Goal: Task Accomplishment & Management: Manage account settings

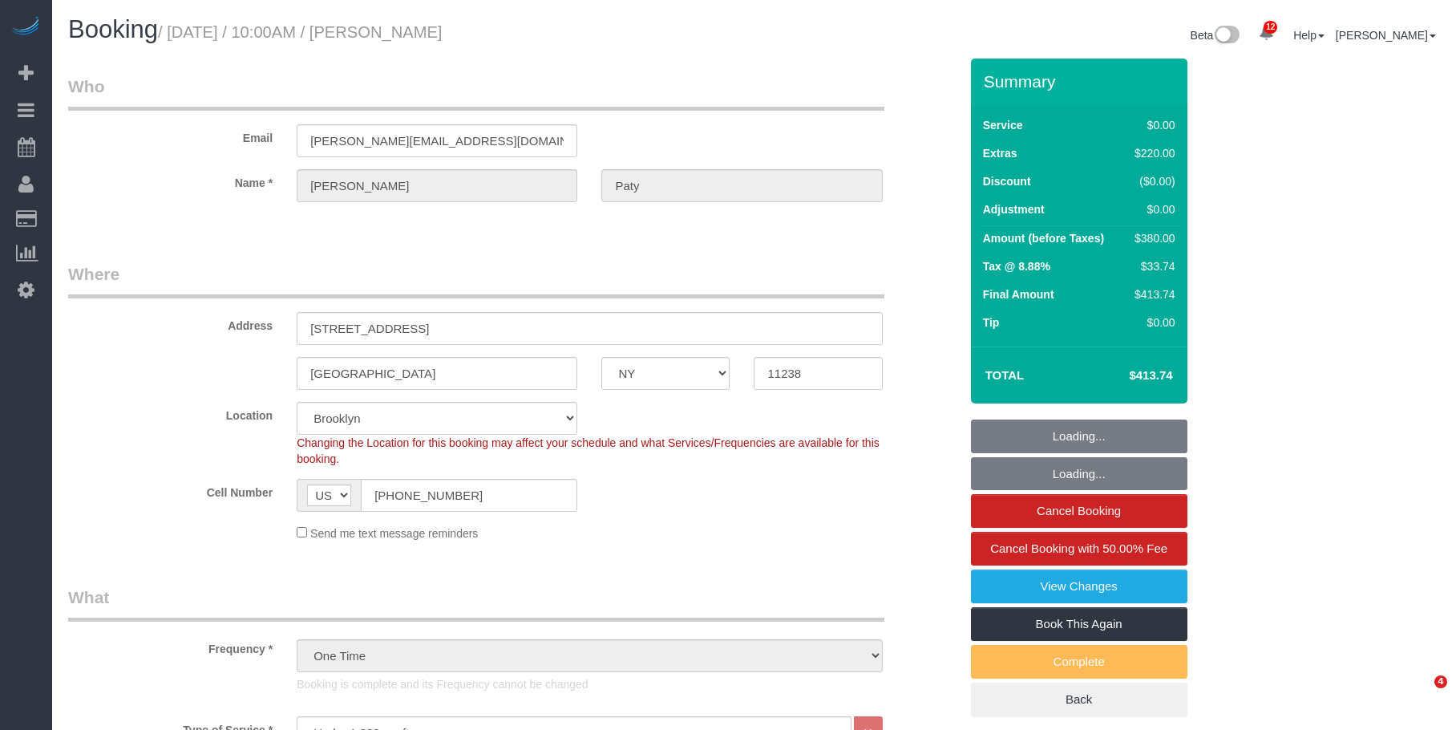
select select "NY"
select select "1"
select select "number:89"
select select "number:90"
select select "number:15"
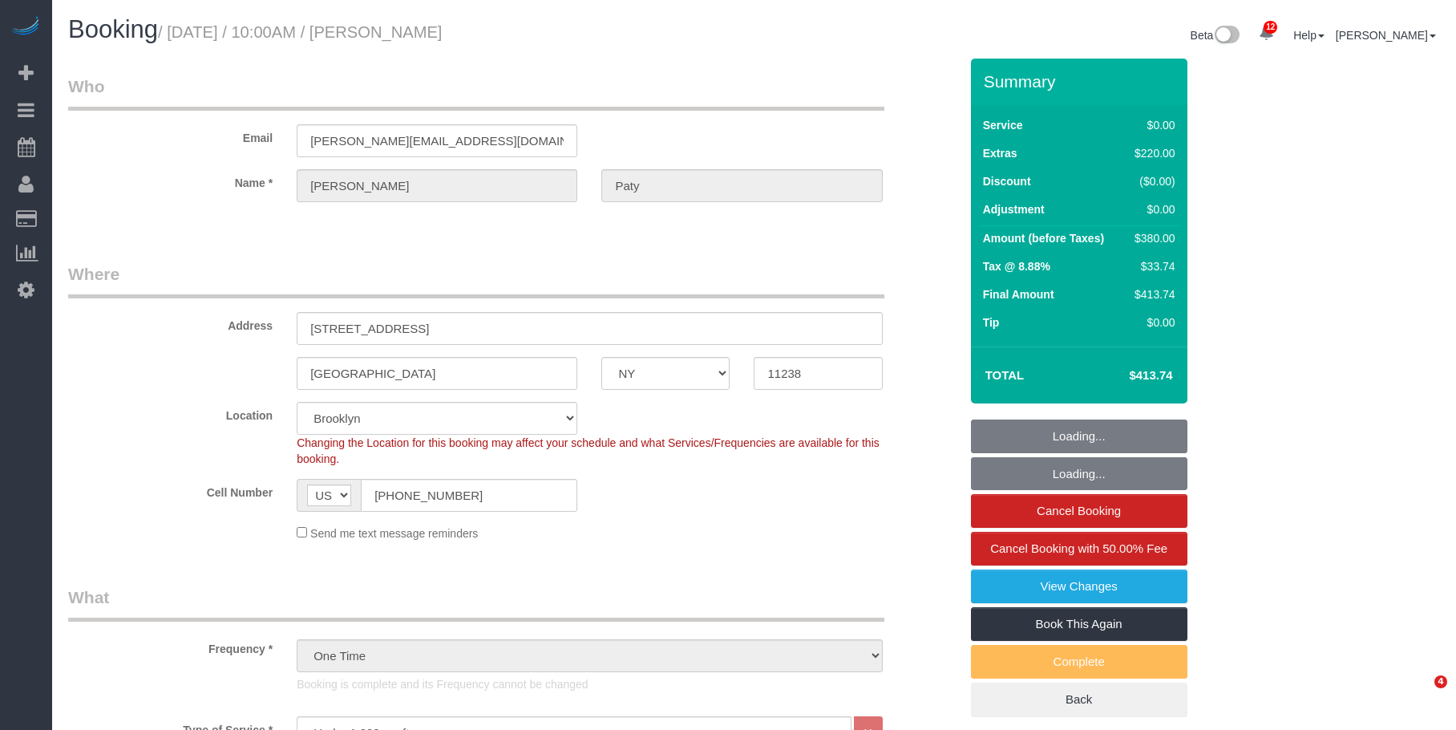
select select "number:5"
select select "spot6"
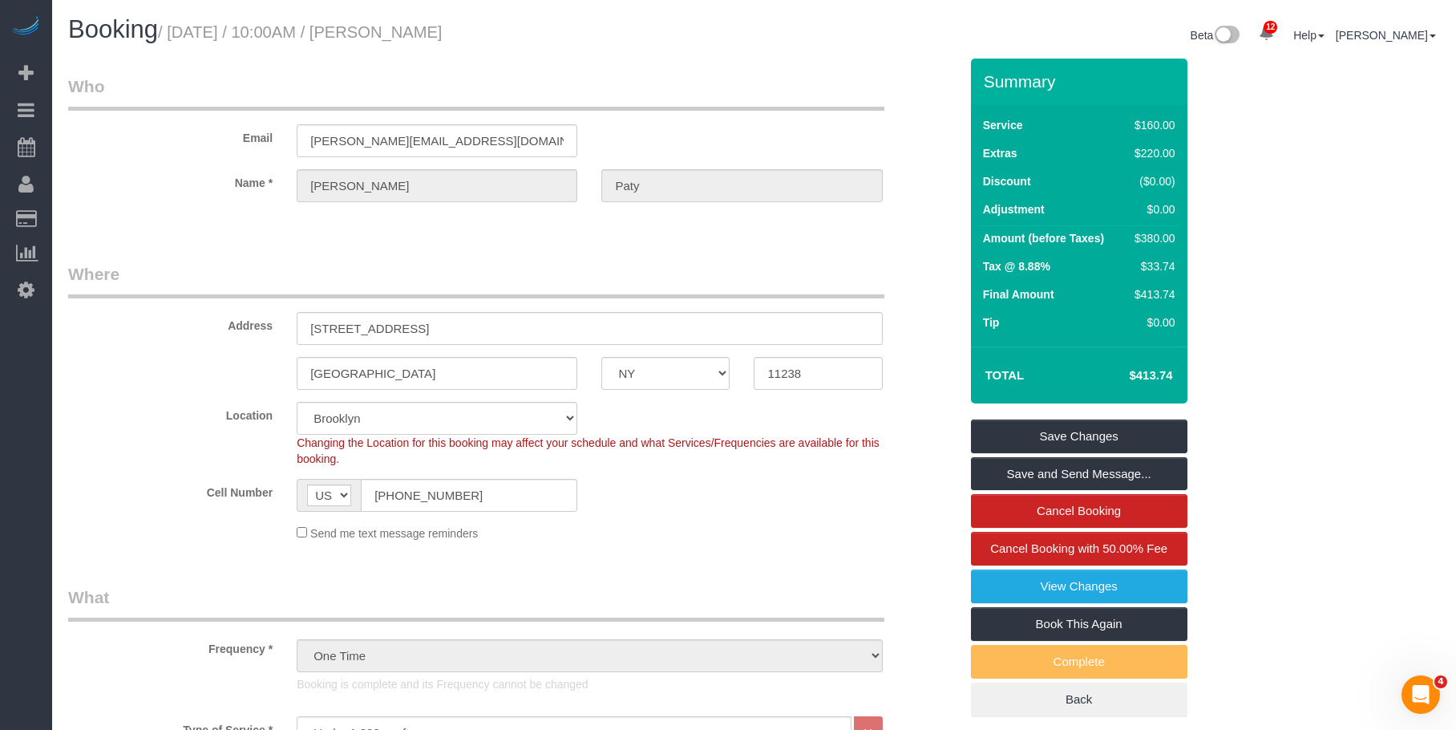
drag, startPoint x: 111, startPoint y: 144, endPoint x: 276, endPoint y: 32, distance: 198.6
click at [111, 143] on link "Active Bookings" at bounding box center [152, 145] width 200 height 32
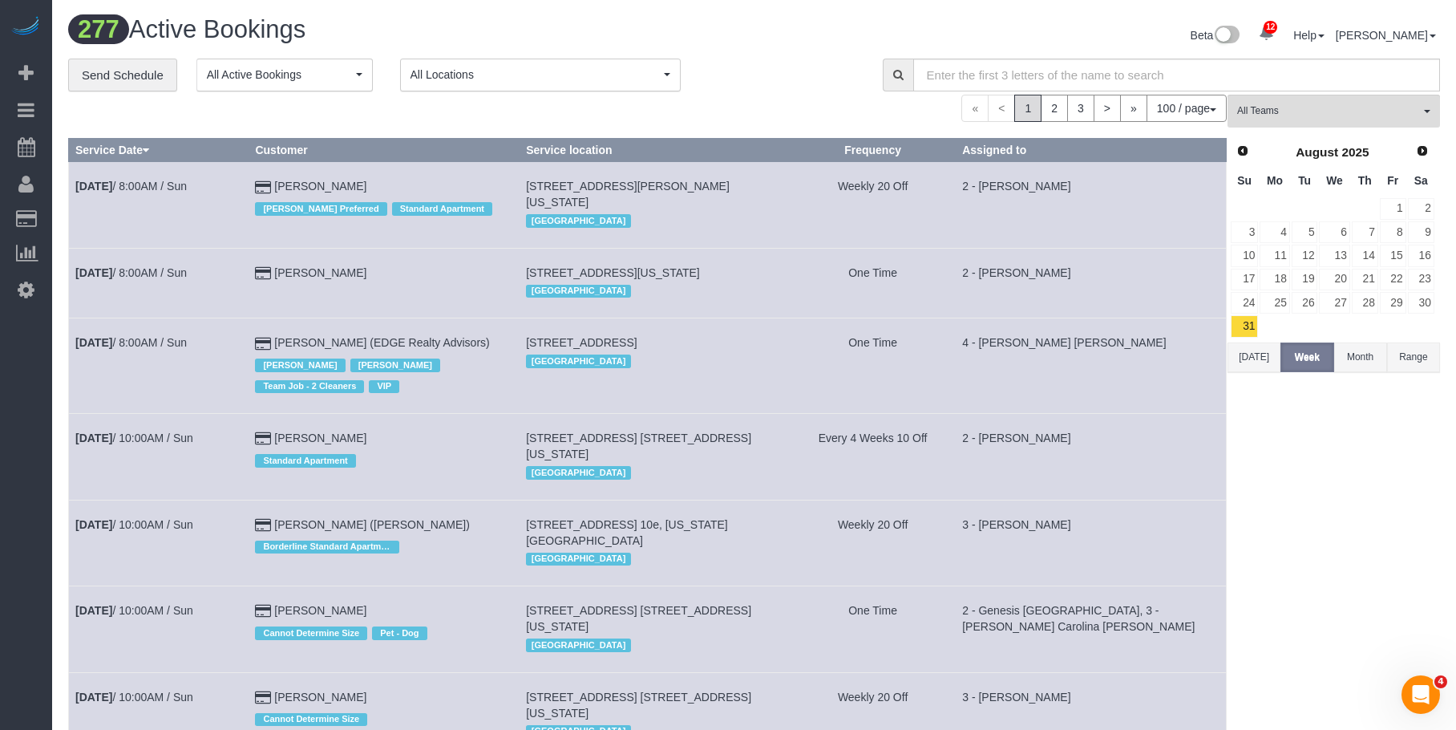
drag, startPoint x: 107, startPoint y: 218, endPoint x: 457, endPoint y: 132, distance: 360.7
click at [107, 218] on link "Customers" at bounding box center [152, 219] width 200 height 32
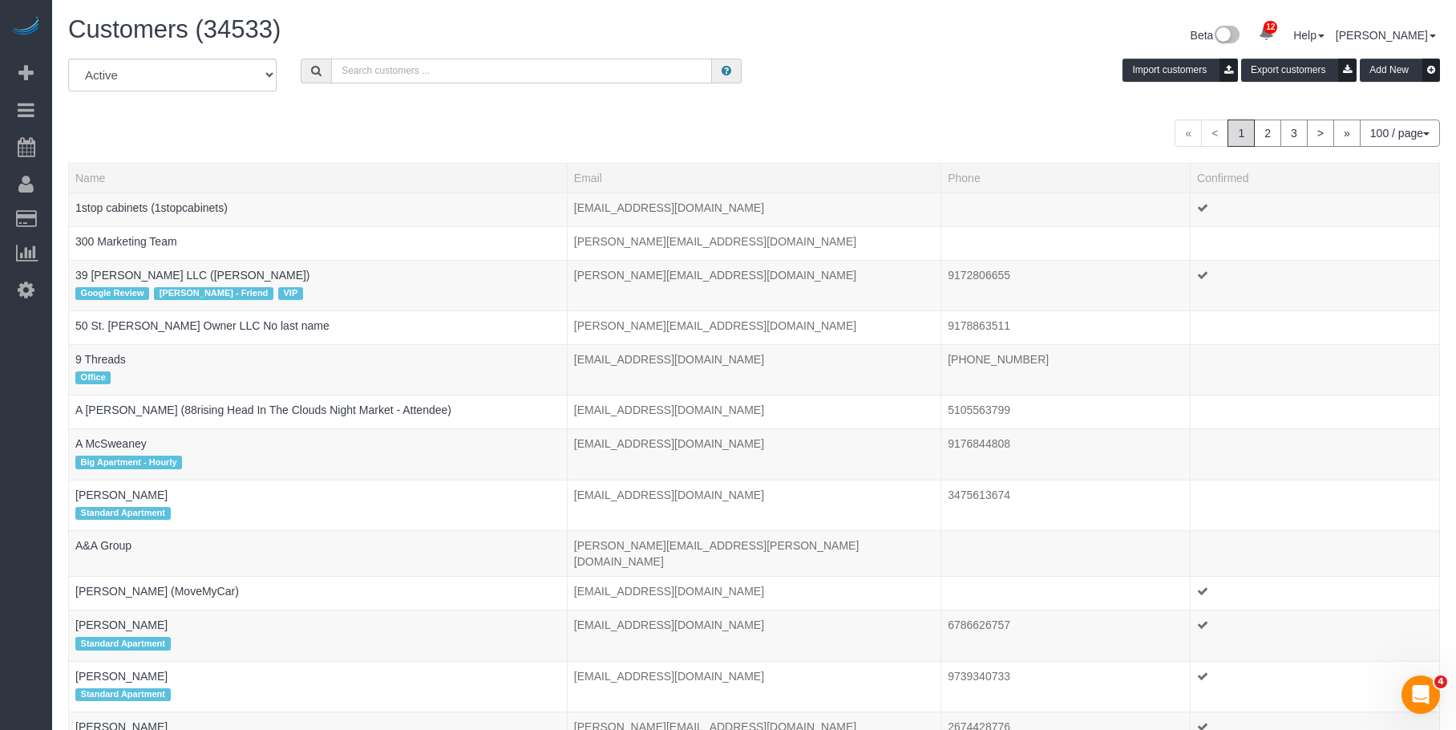
click at [587, 71] on input "text" at bounding box center [521, 71] width 381 height 25
paste input "Miranda Lampke"
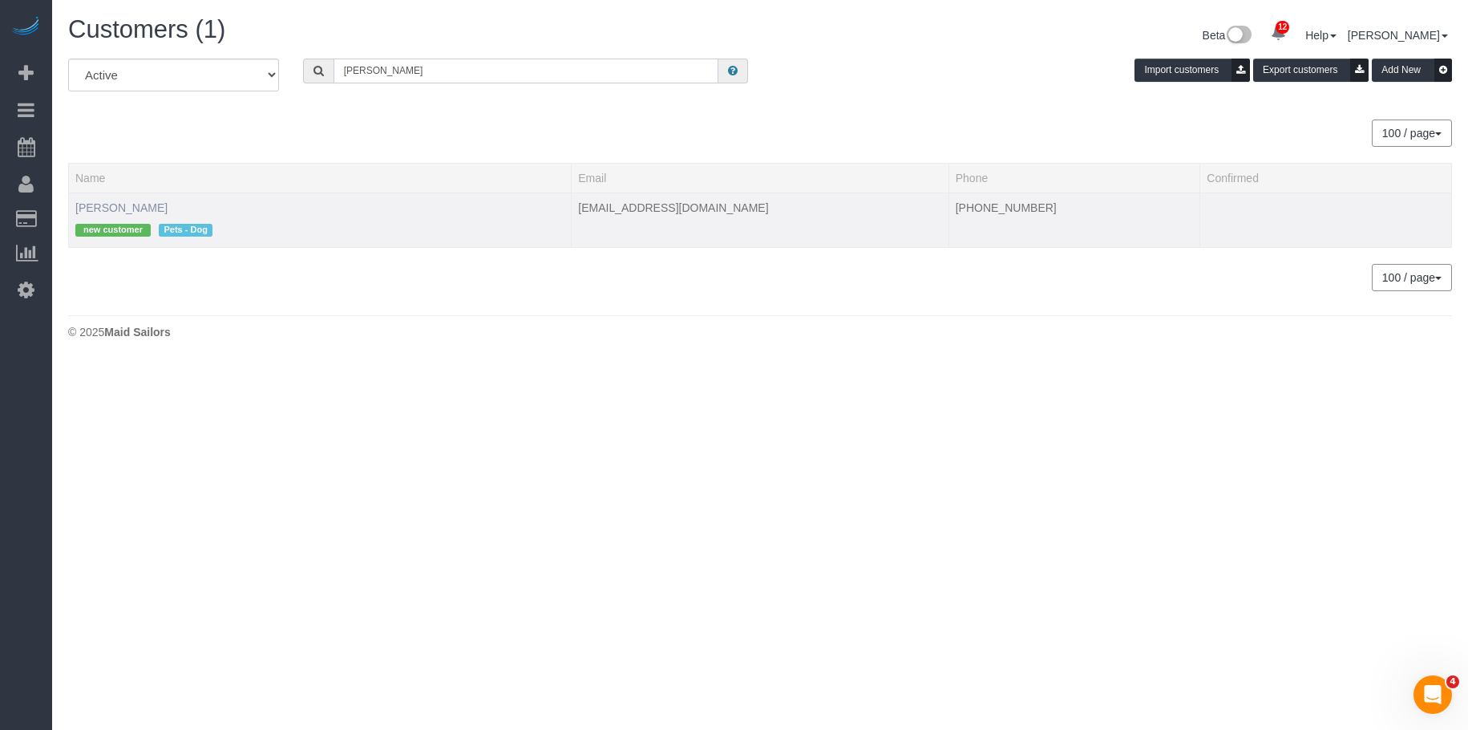
type input "Miranda Lampke"
click at [156, 210] on link "Miranda Lampke" at bounding box center [121, 207] width 92 height 13
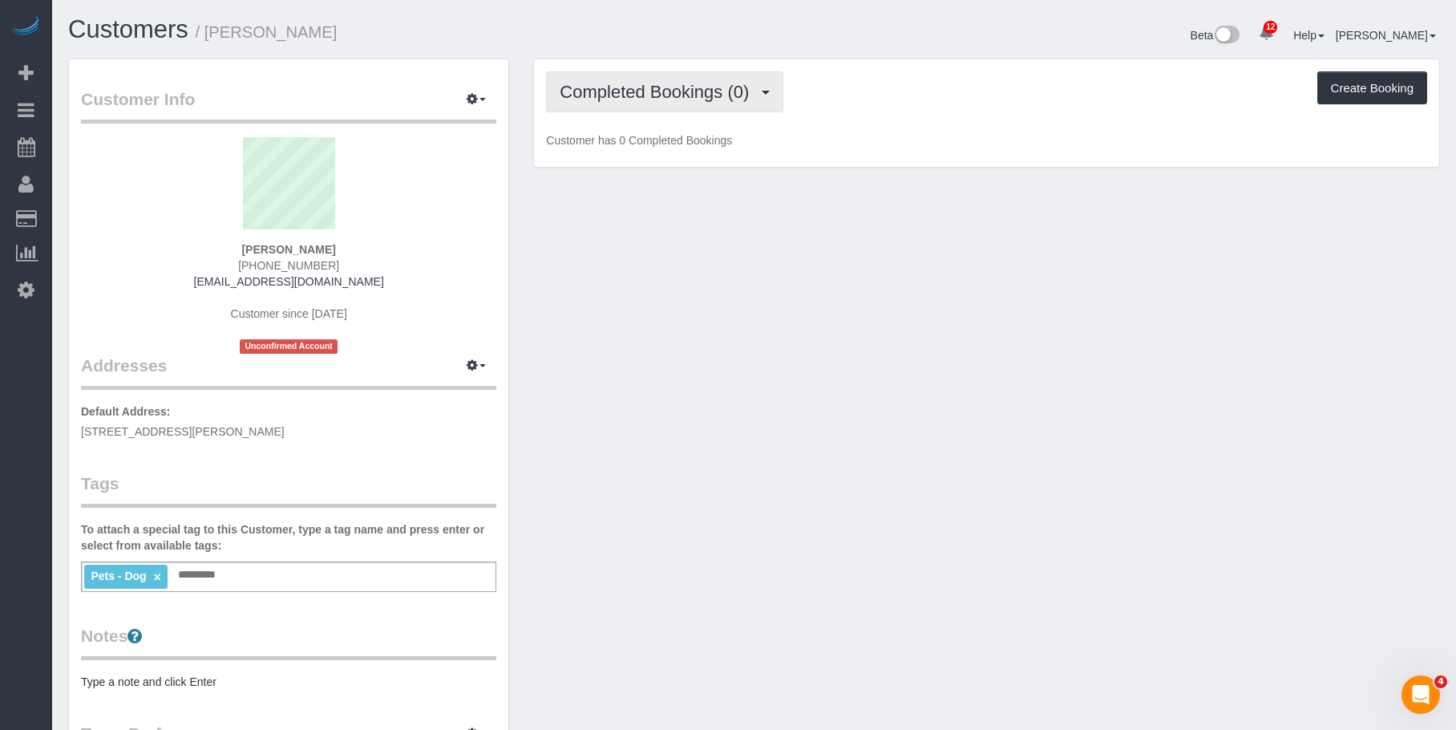
click at [684, 99] on span "Completed Bookings (0)" at bounding box center [658, 92] width 197 height 20
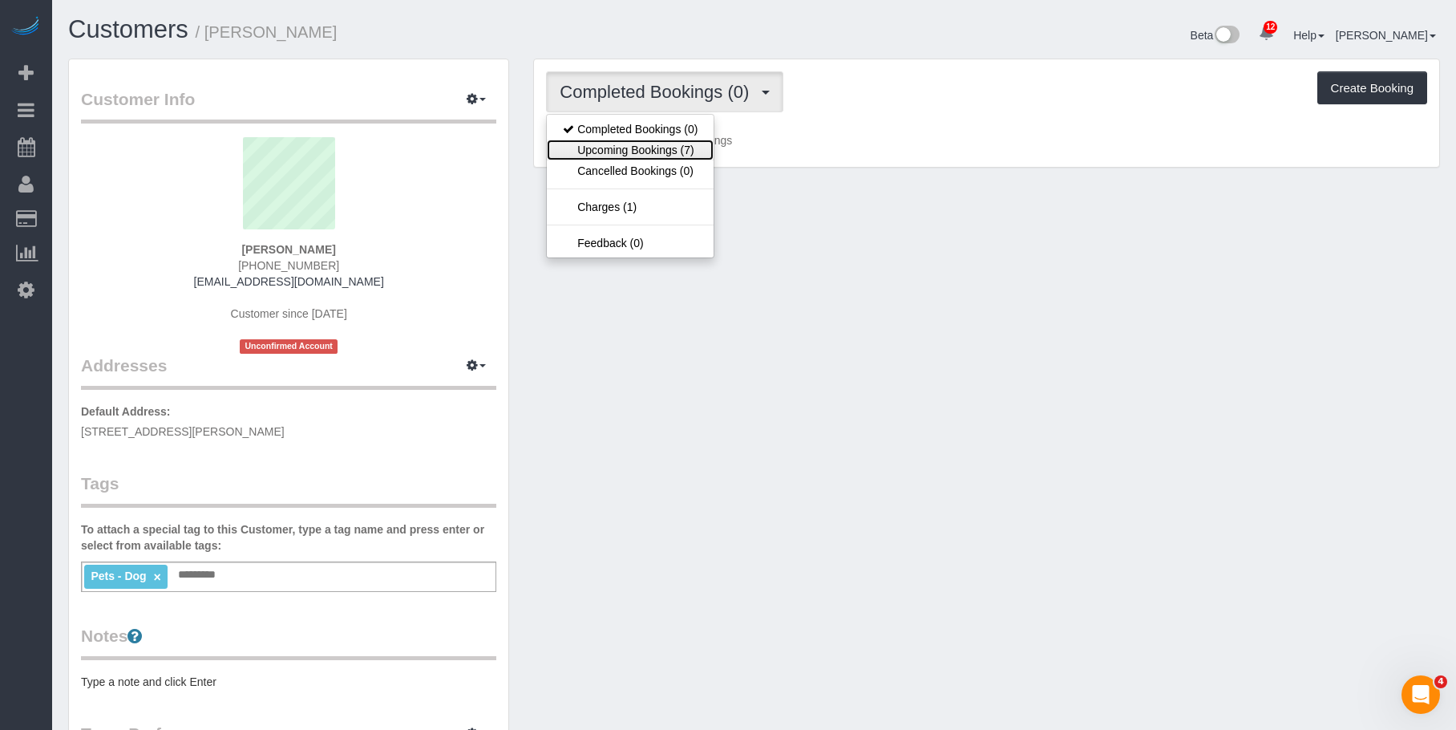
click at [657, 143] on link "Upcoming Bookings (7)" at bounding box center [630, 149] width 167 height 21
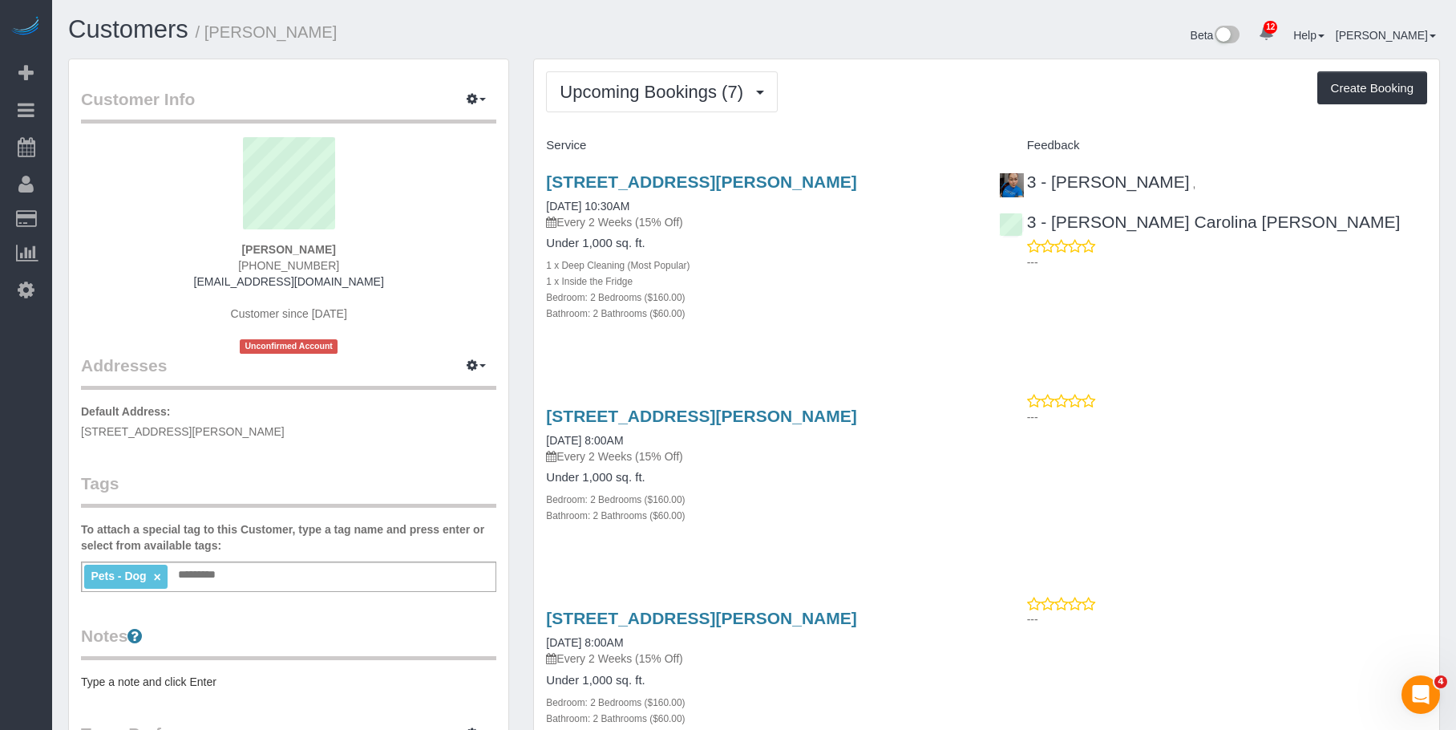
drag, startPoint x: 793, startPoint y: 214, endPoint x: 796, endPoint y: 224, distance: 10.1
click at [795, 225] on p "Every 2 Weeks (15% Off)" at bounding box center [760, 222] width 428 height 16
click at [852, 177] on link "436 Carroll Street, Apt. 604, Brooklyn, NY 11215" at bounding box center [701, 181] width 310 height 18
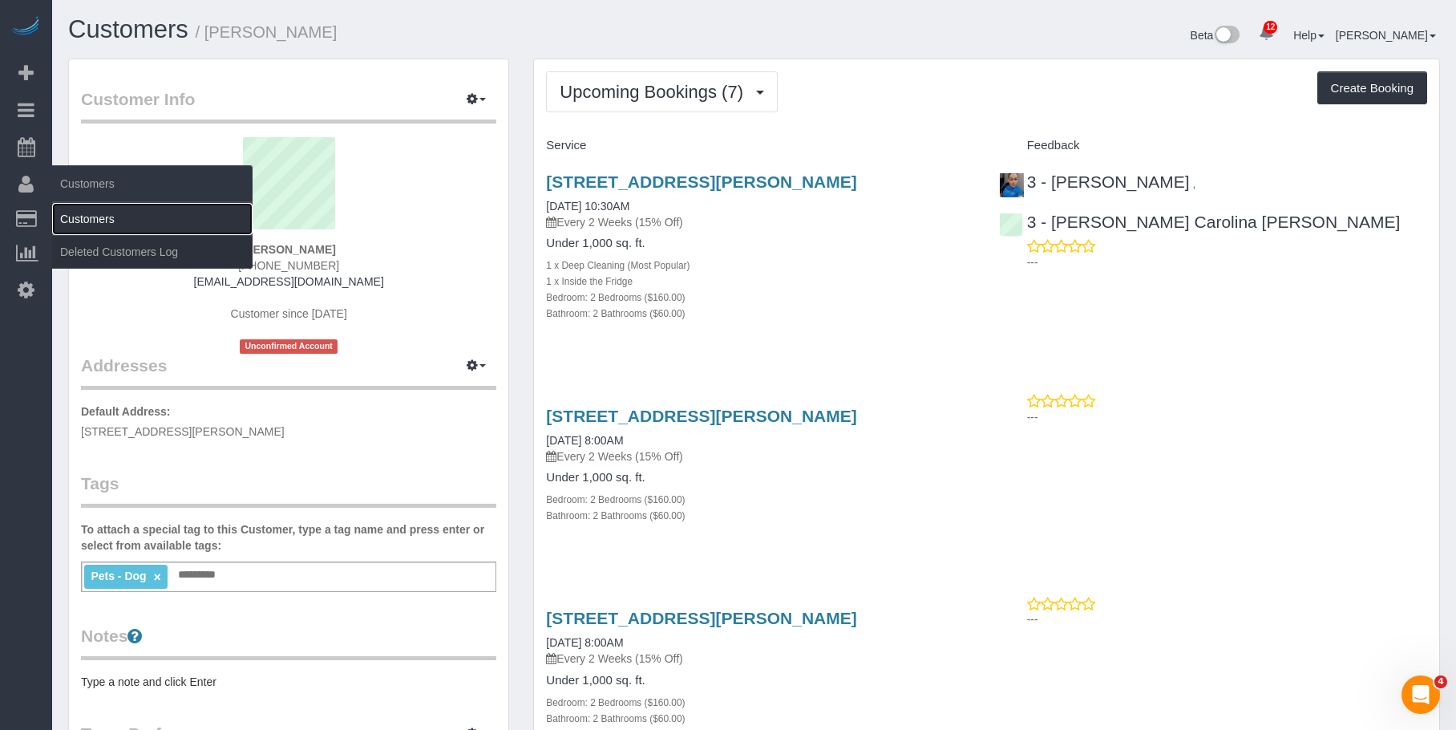
click at [113, 221] on link "Customers" at bounding box center [152, 219] width 200 height 32
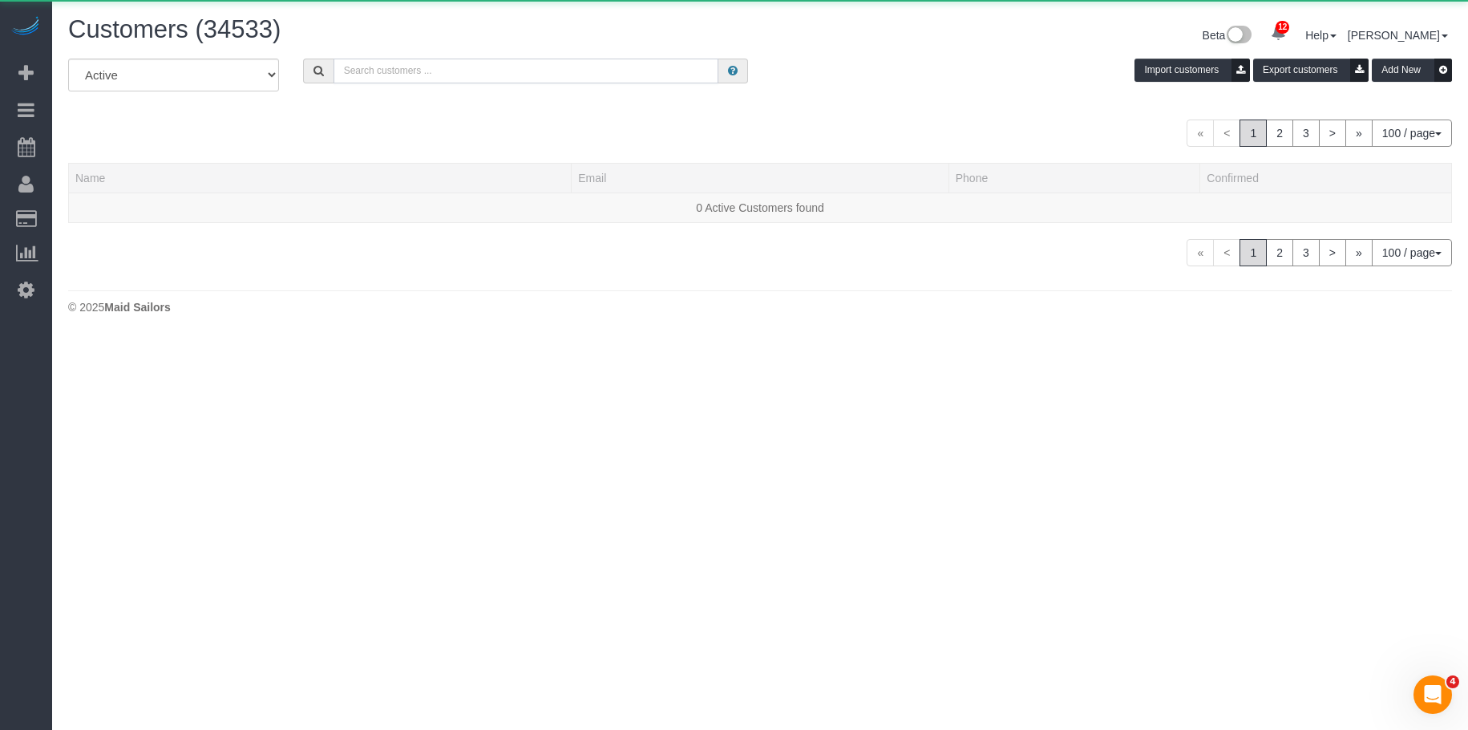
click at [506, 71] on input "text" at bounding box center [526, 71] width 385 height 25
paste input "Santiago Campos-Araoz"
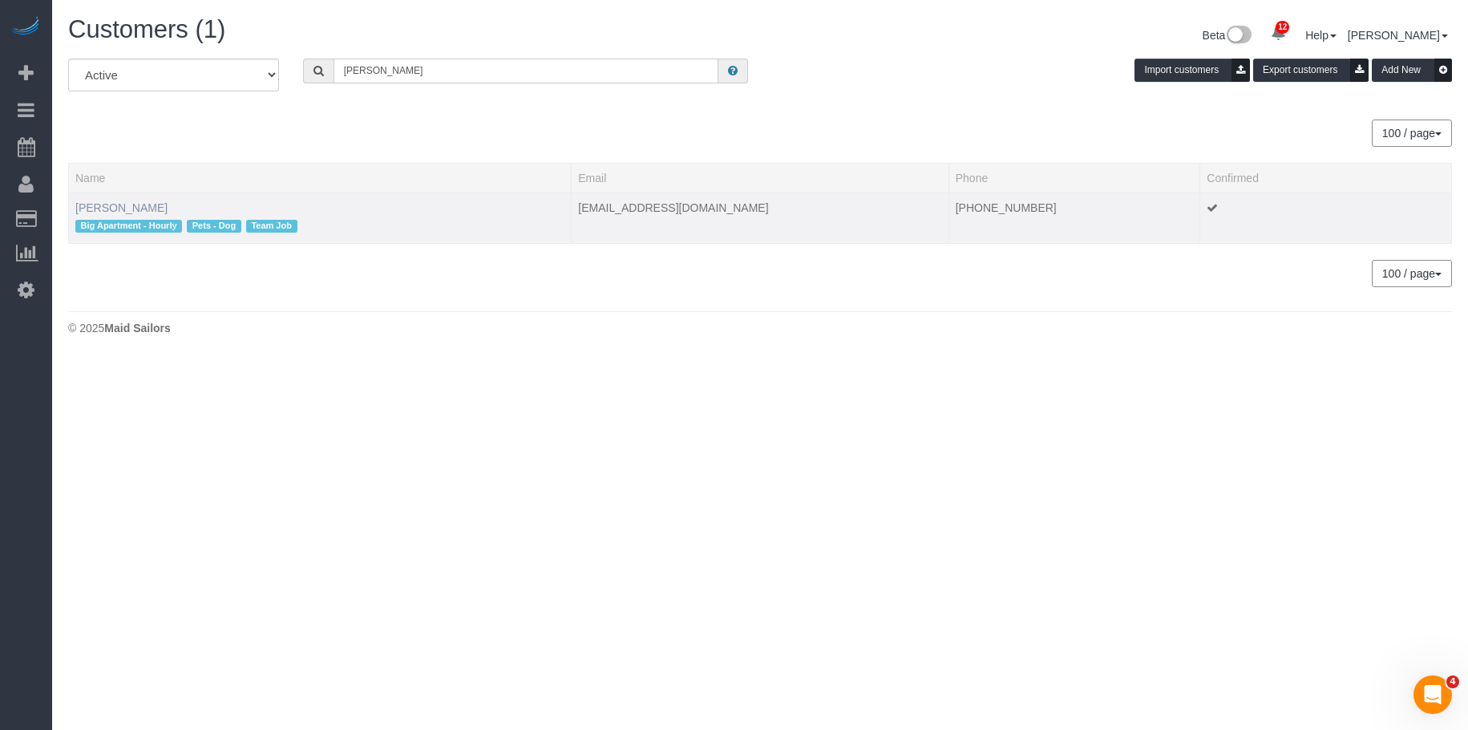
type input "Santiago Campos-Araoz"
drag, startPoint x: 147, startPoint y: 209, endPoint x: 822, endPoint y: 213, distance: 675.1
click at [147, 208] on link "Santiago Campos-Araoz" at bounding box center [121, 207] width 92 height 13
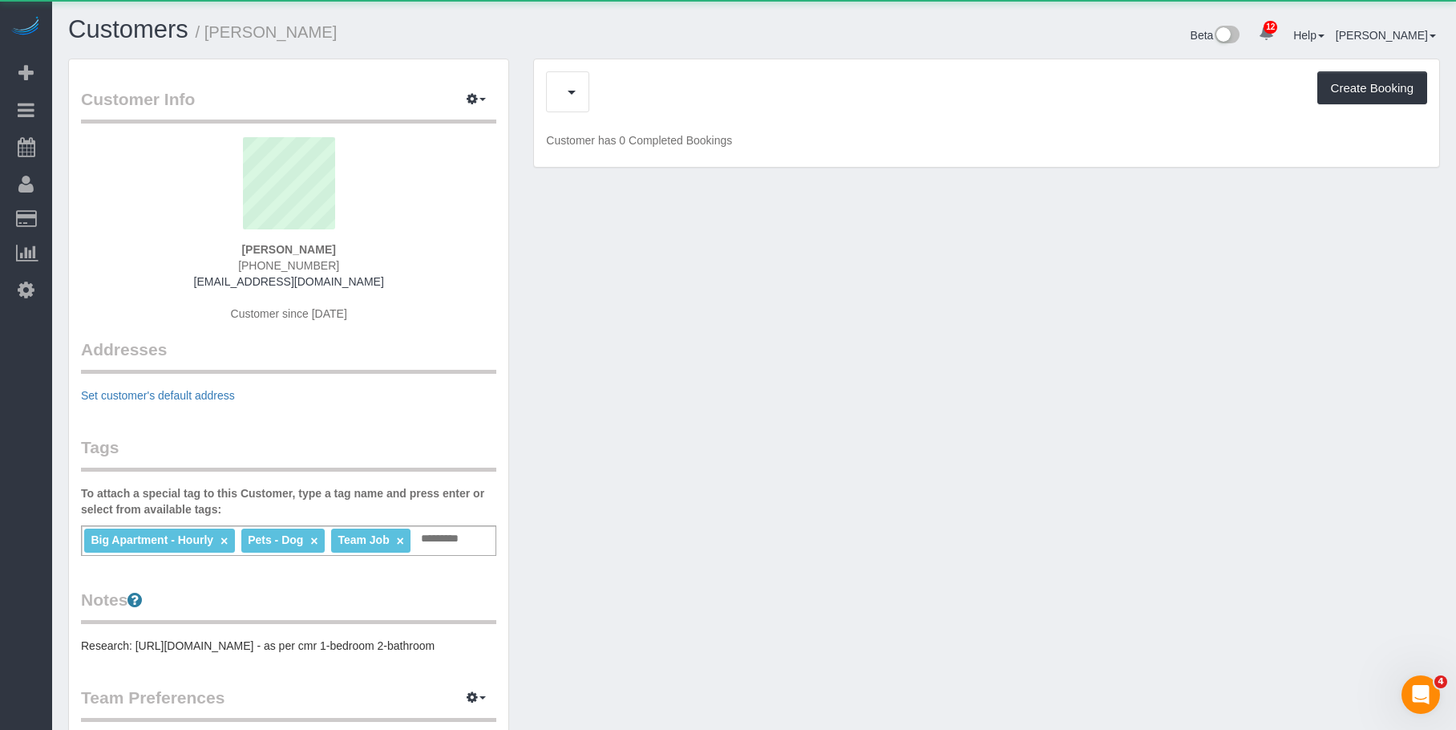
click at [660, 94] on div "Upcoming Bookings (1) Cancelled Bookings (0) Charges (10) Feedback (1) Create B…" at bounding box center [986, 91] width 881 height 41
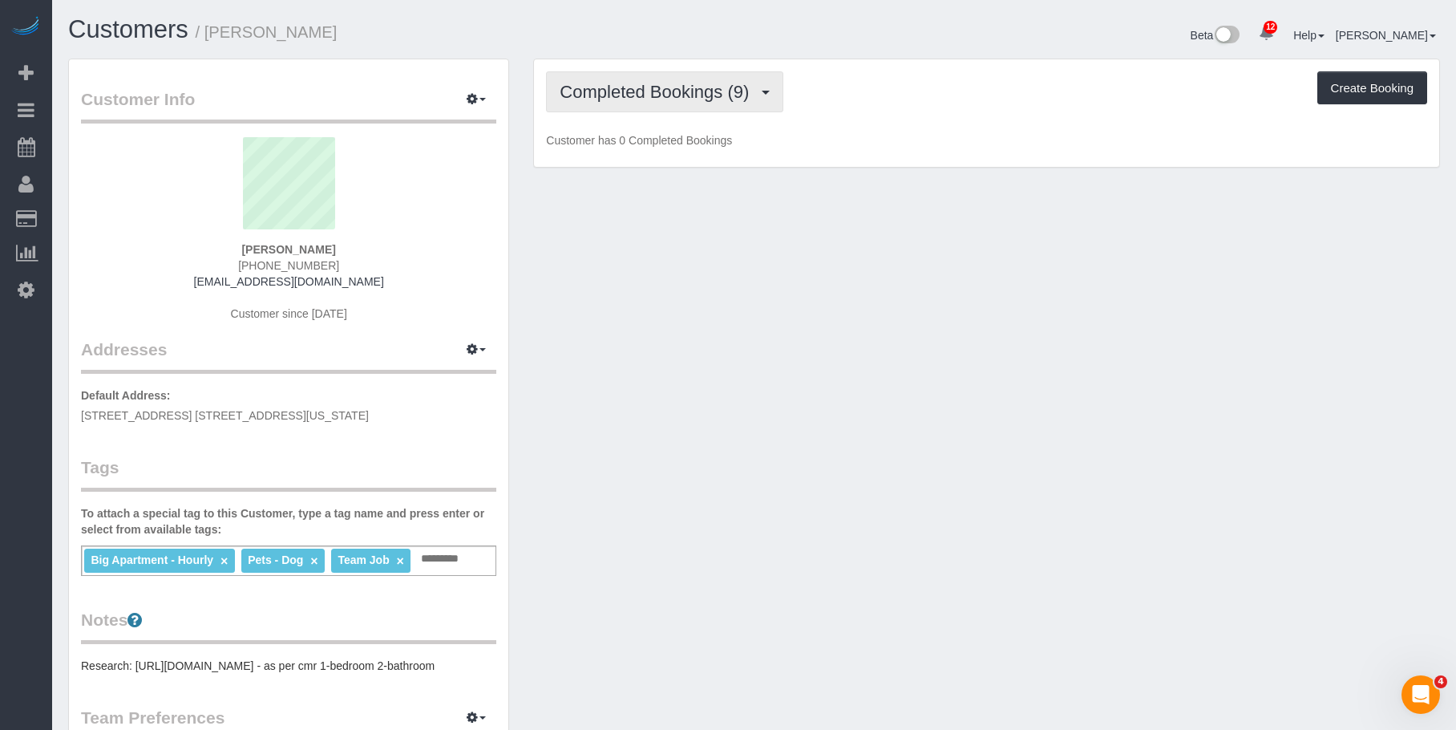
click at [679, 91] on span "Completed Bookings (9)" at bounding box center [658, 92] width 197 height 20
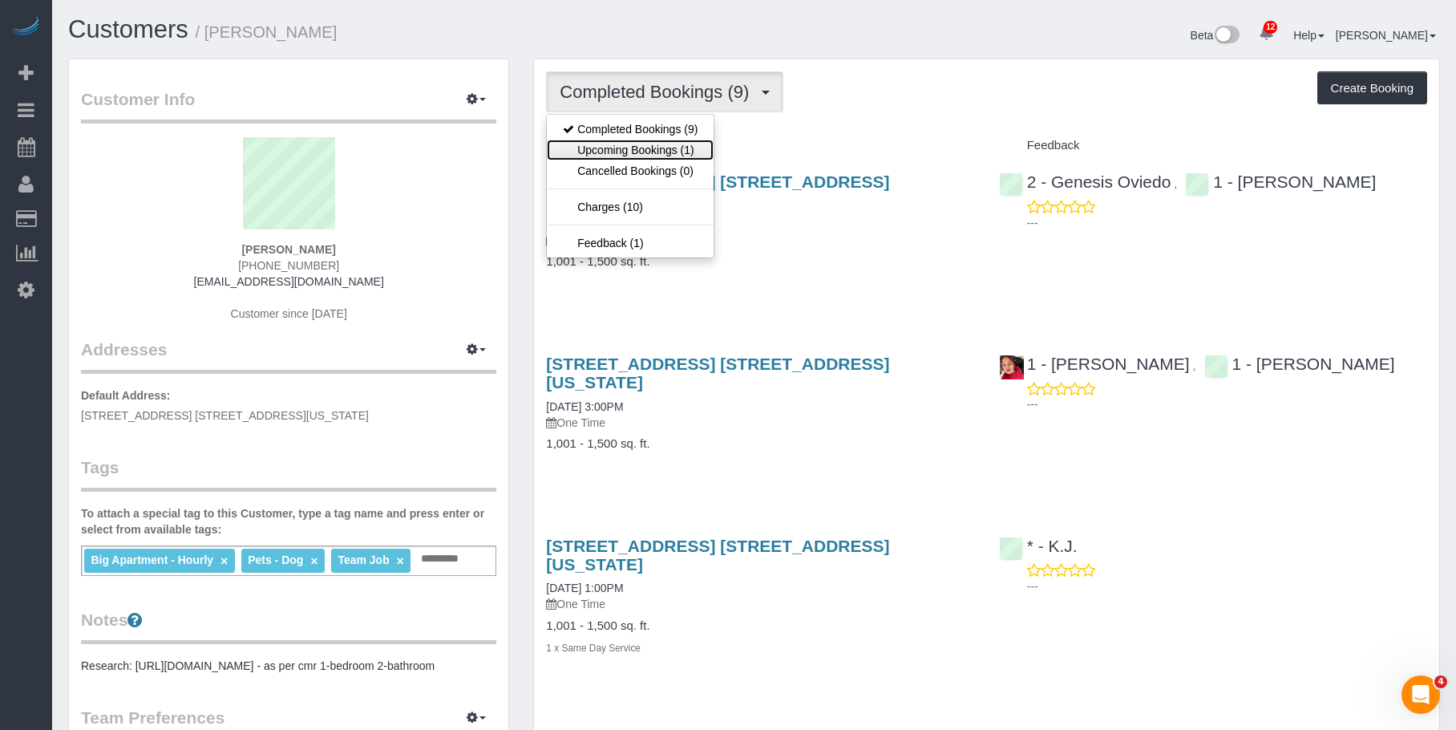
click at [648, 148] on link "Upcoming Bookings (1)" at bounding box center [630, 149] width 167 height 21
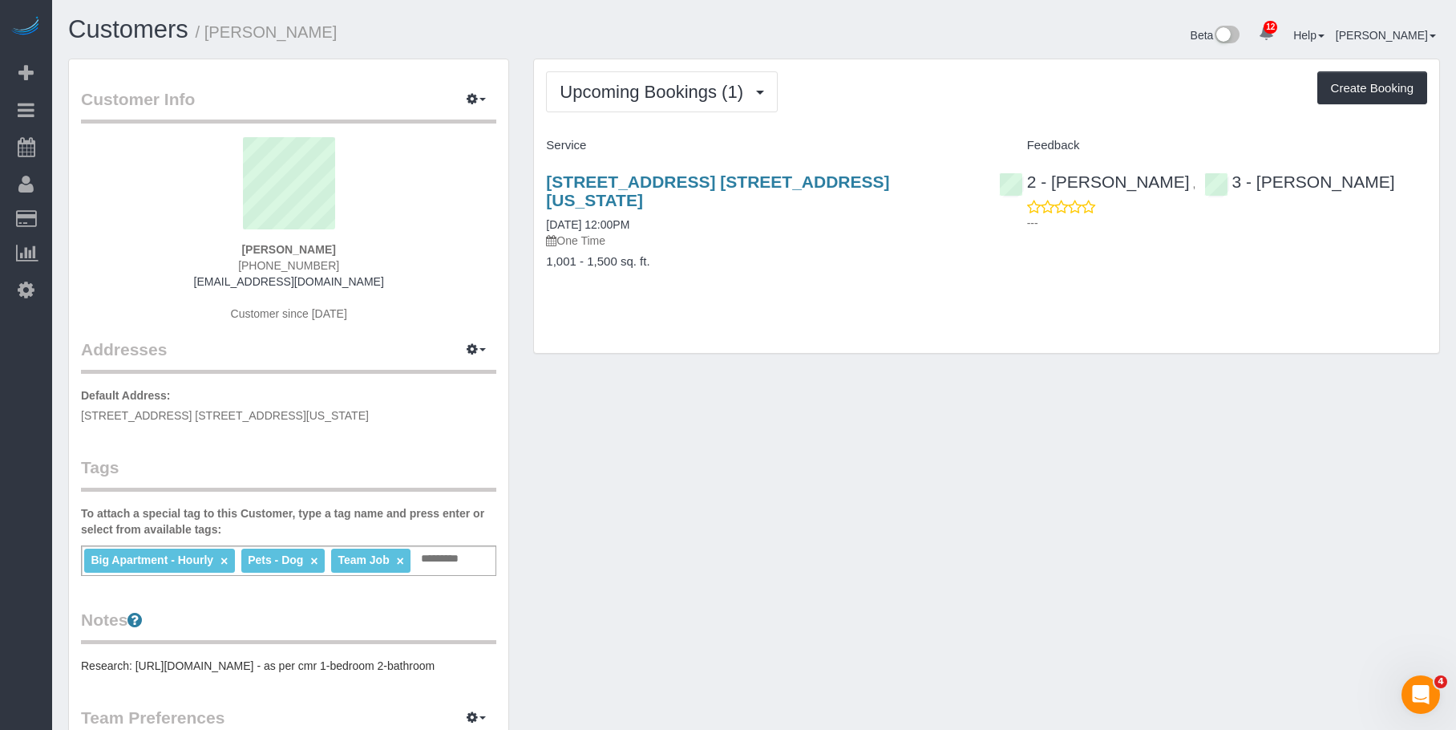
click at [784, 232] on p "One Time" at bounding box center [760, 240] width 428 height 16
click at [689, 177] on link "230 West 79th Street, Apt. 23n, New York, NY 10024" at bounding box center [717, 190] width 343 height 37
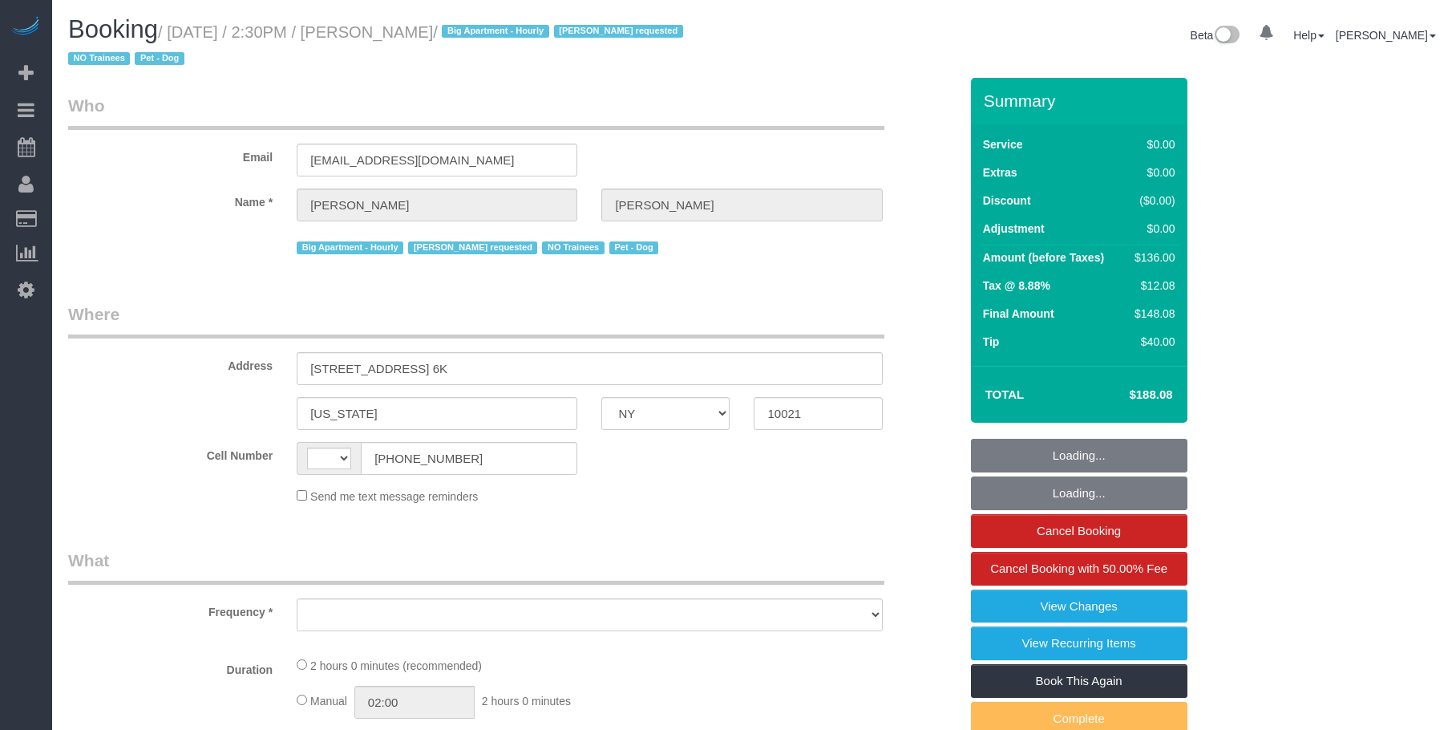
select select "NY"
select select "string:US"
select select "object:863"
select select "1"
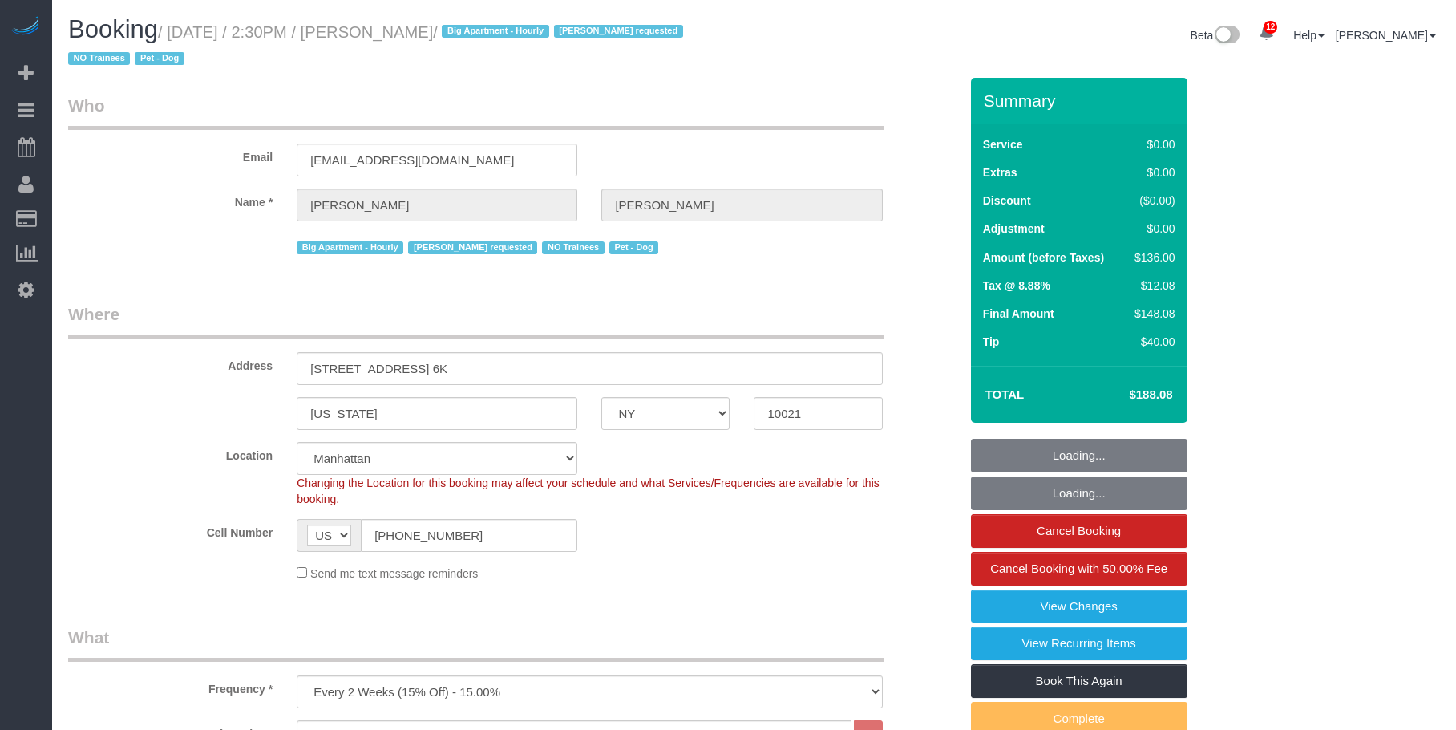
select select "number:57"
select select "number:75"
select select "number:13"
select select "number:6"
select select "string:stripe-pm_1QROV34VGloSiKo7AmWsE2mn"
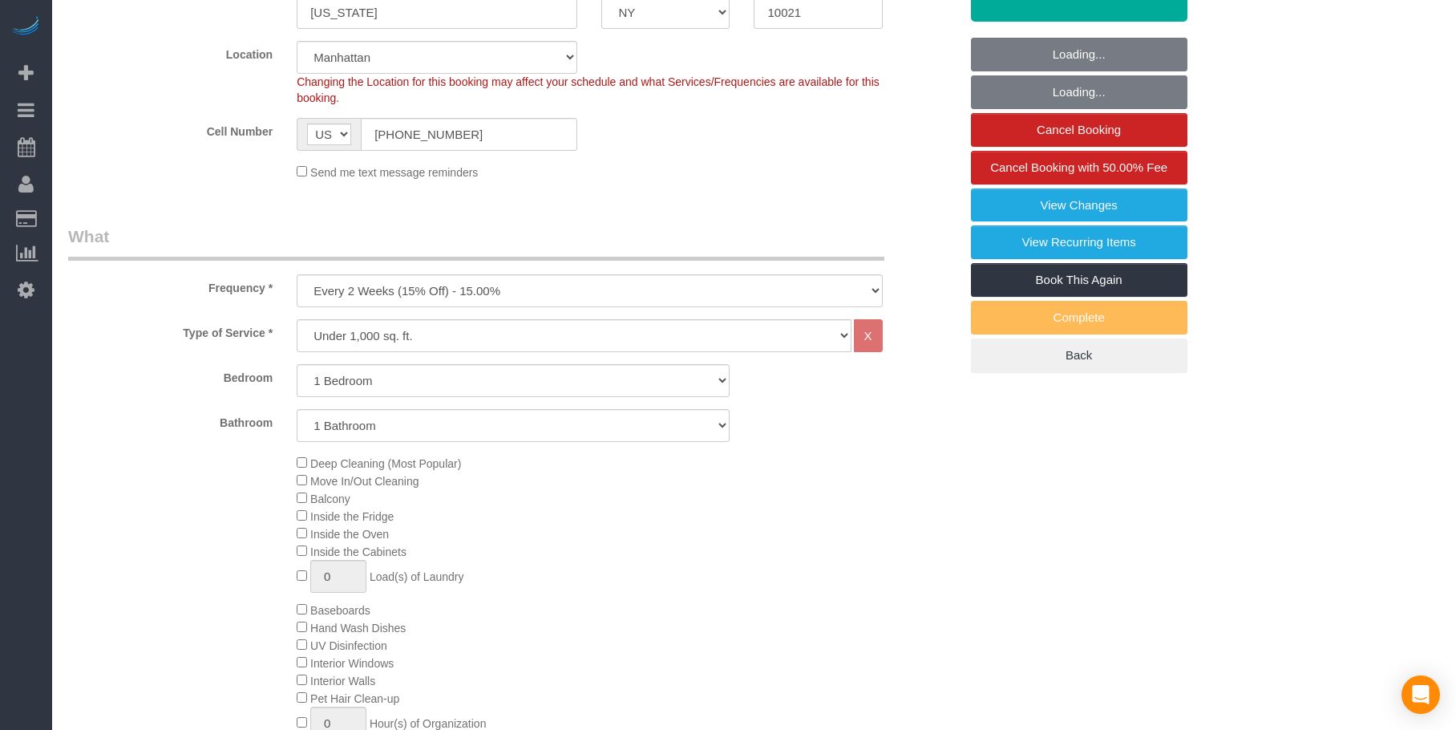
select select "object:1425"
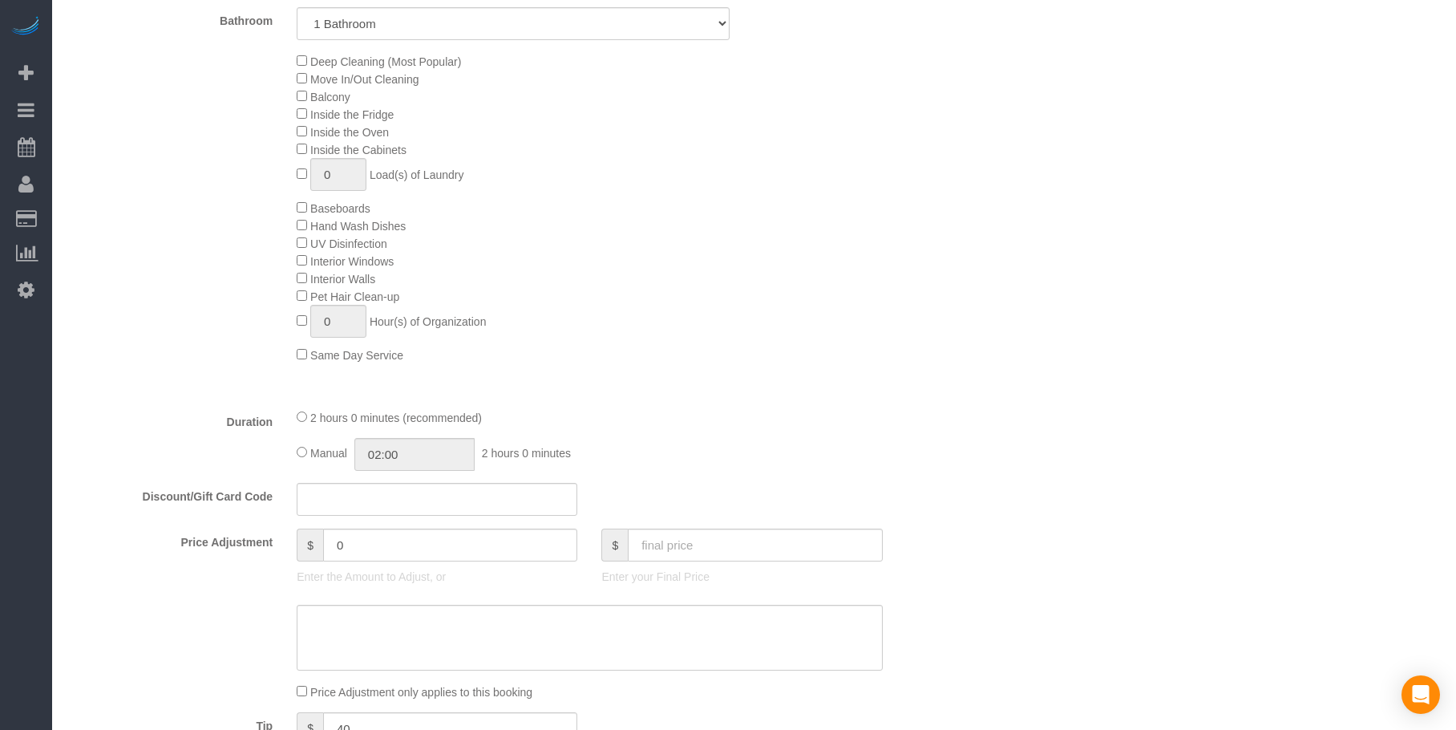
select select "1"
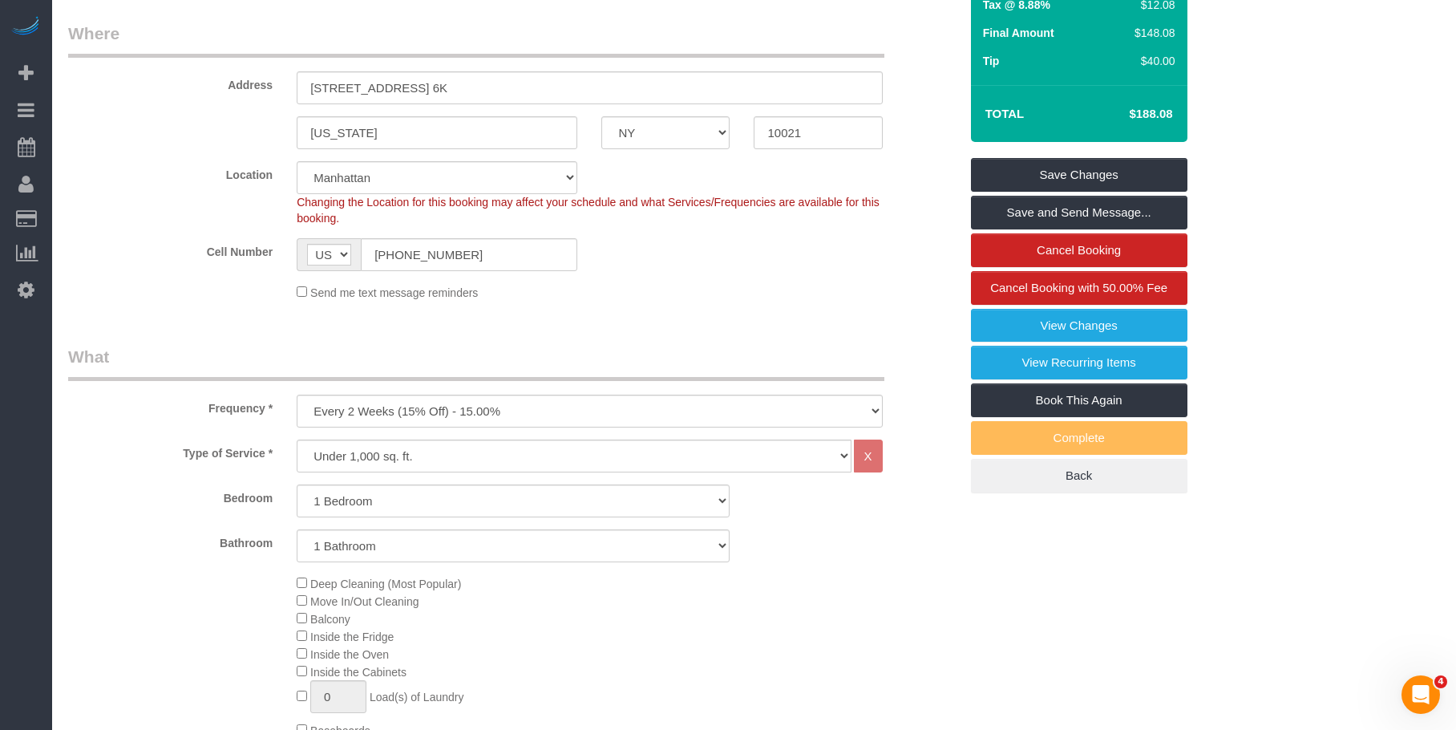
scroll to position [160, 0]
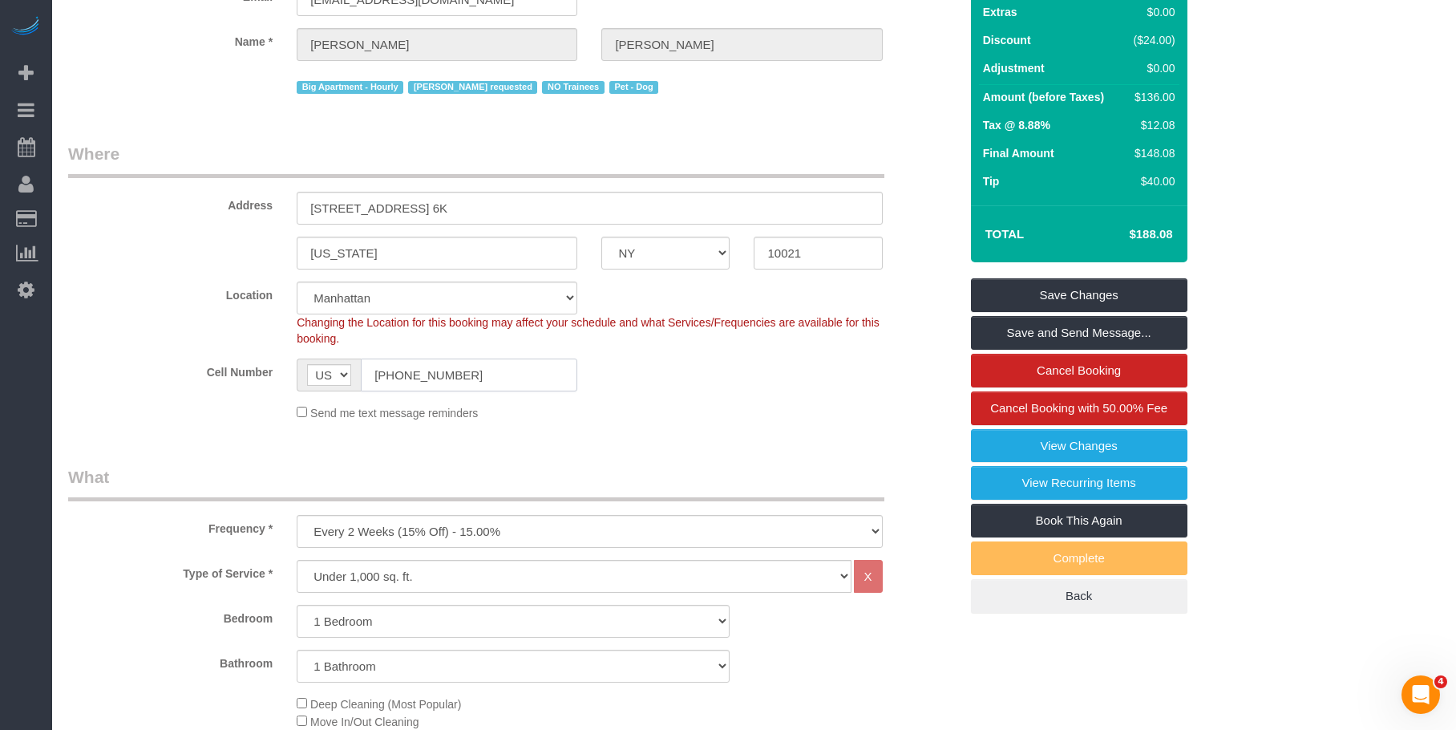
drag, startPoint x: 350, startPoint y: 372, endPoint x: 277, endPoint y: 343, distance: 78.5
click at [249, 369] on div "Cell Number AF AL DZ AD AO AI AQ AG AR AM AW AU AT AZ BS BH BD BB BY BE BZ BJ B…" at bounding box center [513, 374] width 915 height 33
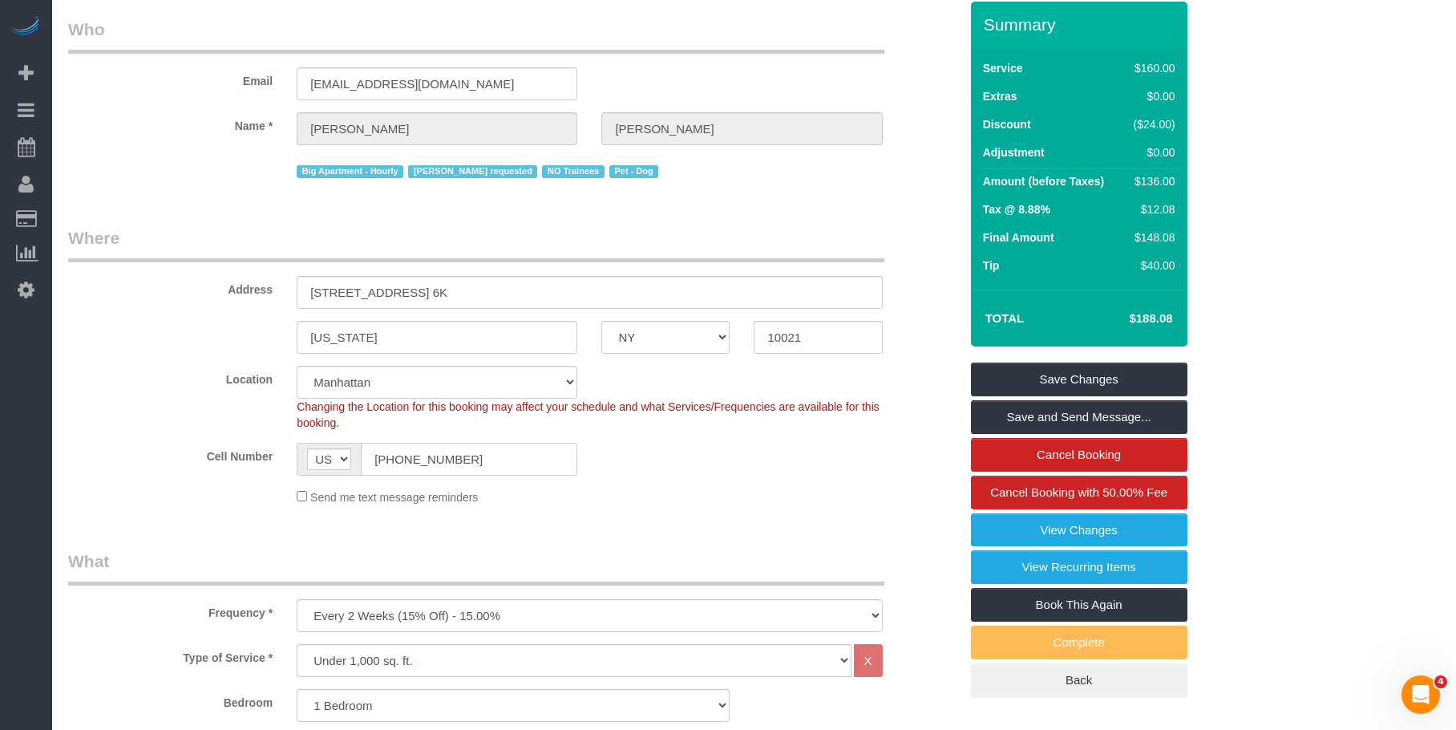
scroll to position [0, 0]
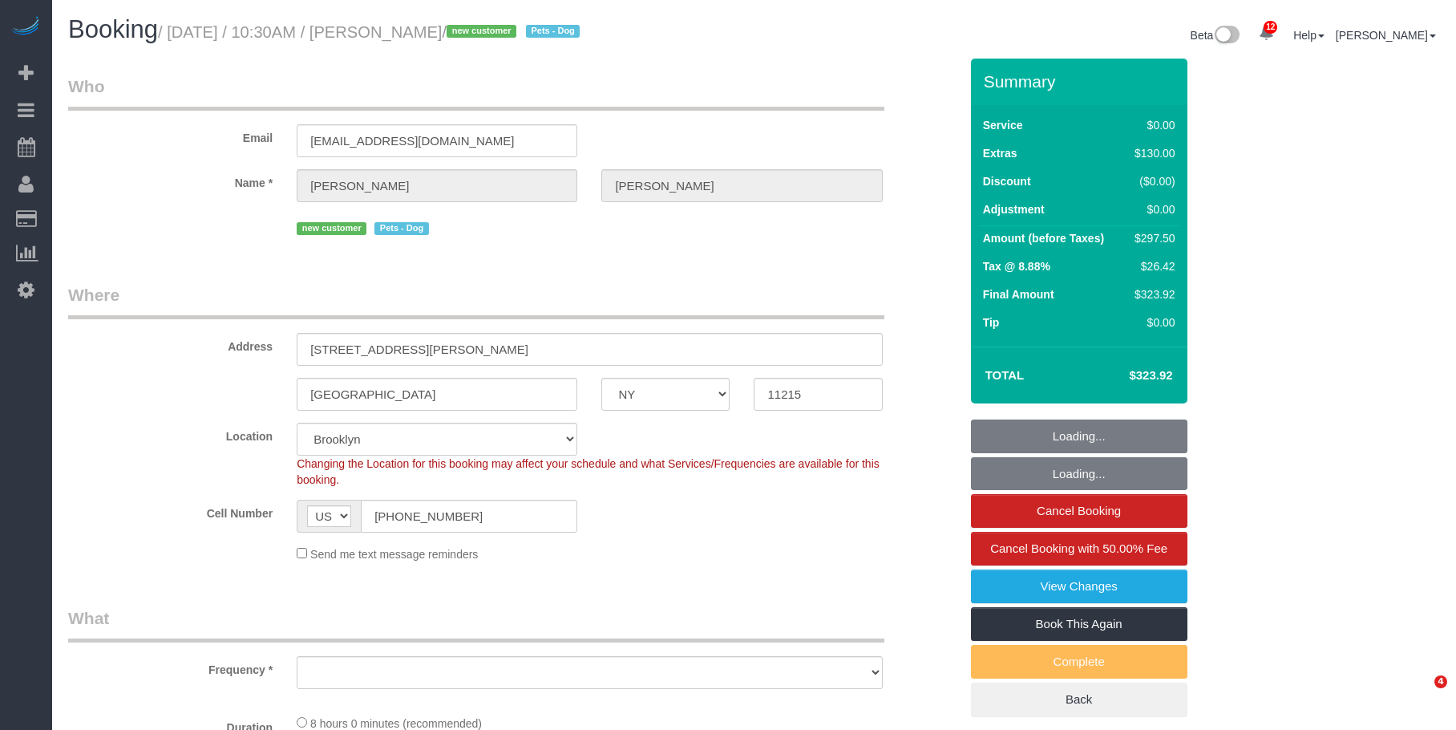
select select "NY"
select select "number:89"
select select "number:90"
select select "number:13"
select select "number:7"
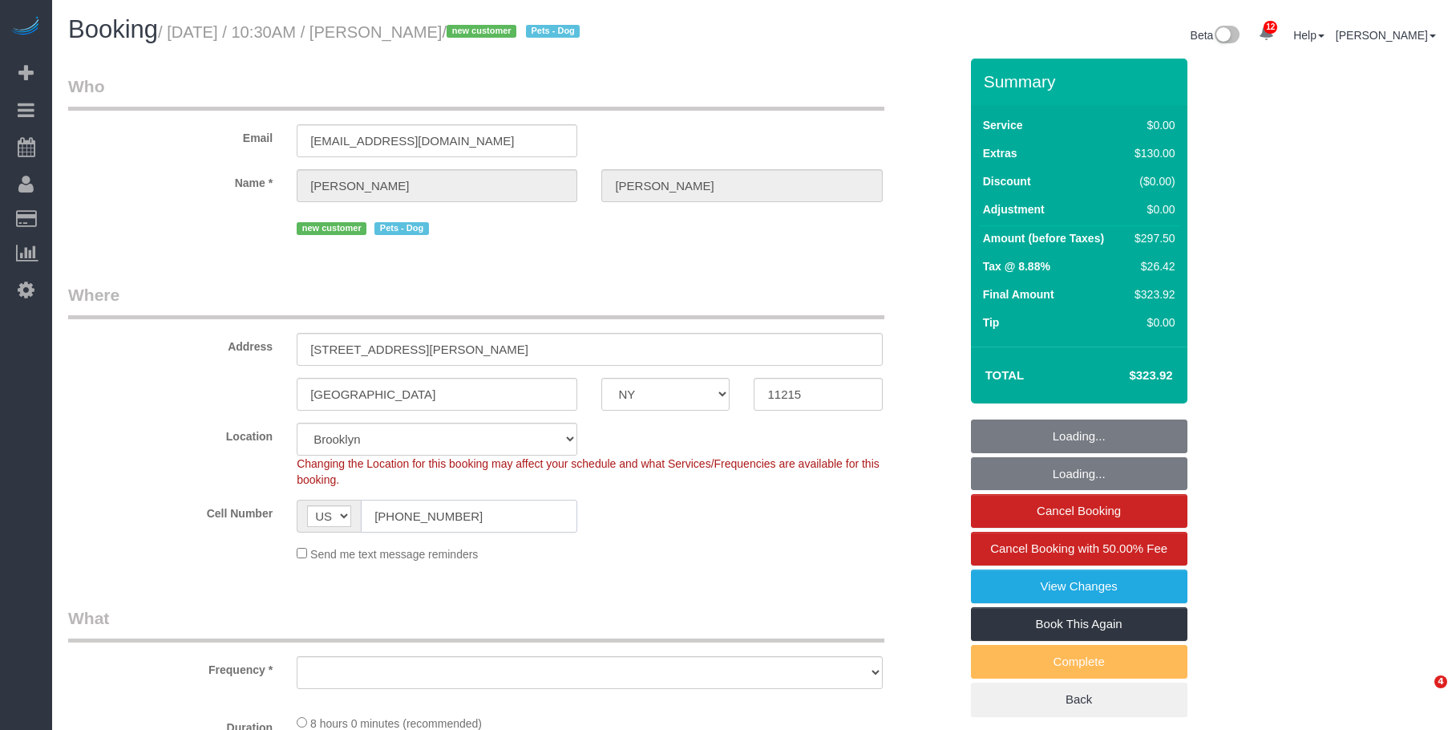
select select "object:901"
select select "2"
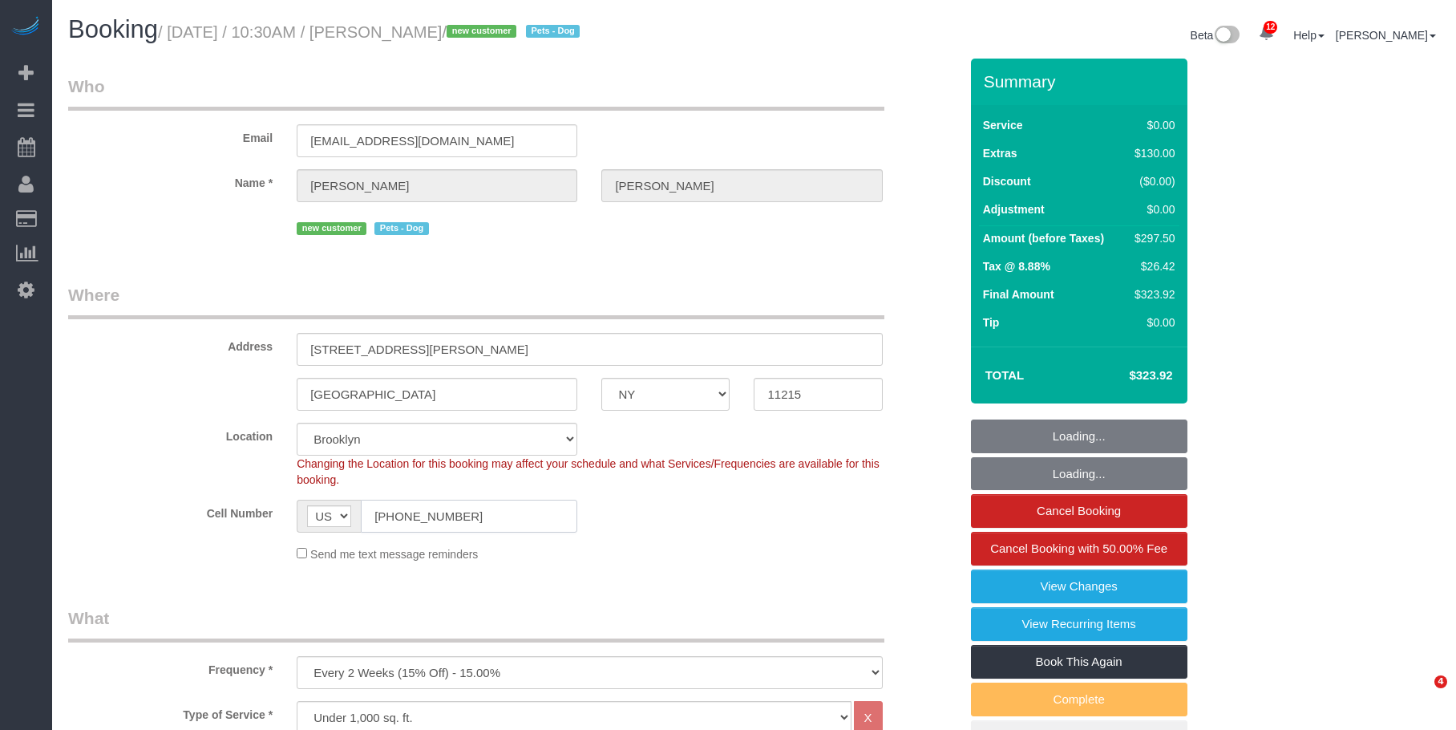
select select "string:stripe-pm_1S3igF4VGloSiKo7ii8H05kM"
drag, startPoint x: 484, startPoint y: 520, endPoint x: 427, endPoint y: 489, distance: 64.9
click at [335, 516] on div "AF AL DZ AD AO AI AQ AG AR AM AW AU AT AZ BS BH BD BB BY BE BZ BJ BM BT BO BA B…" at bounding box center [437, 515] width 281 height 33
select select "object:1378"
select select "2"
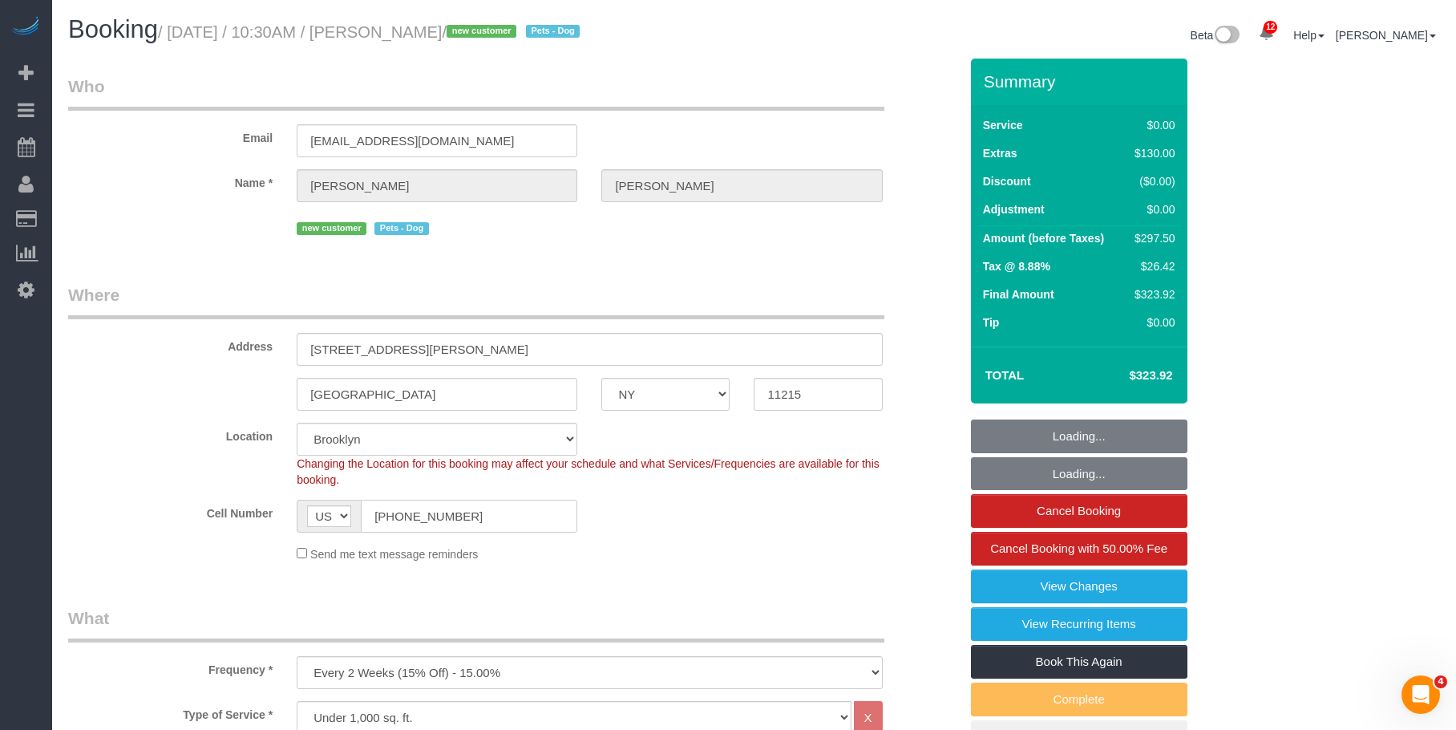
select select "2"
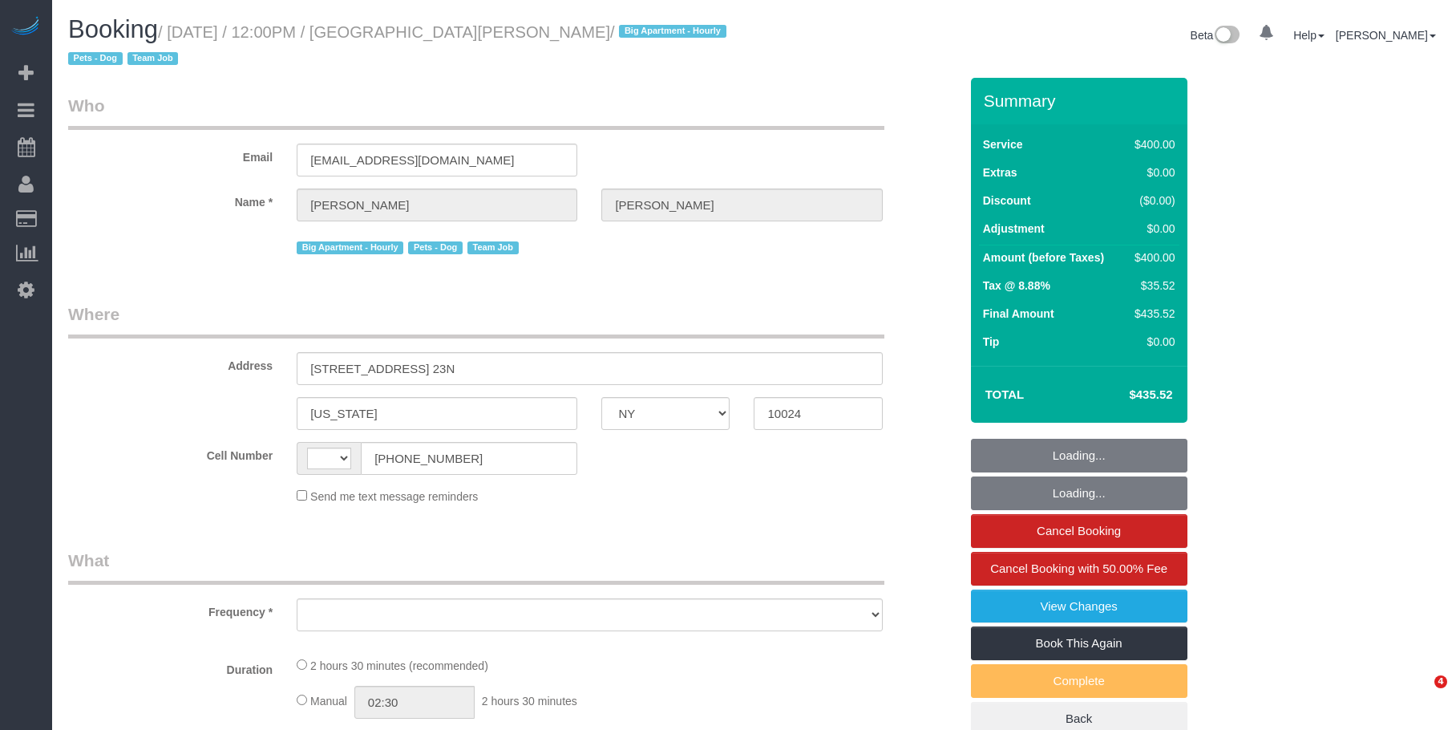
select select "NY"
select select "2"
select select "150"
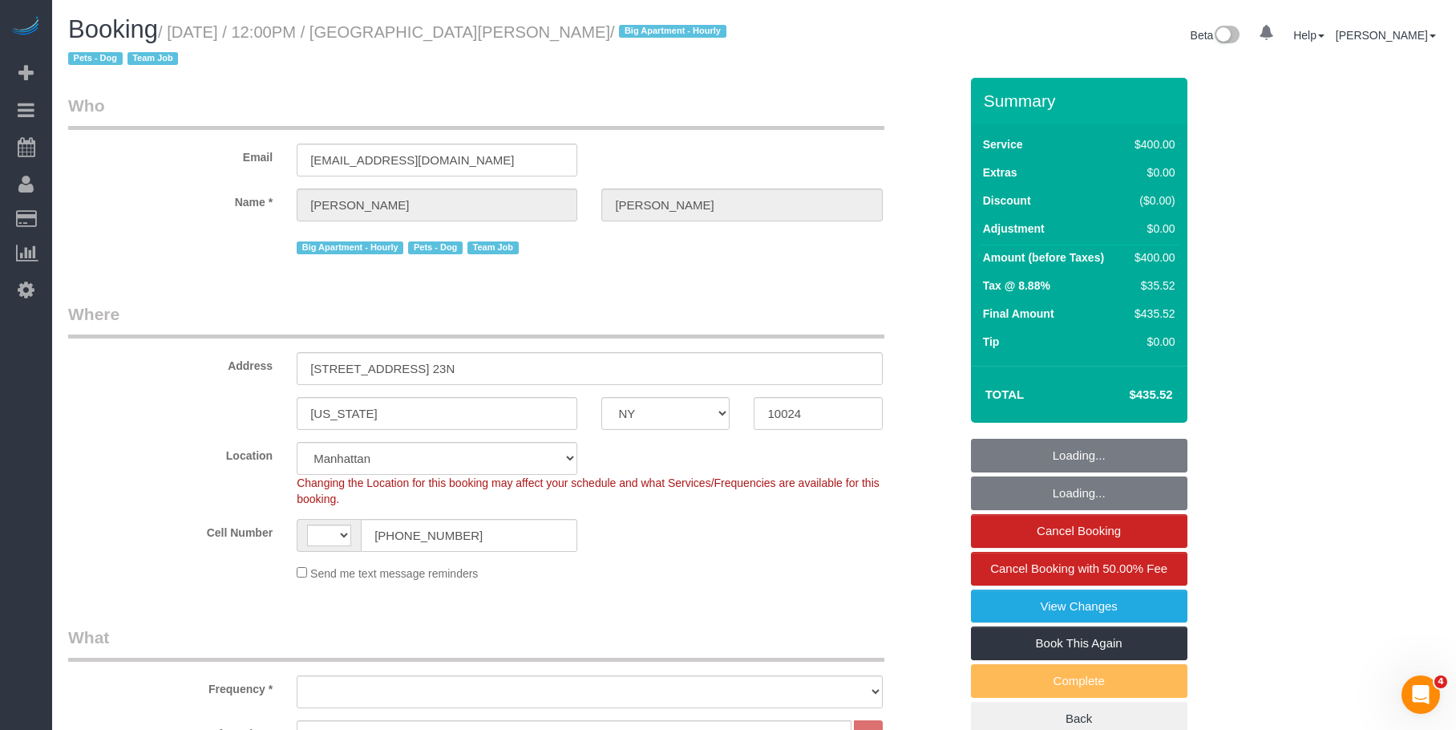
select select "string:US"
select select "object:544"
select select "string:stripe-pm_1QIE0P4VGloSiKo7MUBaprga"
select select "object:981"
select select "spot1"
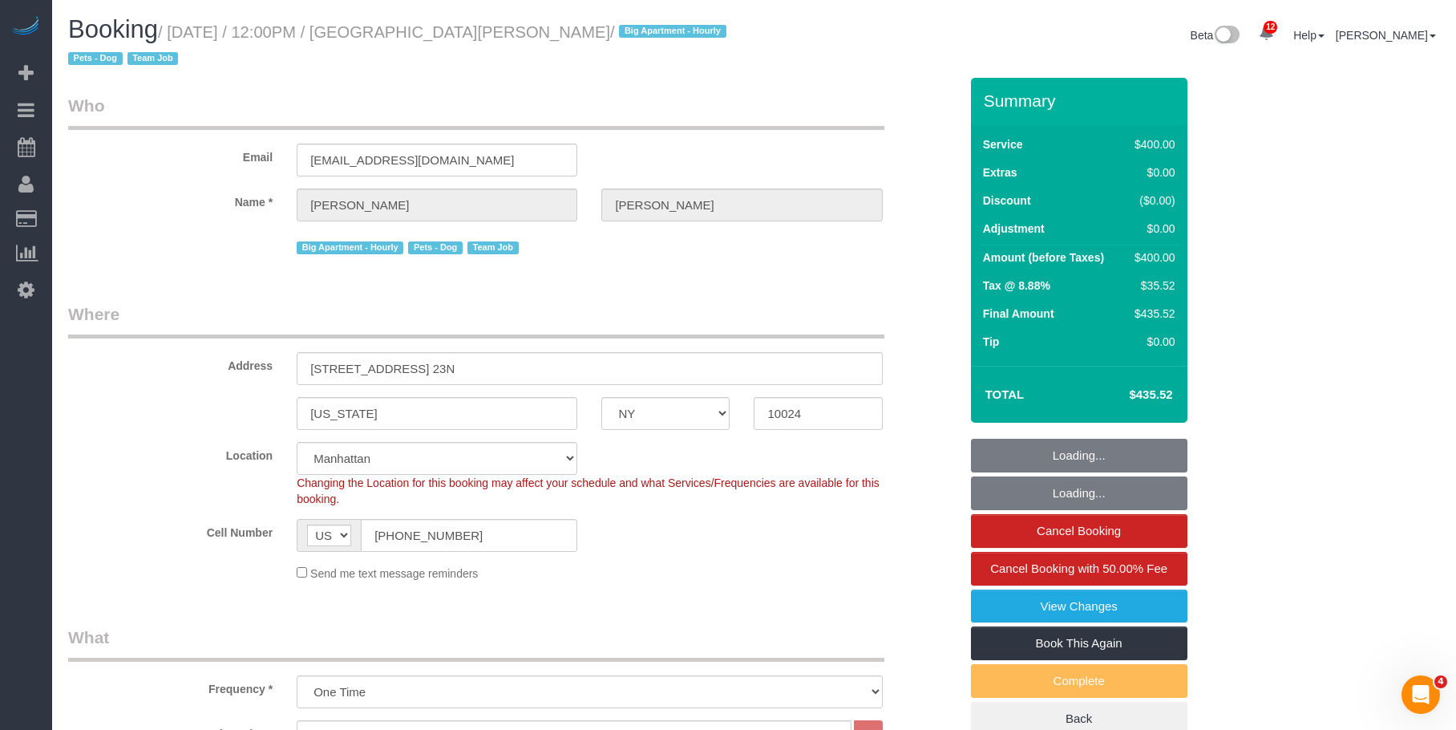
select select "number:58"
select select "number:72"
select select "number:13"
select select "number:5"
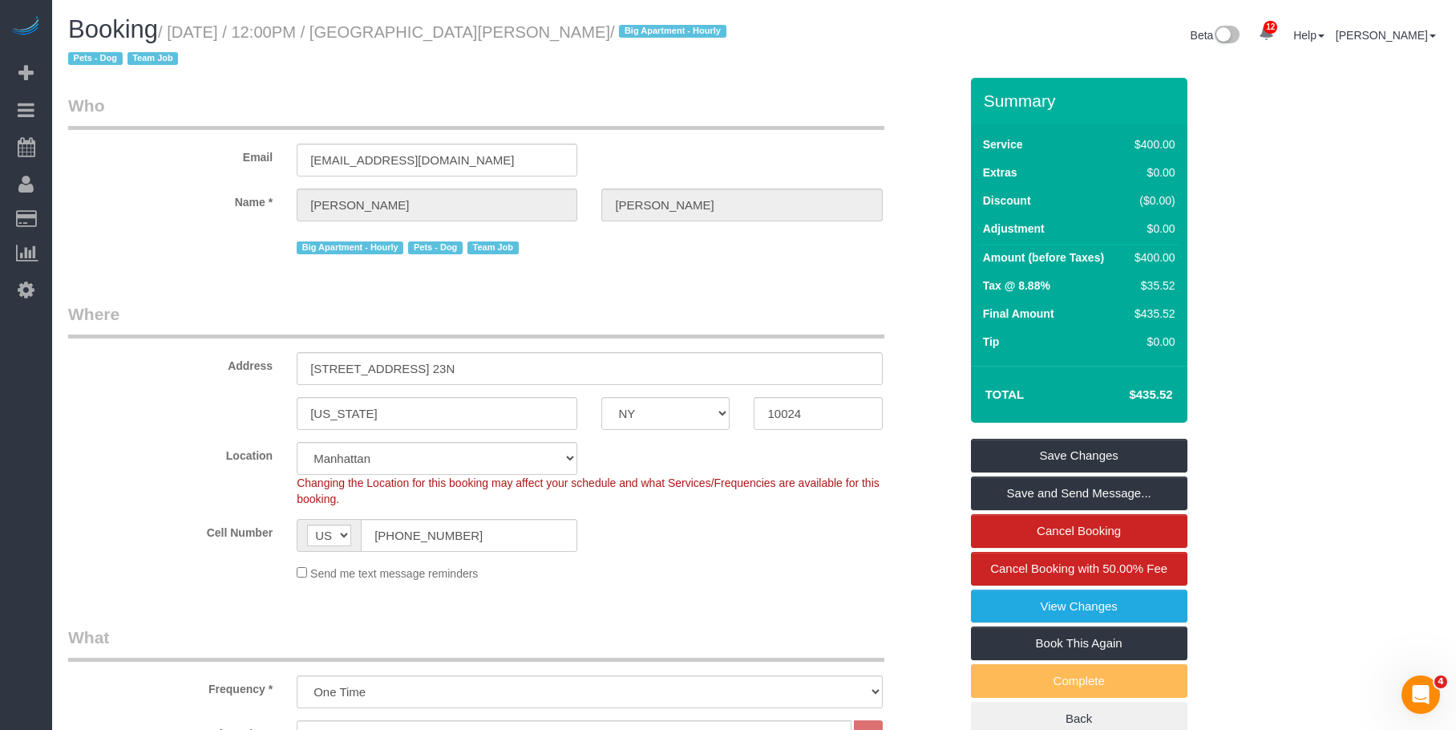
click at [613, 315] on legend "Where" at bounding box center [476, 320] width 816 height 36
drag, startPoint x: 492, startPoint y: 535, endPoint x: 284, endPoint y: 537, distance: 208.5
click at [284, 537] on div "Cell Number AF AL DZ AD AO AI AQ AG AR AM AW AU AT AZ BS BH BD BB BY BE BZ BJ B…" at bounding box center [513, 535] width 915 height 33
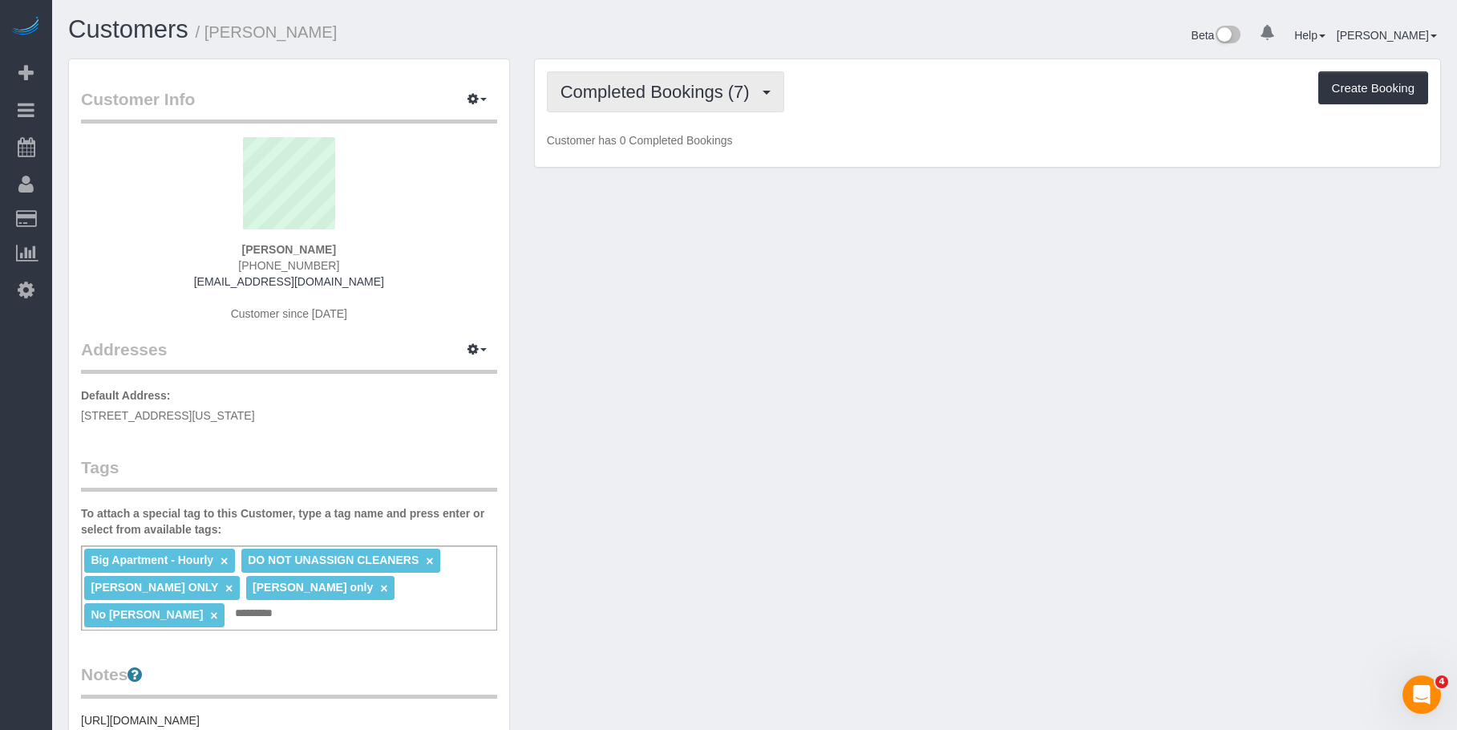
drag, startPoint x: 681, startPoint y: 104, endPoint x: 677, endPoint y: 124, distance: 20.6
click at [681, 104] on button "Completed Bookings (7)" at bounding box center [665, 91] width 237 height 41
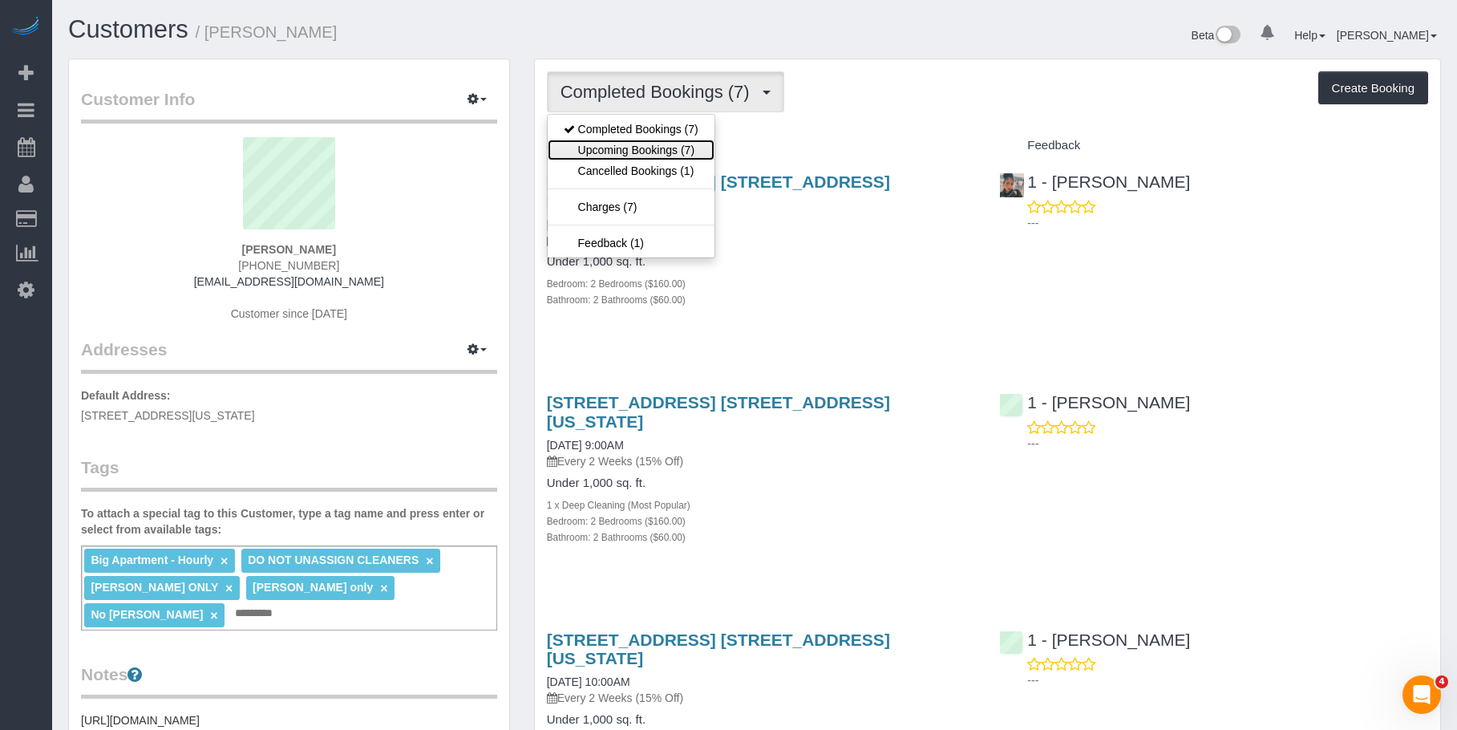
click at [667, 144] on link "Upcoming Bookings (7)" at bounding box center [631, 149] width 167 height 21
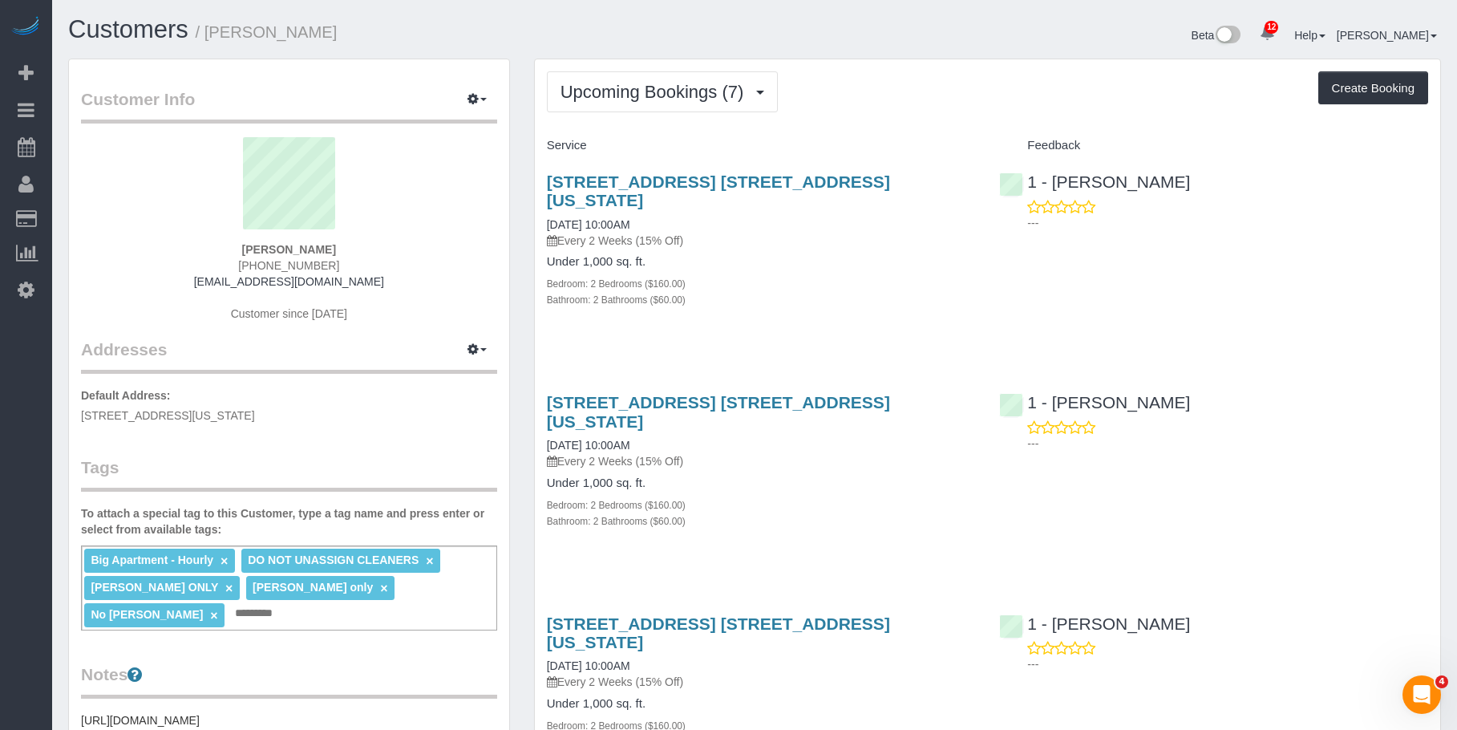
click at [845, 255] on div "Under 1,000 sq. ft. Bedroom: 2 Bedrooms ($160.00) Bathroom: 2 Bathrooms ($60.00)" at bounding box center [761, 281] width 429 height 52
click at [646, 180] on link "215 W 28th Street, Apt. 10a, New York, NY 10001" at bounding box center [718, 190] width 343 height 37
click at [873, 41] on div "Beta 12 Your Notifications You have 0 alerts × You have 3 to charge for 09/04/2…" at bounding box center [1107, 37] width 701 height 42
click at [679, 94] on span "Upcoming Bookings (7)" at bounding box center [658, 92] width 192 height 20
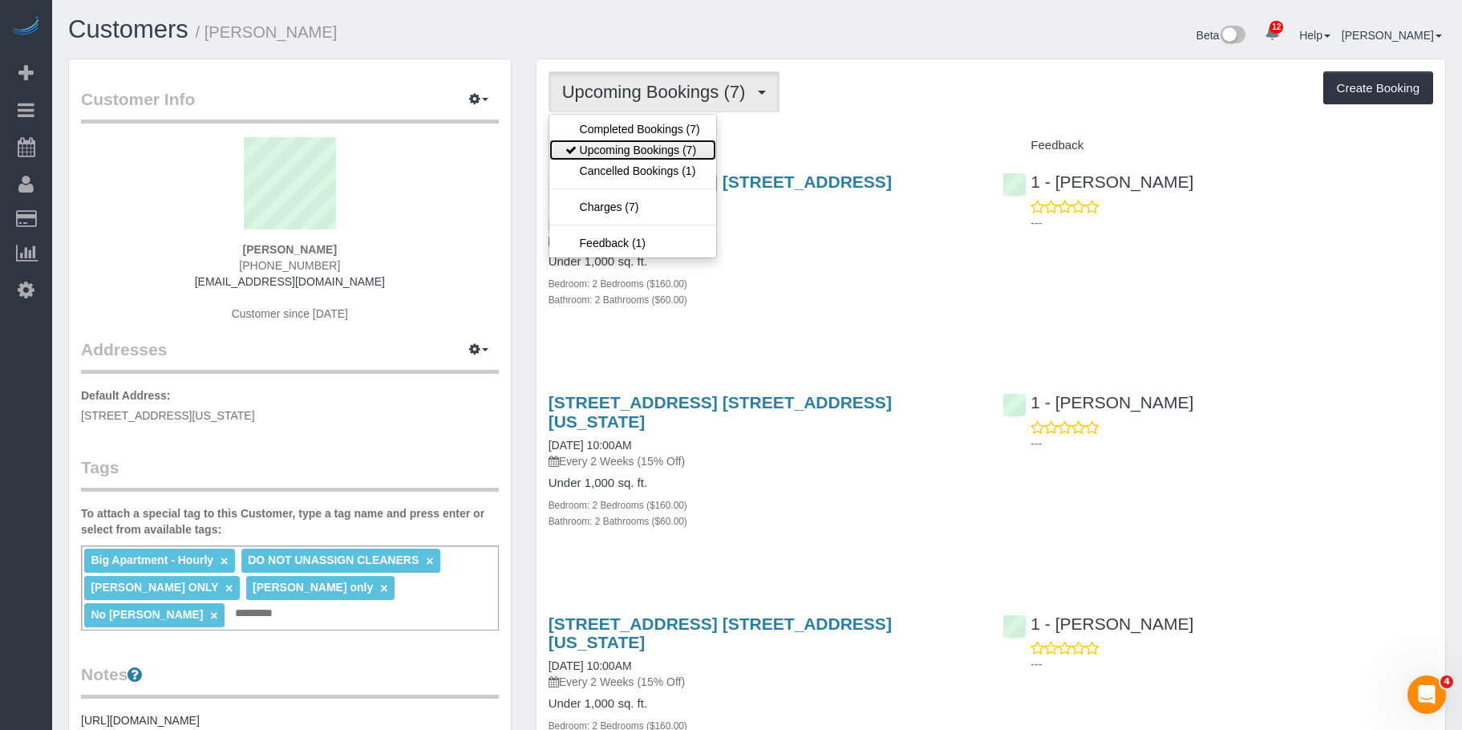
click at [656, 150] on link "Upcoming Bookings (7)" at bounding box center [632, 149] width 167 height 21
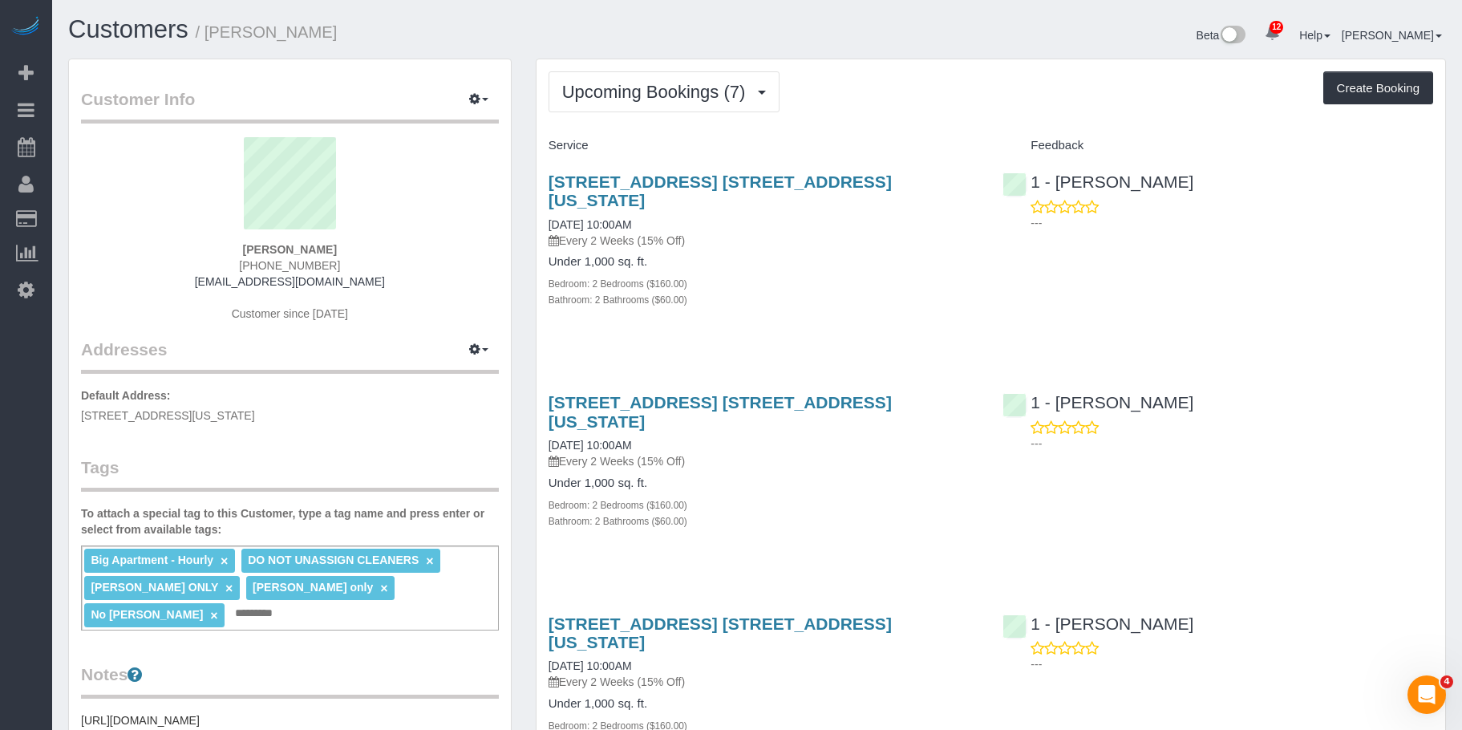
click at [848, 255] on div "Under 1,000 sq. ft. Bedroom: 2 Bedrooms ($160.00) Bathroom: 2 Bathrooms ($60.00)" at bounding box center [763, 281] width 431 height 52
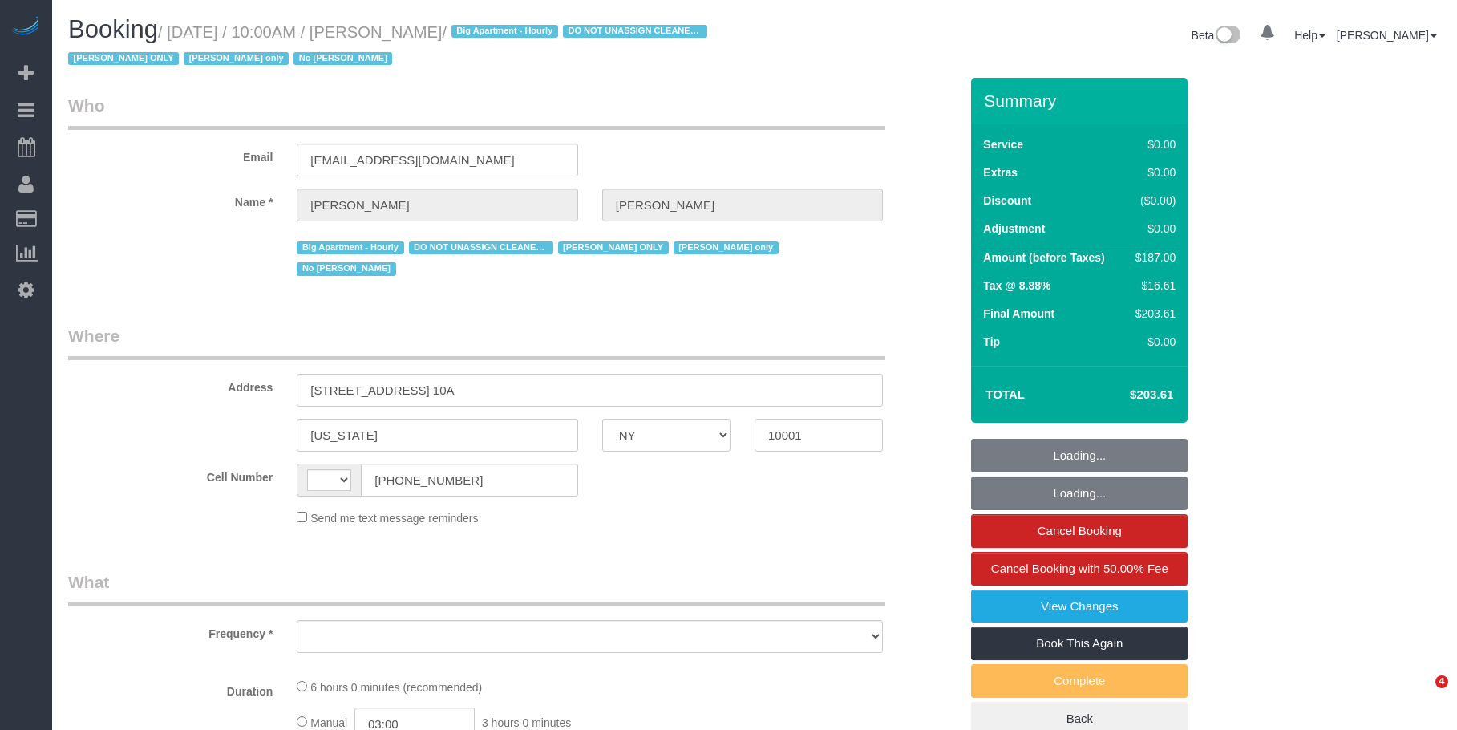
select select "NY"
select select "number:89"
select select "number:73"
select select "number:15"
select select "number:5"
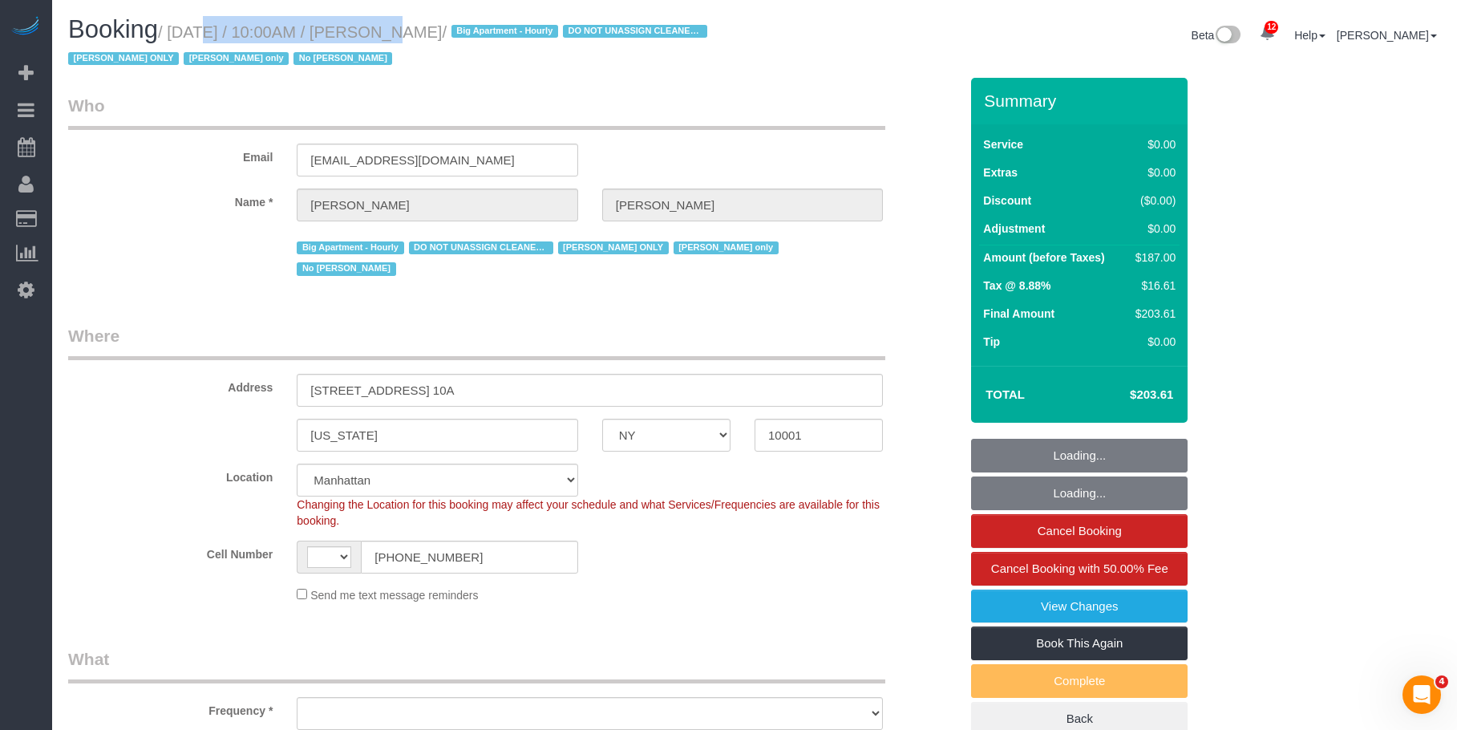
select select "string:[GEOGRAPHIC_DATA]"
select select "object:899"
select select "string:stripe-pm_1RRmor4VGloSiKo75q03orw4"
select select "2"
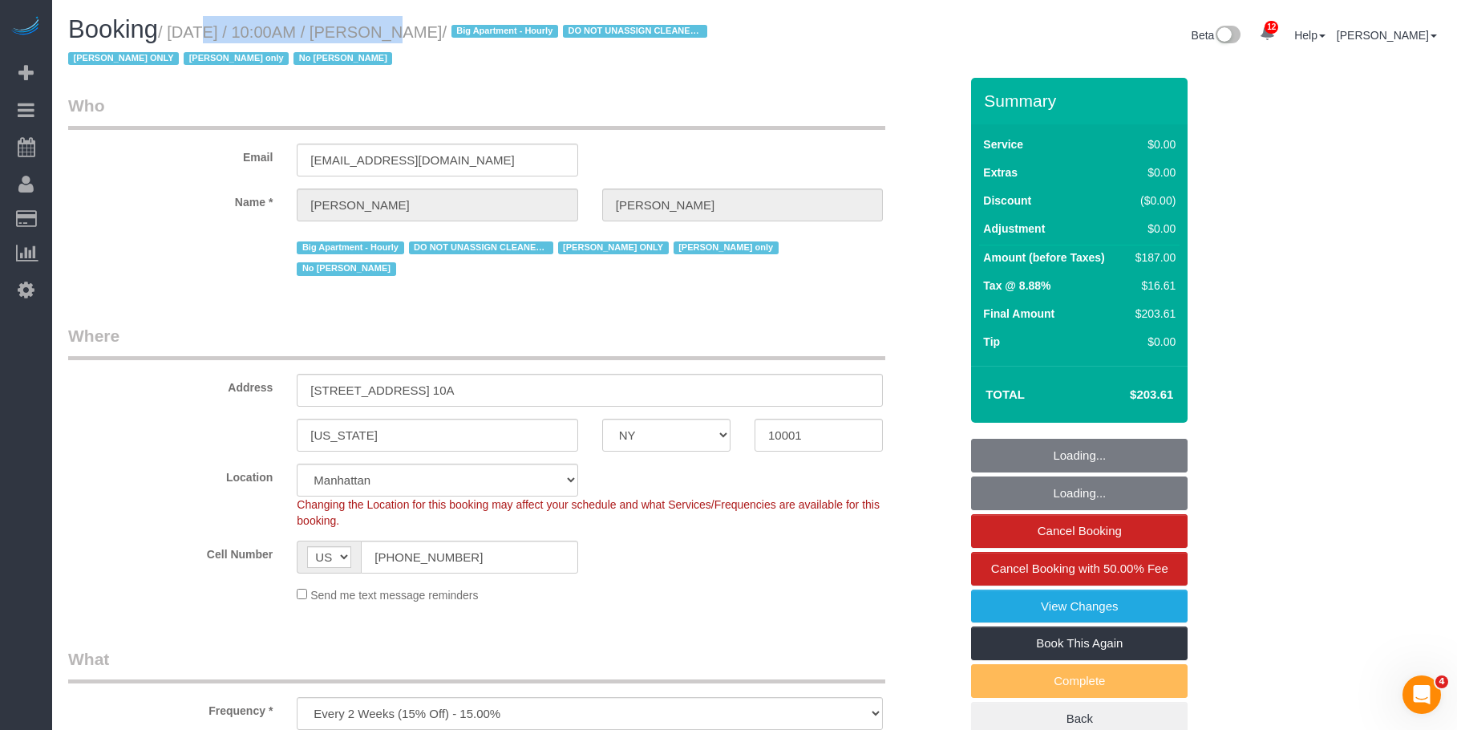
select select "spot1"
select select "2"
select select "object:1454"
drag, startPoint x: 178, startPoint y: 31, endPoint x: 538, endPoint y: 33, distance: 360.0
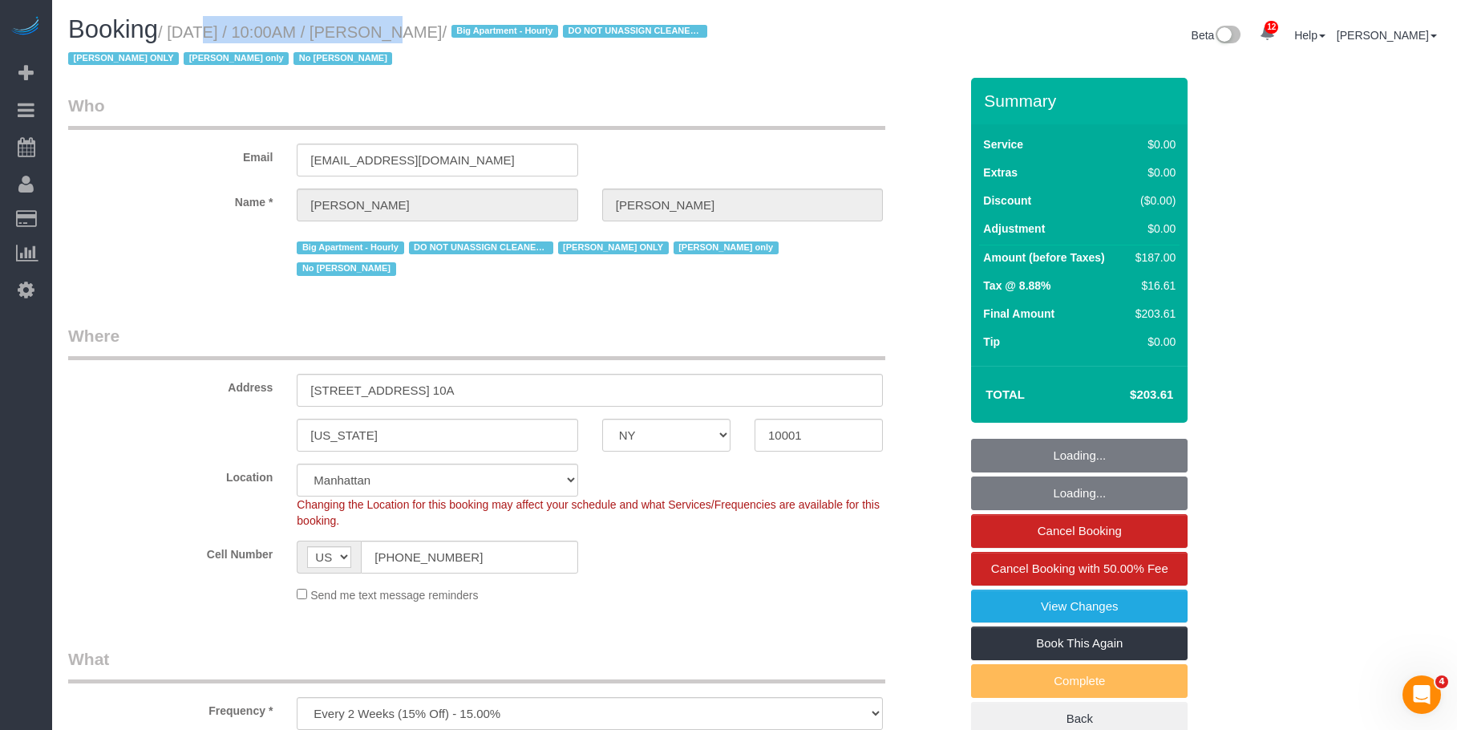
click at [538, 33] on small "/ [DATE] / 10:00AM / [PERSON_NAME] / Big Apartment - Hourly DO NOT UNASSIGN CLE…" at bounding box center [390, 45] width 644 height 45
copy small "[DATE] / 10:00AM / [PERSON_NAME]"
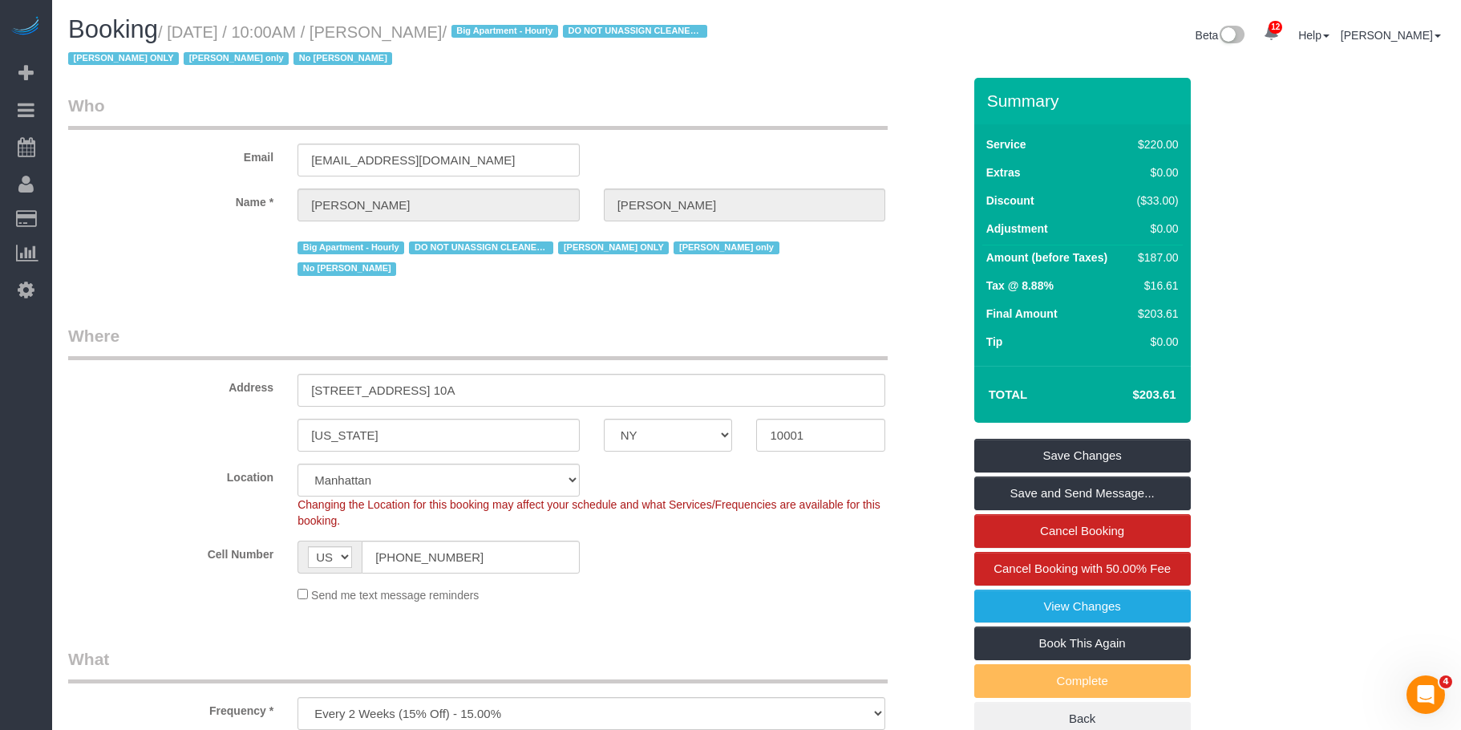
click at [626, 117] on legend "Who" at bounding box center [477, 112] width 819 height 36
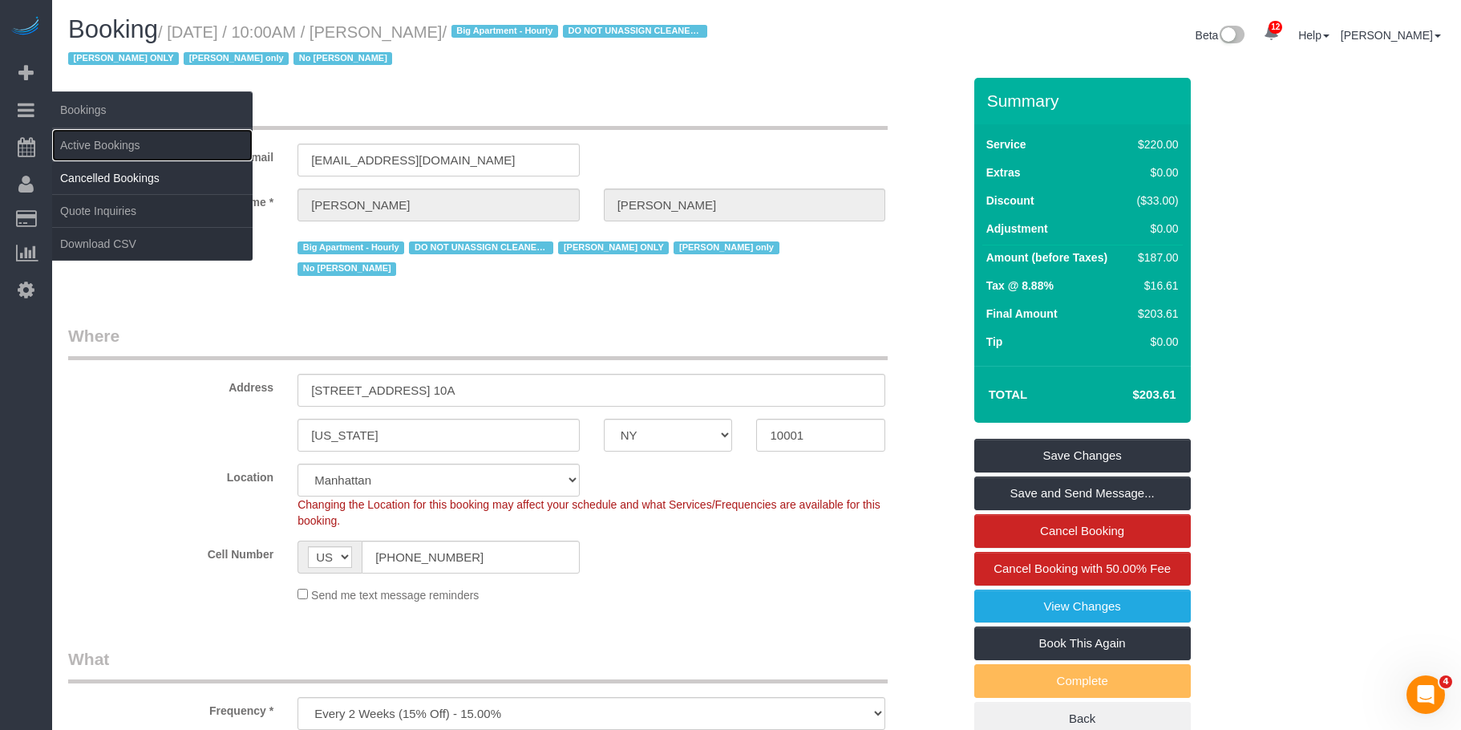
drag, startPoint x: 111, startPoint y: 143, endPoint x: 203, endPoint y: 165, distance: 94.9
click at [111, 143] on link "Active Bookings" at bounding box center [152, 145] width 200 height 32
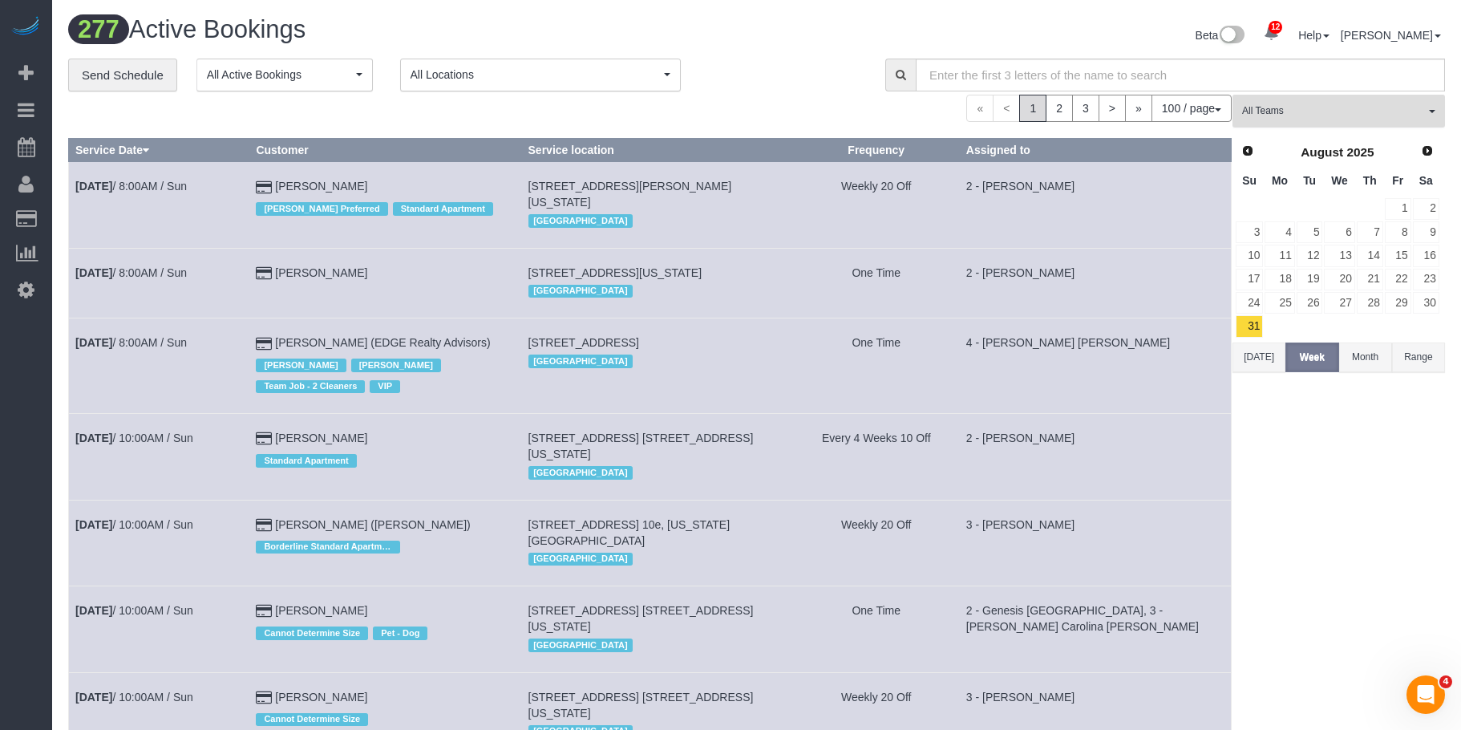
click at [1392, 109] on span "All Teams" at bounding box center [1333, 111] width 183 height 14
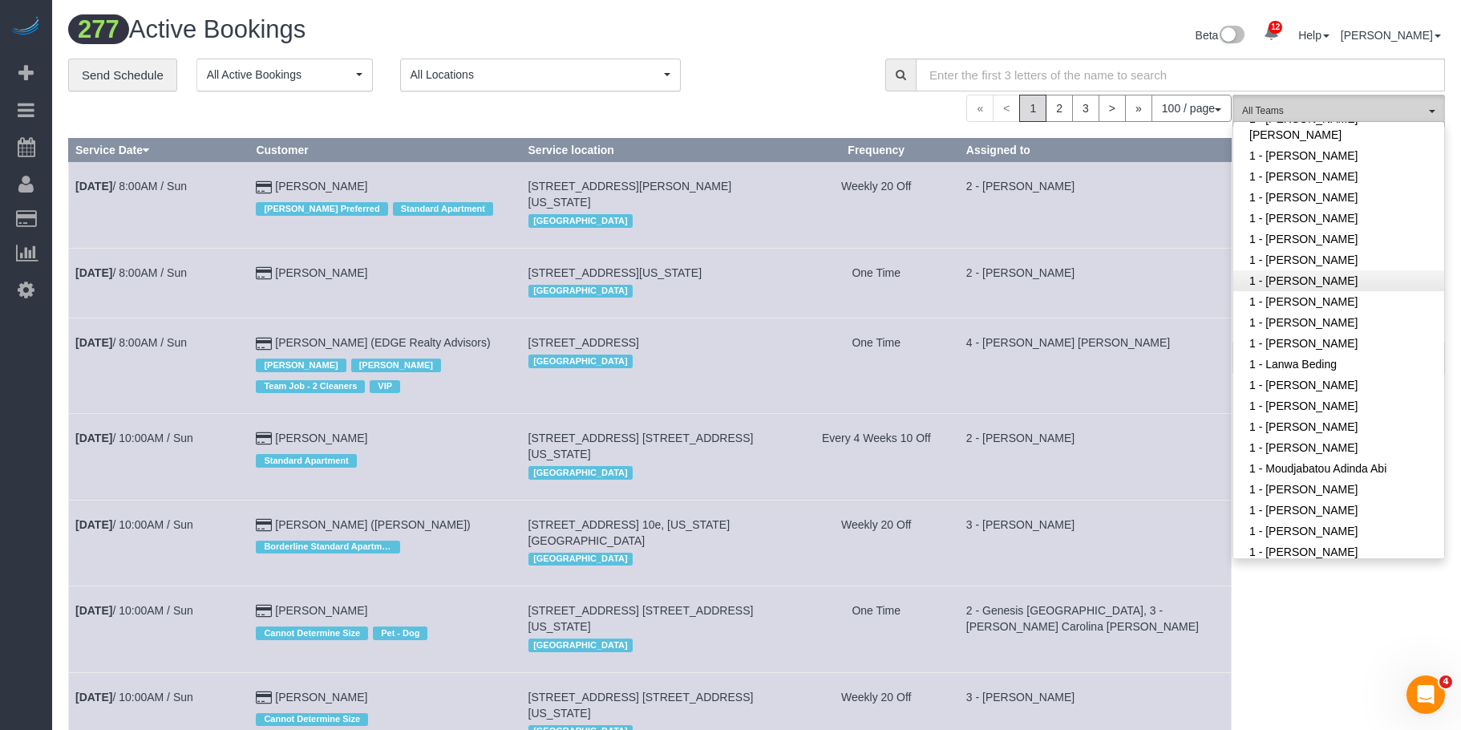
scroll to position [401, 0]
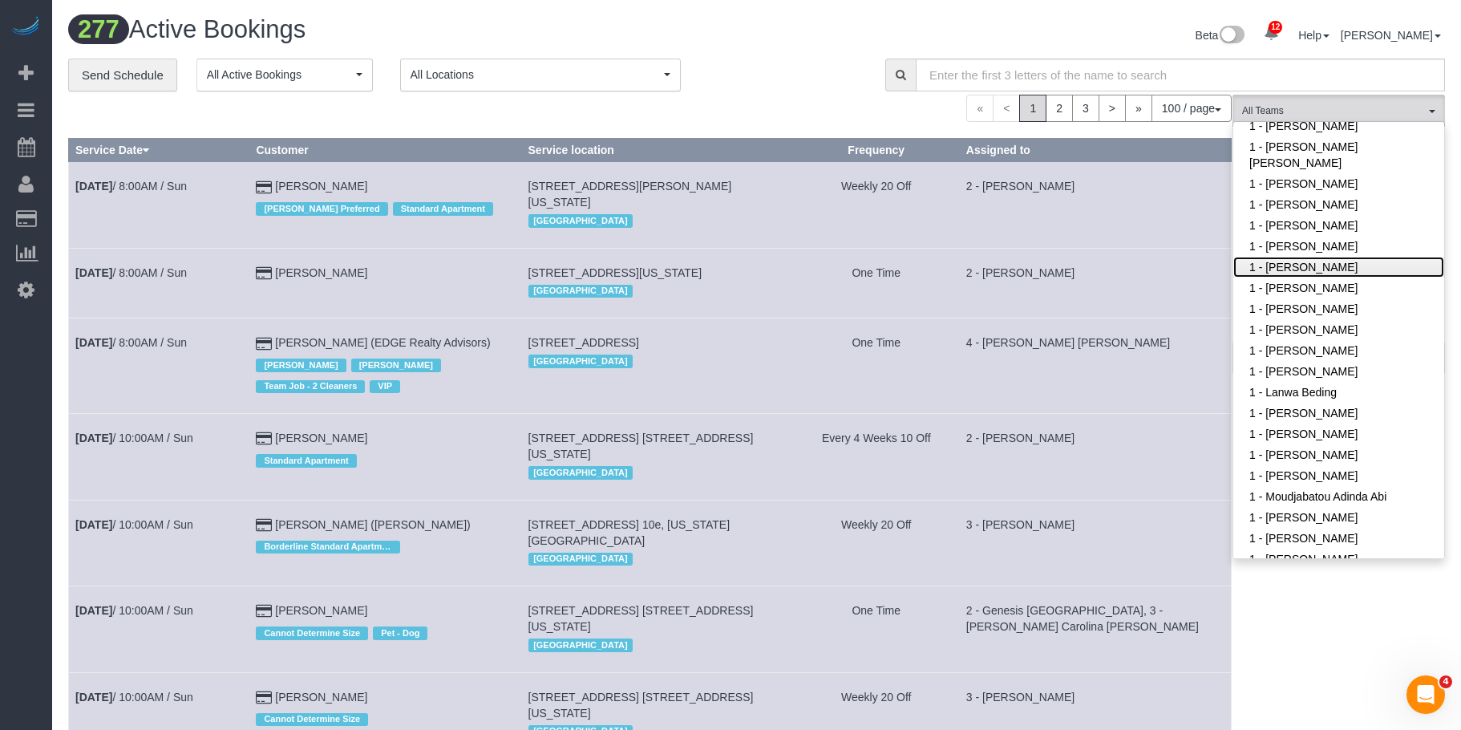
click at [1334, 266] on link "1 - Ingrid Malasi" at bounding box center [1338, 267] width 211 height 21
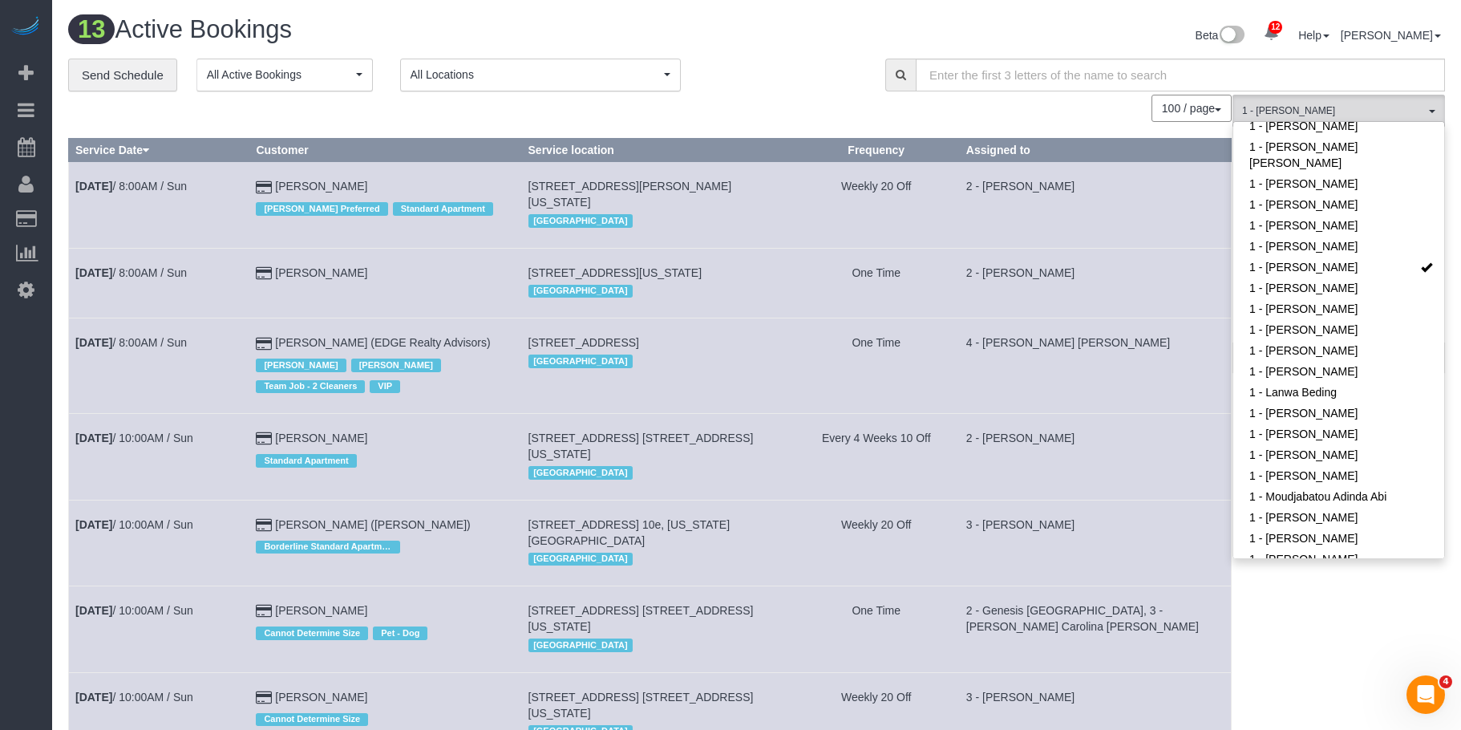
drag, startPoint x: 761, startPoint y: 30, endPoint x: 1255, endPoint y: 251, distance: 541.6
click at [766, 31] on div "Beta 12 Your Notifications You have 0 alerts × You have 3 to charge for 09/04/2…" at bounding box center [1107, 37] width 701 height 42
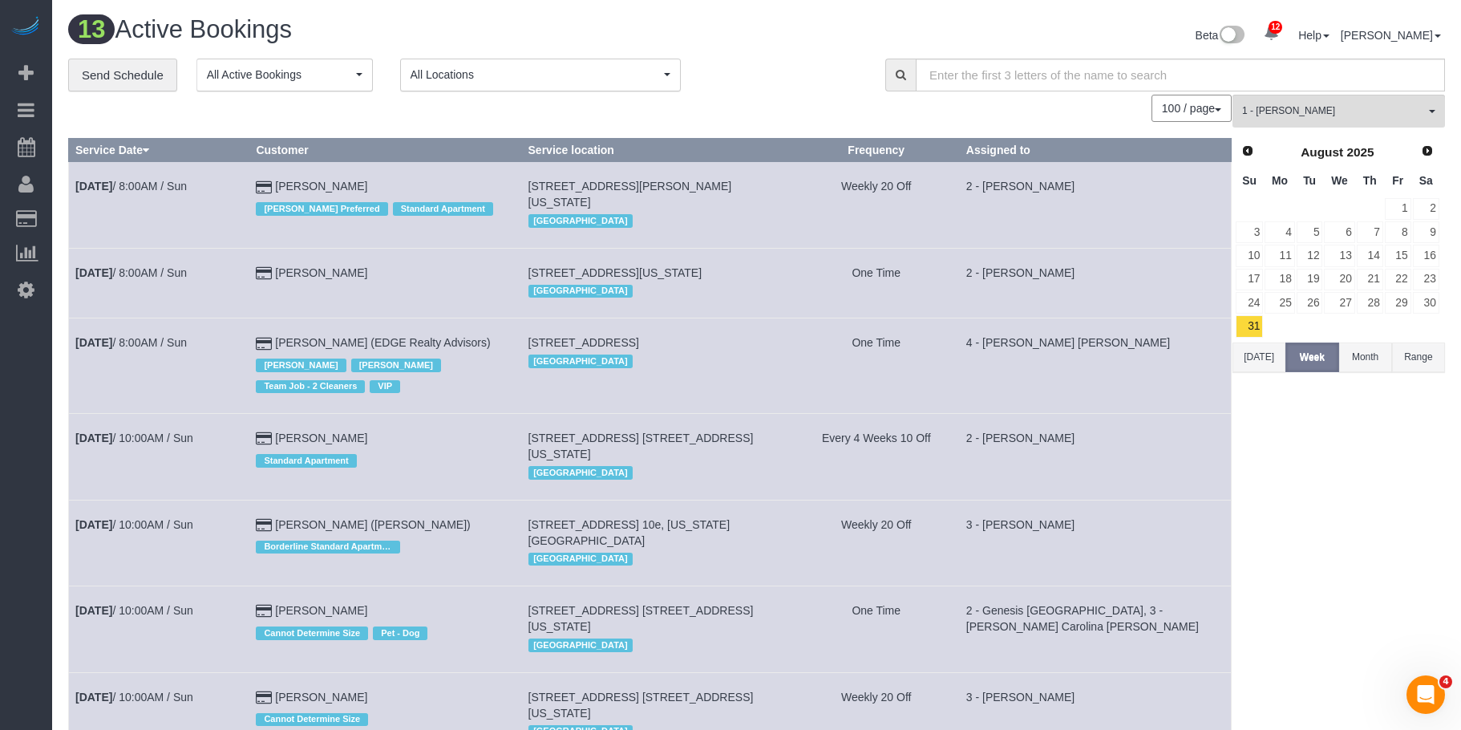
click at [1419, 358] on button "Range" at bounding box center [1418, 357] width 53 height 30
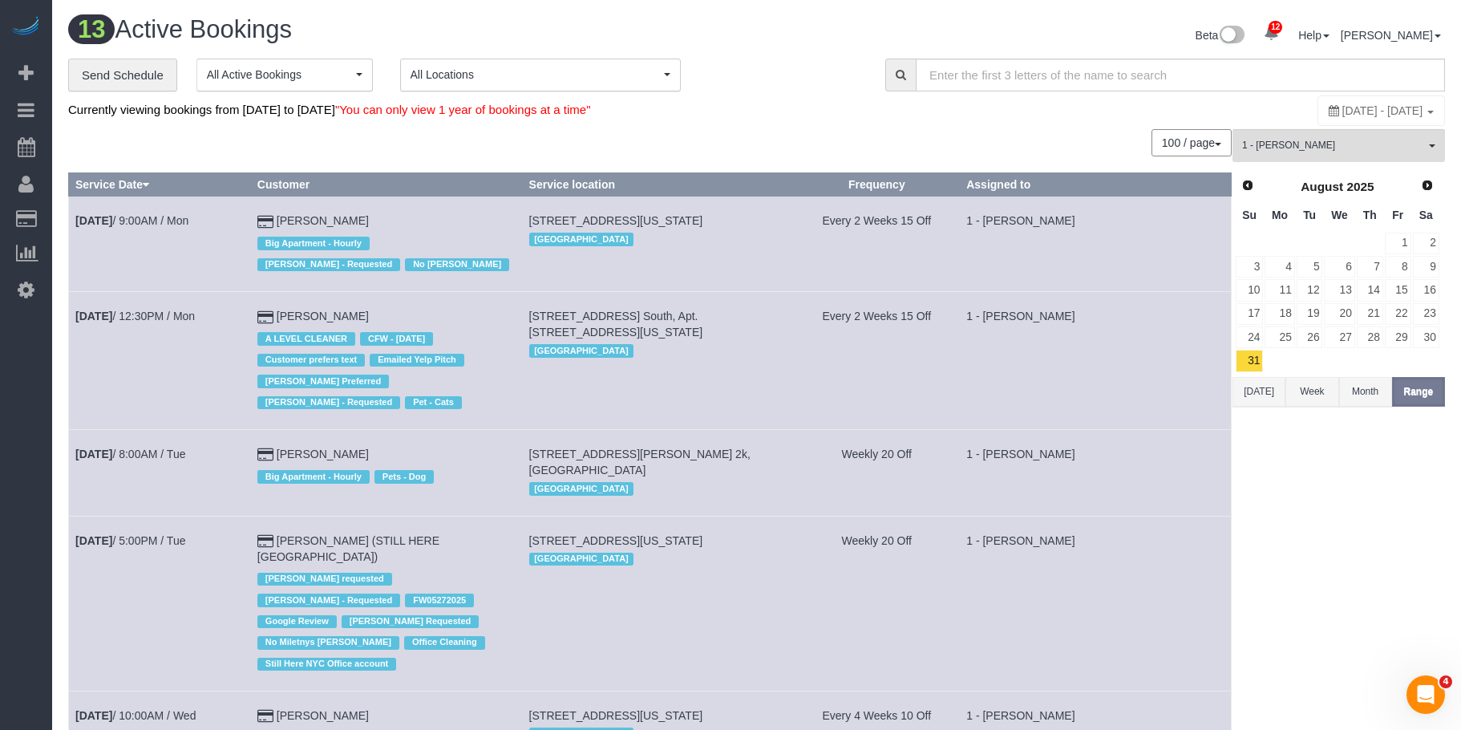
click at [1355, 114] on span "August 31, 2025 - September 06, 2025" at bounding box center [1382, 110] width 81 height 13
type input "**********"
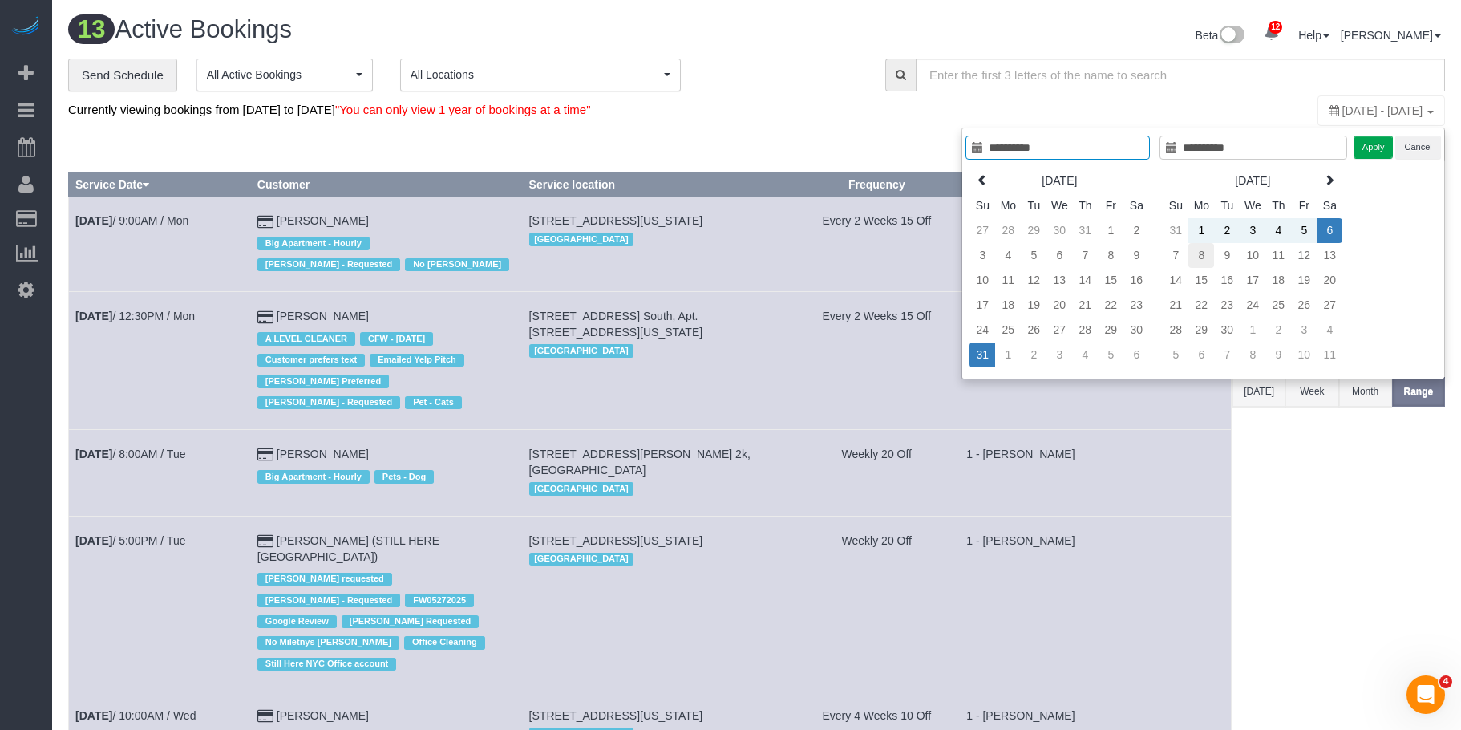
type input "**********"
click at [1203, 253] on td "8" at bounding box center [1201, 255] width 26 height 25
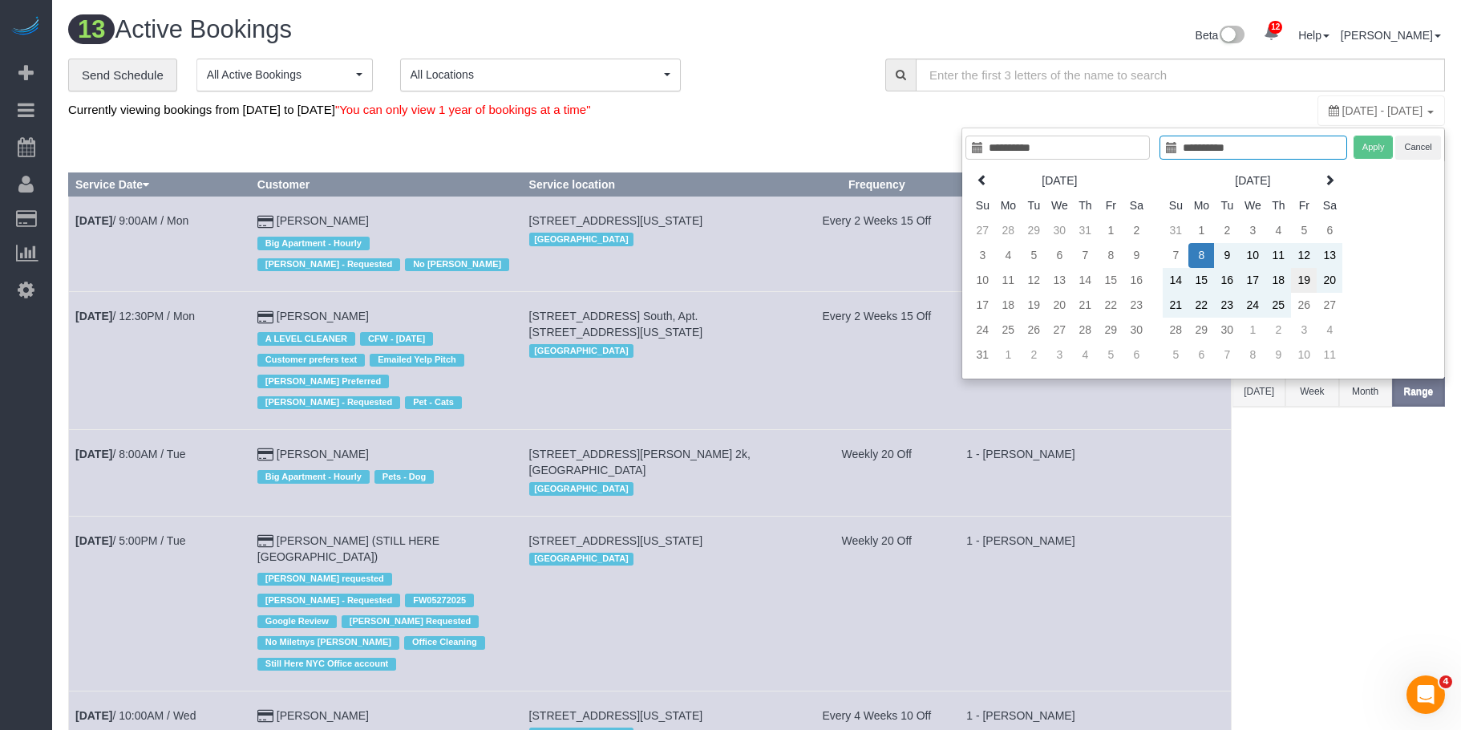
type input "**********"
click at [1301, 279] on td "19" at bounding box center [1304, 280] width 26 height 25
type input "**********"
click at [1375, 150] on button "Apply" at bounding box center [1373, 146] width 40 height 23
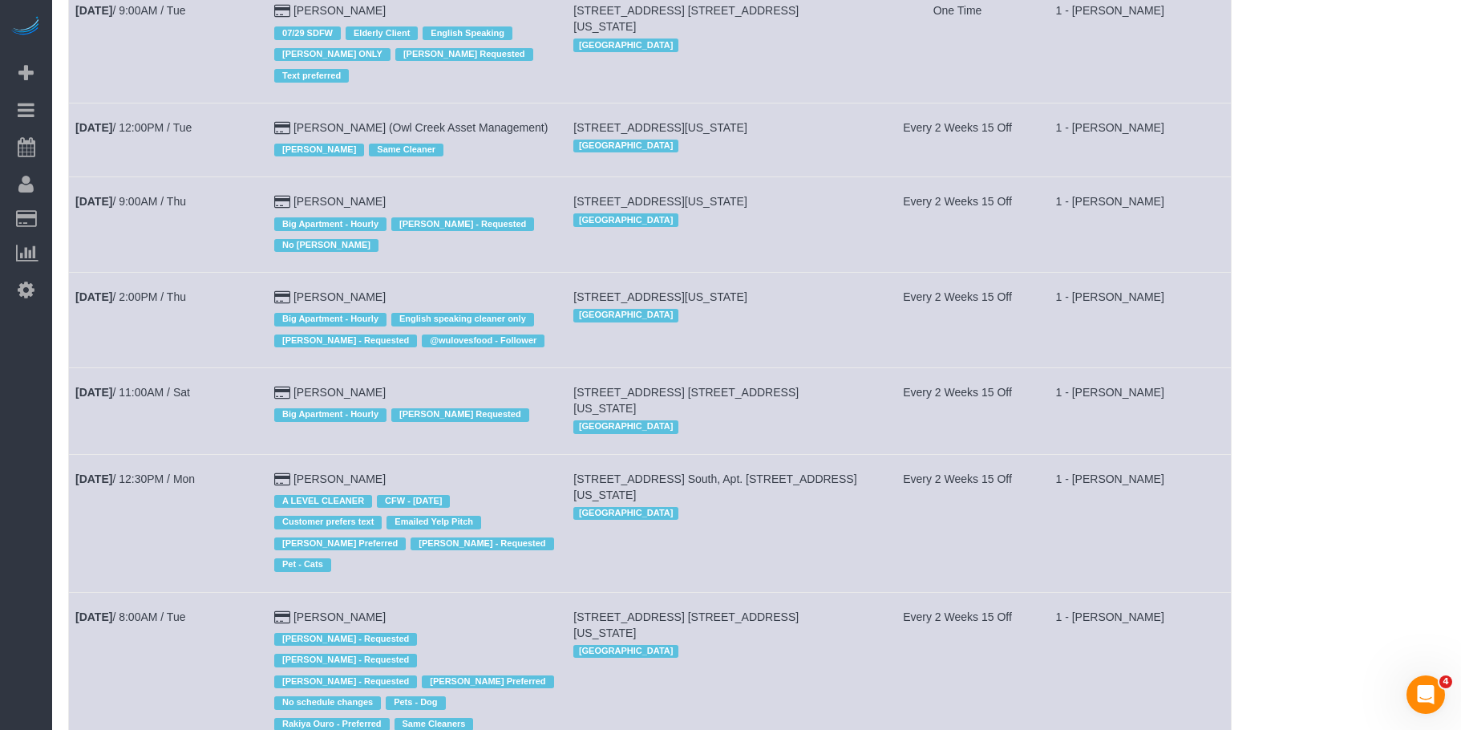
click at [738, 534] on td "240 Park Ave. South, Apt. 3a, New York, NY 10003 Manhattan" at bounding box center [716, 523] width 299 height 138
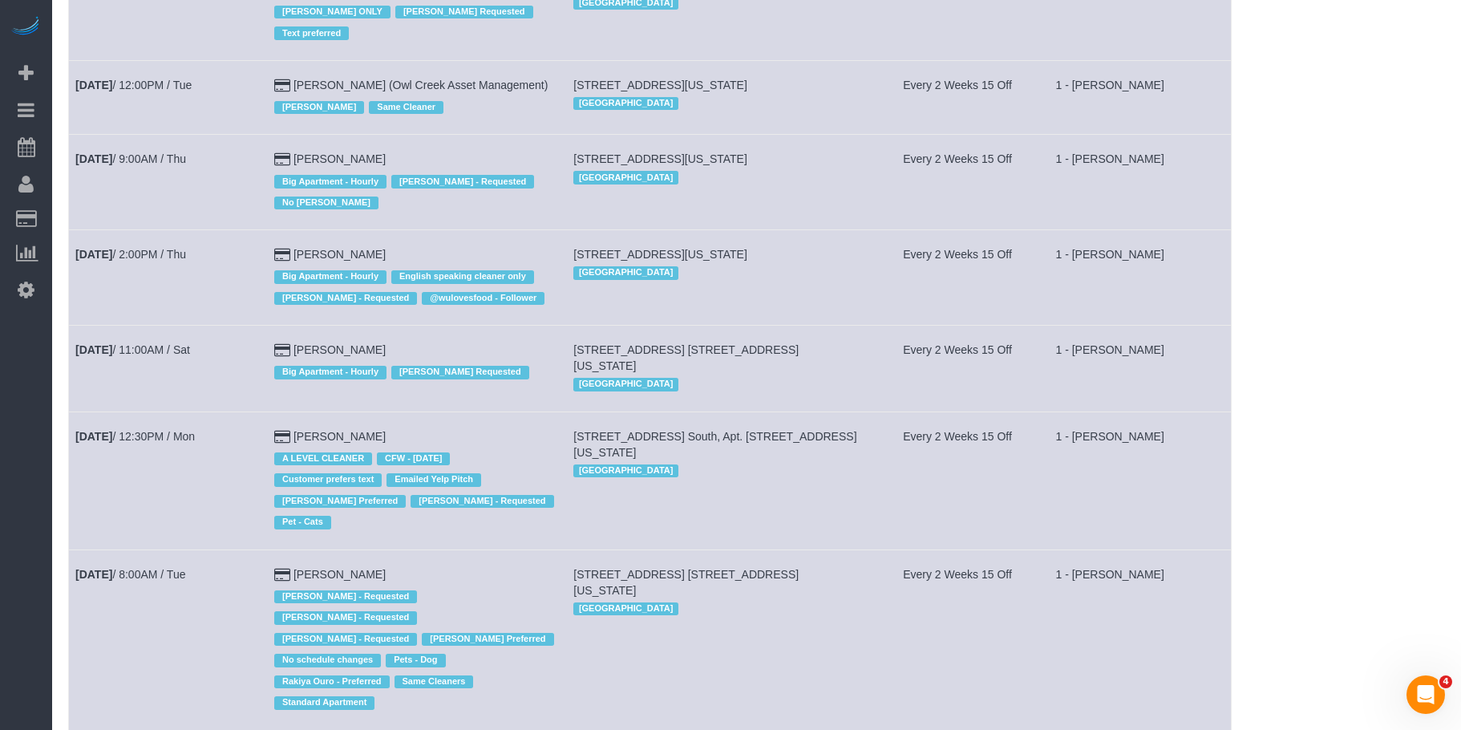
scroll to position [481, 0]
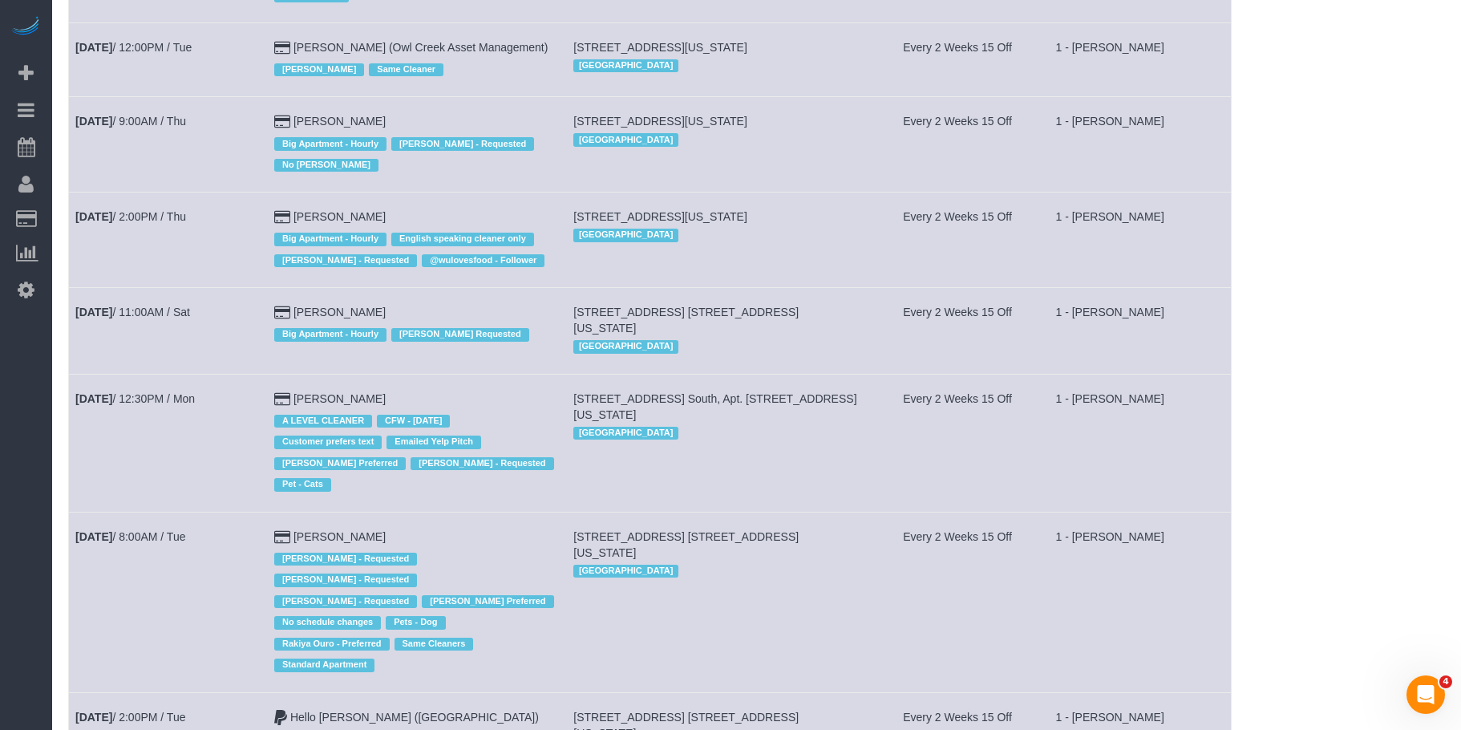
drag, startPoint x: 896, startPoint y: 181, endPoint x: 906, endPoint y: 179, distance: 10.7
click at [904, 180] on tr "Sep 11th / 9:00AM / Thu Elizabeth Seidman Big Apartment - Hourly Ingrid Malasi …" at bounding box center [650, 144] width 1162 height 95
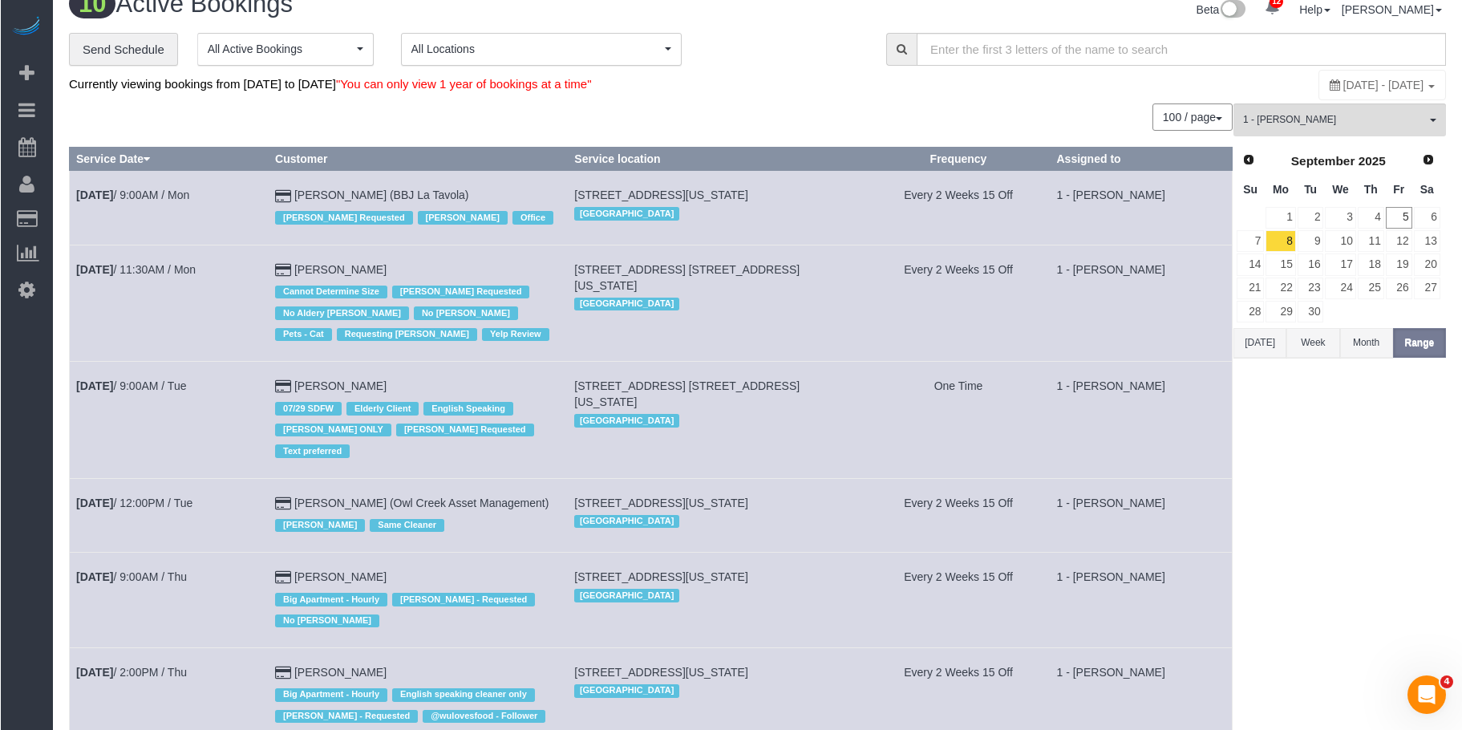
scroll to position [0, 0]
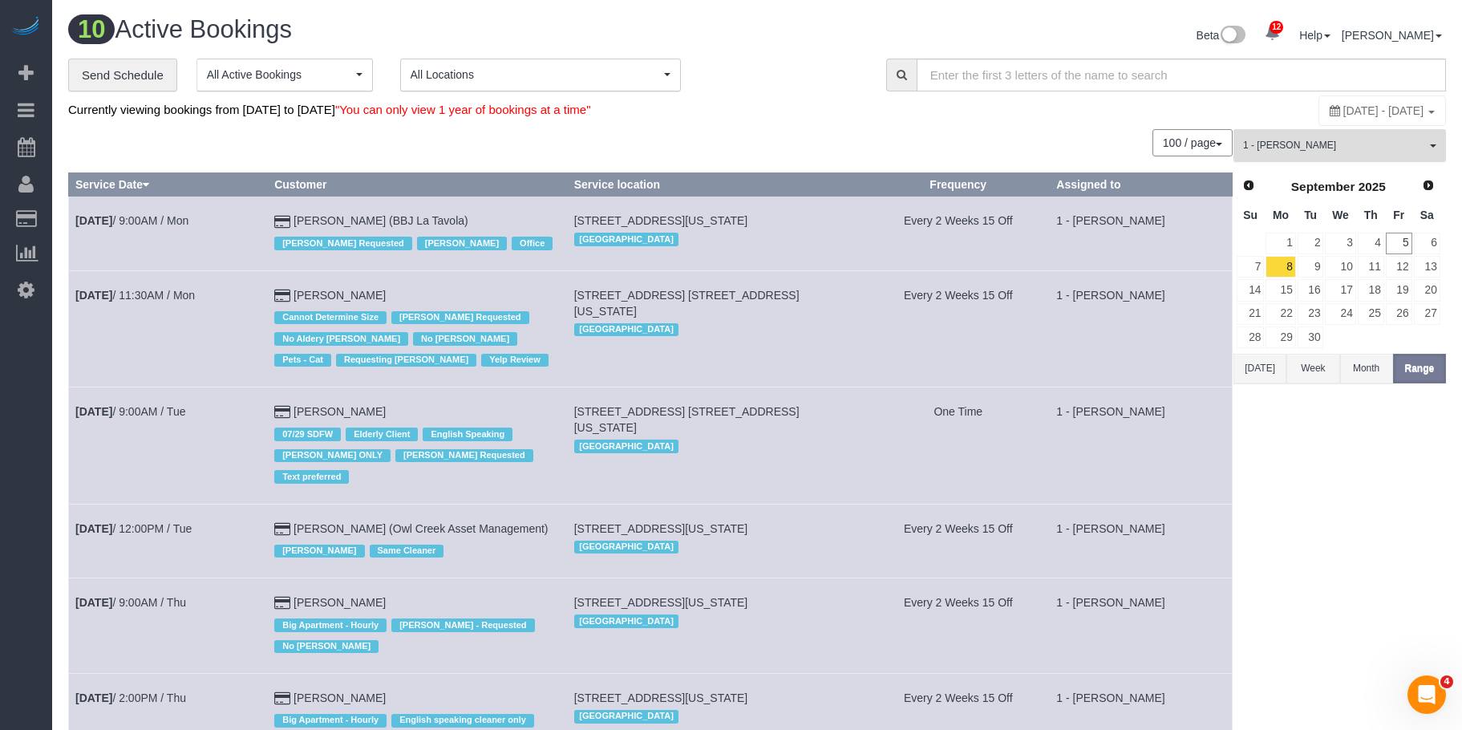
click at [1328, 144] on span "1 - [PERSON_NAME]" at bounding box center [1334, 146] width 183 height 14
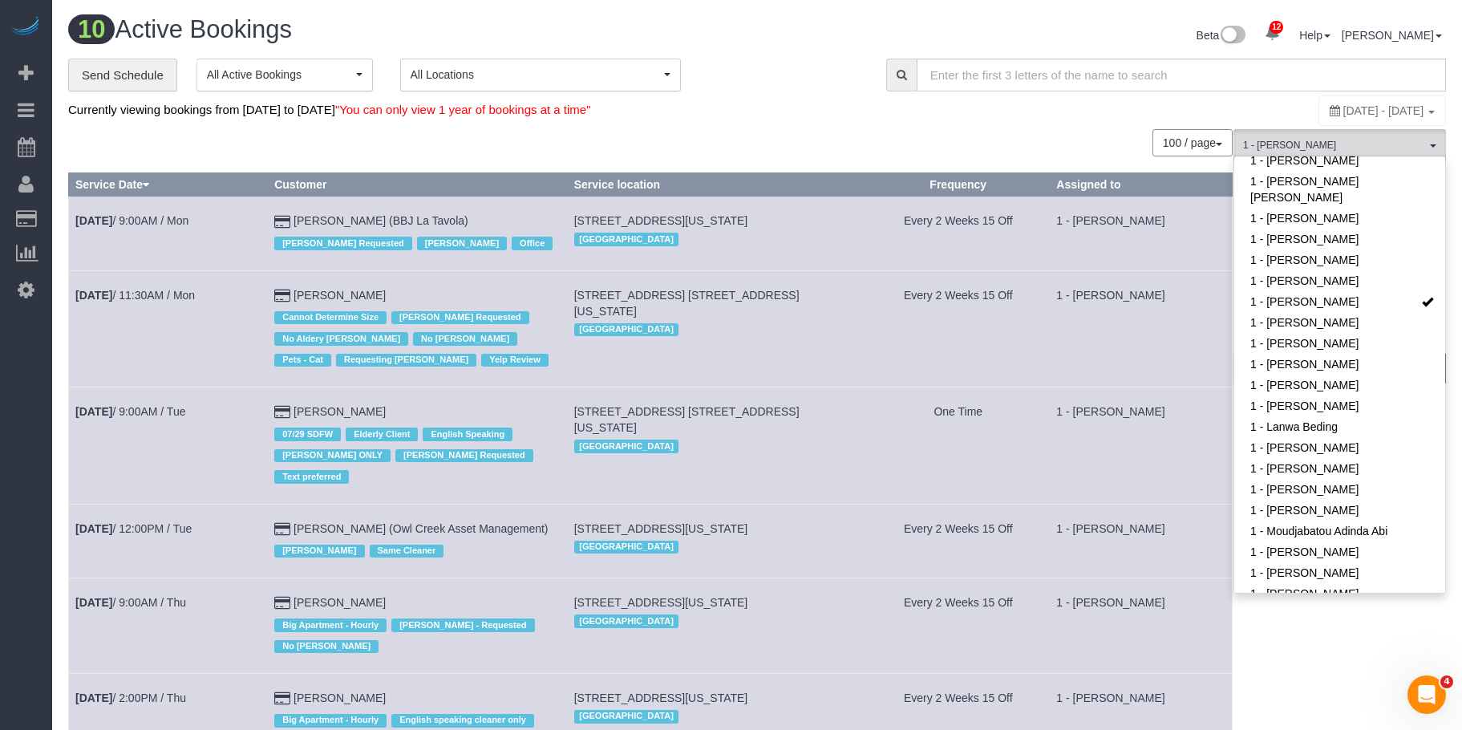
click at [936, 136] on div "100 / page 10 / page 20 / page 30 / page 40 / page 50 / page 100 / page" at bounding box center [650, 142] width 1164 height 27
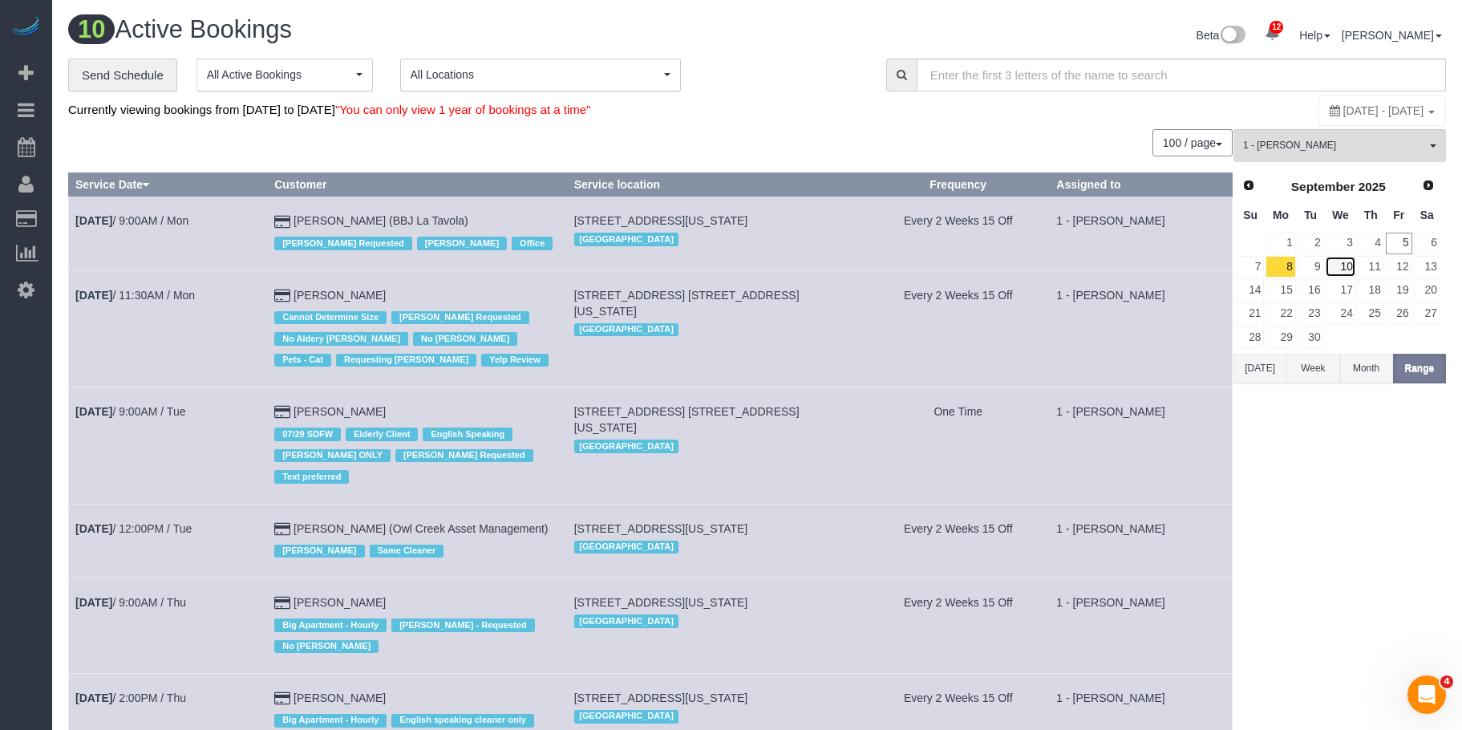
click at [1345, 265] on link "10" at bounding box center [1339, 267] width 30 height 22
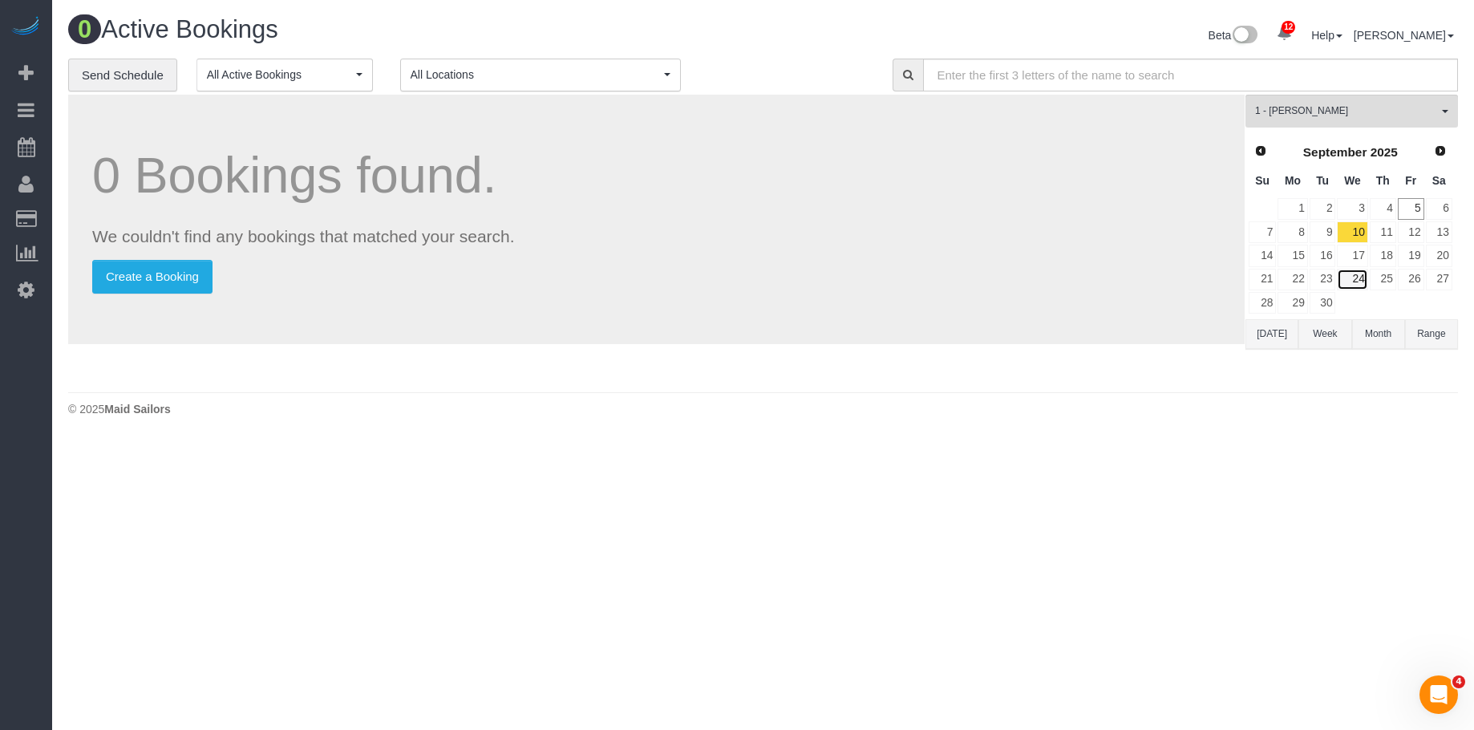
click at [1353, 270] on link "24" at bounding box center [1351, 280] width 30 height 22
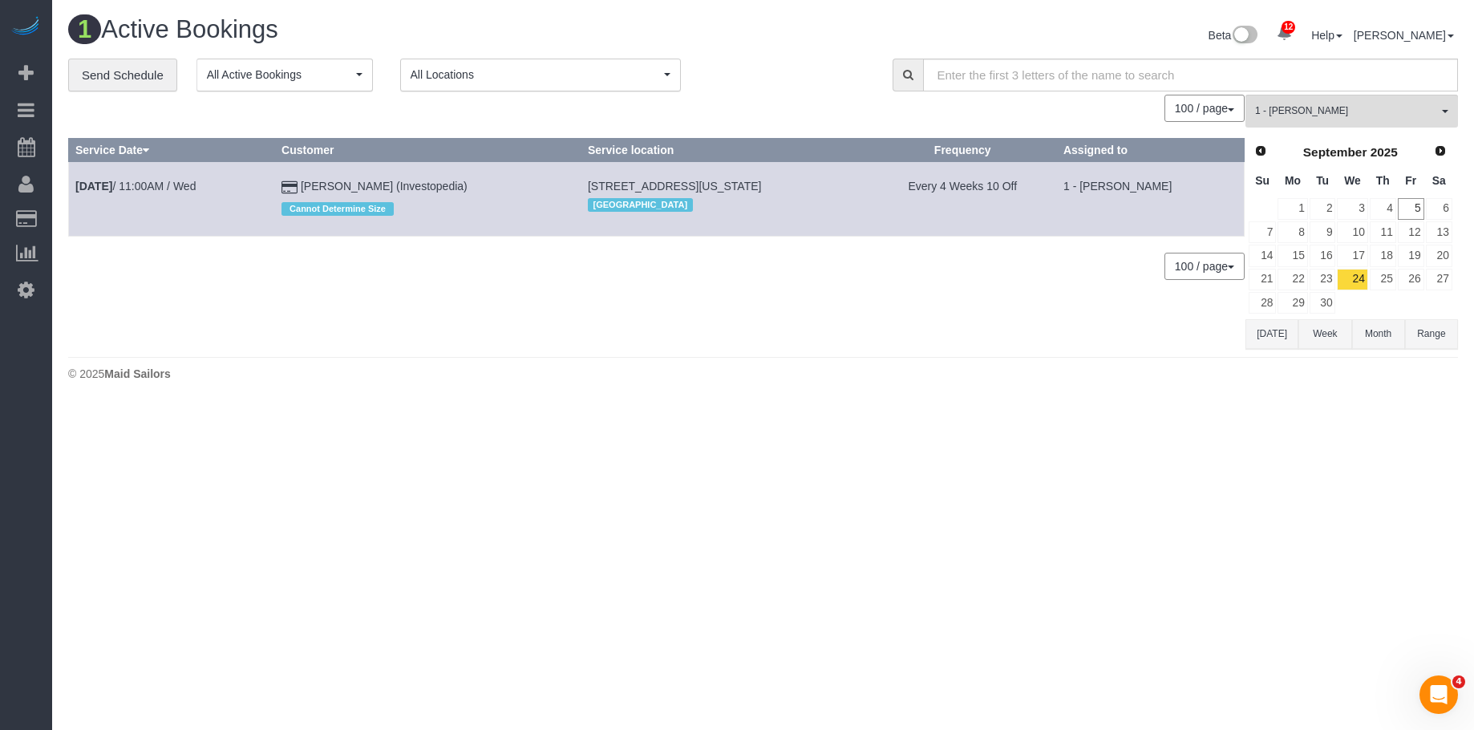
drag, startPoint x: 926, startPoint y: 461, endPoint x: 1183, endPoint y: 398, distance: 264.1
click at [928, 461] on body "12 Beta Your Notifications You have 0 alerts × You have 3 to charge for 09/04/2…" at bounding box center [737, 365] width 1474 height 730
click at [1447, 152] on link "Next" at bounding box center [1440, 150] width 22 height 22
drag, startPoint x: 955, startPoint y: 408, endPoint x: 1225, endPoint y: 301, distance: 290.8
click at [957, 406] on body "12 Beta Your Notifications You have 0 alerts × You have 3 to charge for 09/04/2…" at bounding box center [737, 365] width 1474 height 730
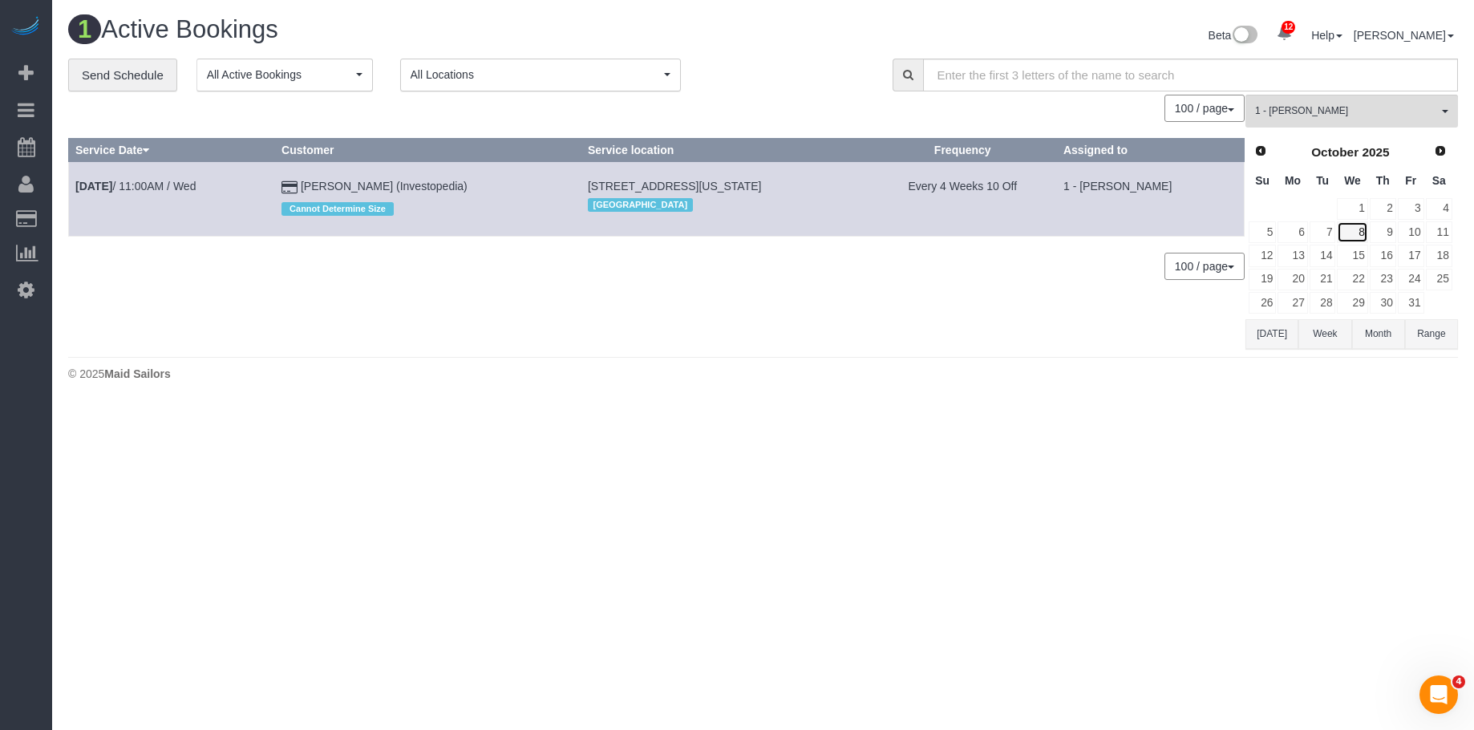
click at [1361, 236] on link "8" at bounding box center [1351, 232] width 30 height 22
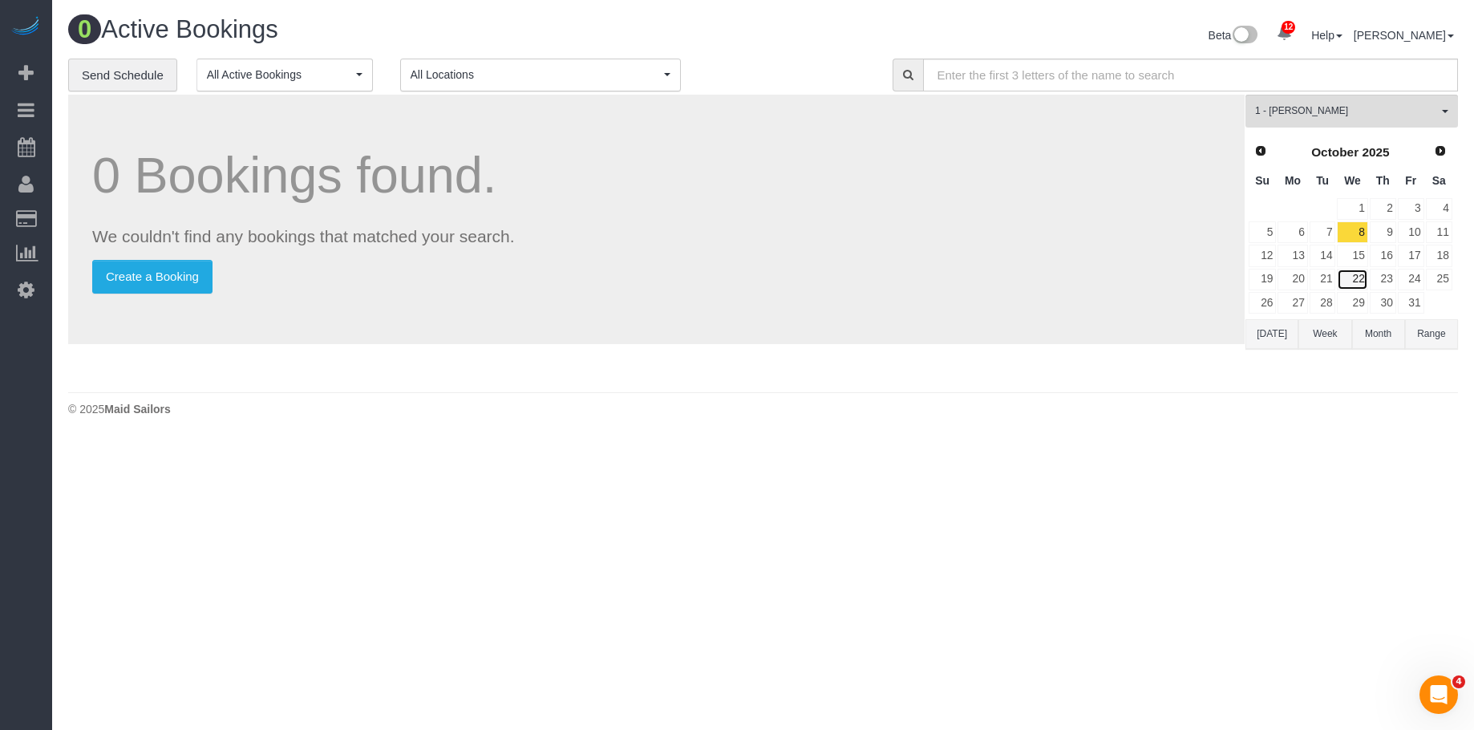
click at [1356, 277] on link "22" at bounding box center [1351, 280] width 30 height 22
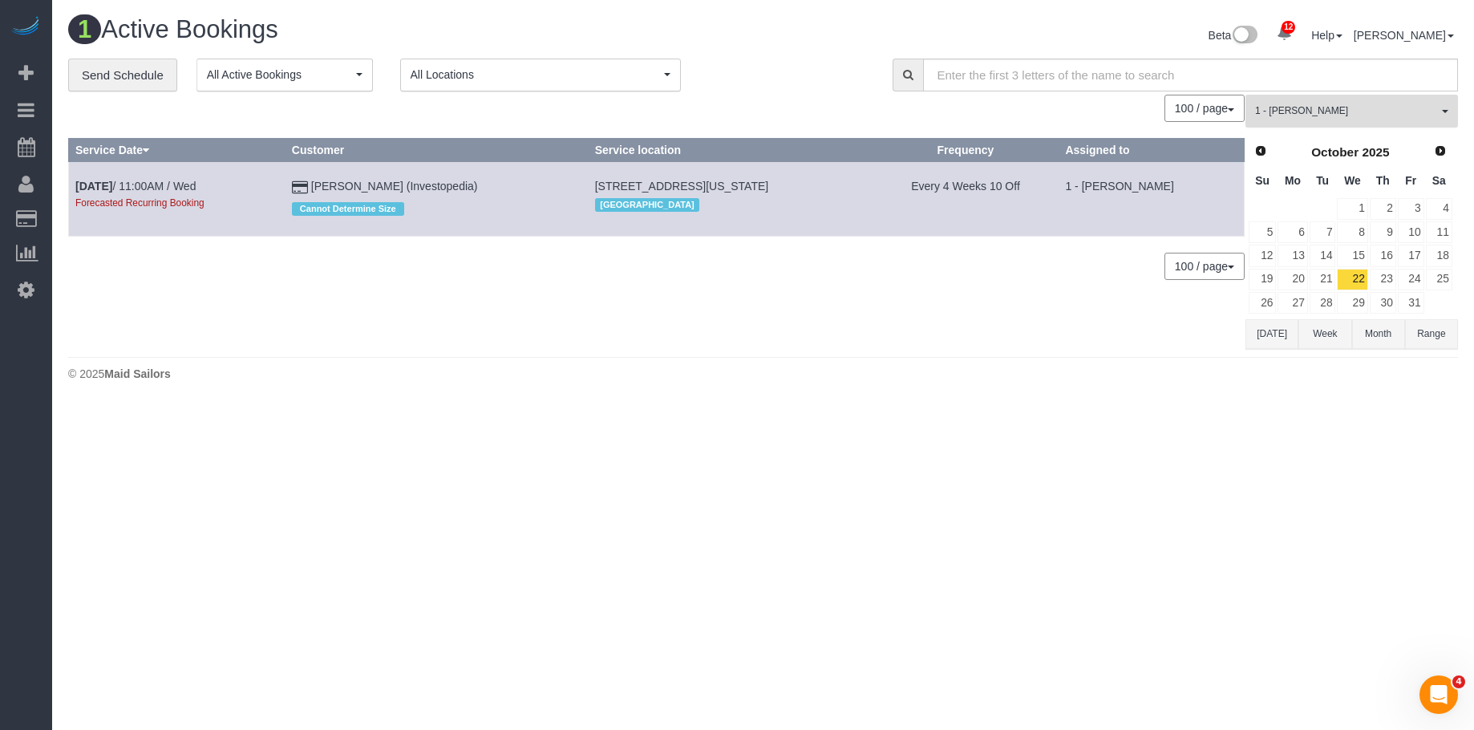
click at [1324, 108] on span "1 - [PERSON_NAME]" at bounding box center [1346, 111] width 183 height 14
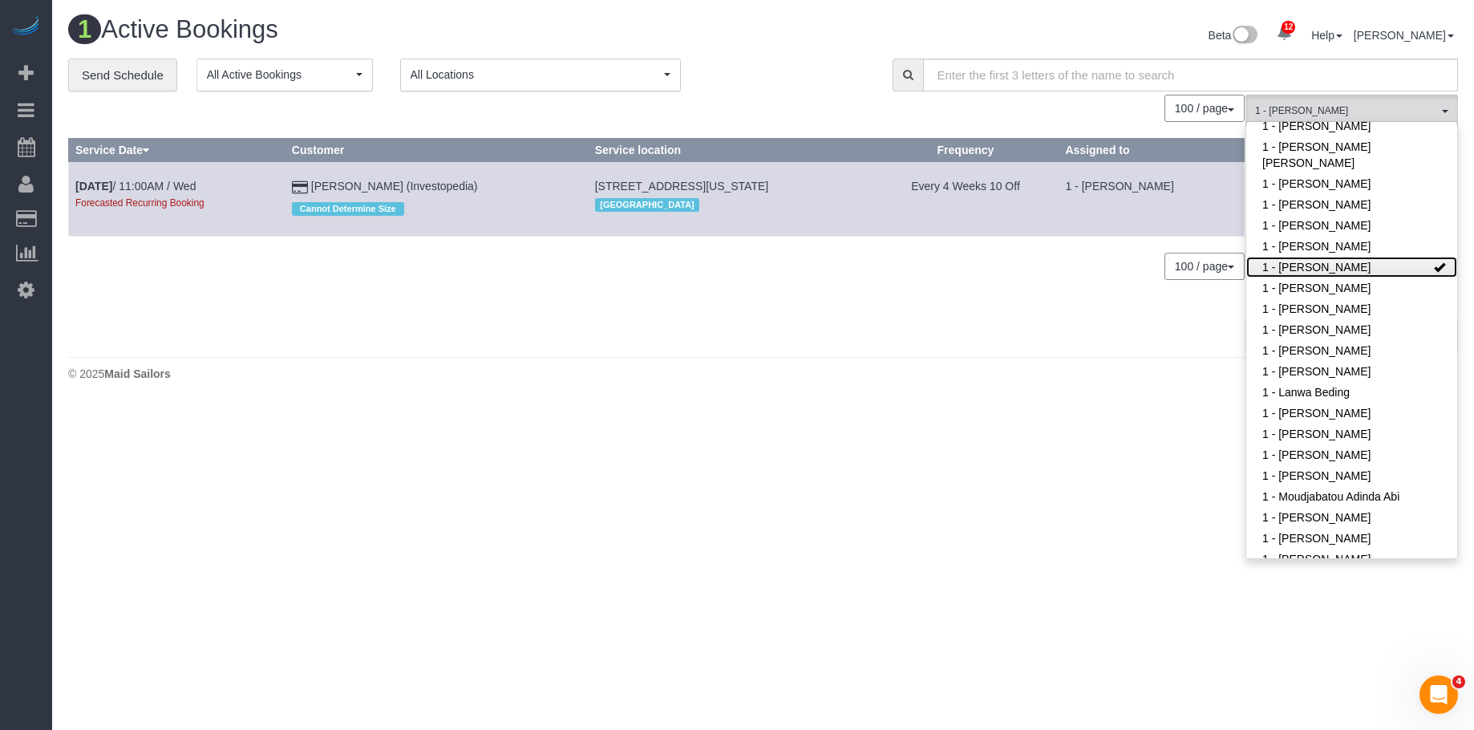
click at [1318, 257] on link "1 - [PERSON_NAME]" at bounding box center [1351, 267] width 211 height 21
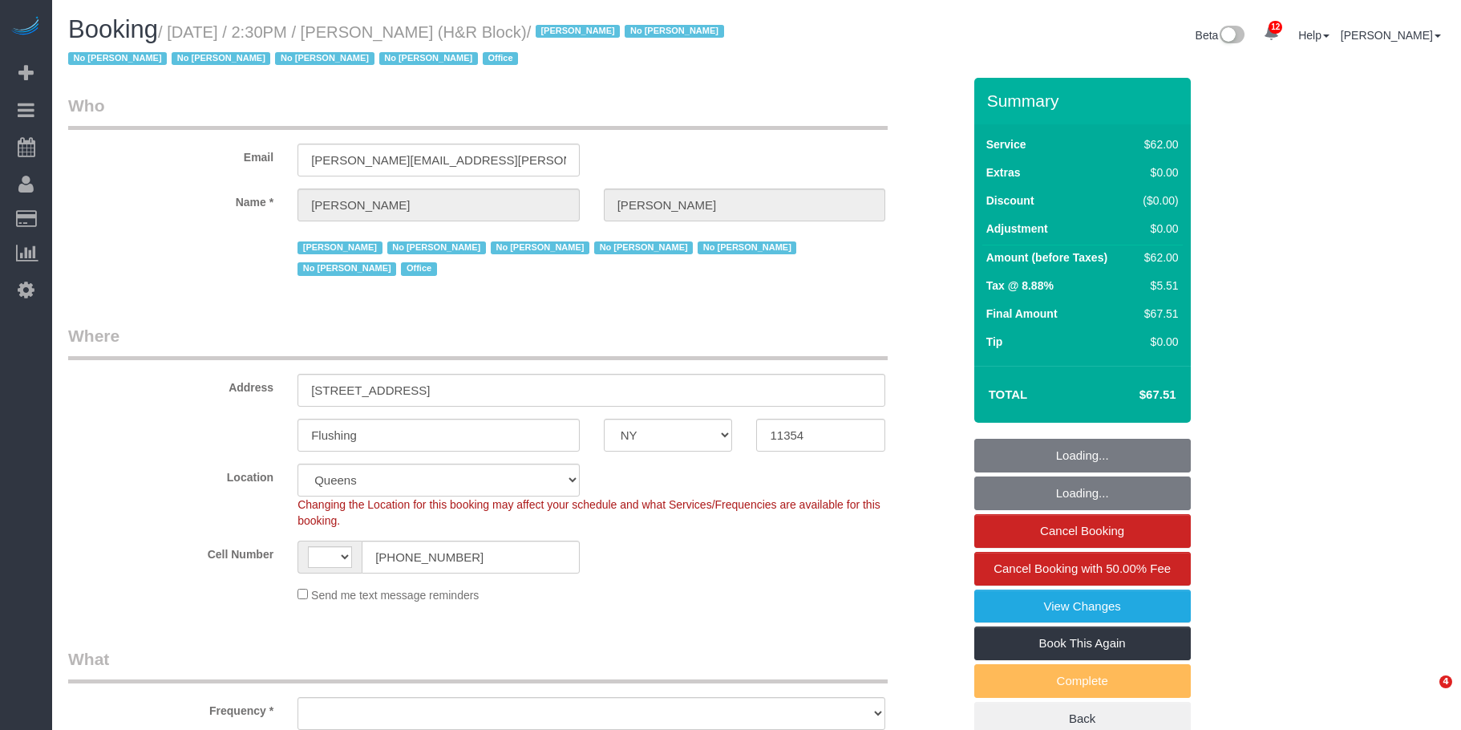
select select "NY"
select select "string:paypal"
select select "string:[GEOGRAPHIC_DATA]"
select select "object:742"
select select "number:89"
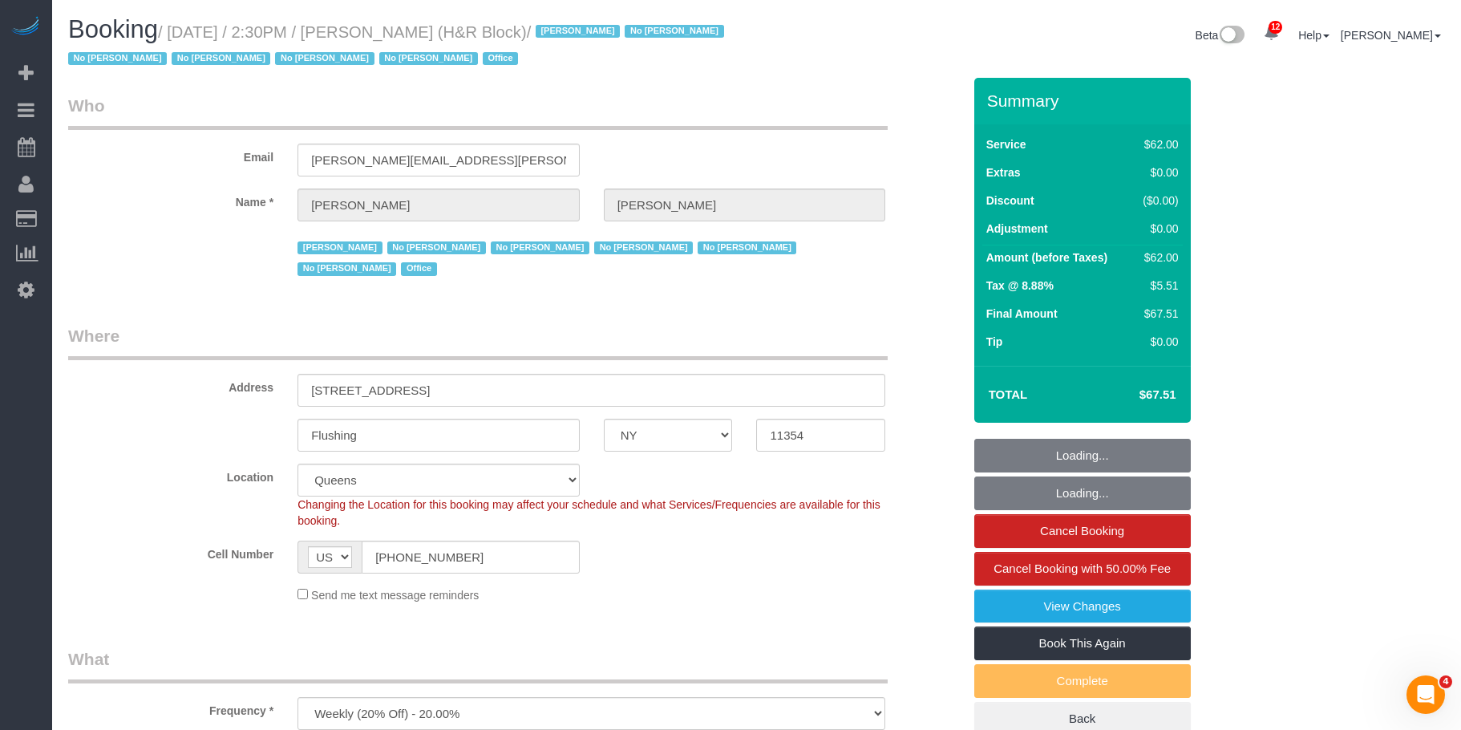
select select "number:90"
select select "number:15"
select select "number:5"
click at [493, 35] on small "/ [DATE] / 2:30PM / [PERSON_NAME] (H&R Block) / [PERSON_NAME] No [PERSON_NAME] …" at bounding box center [398, 45] width 661 height 45
select select "object:974"
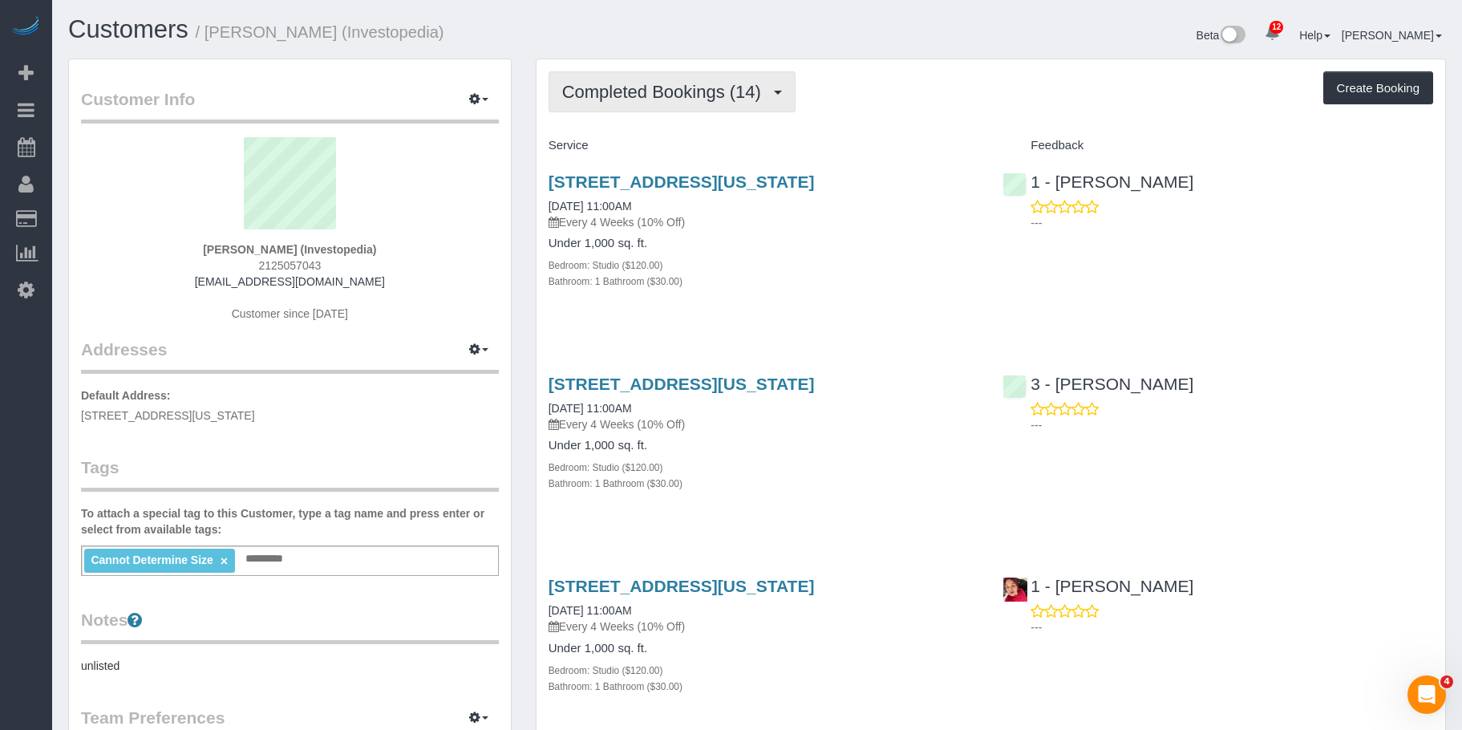
click at [673, 83] on span "Completed Bookings (14)" at bounding box center [665, 92] width 207 height 20
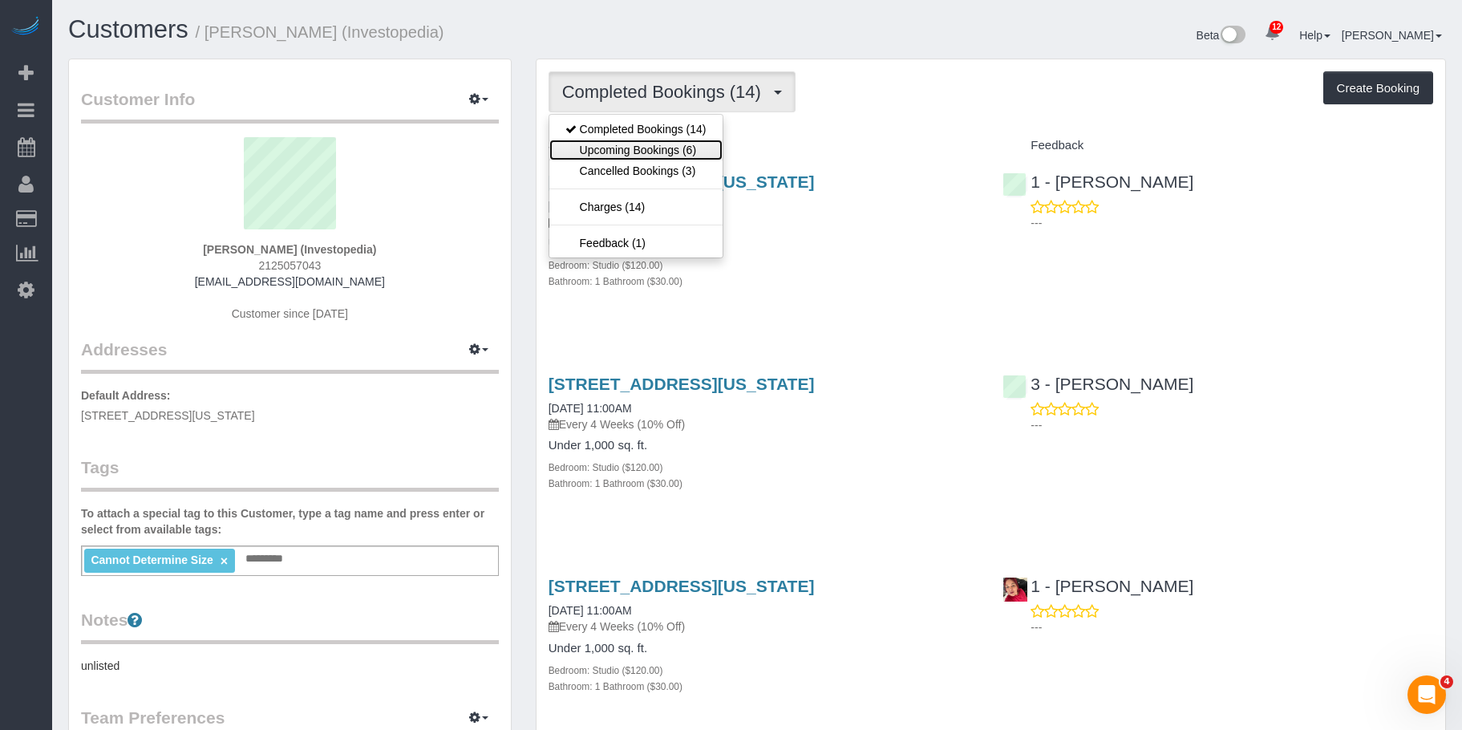
click at [666, 149] on link "Upcoming Bookings (6)" at bounding box center [635, 149] width 173 height 21
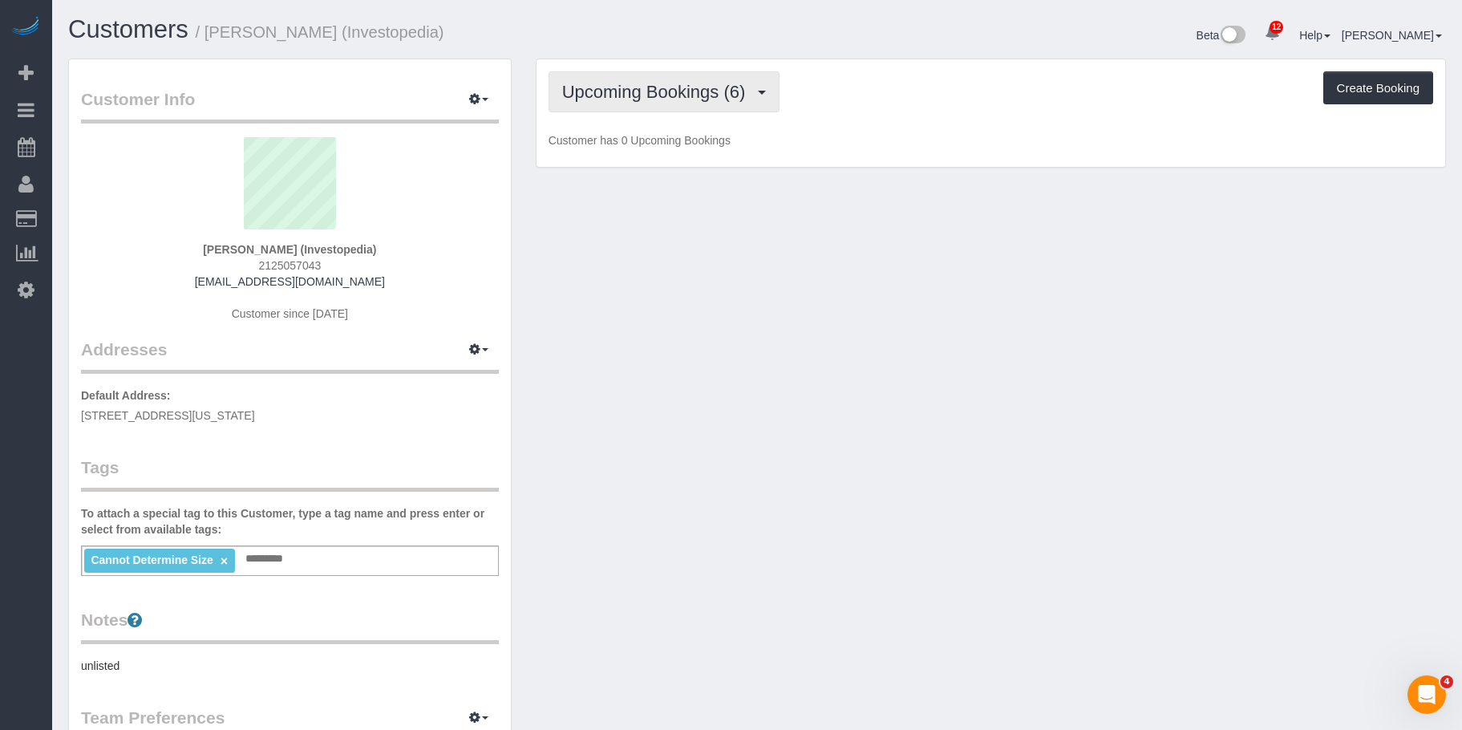
click at [664, 91] on span "Upcoming Bookings (6)" at bounding box center [658, 92] width 192 height 20
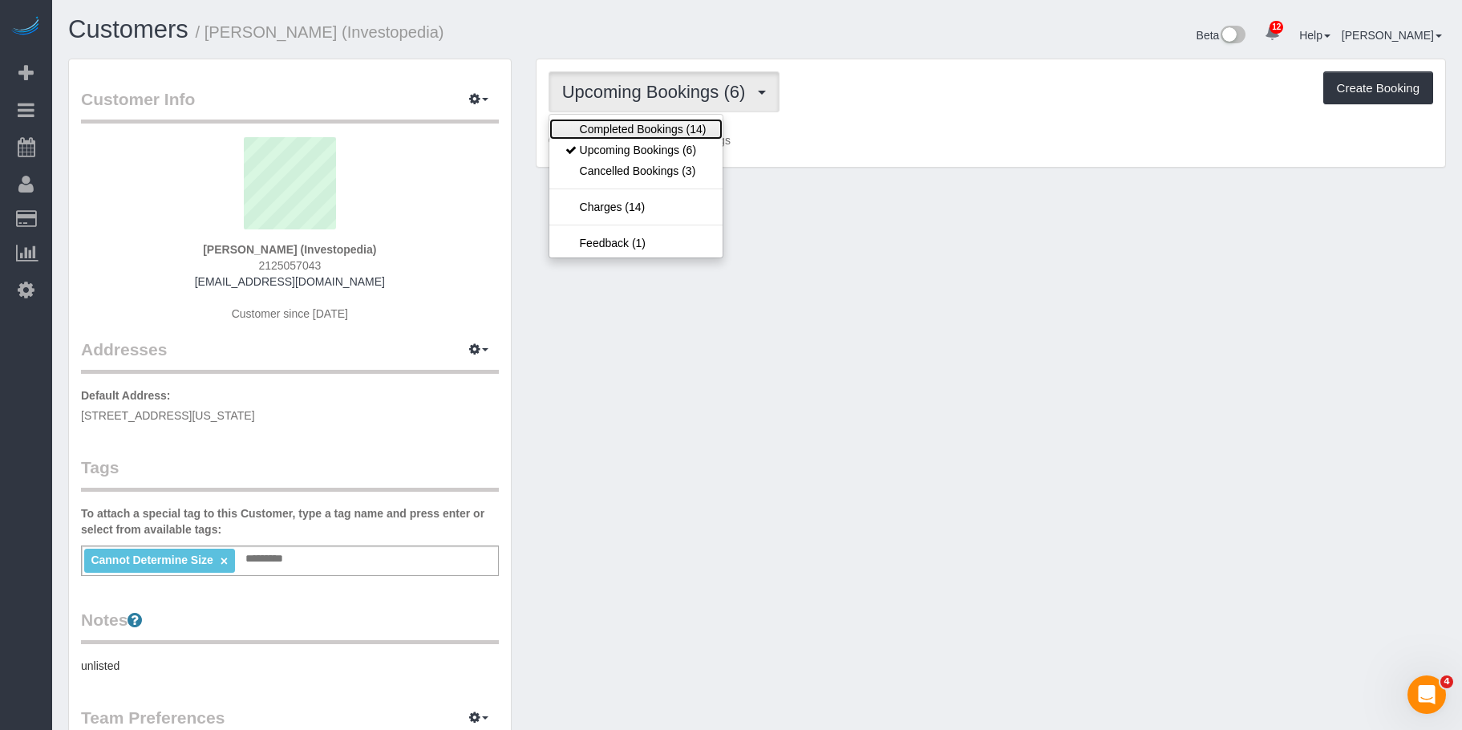
click at [642, 128] on link "Completed Bookings (14)" at bounding box center [635, 129] width 173 height 21
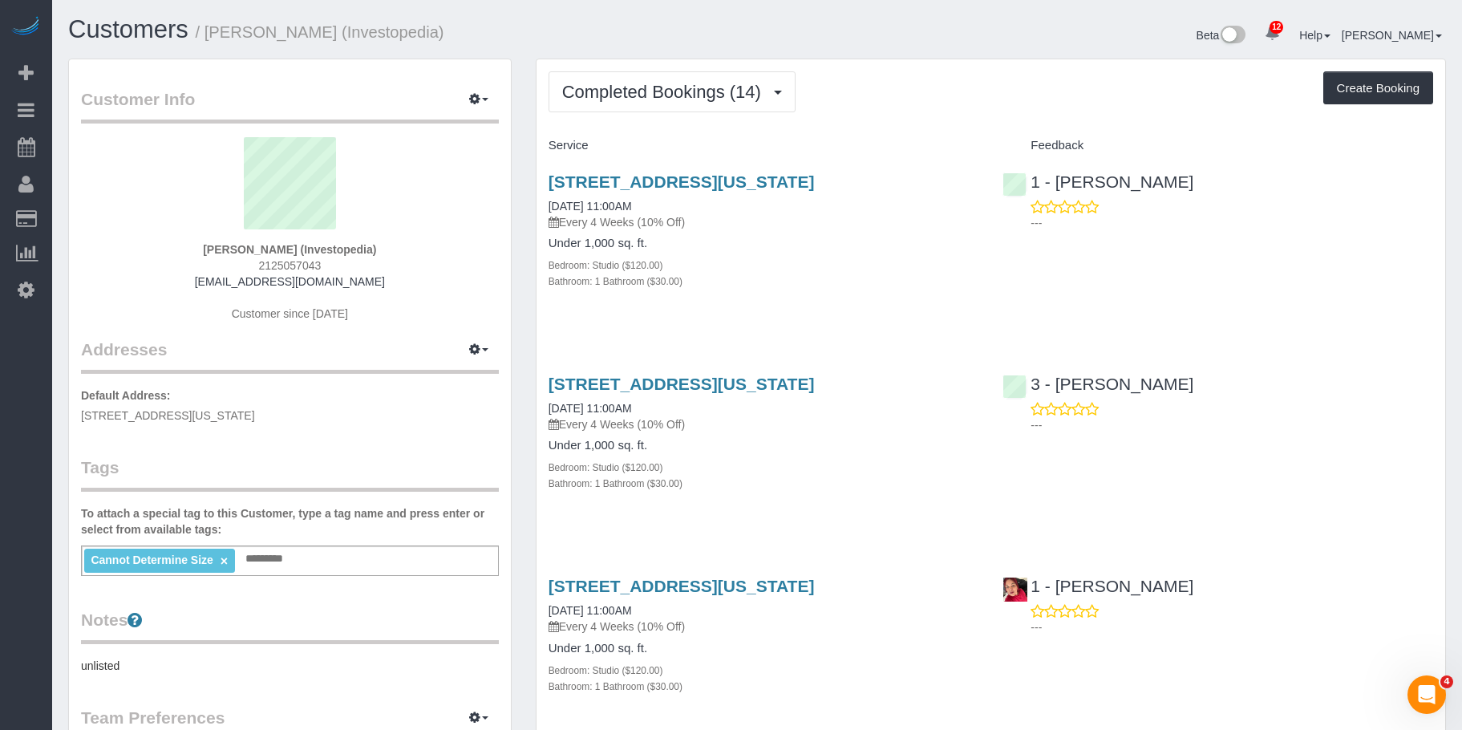
click at [783, 270] on div "Bedroom: Studio ($120.00)" at bounding box center [763, 265] width 431 height 16
click at [698, 83] on span "Completed Bookings (14)" at bounding box center [665, 92] width 207 height 20
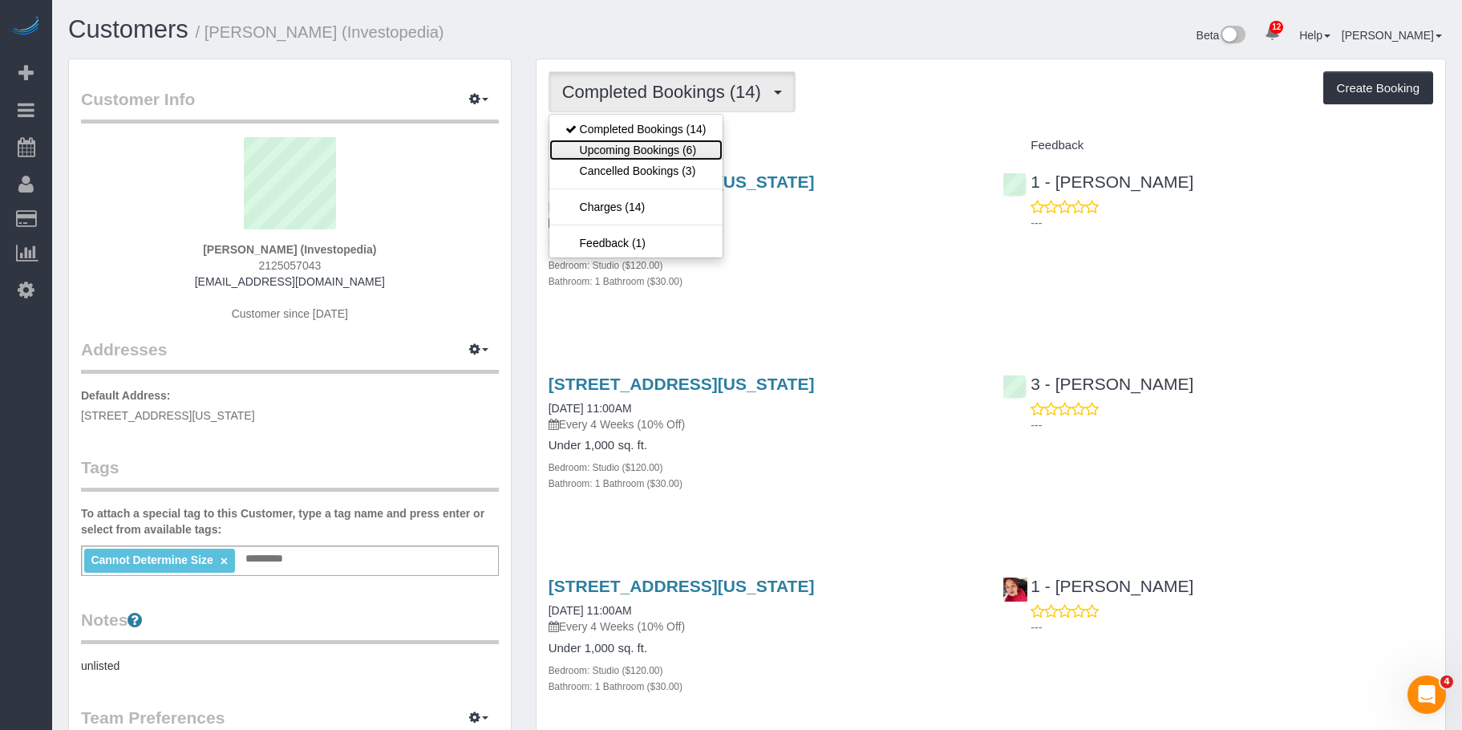
click at [649, 151] on link "Upcoming Bookings (6)" at bounding box center [635, 149] width 173 height 21
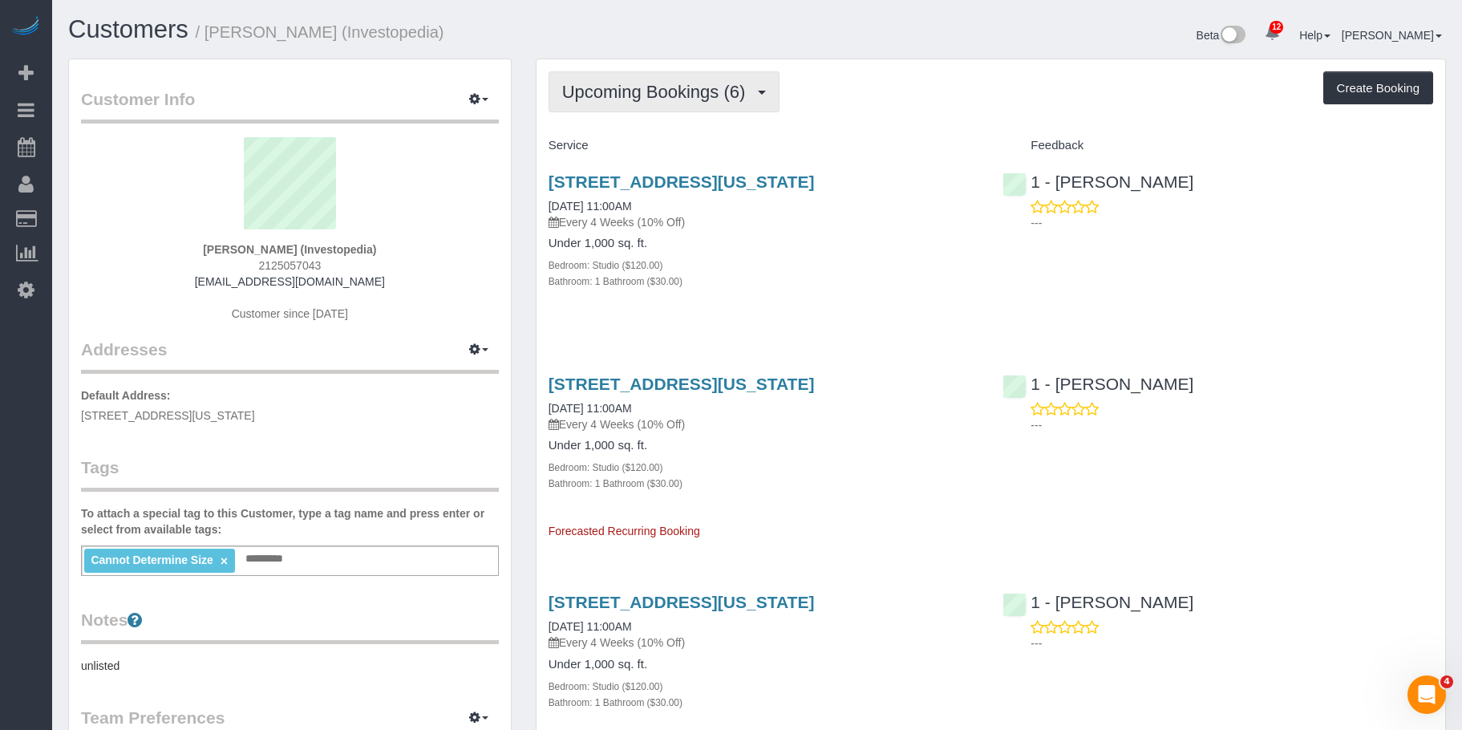
click at [663, 93] on span "Upcoming Bookings (6)" at bounding box center [658, 92] width 192 height 20
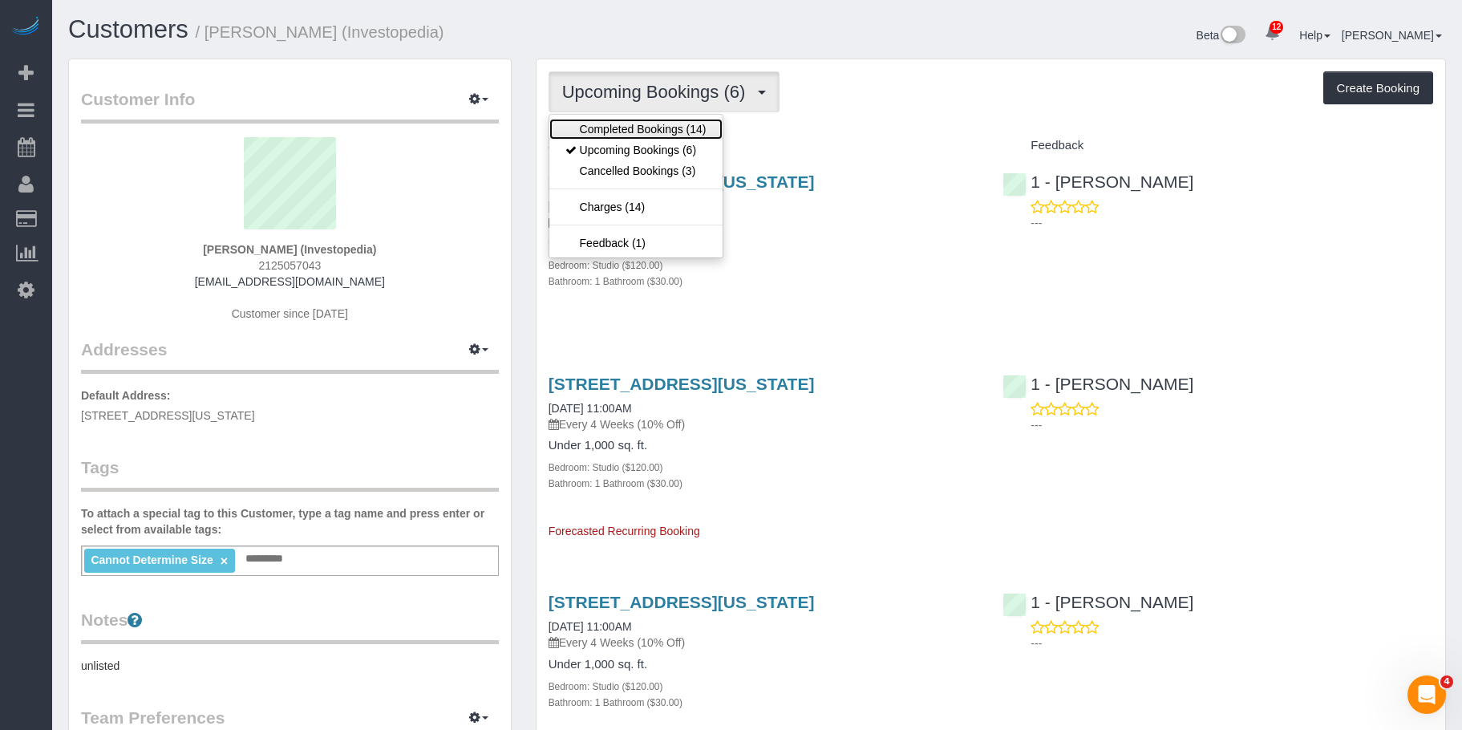
click at [645, 122] on link "Completed Bookings (14)" at bounding box center [635, 129] width 173 height 21
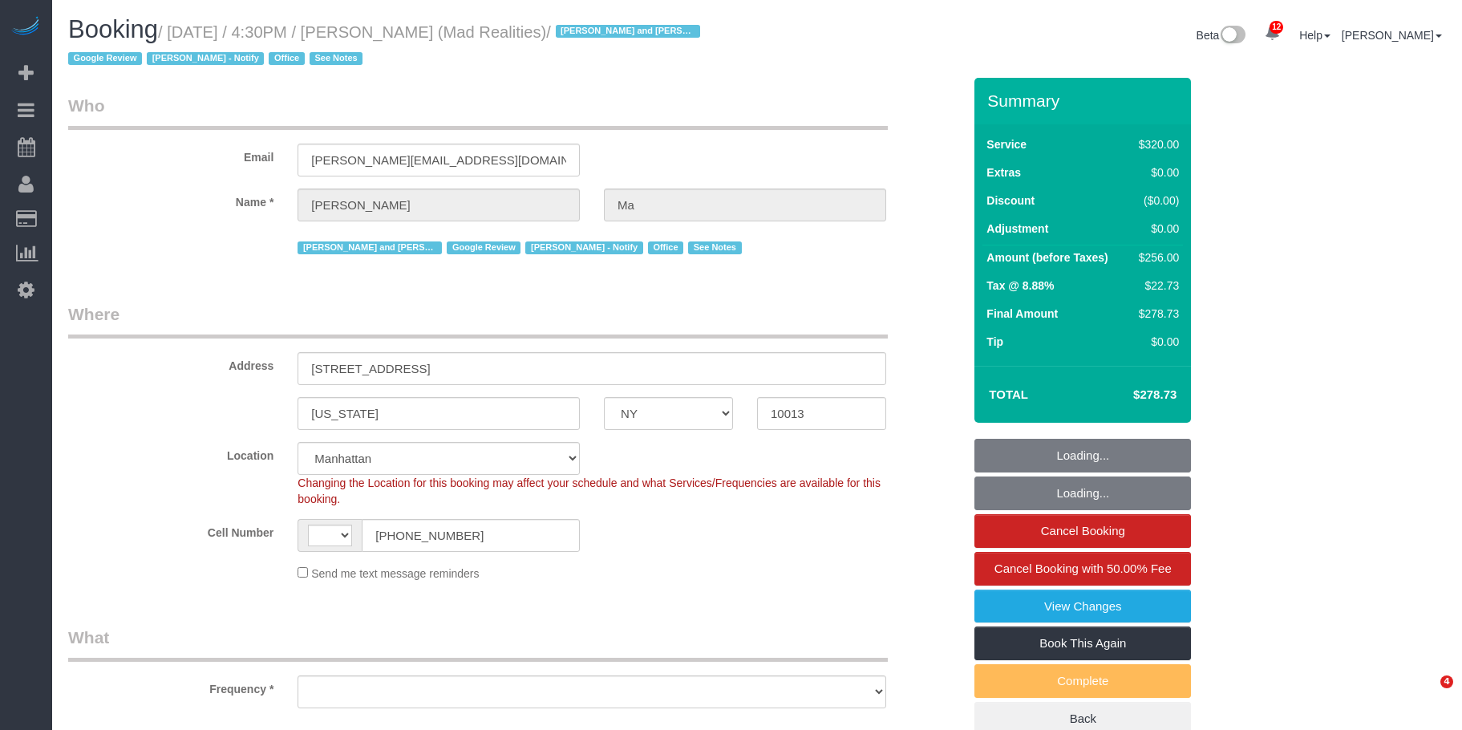
select select "NY"
select select "string:[GEOGRAPHIC_DATA]"
select select "object:758"
select select "string:stripe-pm_1PsB1j4VGloSiKo7cb06islp"
select select "2"
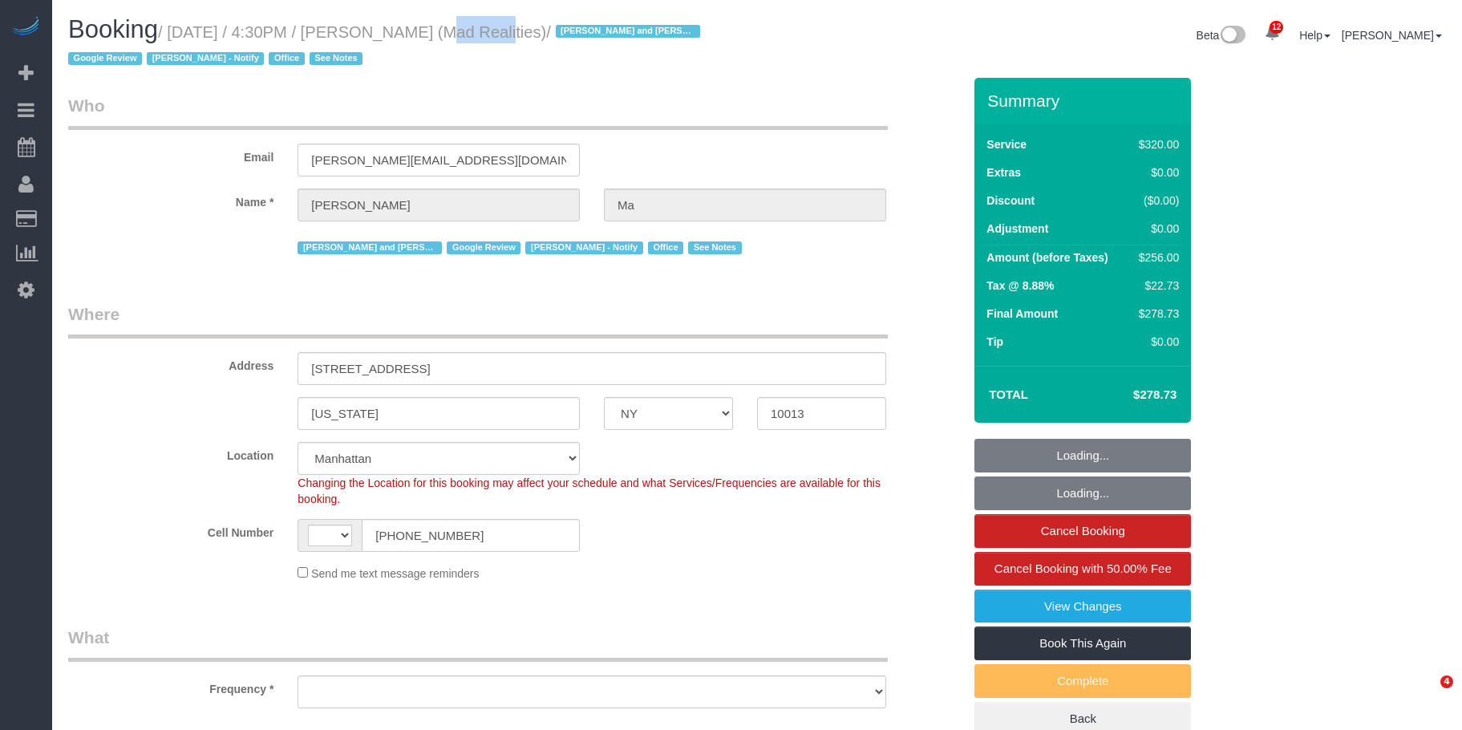
select select "number:89"
select select "number:90"
select select "number:15"
select select "number:7"
click at [460, 36] on small "/ [DATE] / 4:30PM / [PERSON_NAME] (Mad Realities) / [PERSON_NAME] and Amidatou …" at bounding box center [386, 45] width 637 height 45
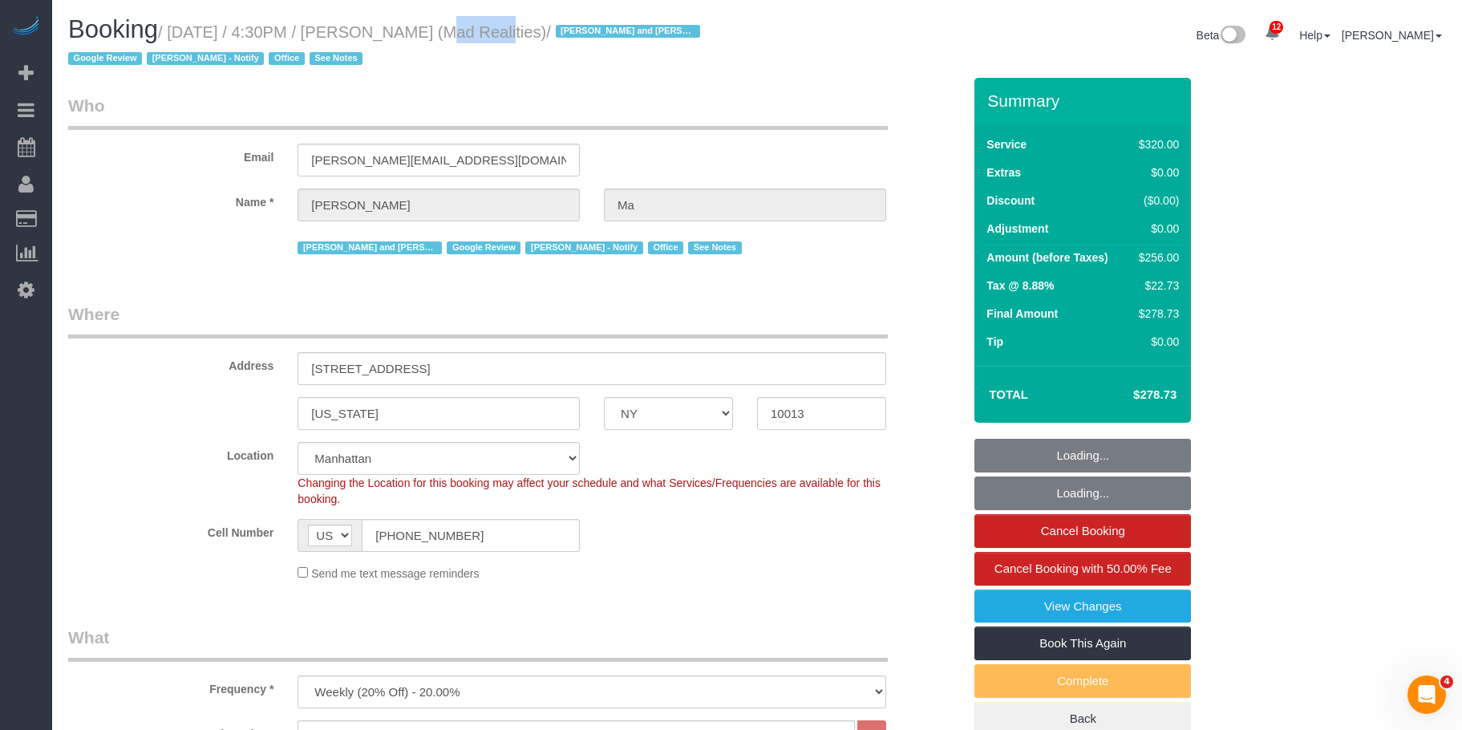
select select "object:1414"
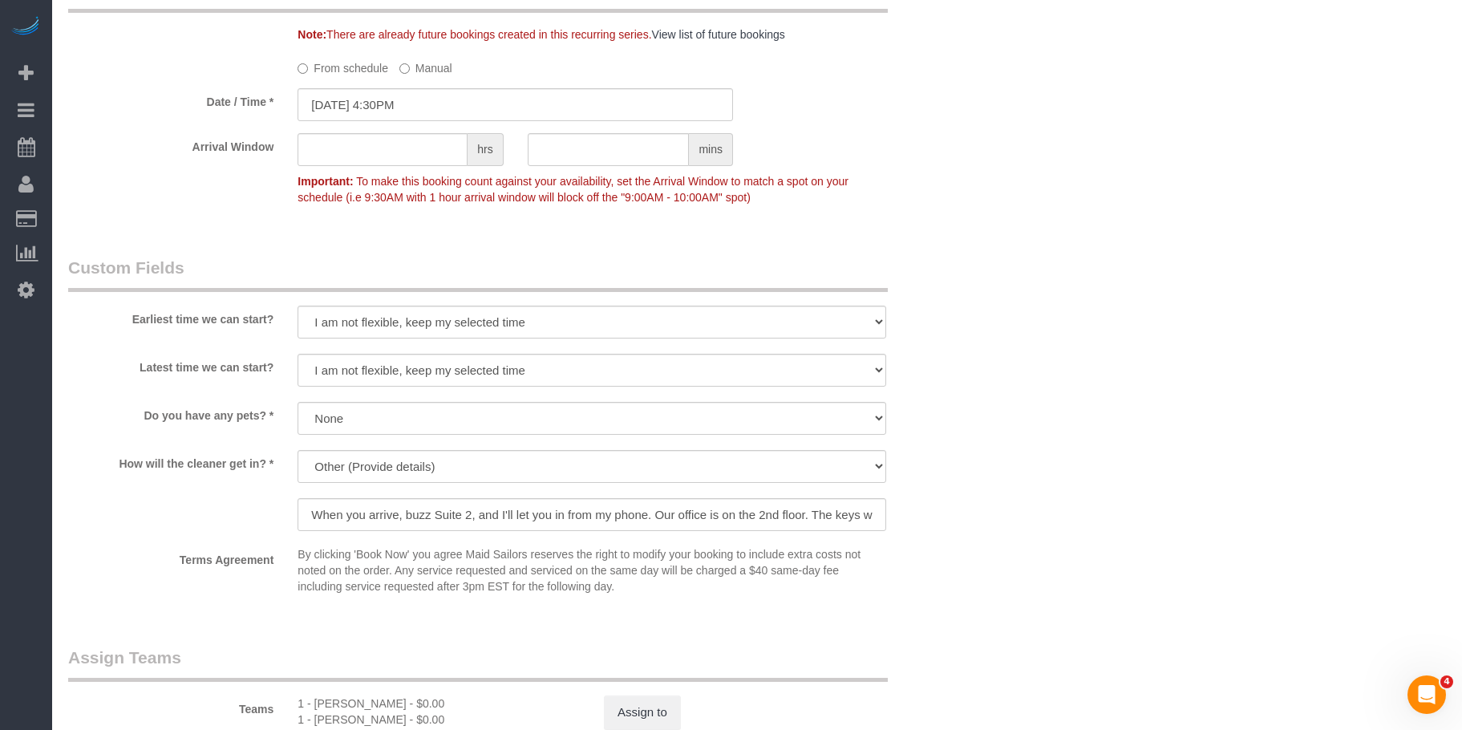
scroll to position [1563, 0]
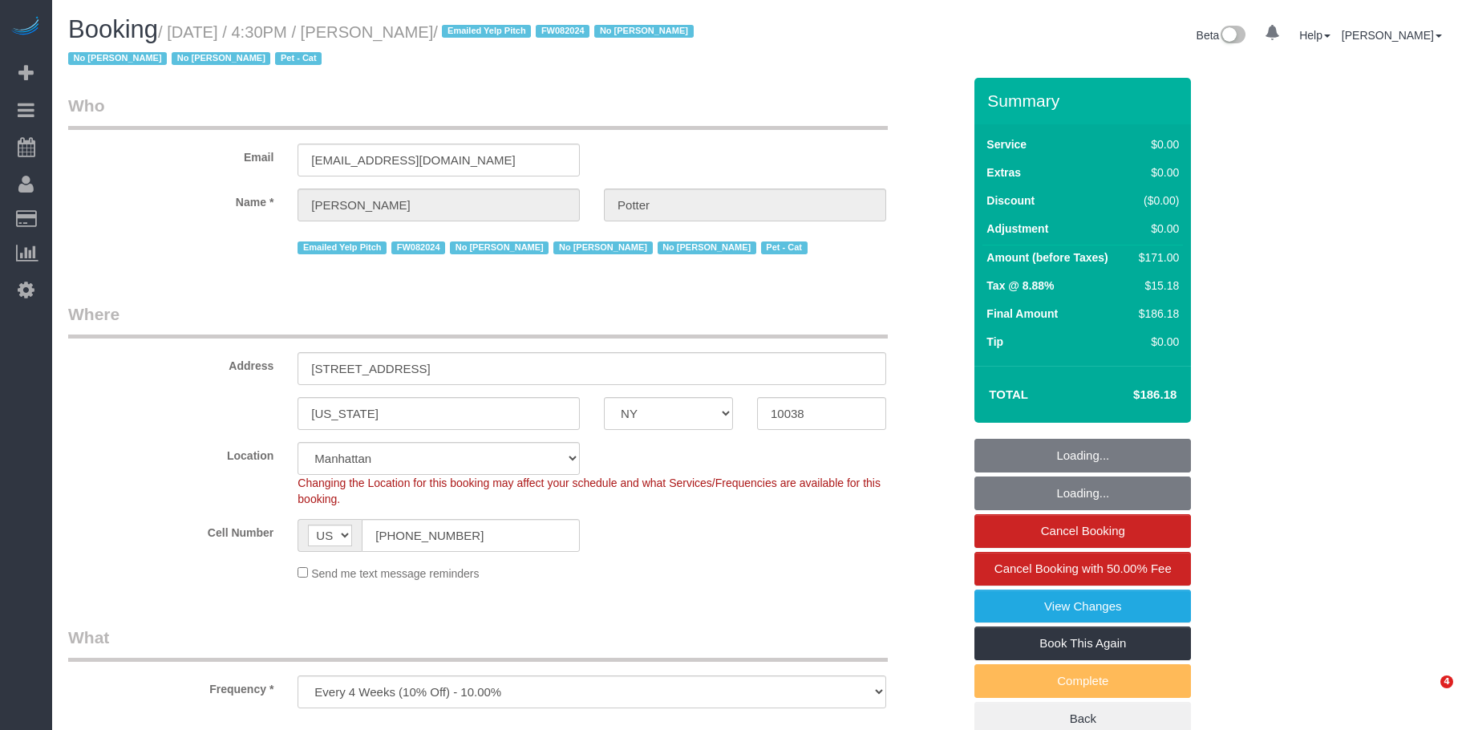
select select "NY"
select select "string:stripe-pm_1M0pwl4VGloSiKo7e0pYCX8B"
select select "number:89"
select select "number:90"
select select "number:14"
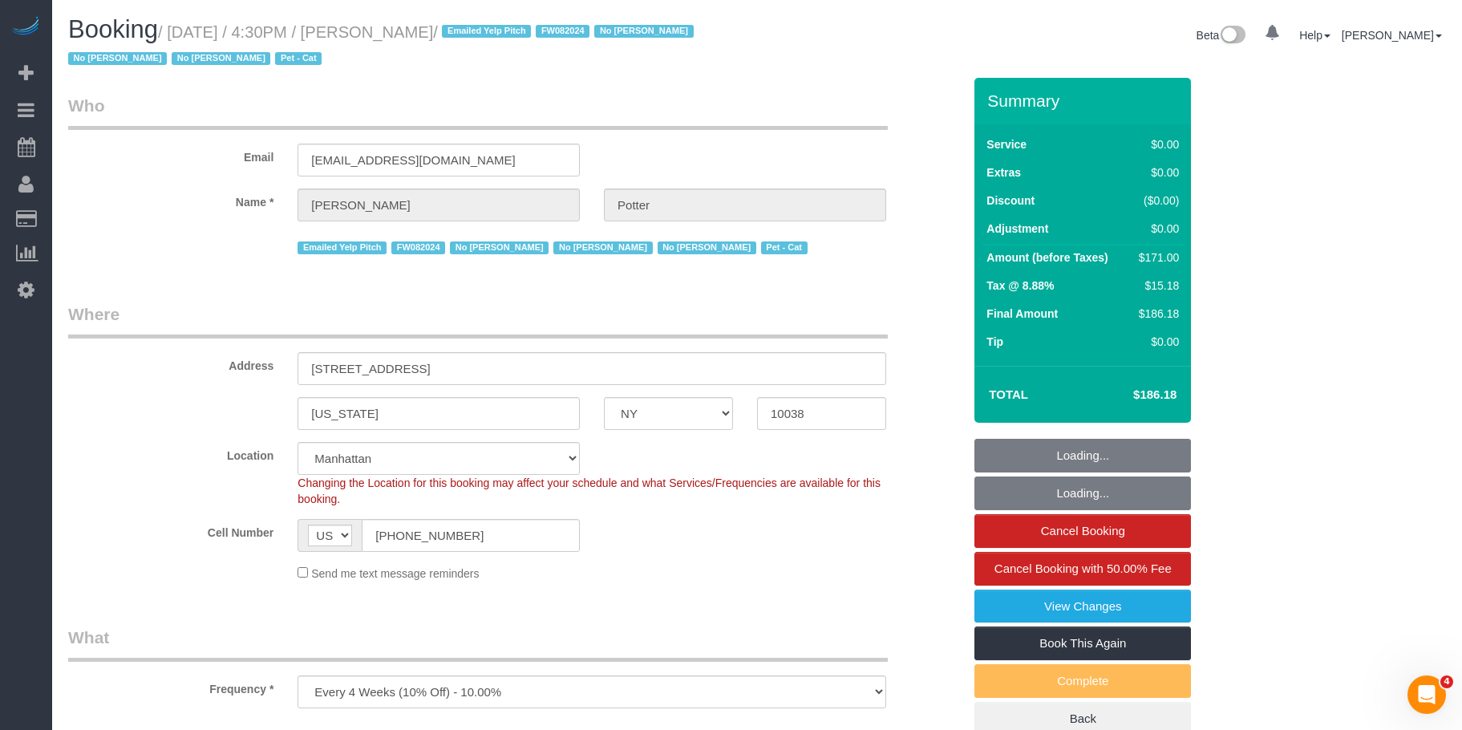
select select "number:5"
click at [491, 31] on small "/ September 05, 2025 / 4:30PM / Anton Potter / Emailed Yelp Pitch FW082024 No D…" at bounding box center [383, 45] width 630 height 45
select select "object:907"
select select "2"
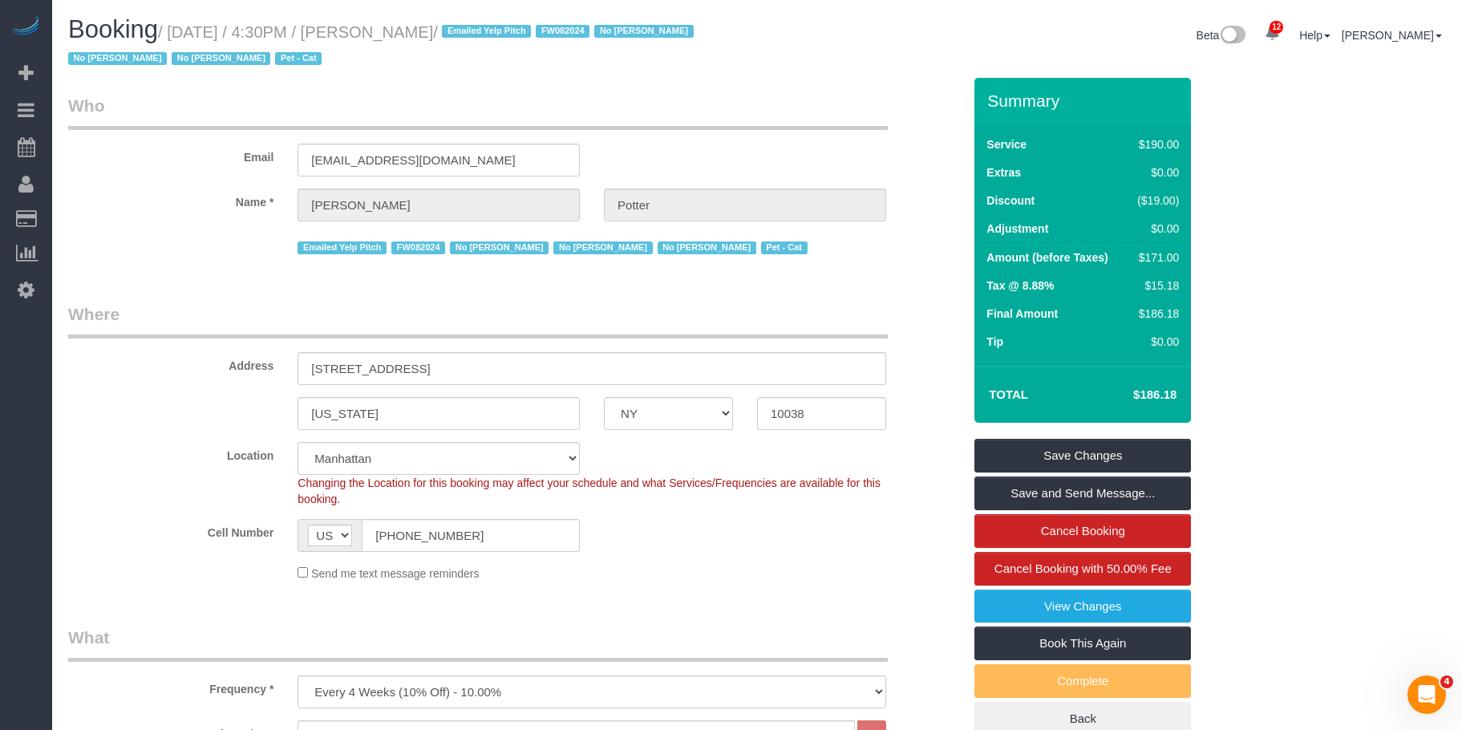
drag, startPoint x: 176, startPoint y: 30, endPoint x: 493, endPoint y: 30, distance: 316.7
click at [493, 30] on small "/ September 05, 2025 / 4:30PM / Anton Potter / Emailed Yelp Pitch FW082024 No D…" at bounding box center [383, 45] width 630 height 45
copy small "September 05, 2025 / 4:30PM / Anton Potter"
drag, startPoint x: 363, startPoint y: 515, endPoint x: 330, endPoint y: 447, distance: 75.3
click at [287, 502] on sui-booking-location "Location Manhattan Austin Boston Bronx Brooklyn Charlotte Denver New Jersey Por…" at bounding box center [515, 511] width 894 height 139
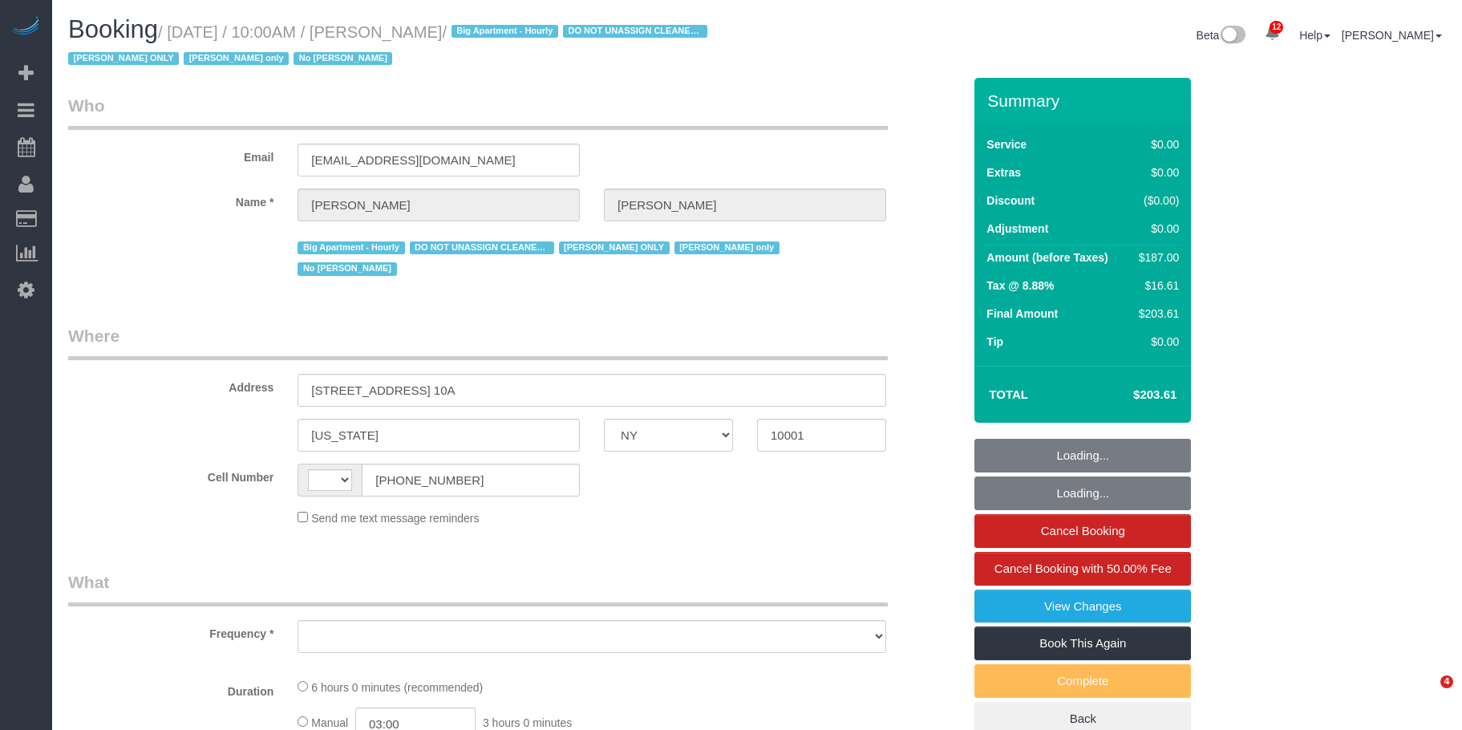
select select "NY"
select select "string:[GEOGRAPHIC_DATA]"
select select "object:748"
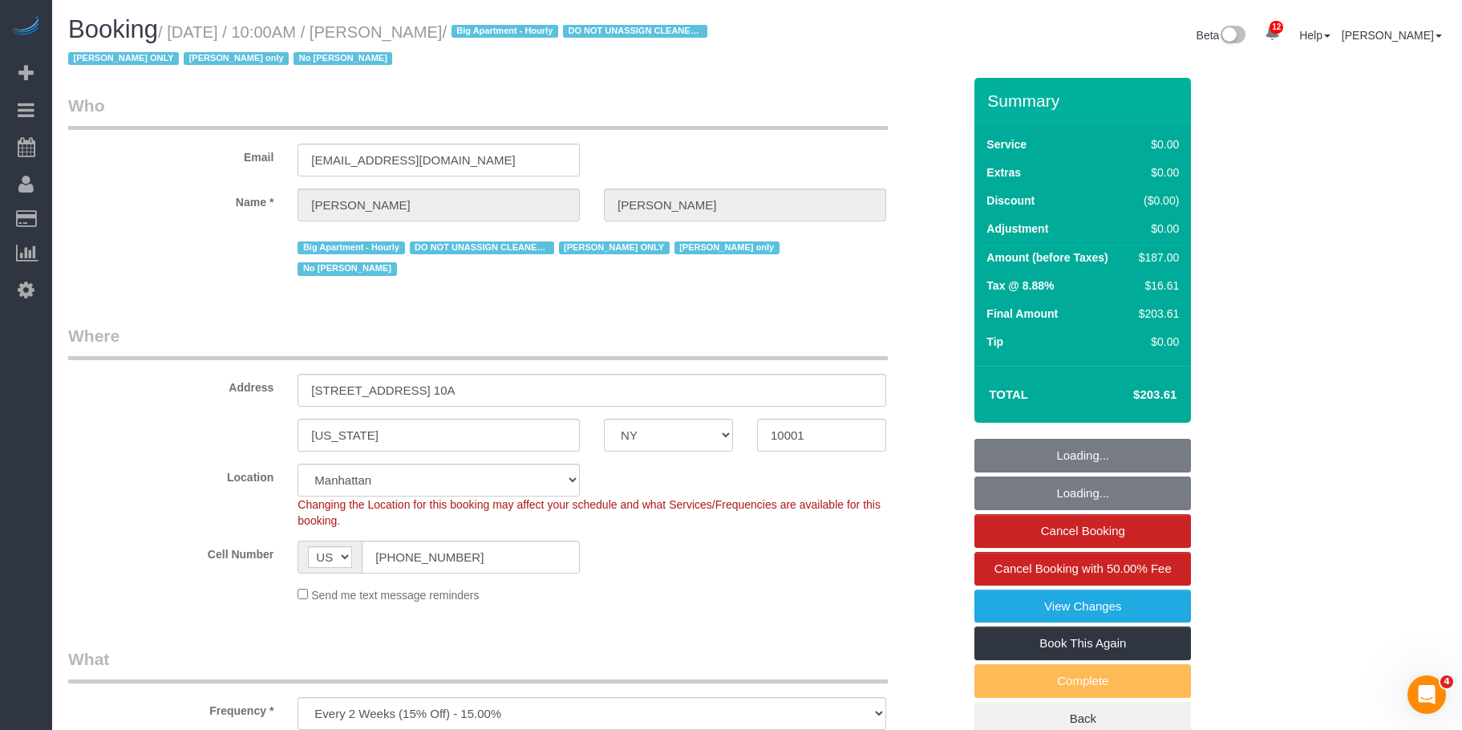
select select "spot1"
select select "number:89"
select select "number:73"
select select "number:15"
select select "number:5"
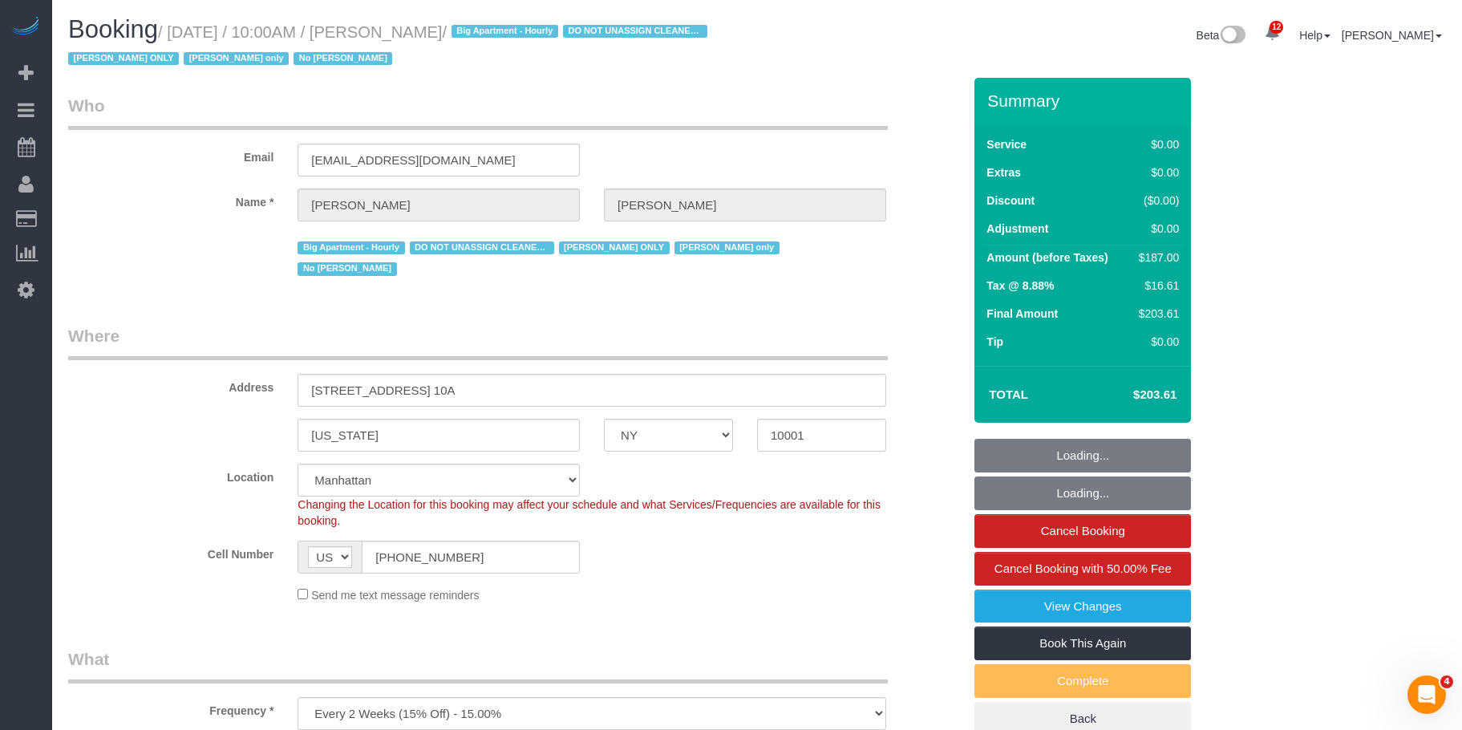
select select "object:1418"
select select "string:stripe-pm_1RRmor4VGloSiKo75q03orw4"
select select "2"
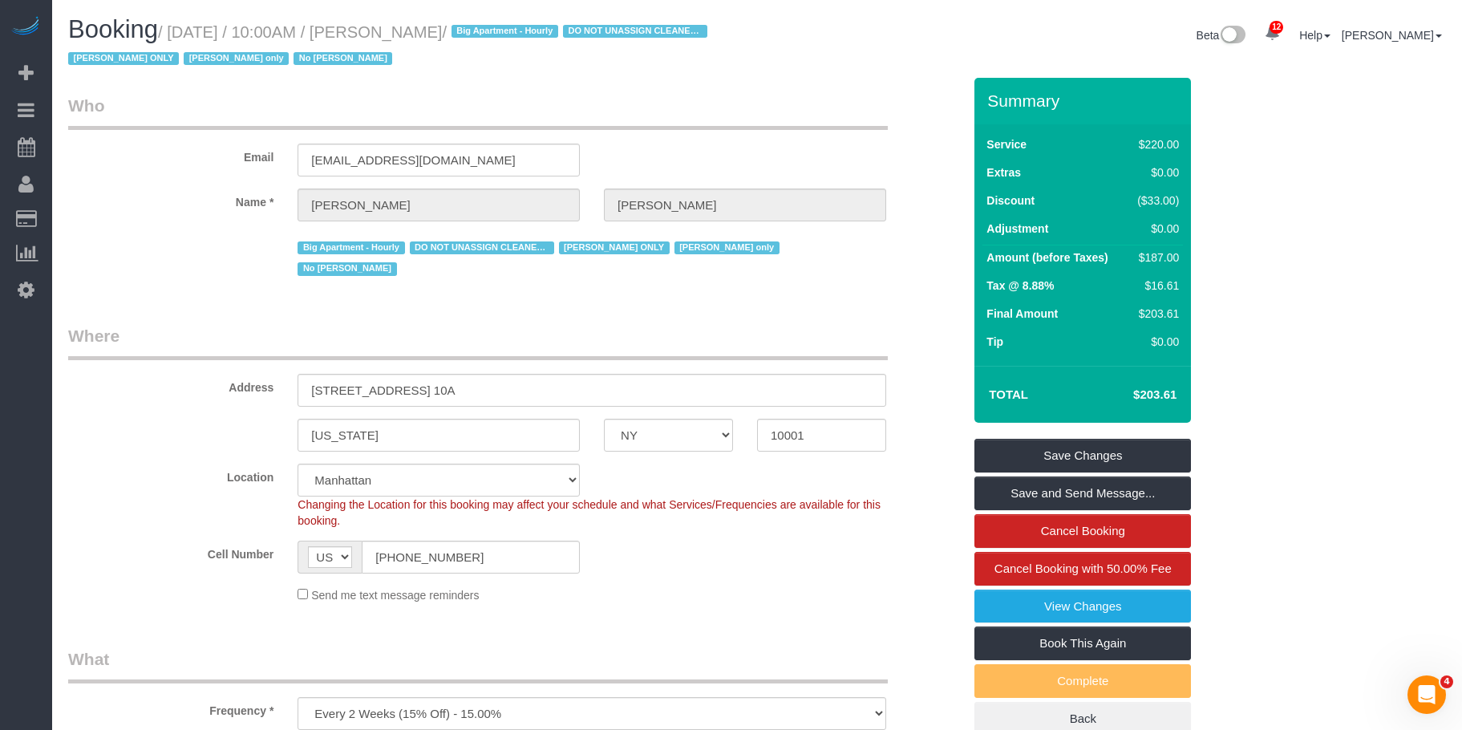
click at [598, 324] on legend "Where" at bounding box center [477, 342] width 819 height 36
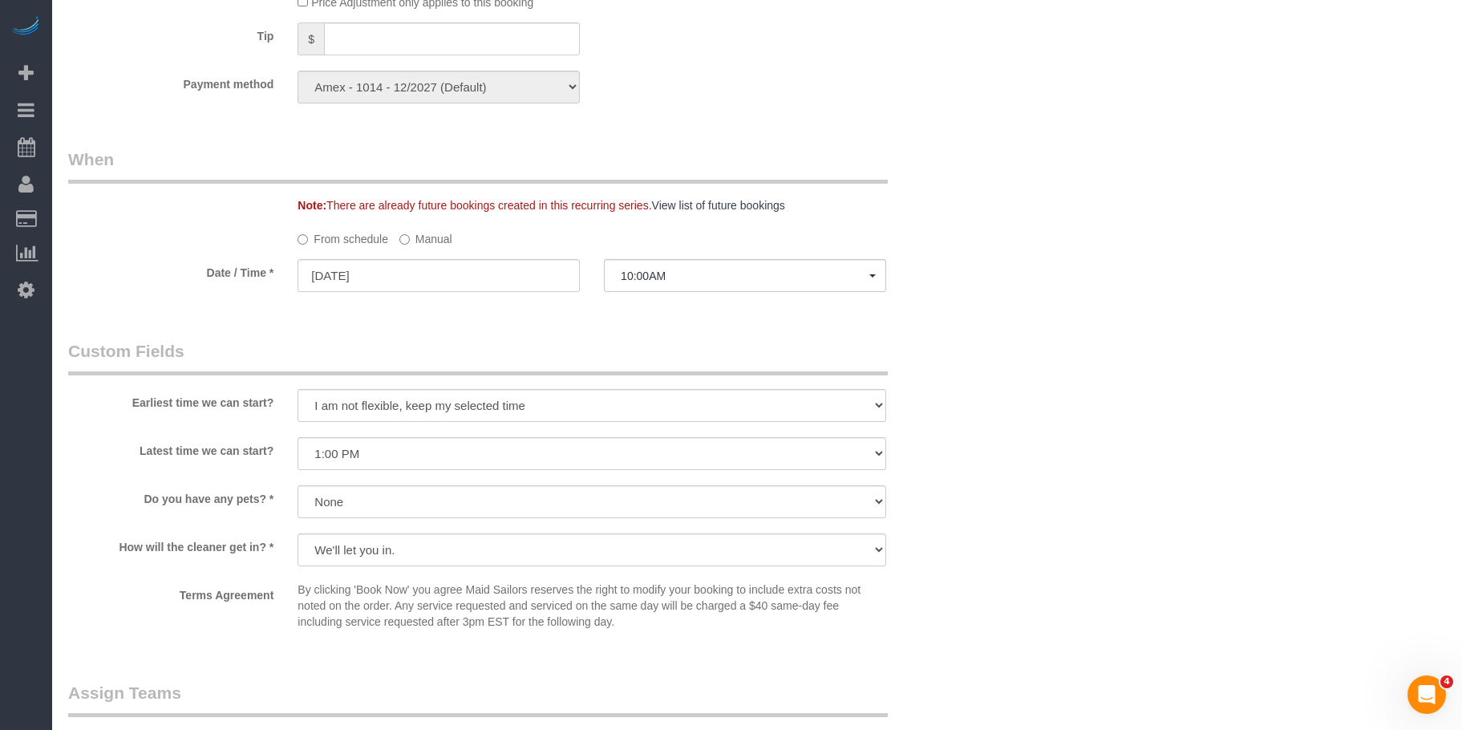
scroll to position [1603, 0]
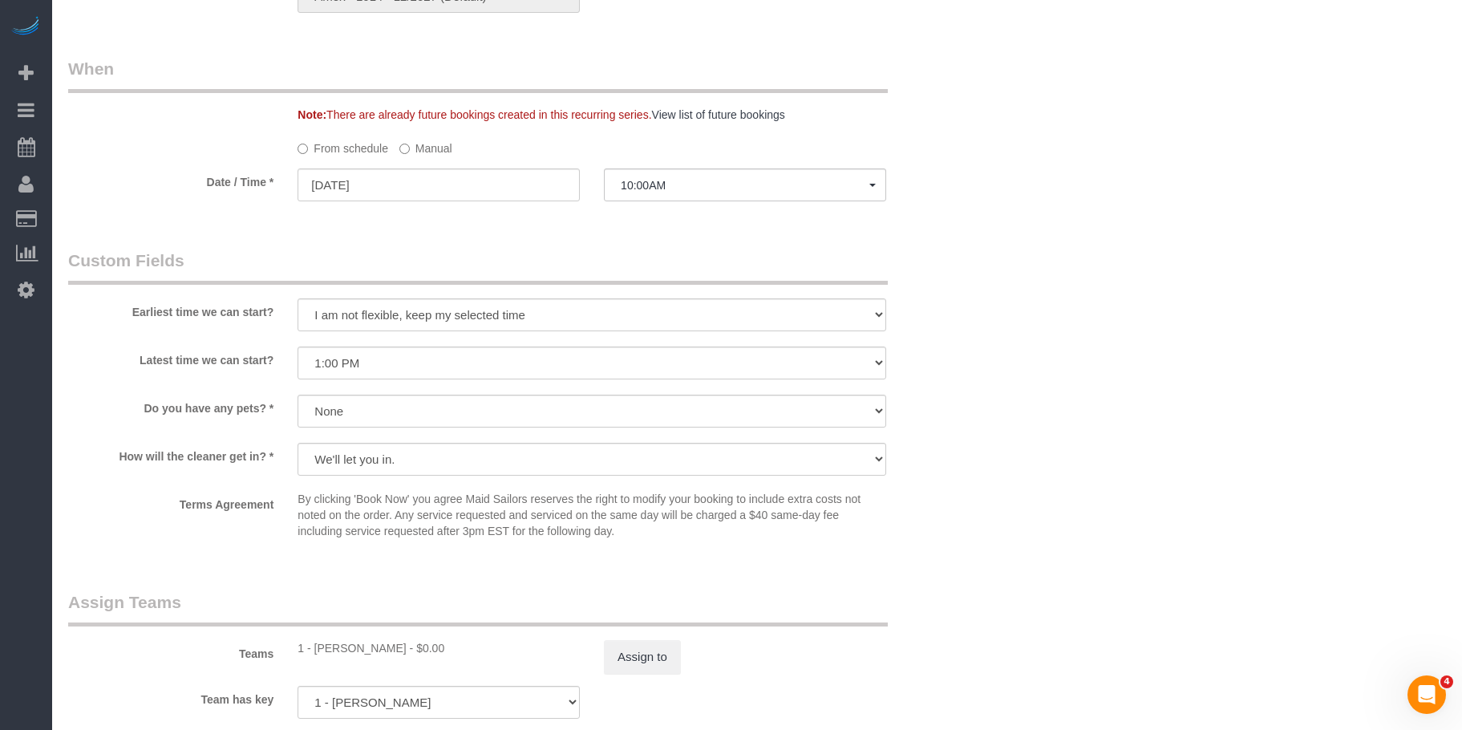
click at [435, 135] on label "Manual" at bounding box center [425, 146] width 53 height 22
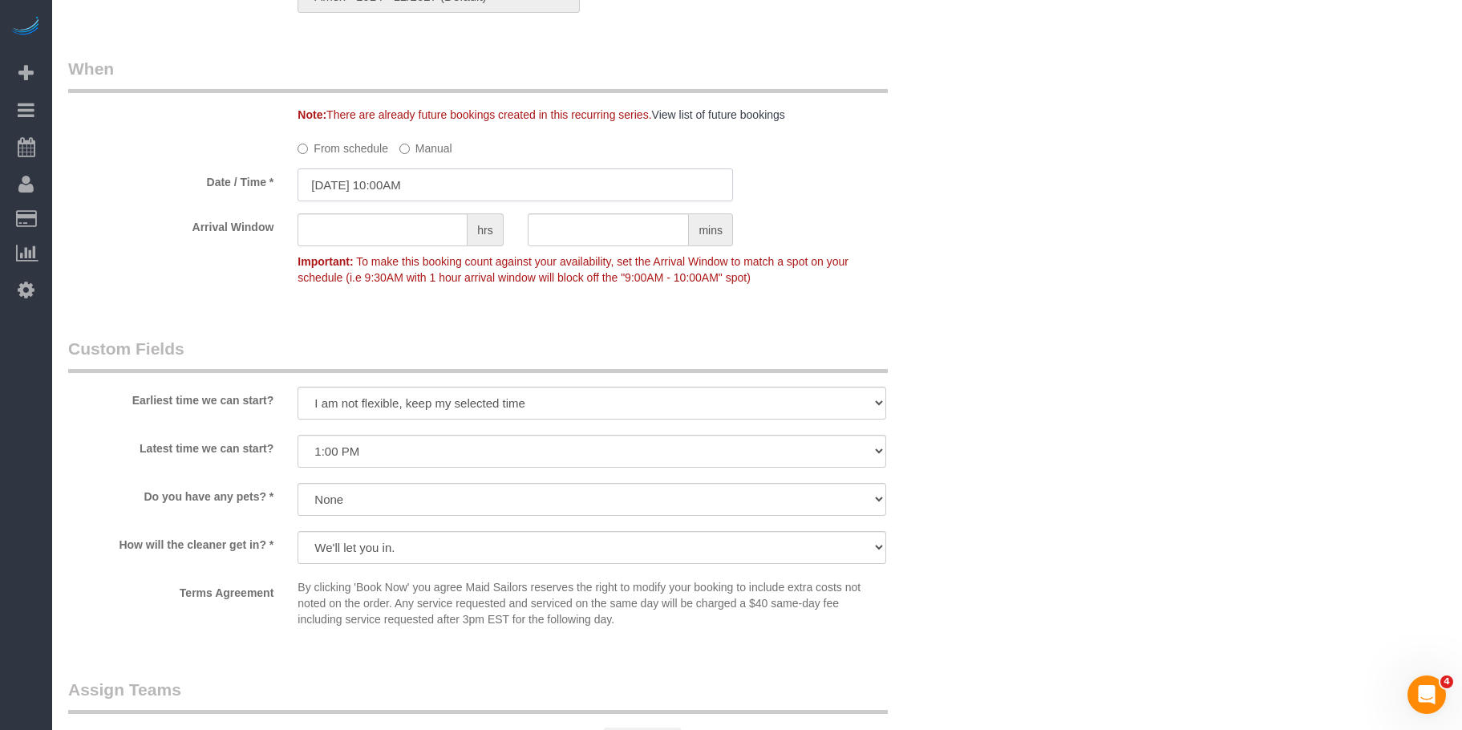
click at [498, 168] on input "[DATE] 10:00AM" at bounding box center [514, 184] width 435 height 33
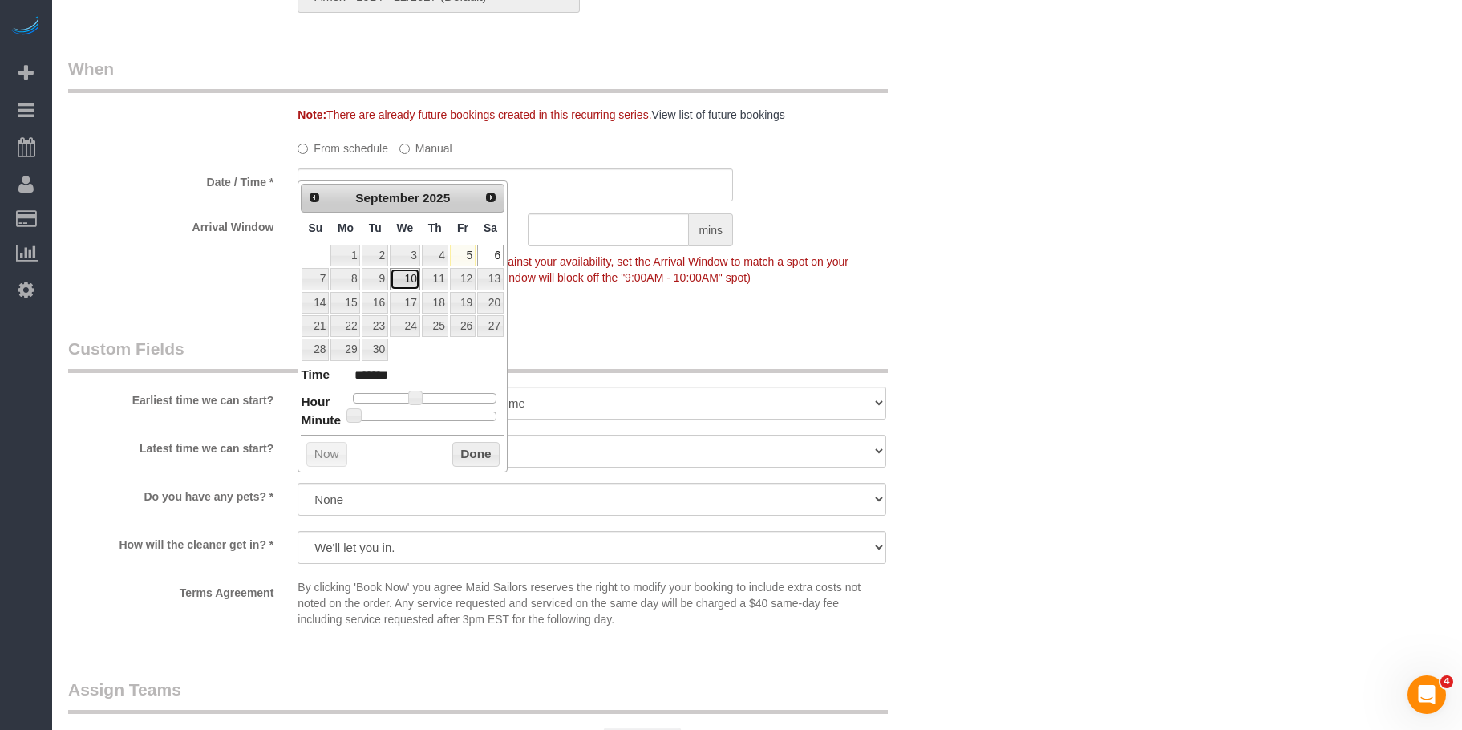
click at [409, 277] on link "10" at bounding box center [405, 279] width 30 height 22
type input "[DATE] 10:00AM"
drag, startPoint x: 1150, startPoint y: 272, endPoint x: 1153, endPoint y: 313, distance: 41.0
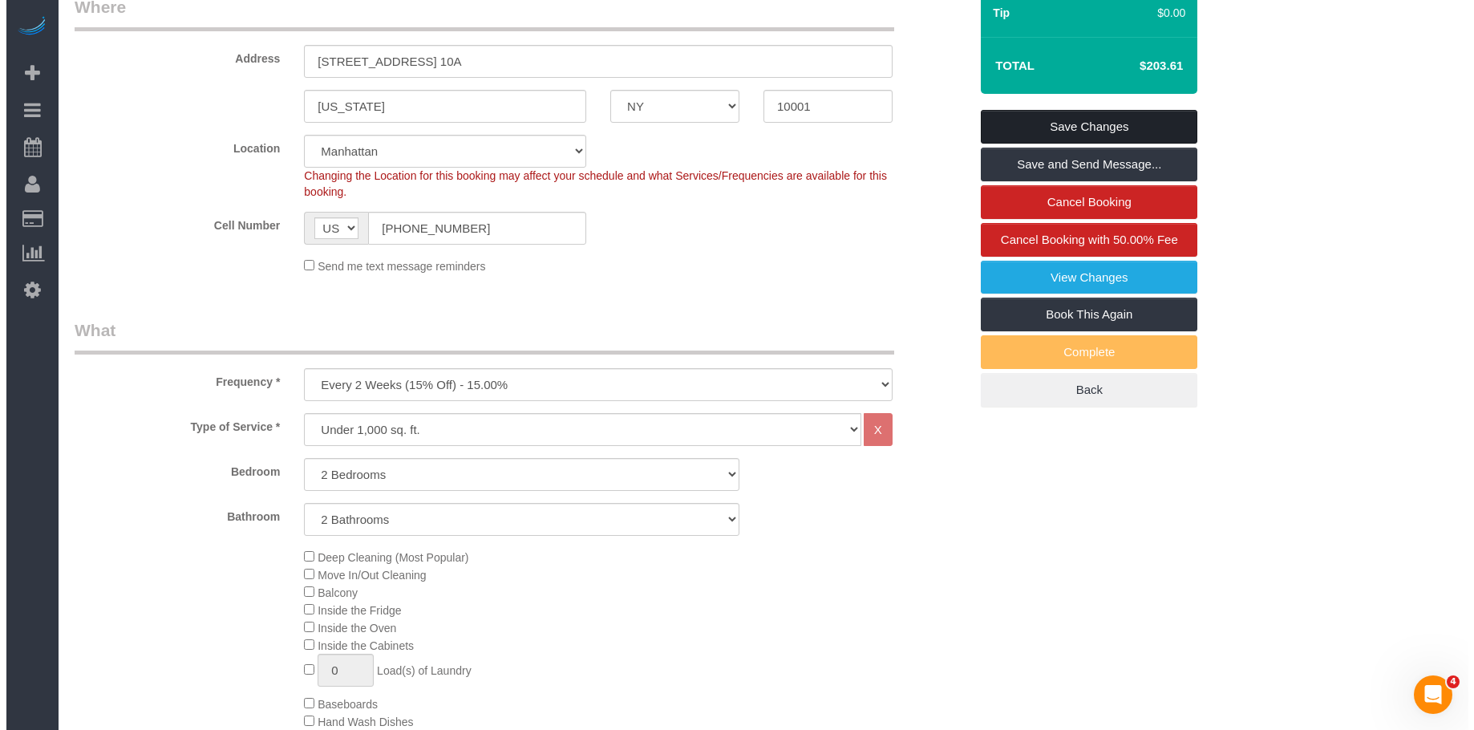
scroll to position [160, 0]
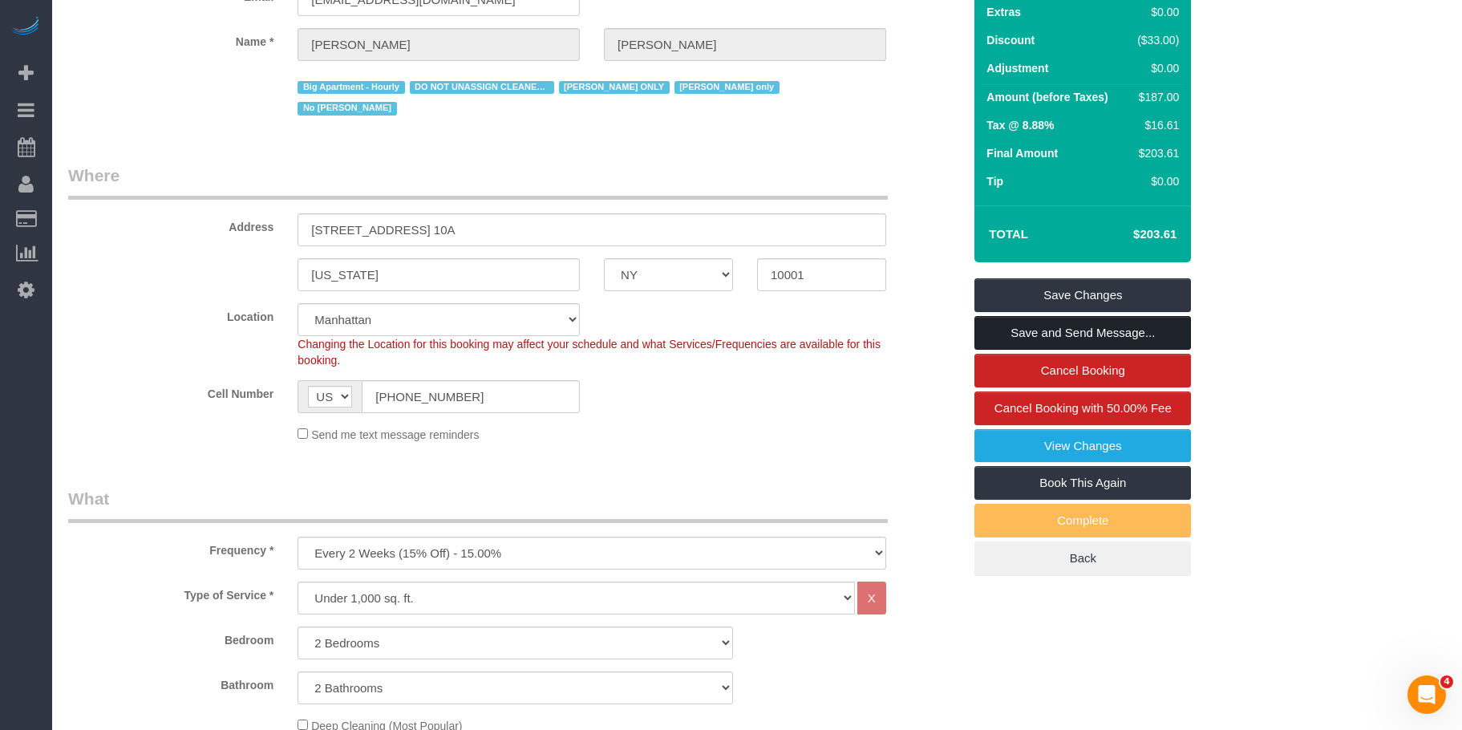
click at [1142, 333] on link "Save and Send Message..." at bounding box center [1082, 333] width 216 height 34
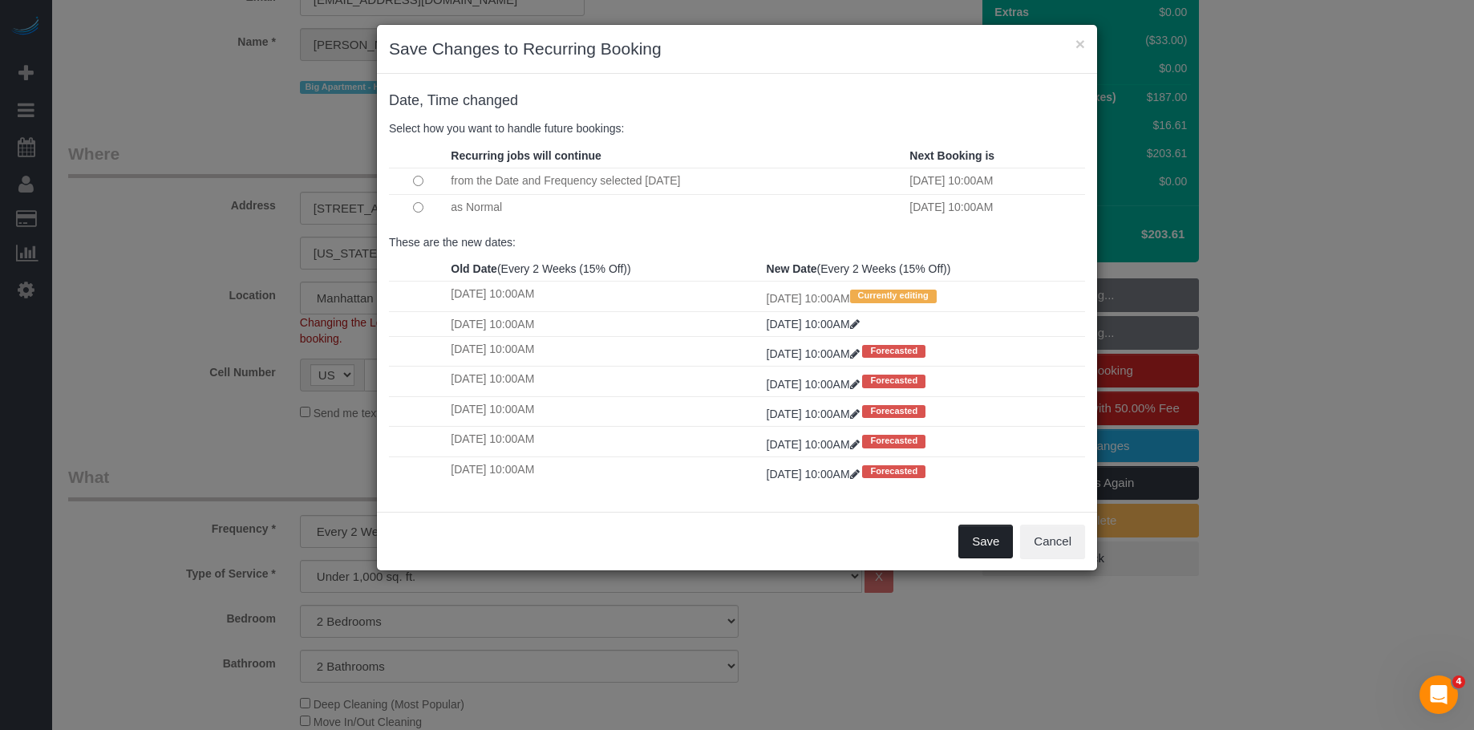
drag, startPoint x: 979, startPoint y: 542, endPoint x: 954, endPoint y: 535, distance: 25.9
click at [979, 541] on button "Save" at bounding box center [985, 541] width 55 height 34
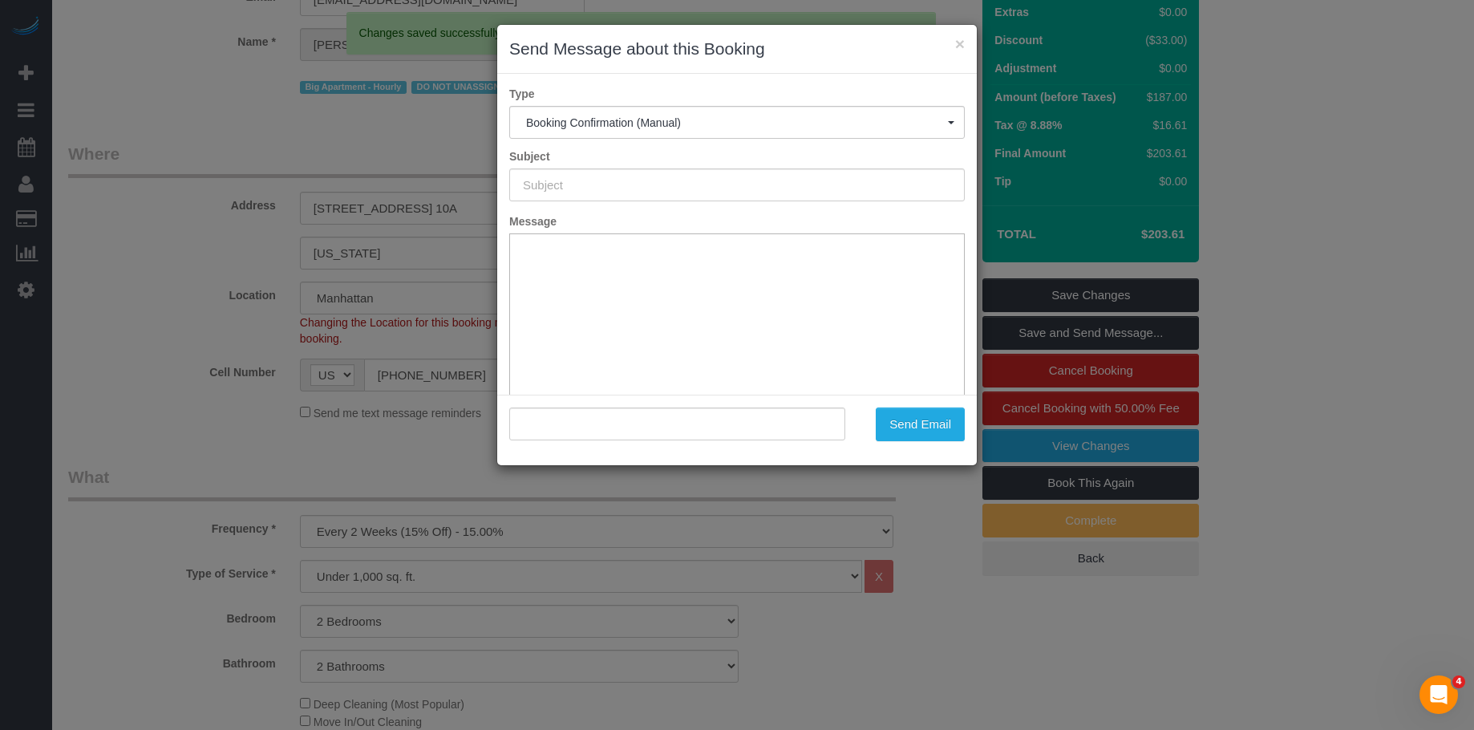
type input "Cleaning Confirmed for 09/10/2025 at 10:00am"
type input ""Cheryl-Rose Cruz" <cheruntalan@gmail.com>"
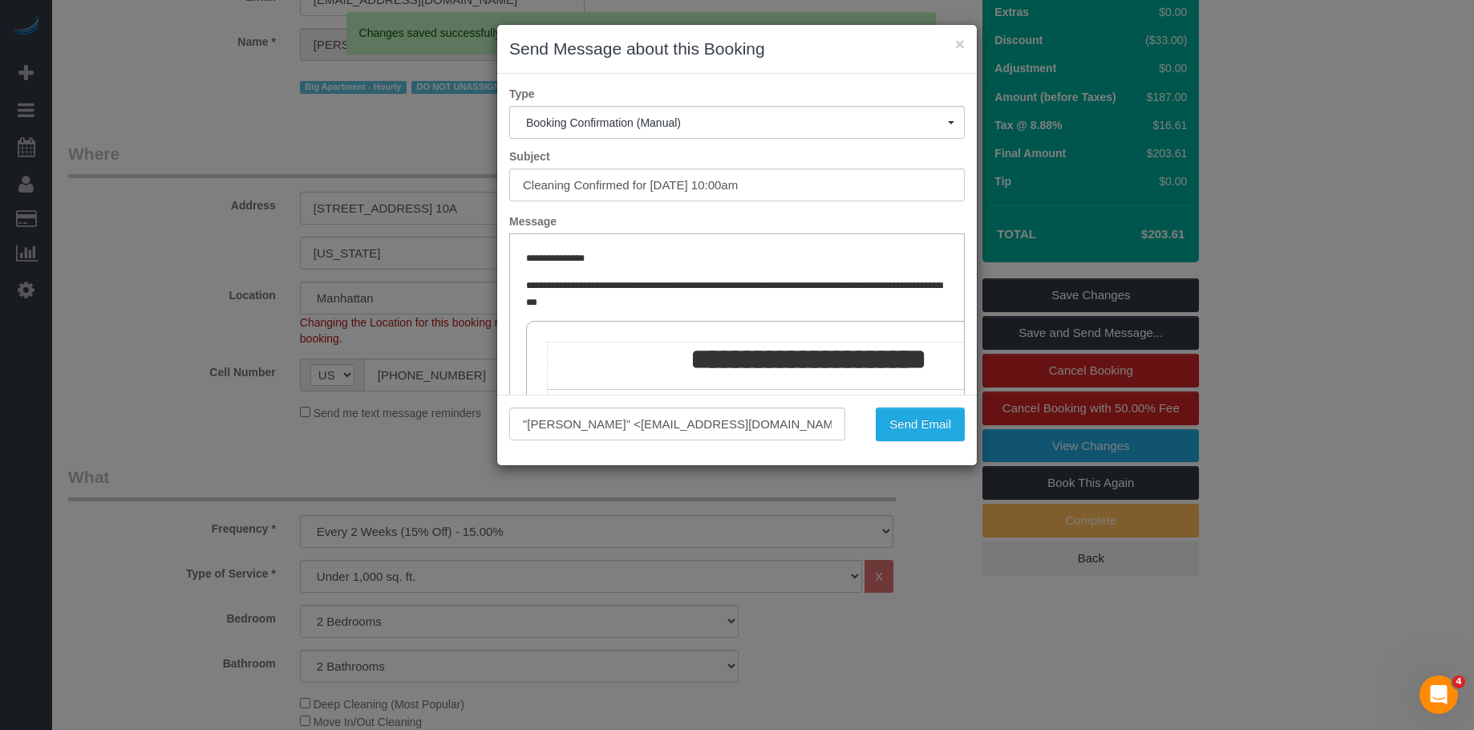
scroll to position [0, 0]
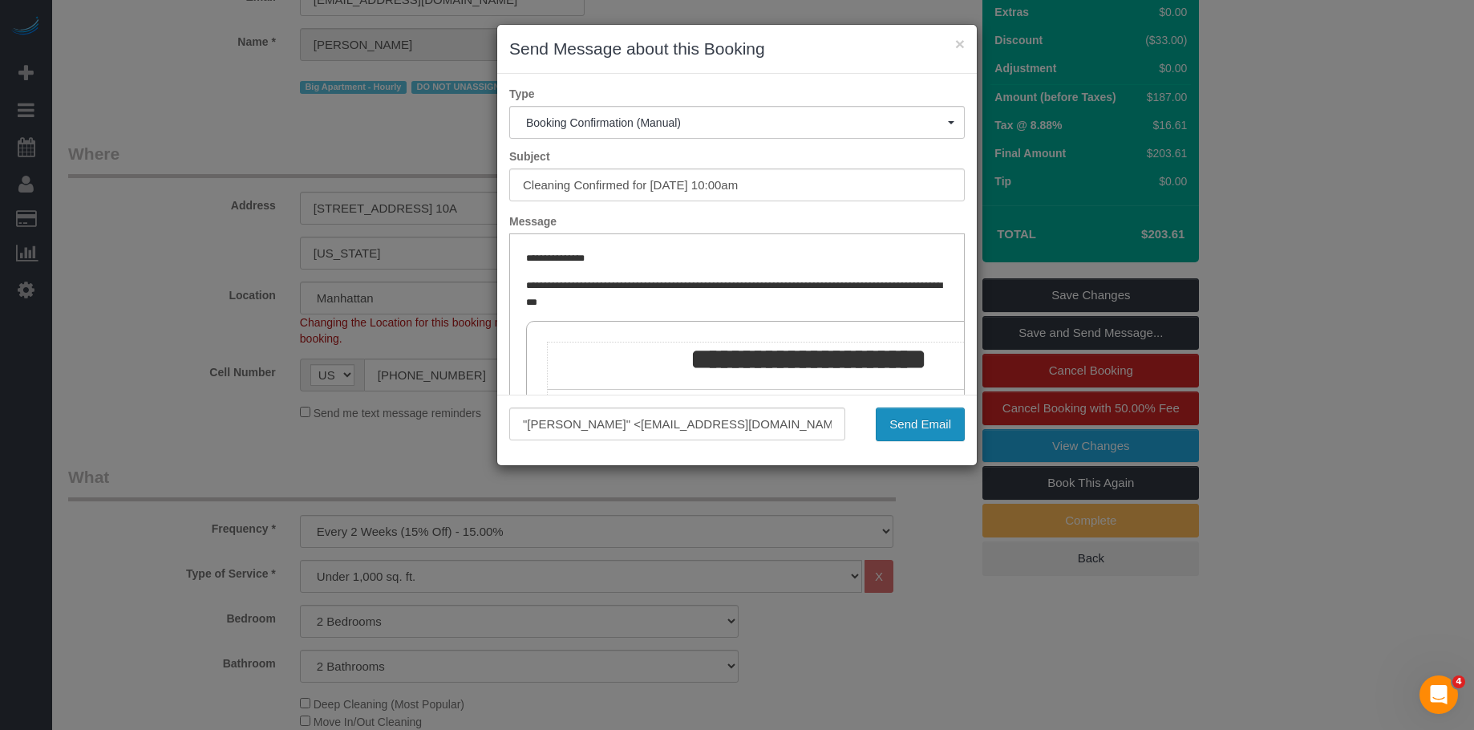
drag, startPoint x: 916, startPoint y: 415, endPoint x: 306, endPoint y: 153, distance: 663.3
click at [916, 415] on button "Send Email" at bounding box center [919, 424] width 89 height 34
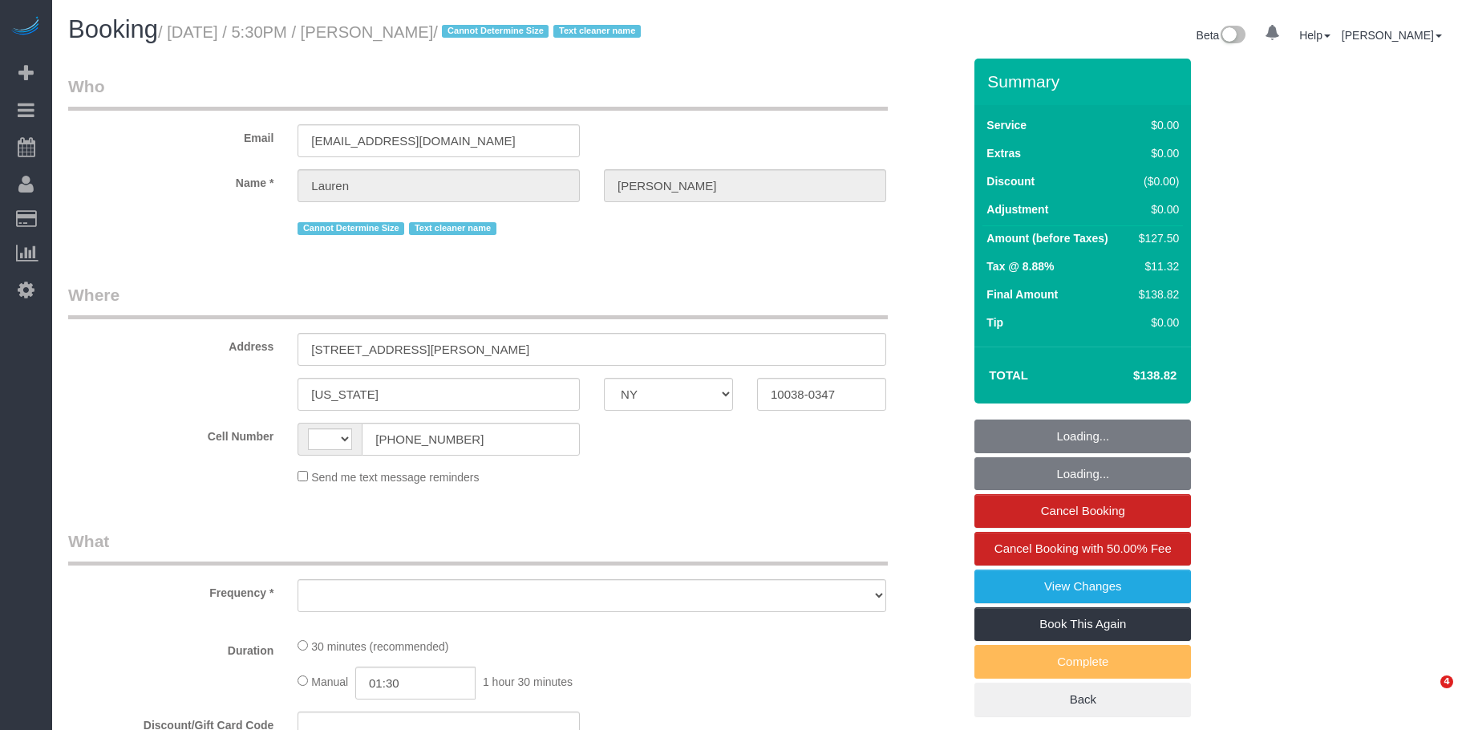
select select "NY"
click at [746, 33] on div "Booking / September 05, 2025 / 5:30PM / Lauren Dana / Cannot Determine Size Tex…" at bounding box center [406, 33] width 701 height 34
select select "string:US"
select select "object:736"
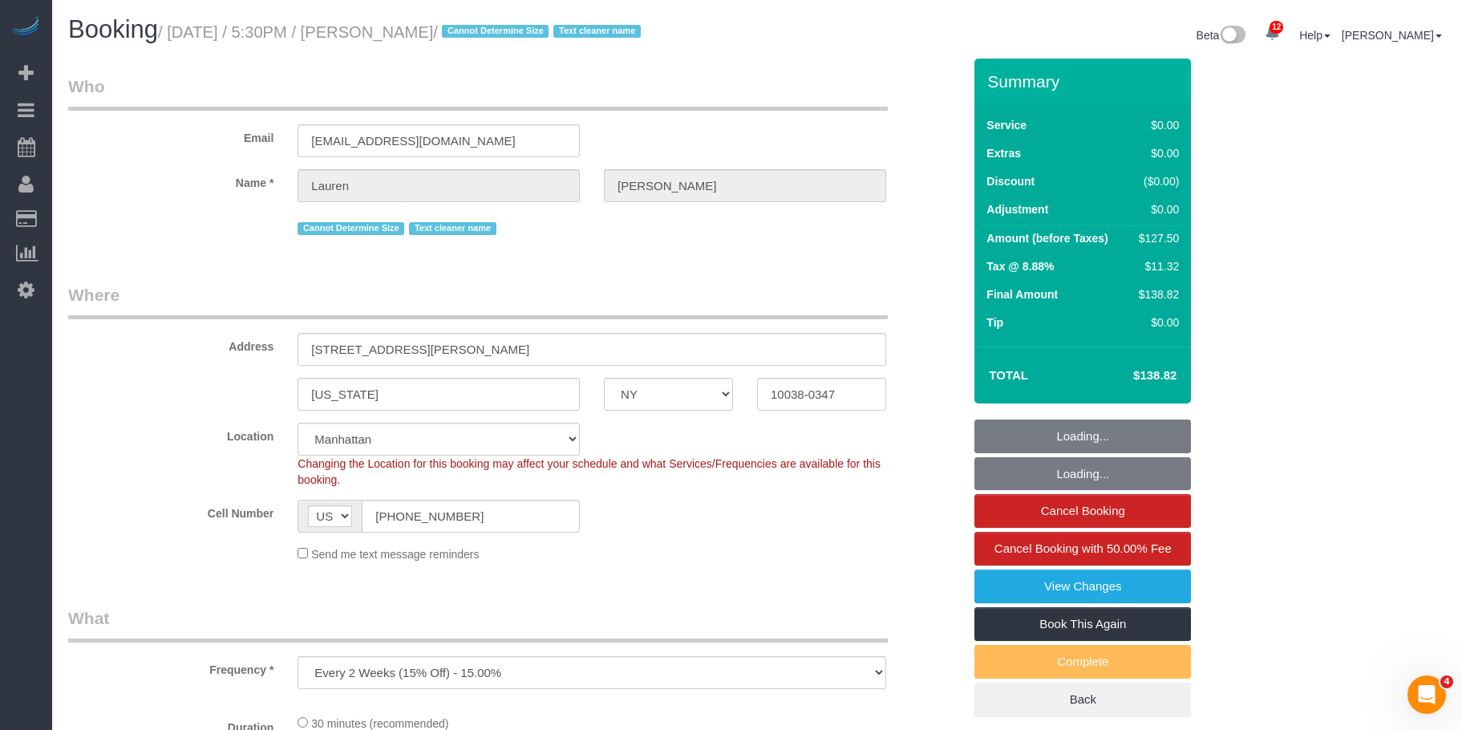
select select "string:stripe-pm_1REMk24VGloSiKo7t1T9C341"
select select "number:89"
select select "number:90"
select select "number:15"
select select "number:6"
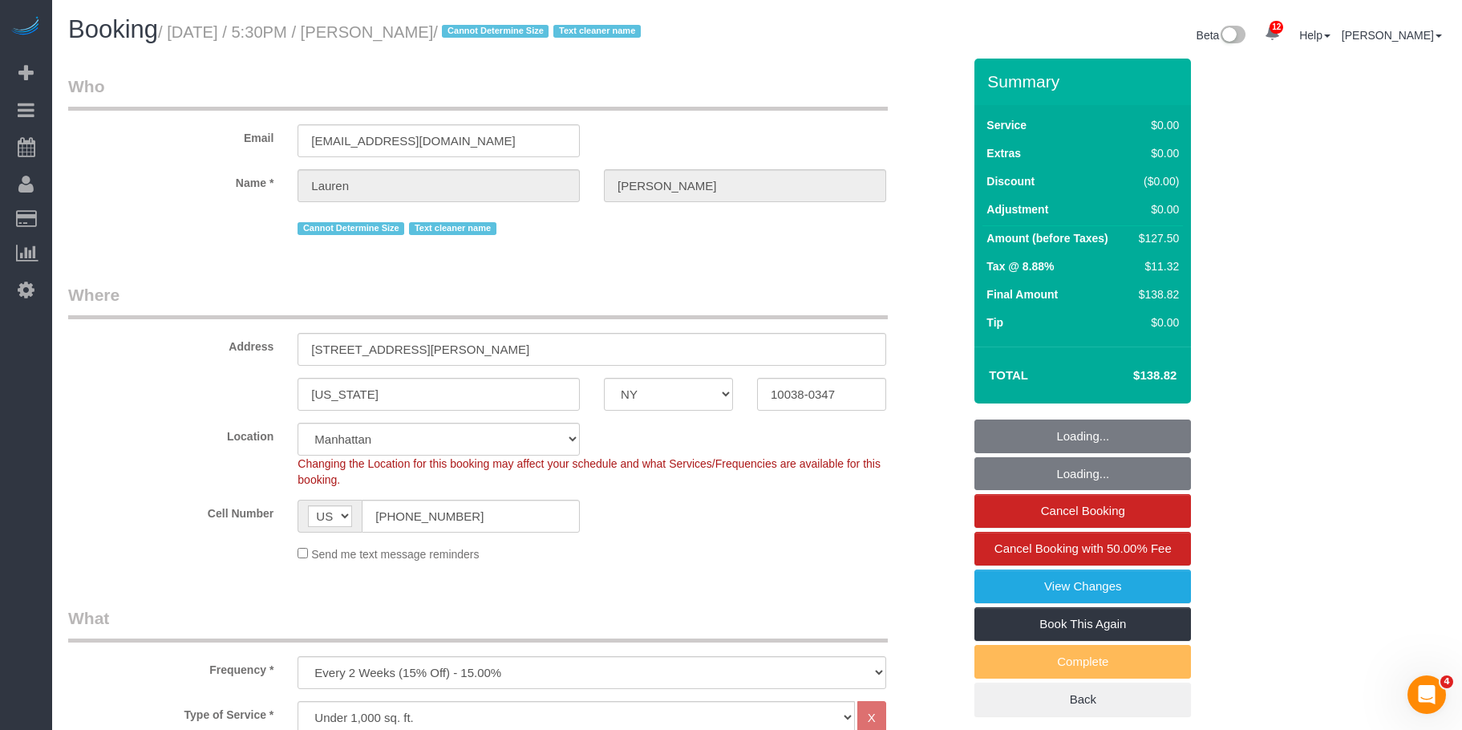
select select "object:994"
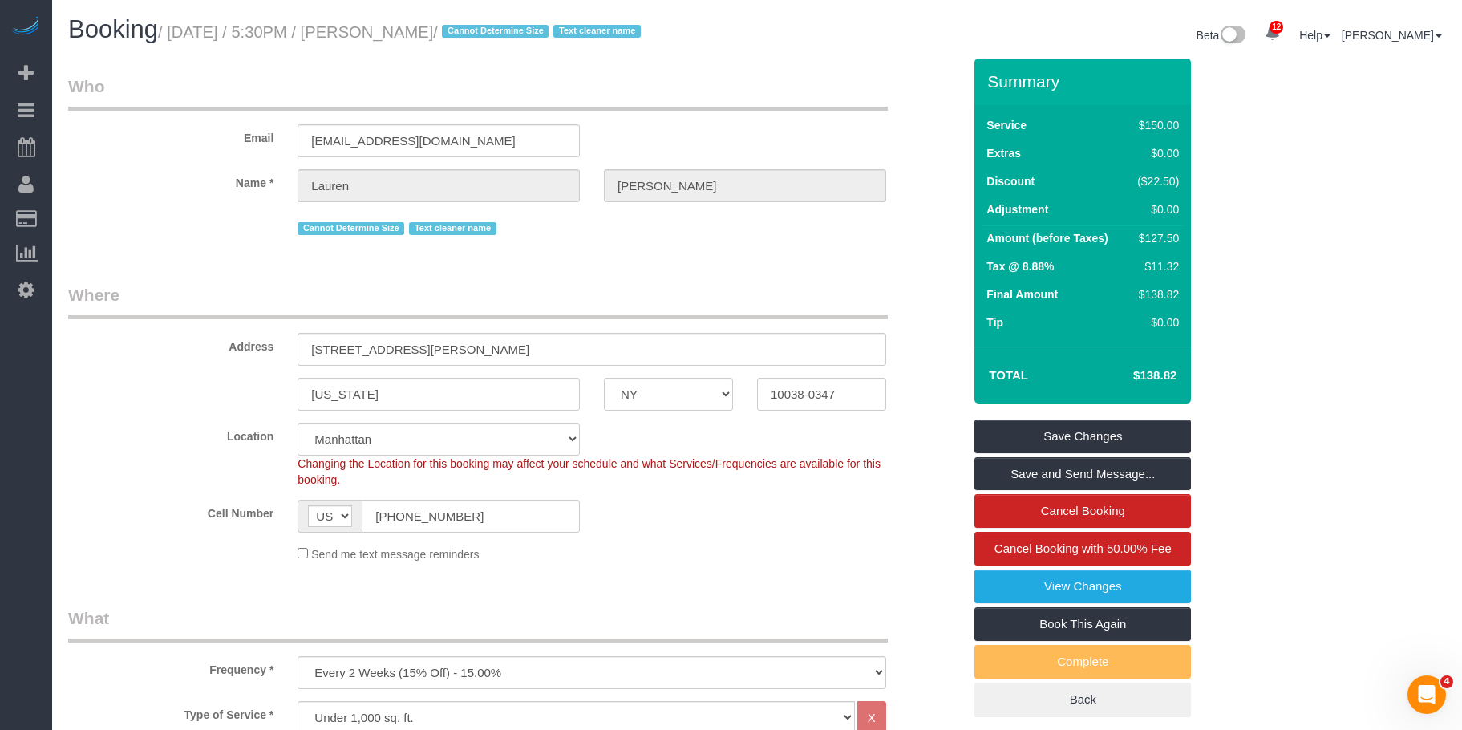
drag, startPoint x: 180, startPoint y: 34, endPoint x: 317, endPoint y: 29, distance: 136.4
click at [498, 35] on small "/ September 05, 2025 / 5:30PM / Lauren Dana / Cannot Determine Size Text cleane…" at bounding box center [401, 32] width 487 height 18
click at [216, 28] on small "/ September 05, 2025 / 5:30PM / Lauren Dana / Cannot Determine Size Text cleane…" at bounding box center [401, 32] width 487 height 18
drag, startPoint x: 175, startPoint y: 30, endPoint x: 496, endPoint y: 40, distance: 321.6
click at [496, 40] on small "/ September 05, 2025 / 5:30PM / Lauren Dana / Cannot Determine Size Text cleane…" at bounding box center [401, 32] width 487 height 18
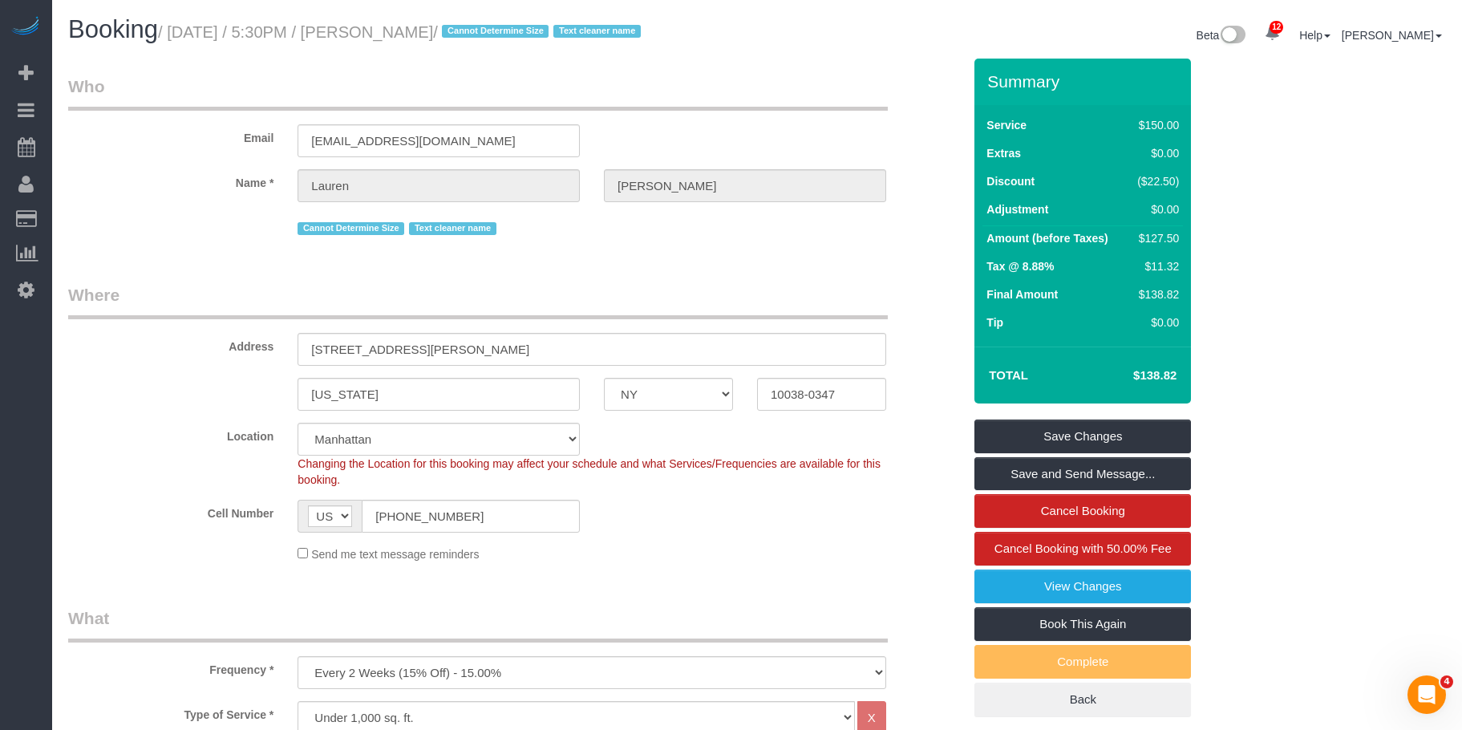
copy small "September 05, 2025 / 5:30PM / Lauren Dana"
drag, startPoint x: 814, startPoint y: 58, endPoint x: 914, endPoint y: 0, distance: 115.7
drag, startPoint x: 480, startPoint y: 508, endPoint x: 469, endPoint y: 305, distance: 203.9
click at [300, 520] on div "AF AL DZ AD AO AI AQ AG AR AM AW AU AT AZ BS BH BD BB BY BE BZ BJ BM BT BO BA B…" at bounding box center [438, 515] width 282 height 33
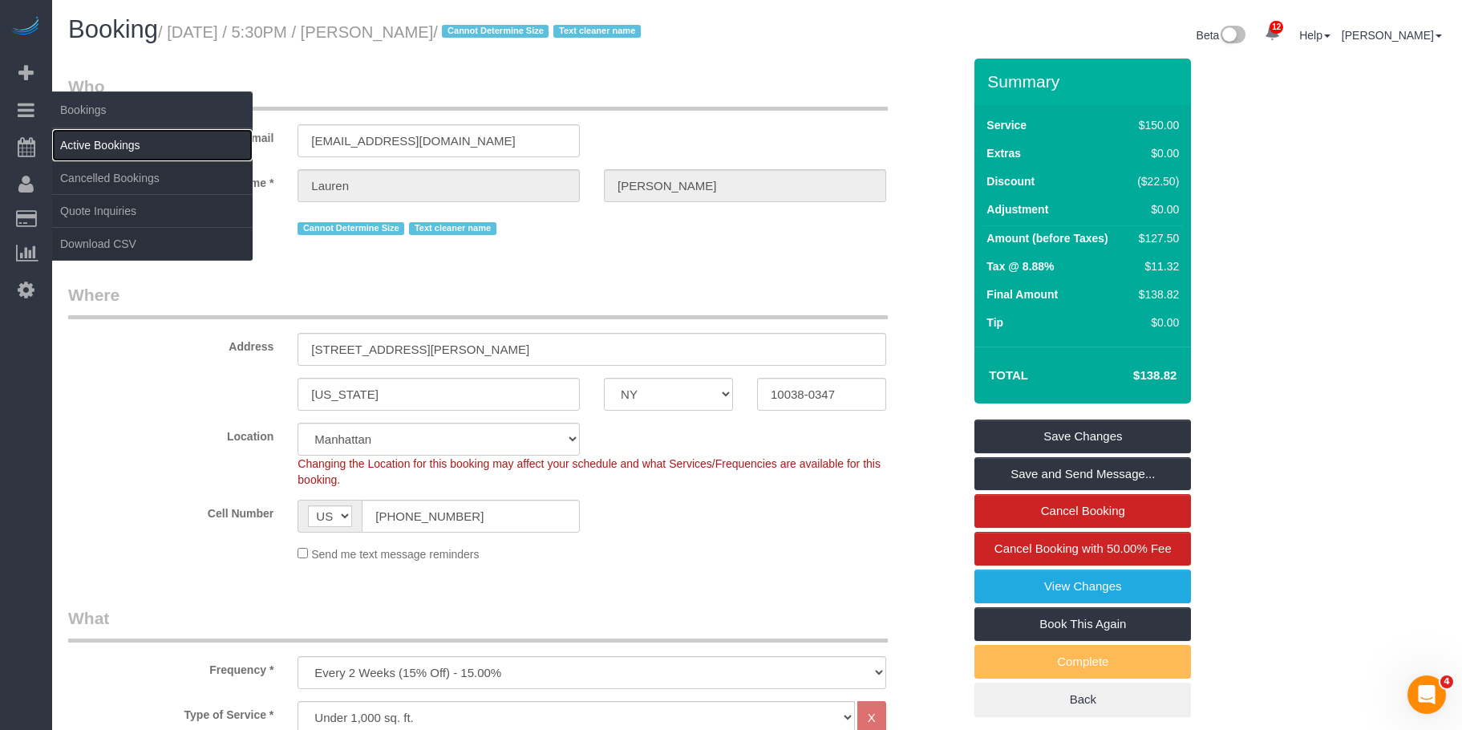
drag, startPoint x: 90, startPoint y: 138, endPoint x: 120, endPoint y: 132, distance: 31.0
click at [92, 138] on link "Active Bookings" at bounding box center [152, 145] width 200 height 32
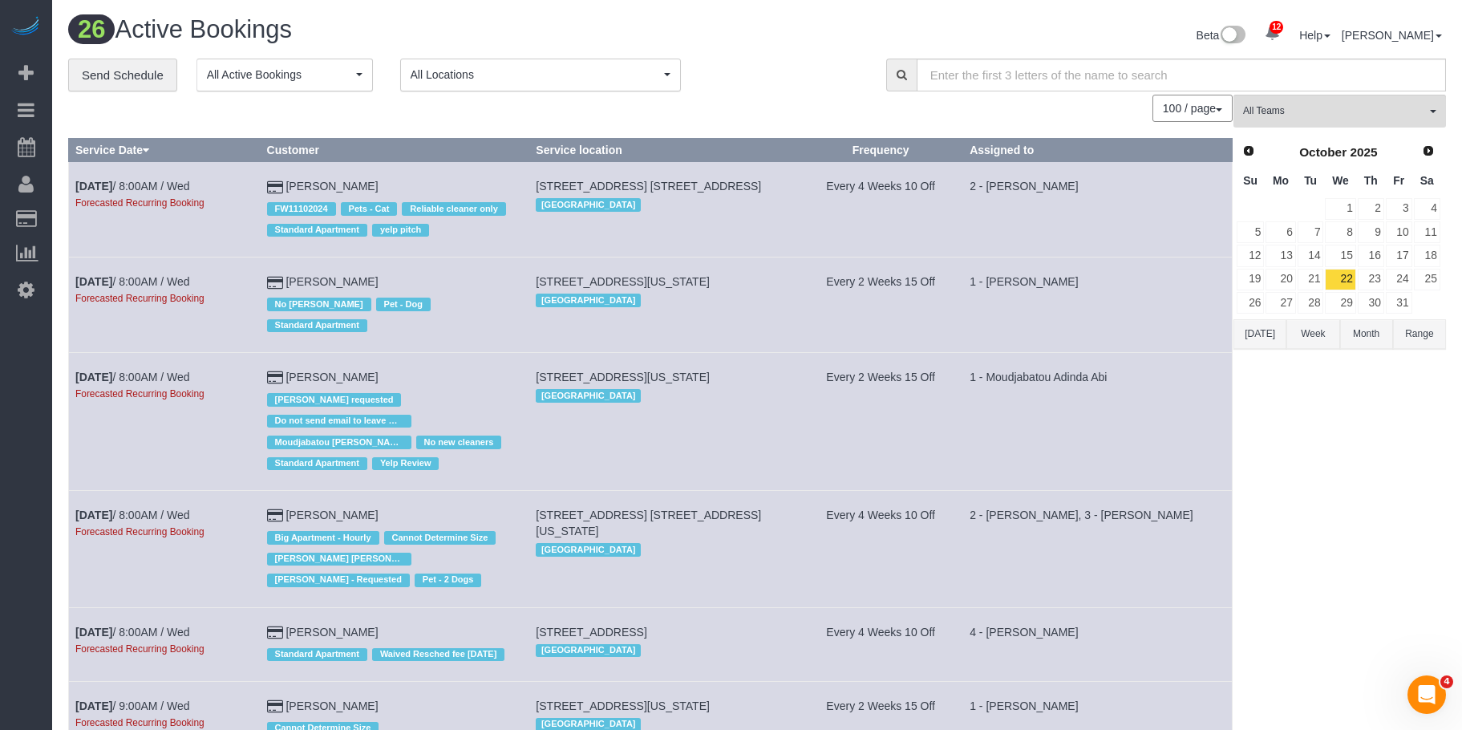
drag, startPoint x: 790, startPoint y: 23, endPoint x: 1146, endPoint y: 161, distance: 381.0
click at [790, 23] on div "Beta 12 Your Notifications You have 0 alerts × You have 3 to charge for 09/04/2…" at bounding box center [1107, 37] width 701 height 42
click at [1252, 148] on span "Prev" at bounding box center [1247, 150] width 13 height 13
click at [1255, 228] on link "7" at bounding box center [1249, 232] width 27 height 22
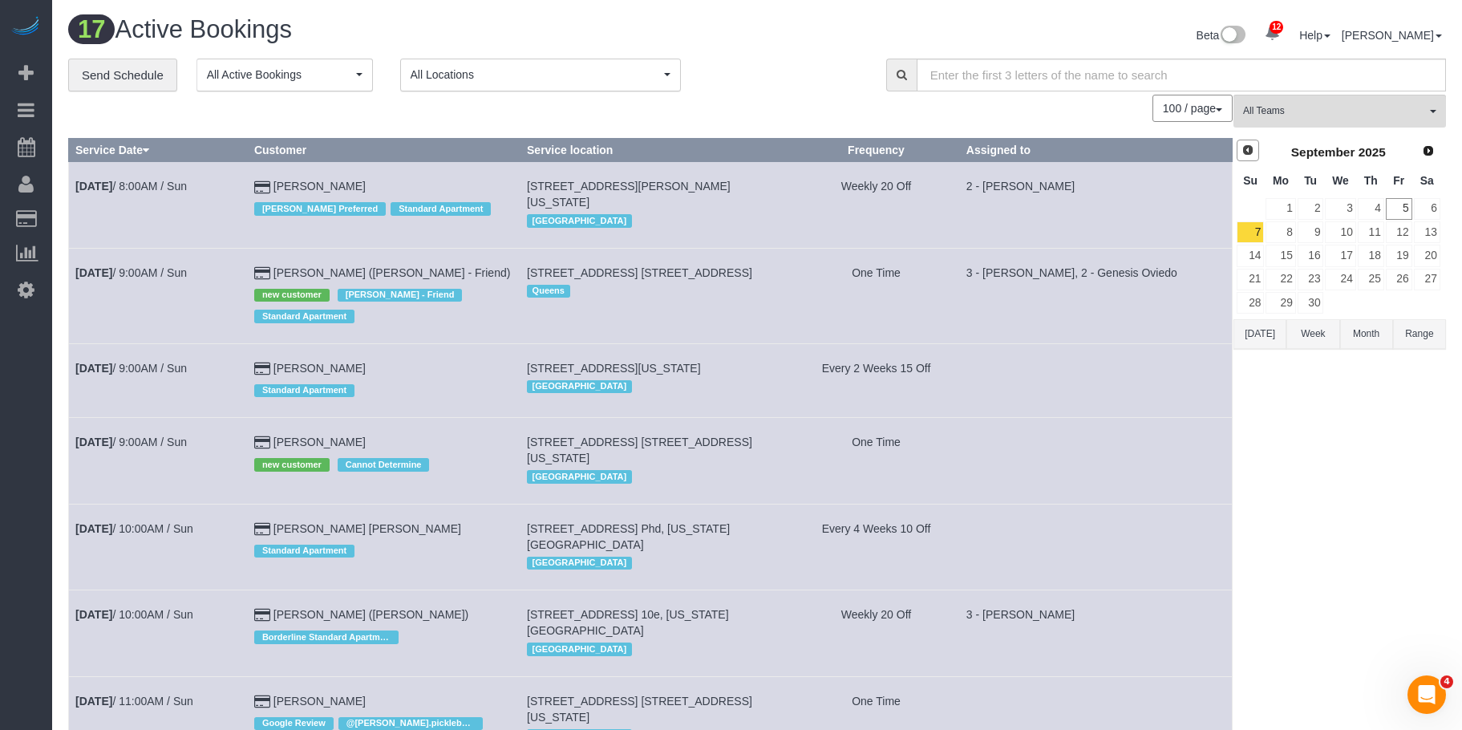
click at [1246, 150] on span "Prev" at bounding box center [1247, 150] width 13 height 13
click at [1250, 330] on link "31" at bounding box center [1249, 326] width 27 height 22
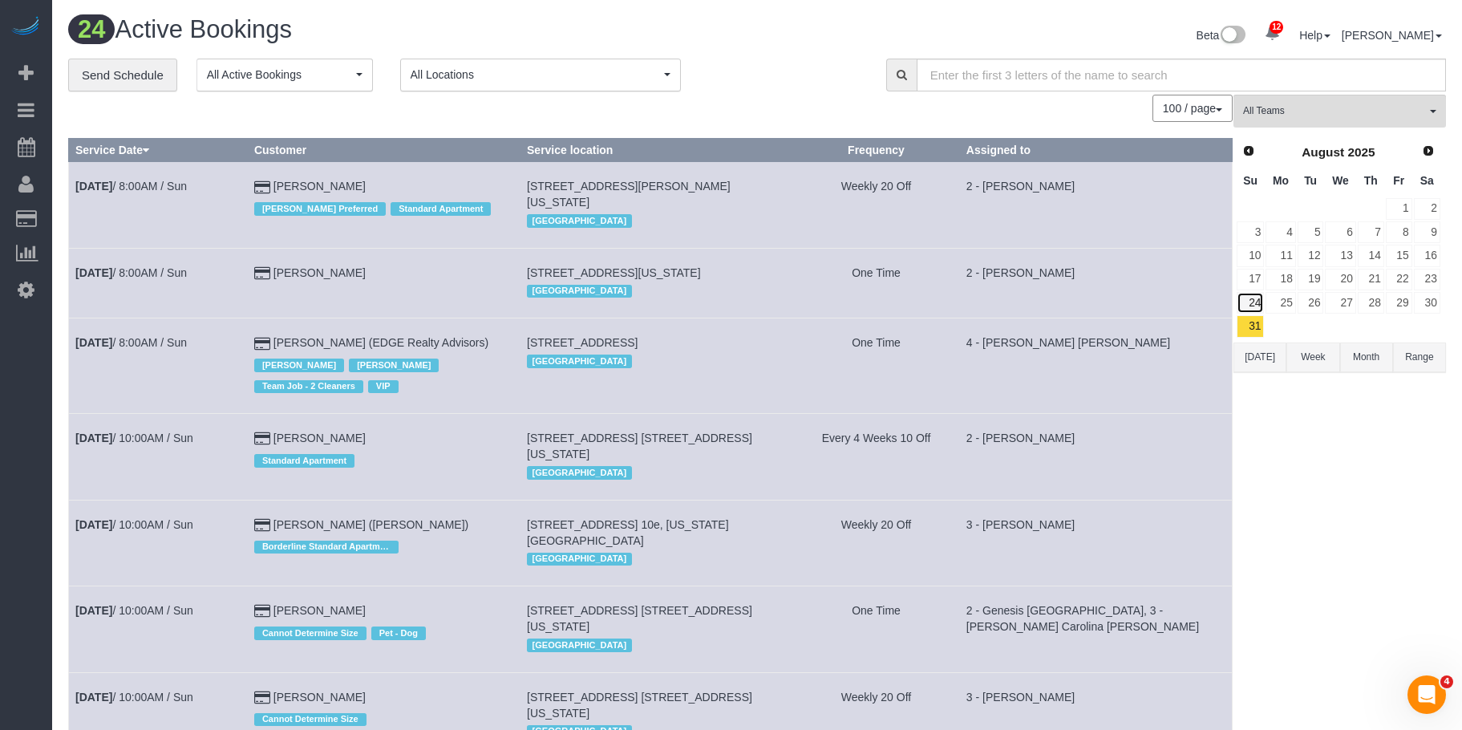
click at [1255, 305] on link "24" at bounding box center [1249, 303] width 27 height 22
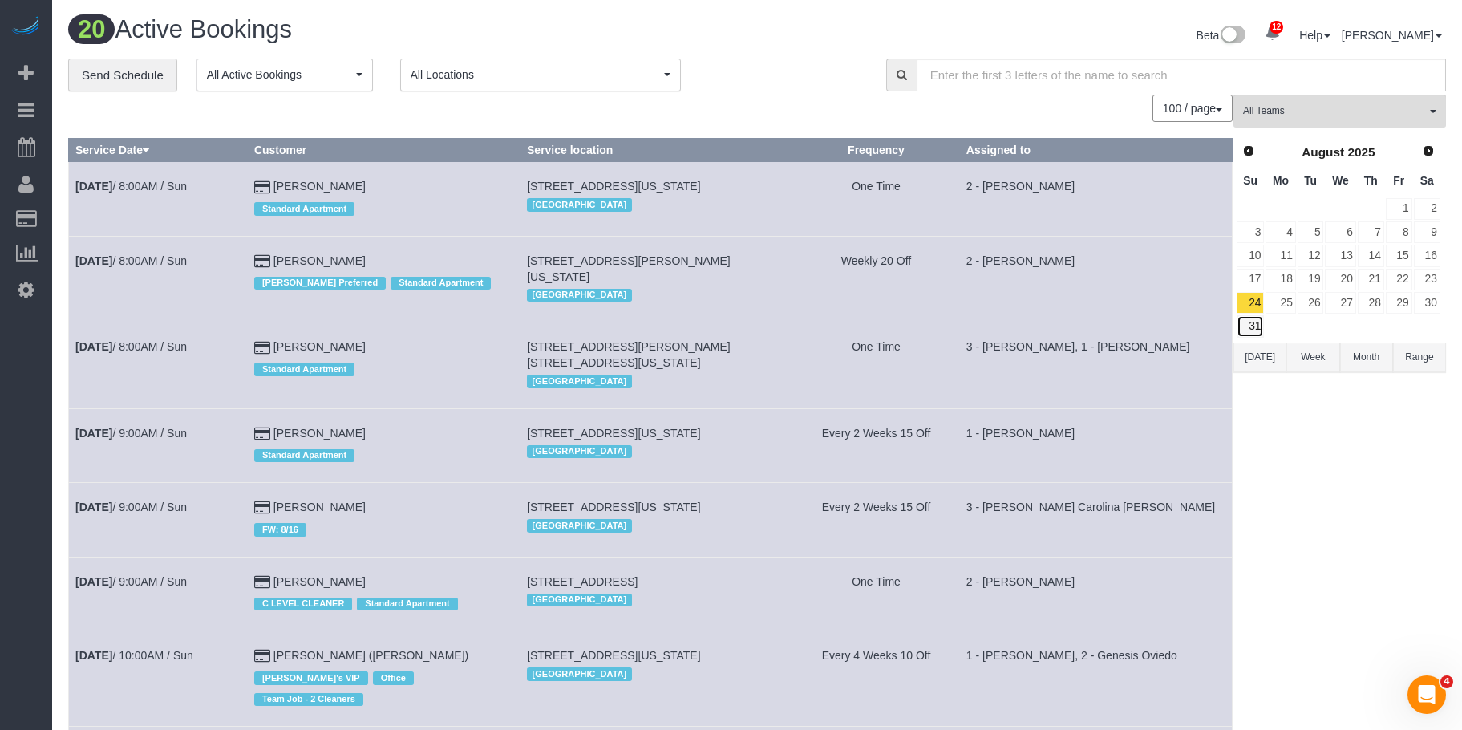
click at [1255, 321] on link "31" at bounding box center [1249, 326] width 27 height 22
click at [1255, 279] on link "17" at bounding box center [1249, 280] width 27 height 22
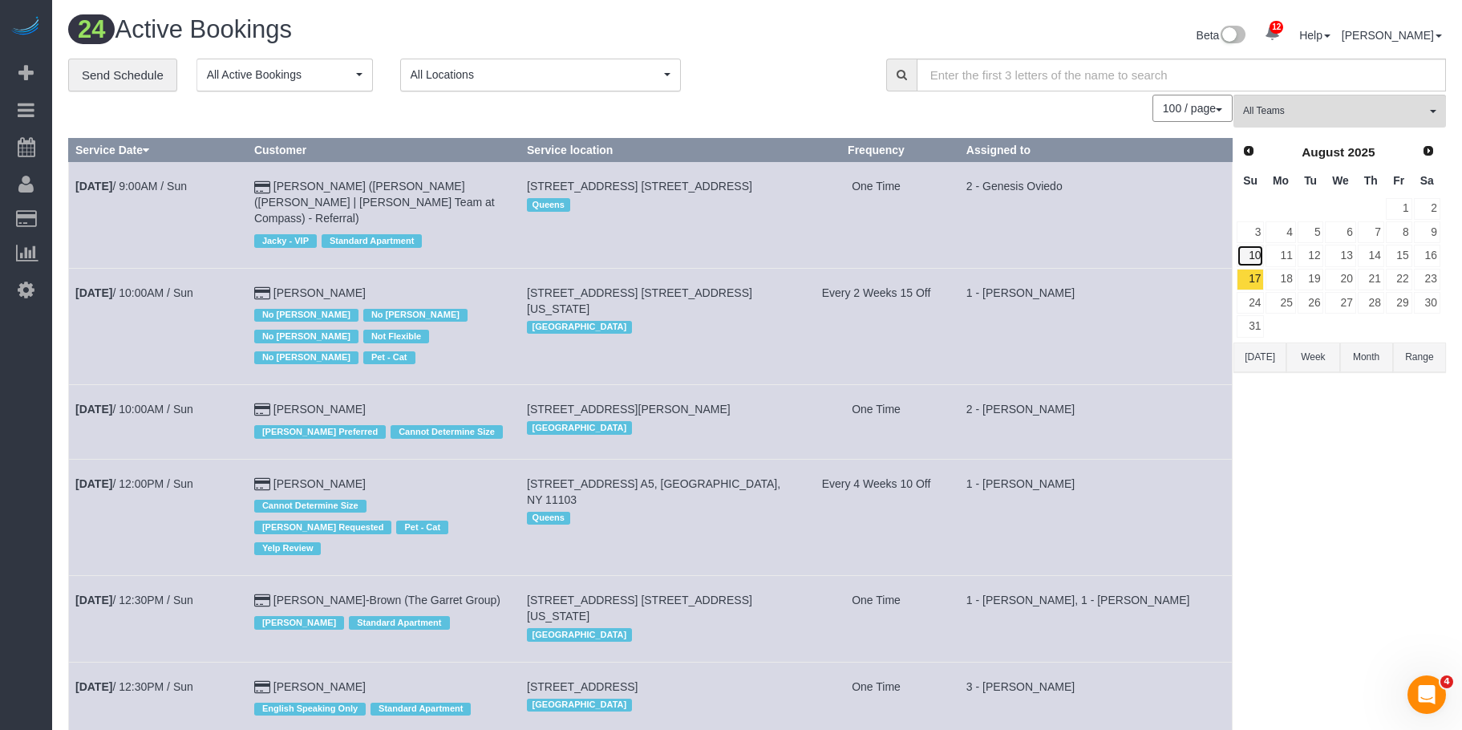
click at [1253, 259] on link "10" at bounding box center [1249, 256] width 27 height 22
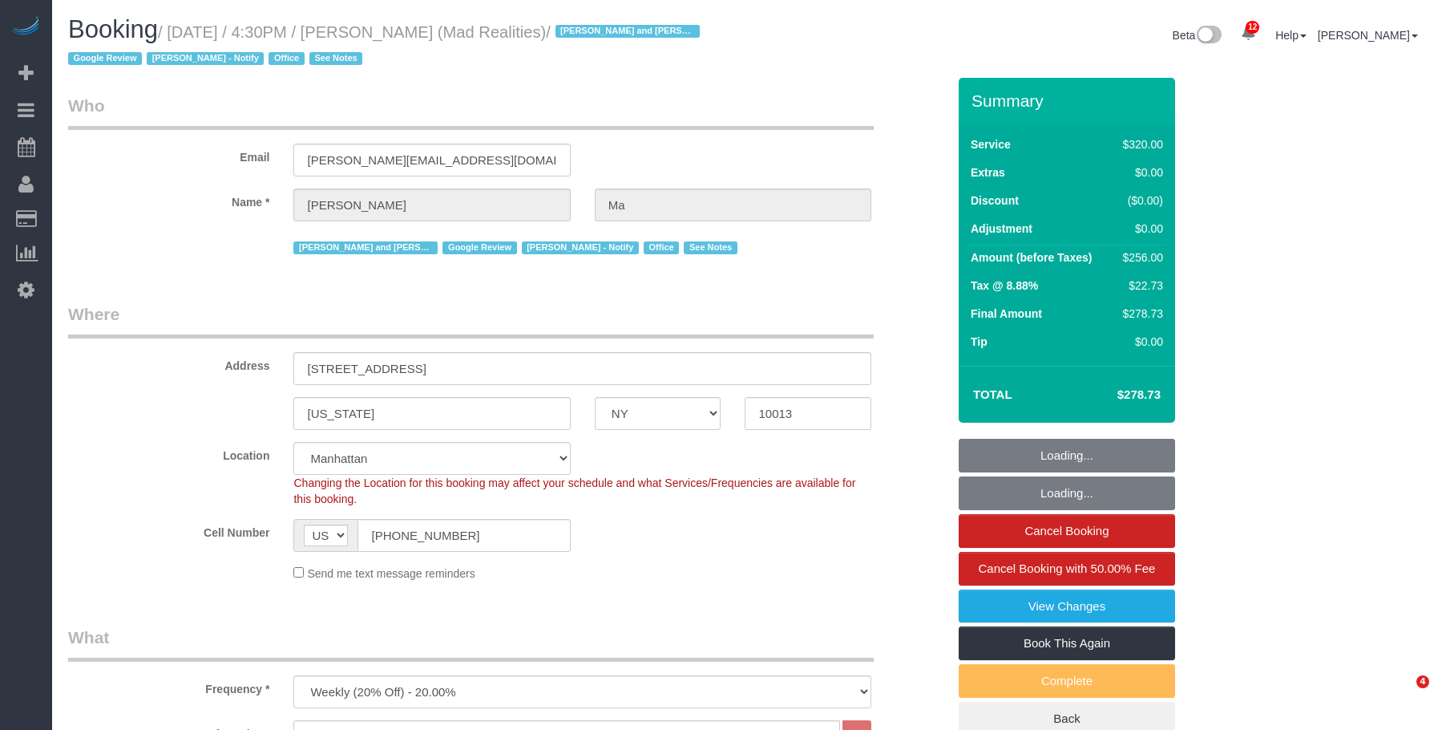
select select "NY"
select select "2"
select select "number:89"
select select "number:90"
select select "number:15"
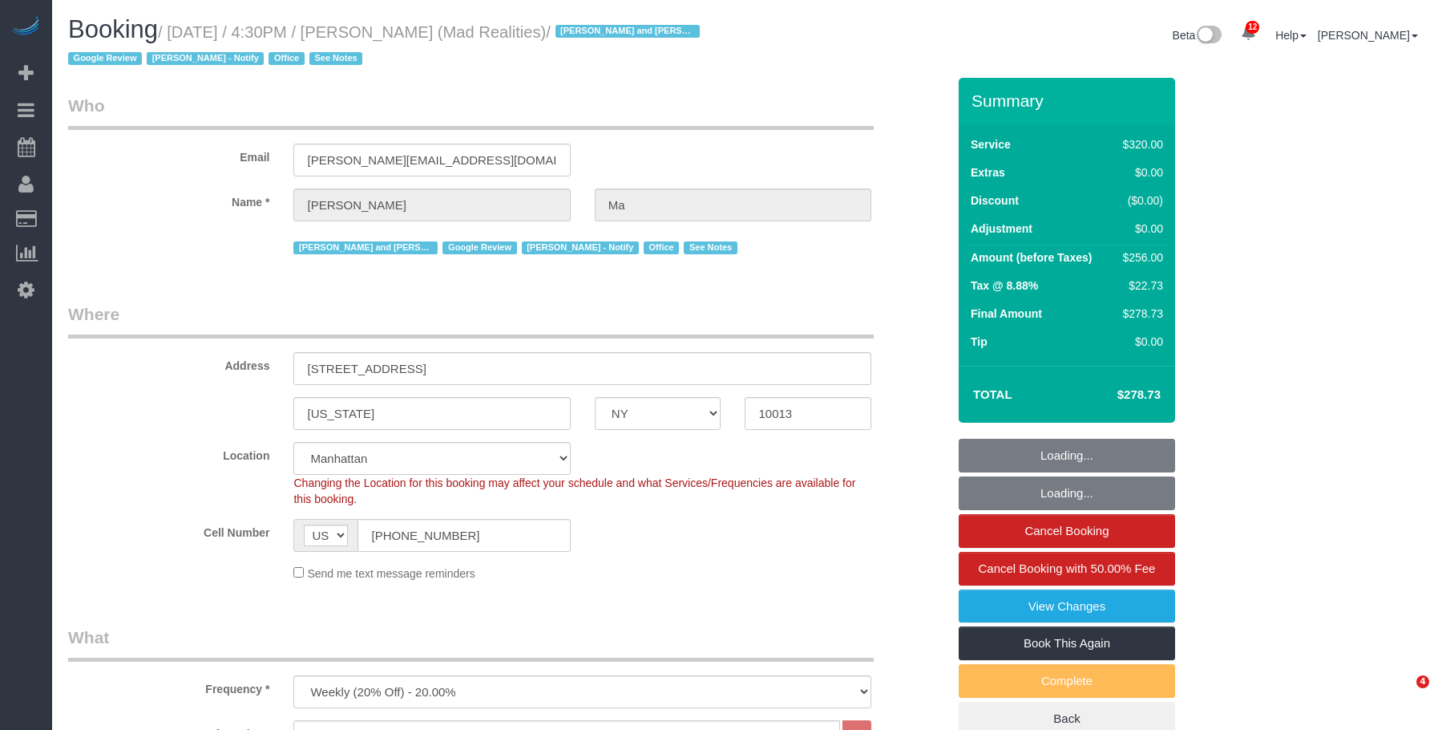
select select "number:7"
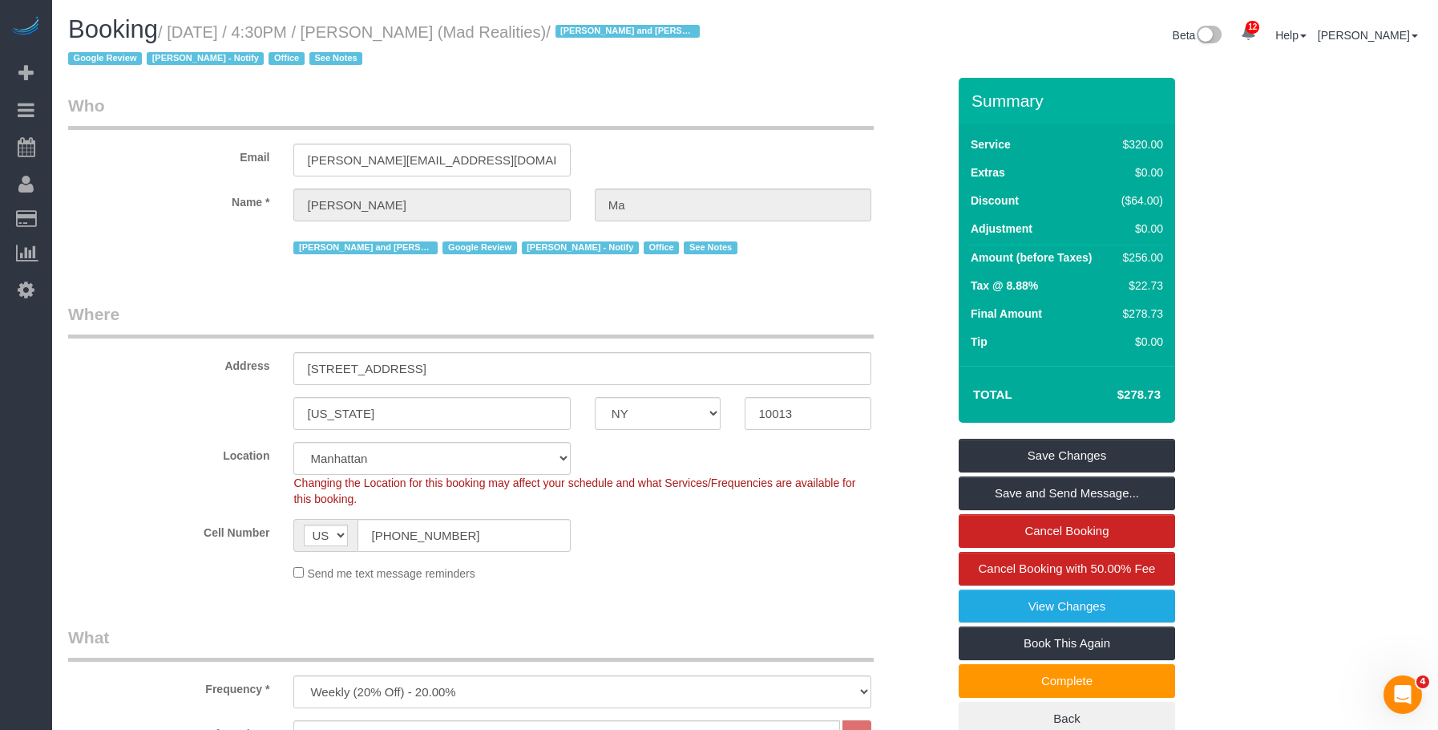
drag, startPoint x: 177, startPoint y: 31, endPoint x: 1154, endPoint y: 393, distance: 1041.3
click at [581, 37] on small "/ [DATE] / 4:30PM / [PERSON_NAME] (Mad Realities) / [PERSON_NAME] and Amidatou …" at bounding box center [386, 45] width 637 height 45
copy small "September 05, 2025 / 4:30PM / Alice Ma (Mad Realities)"
click at [793, 309] on legend "Where" at bounding box center [471, 320] width 806 height 36
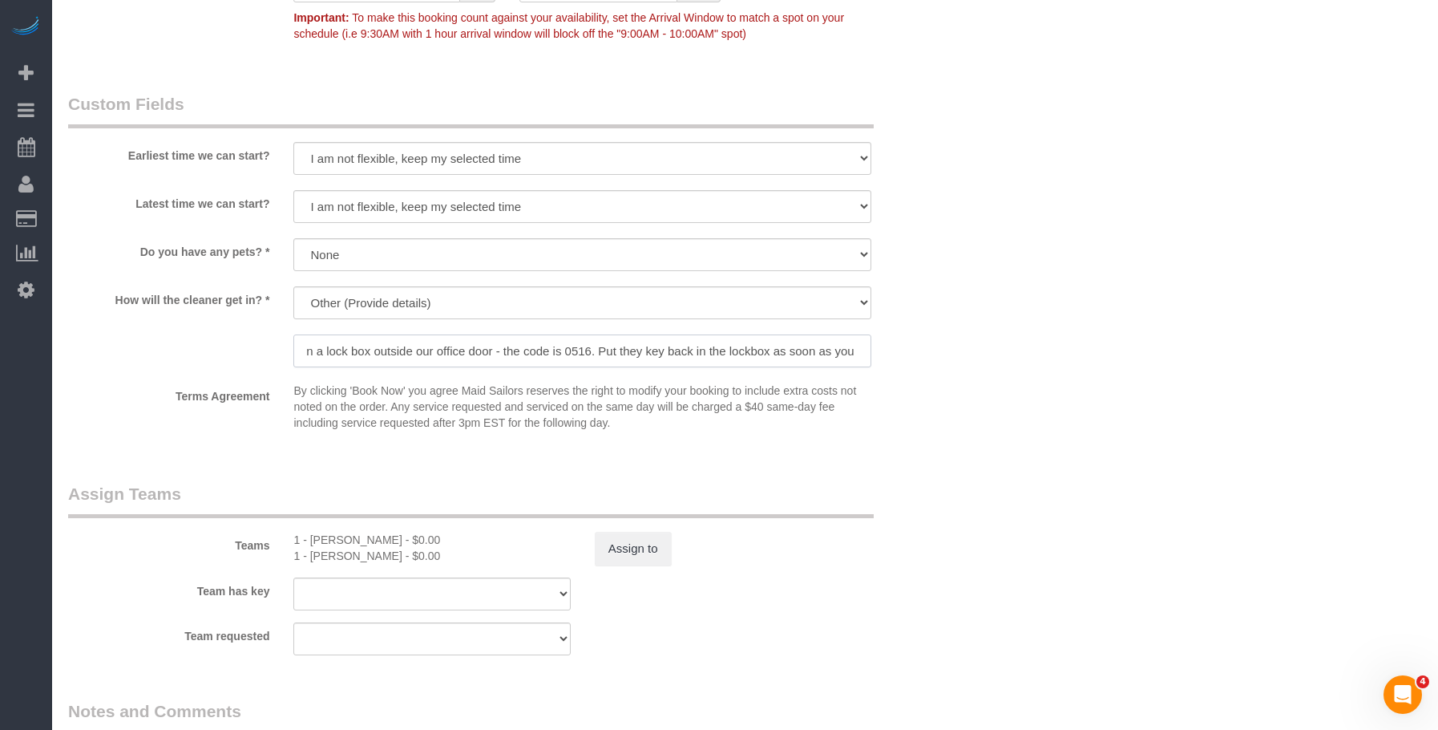
scroll to position [0, 622]
drag, startPoint x: 305, startPoint y: 353, endPoint x: 1053, endPoint y: 333, distance: 747.5
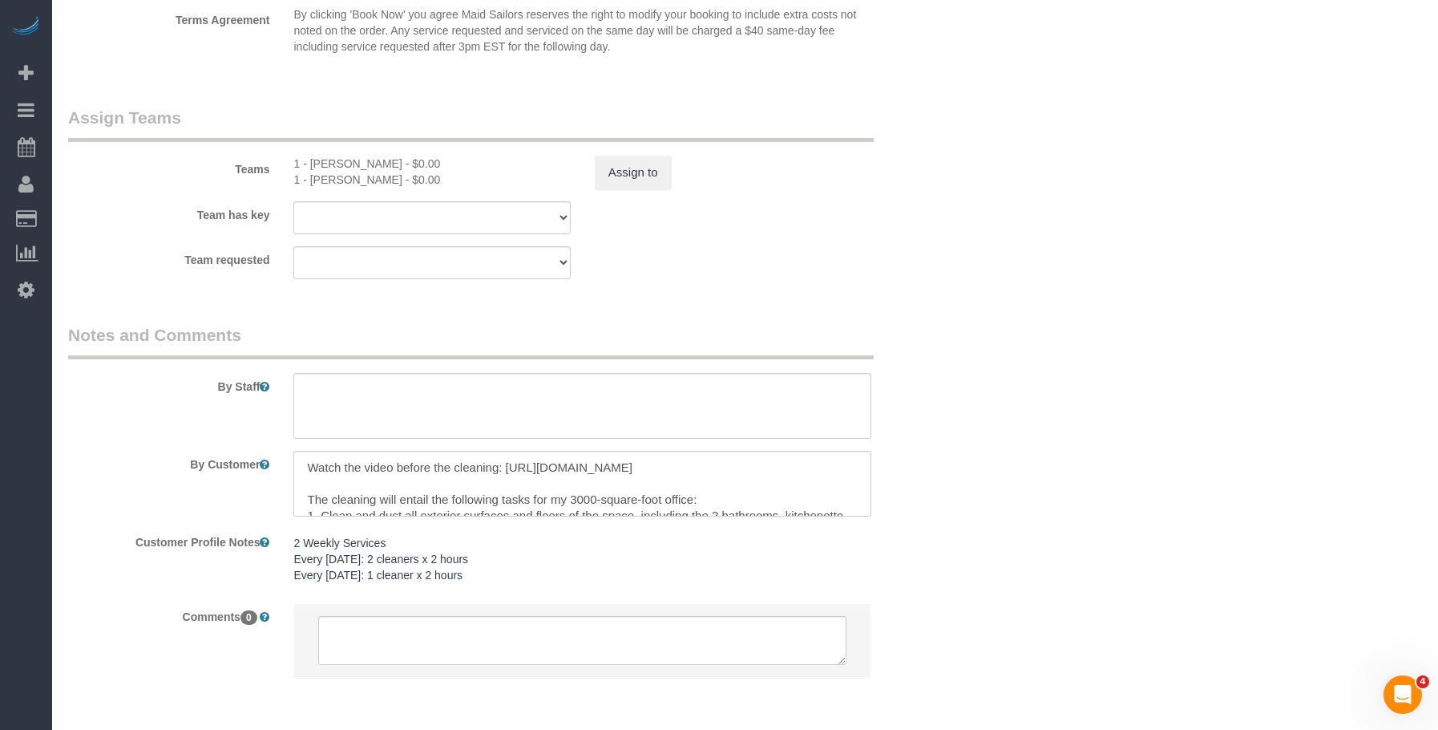
scroll to position [1963, 0]
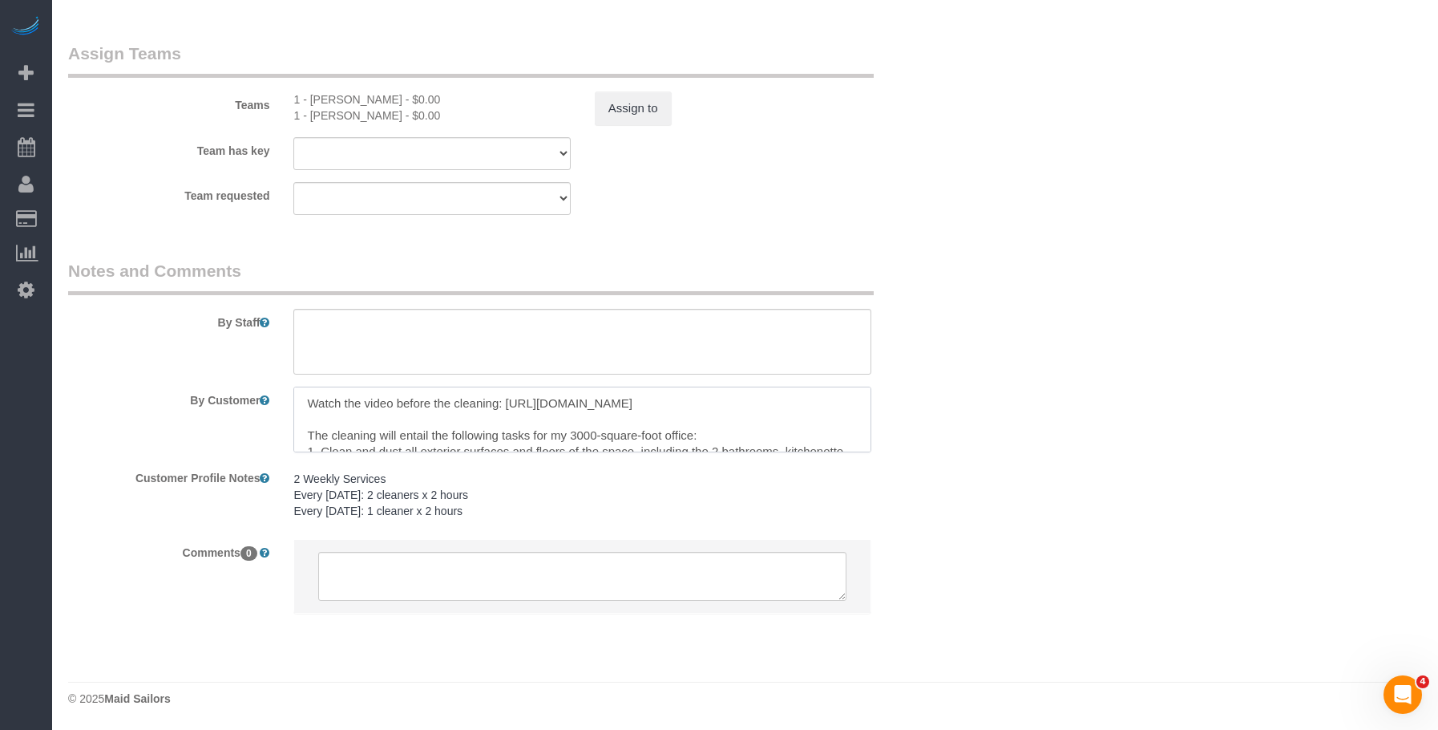
click at [776, 431] on textarea at bounding box center [582, 419] width 578 height 66
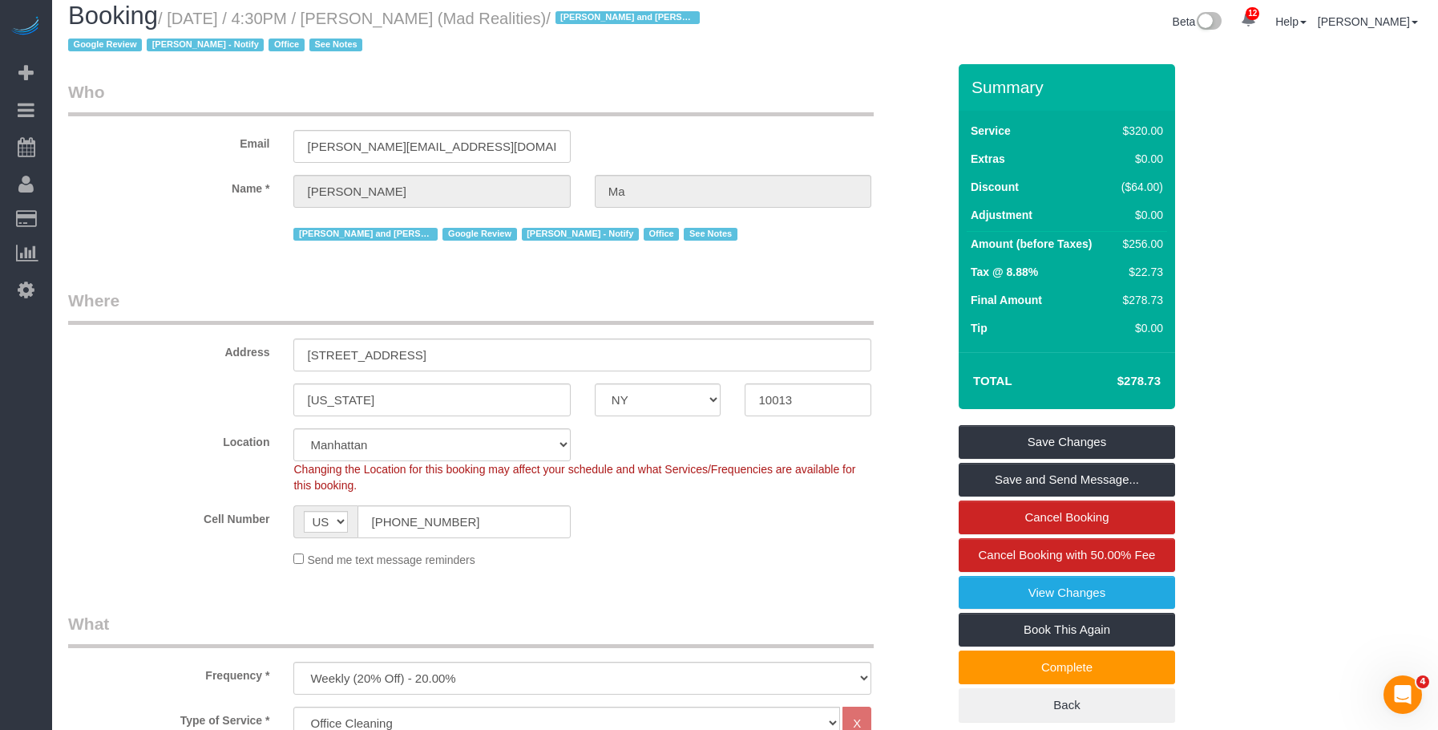
scroll to position [0, 0]
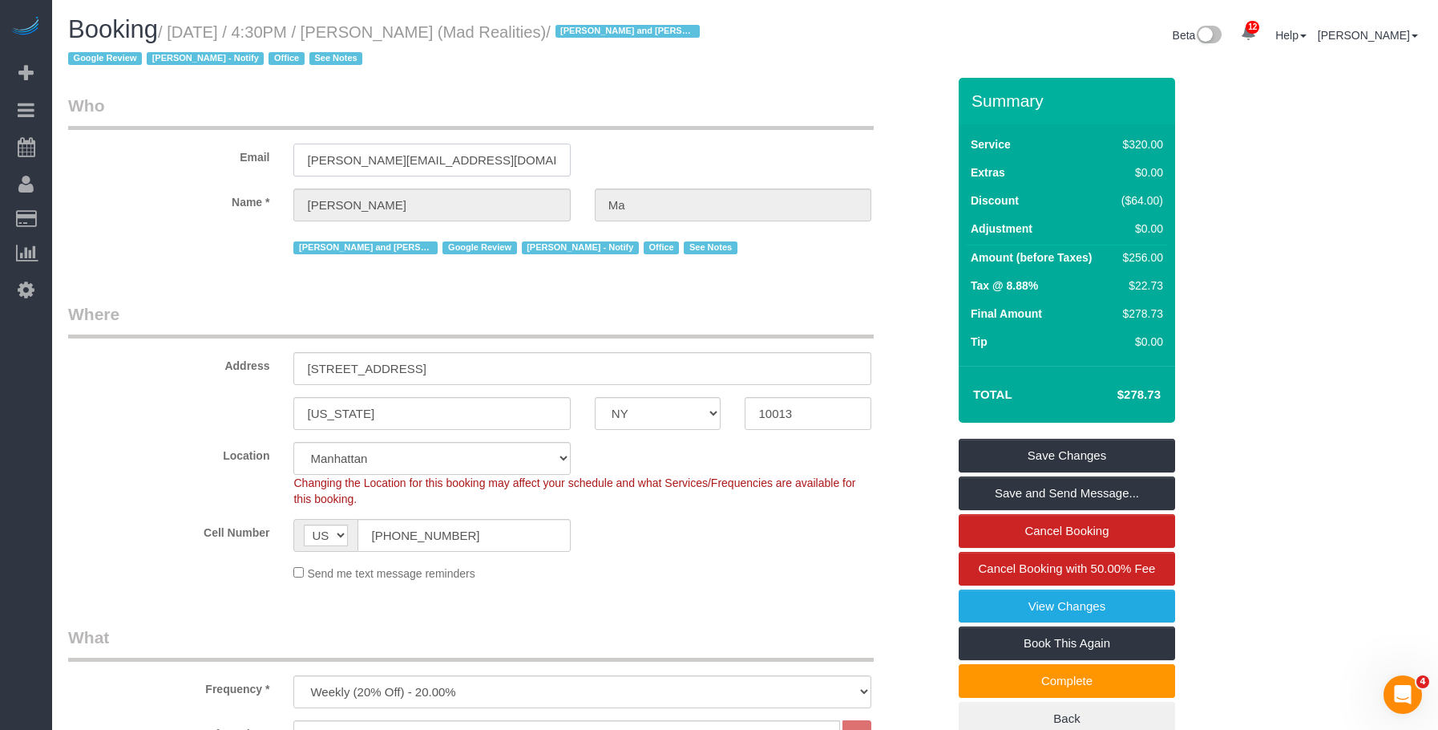
drag, startPoint x: 461, startPoint y: 165, endPoint x: 44, endPoint y: 164, distance: 416.9
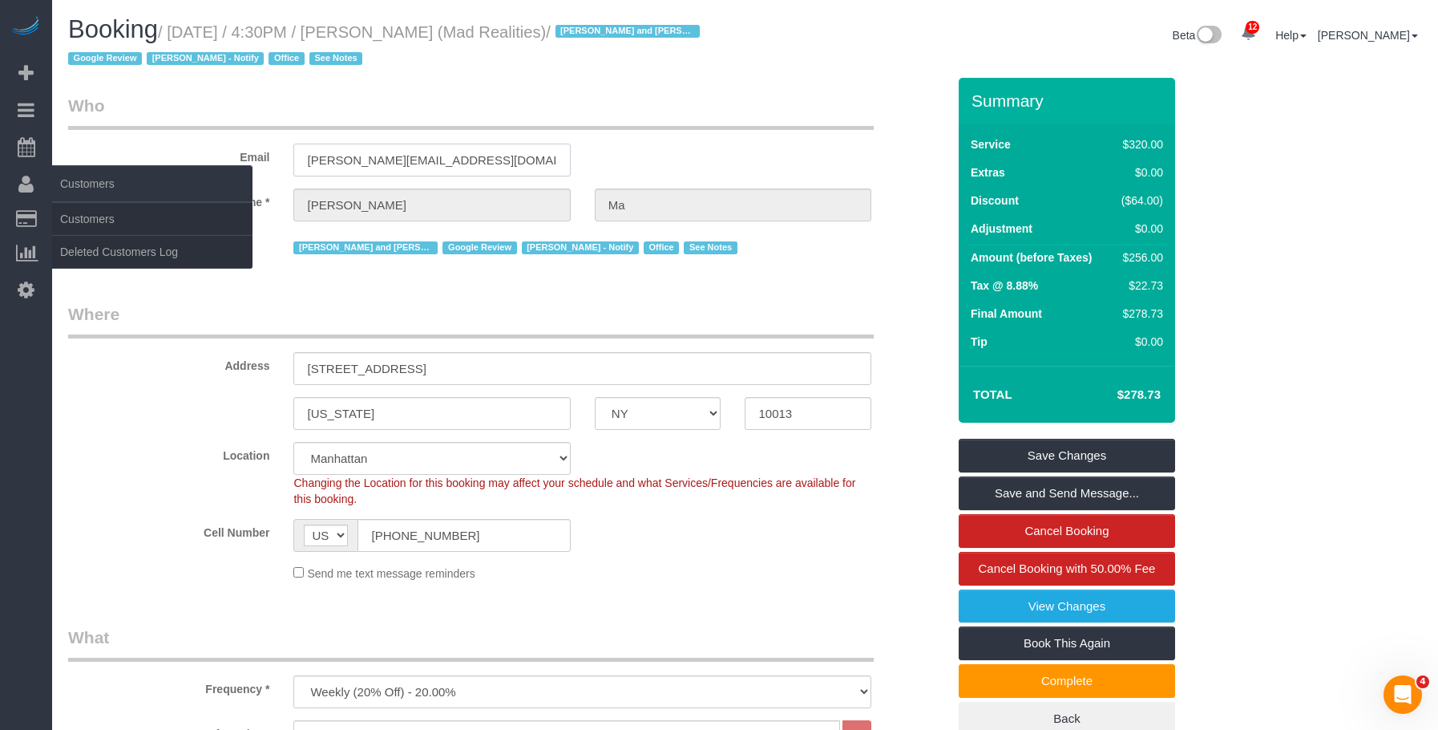
click at [99, 115] on fieldset "Who Email alice@madrealities.tv Name * Alice Ma Ana Rodriguez and Amidatou Pref…" at bounding box center [507, 182] width 879 height 176
drag, startPoint x: 107, startPoint y: 213, endPoint x: 193, endPoint y: 210, distance: 85.8
click at [107, 213] on link "Customers" at bounding box center [152, 219] width 200 height 32
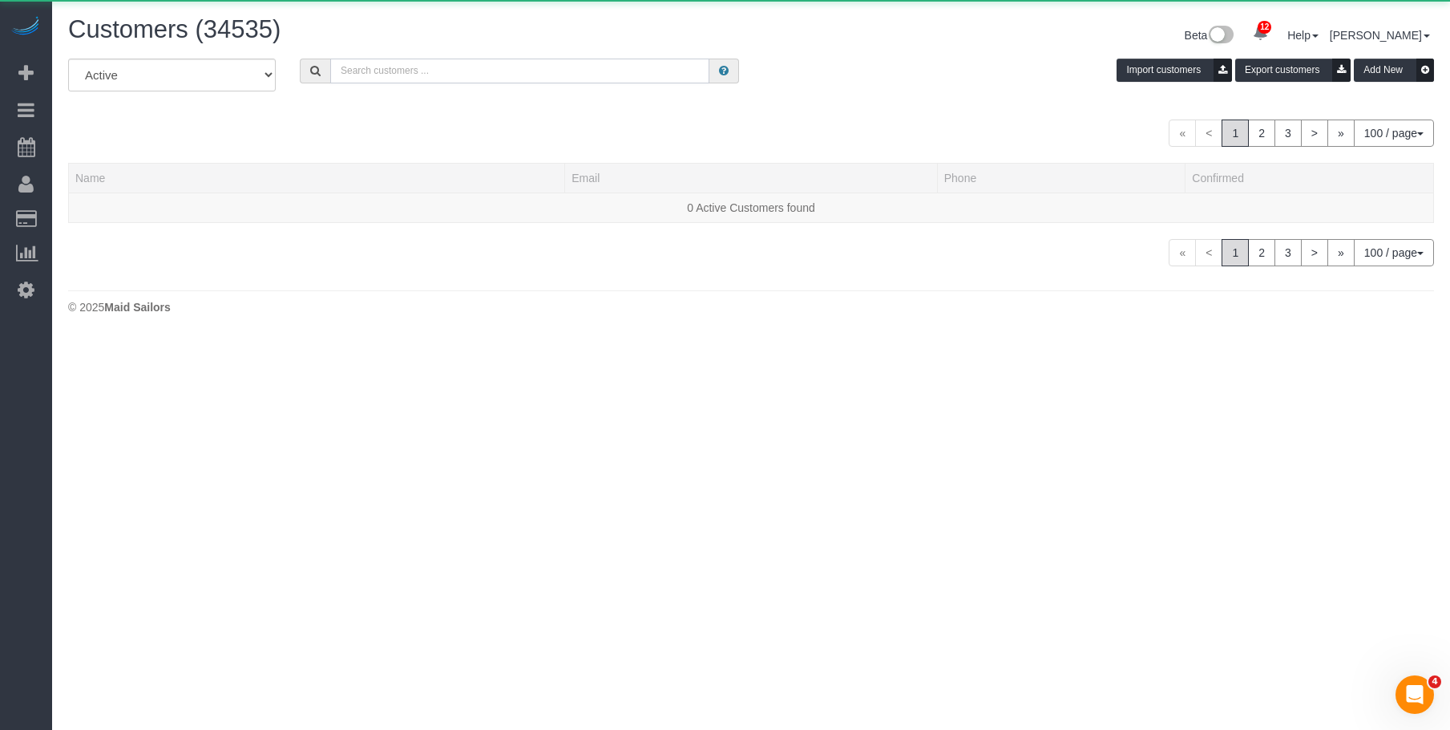
click at [572, 67] on input "text" at bounding box center [519, 71] width 379 height 25
paste input "[PERSON_NAME][EMAIL_ADDRESS][DOMAIN_NAME]"
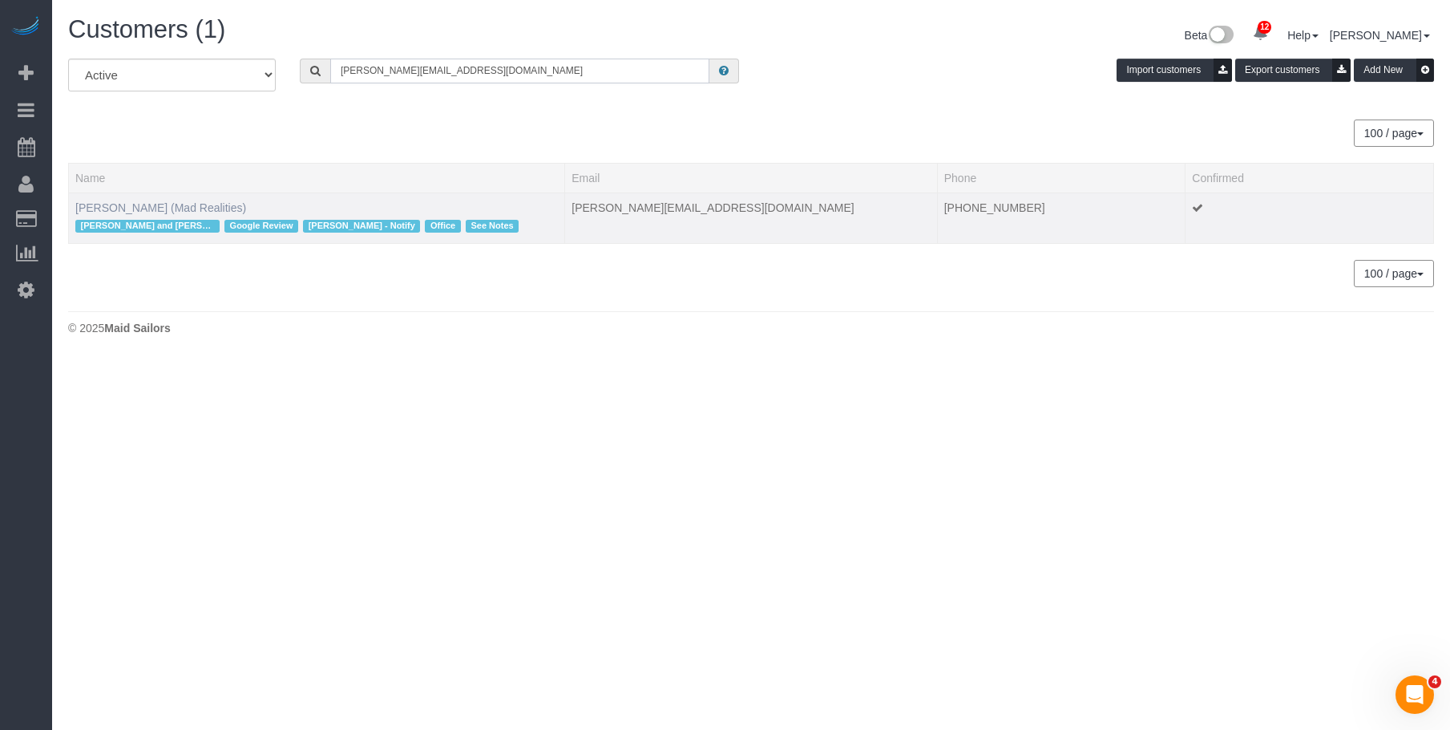
type input "[PERSON_NAME][EMAIL_ADDRESS][DOMAIN_NAME]"
click at [152, 207] on link "Alice Ma (Mad Realities)" at bounding box center [160, 207] width 171 height 13
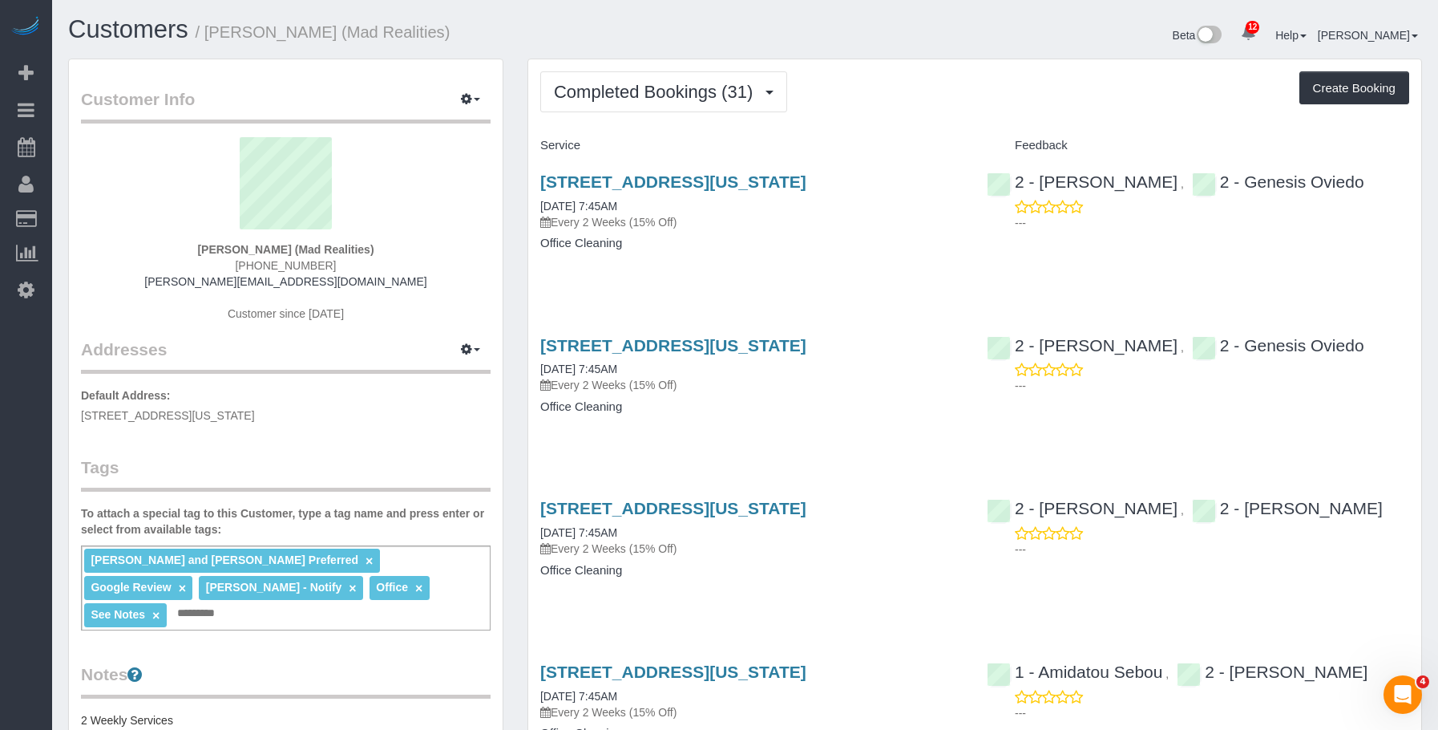
click at [774, 260] on div "425 Broadway, Suite 2, New York, NY 10013 08/25/2025 7:45AM Every 2 Weeks (15% …" at bounding box center [751, 220] width 447 height 123
click at [584, 97] on span "Completed Bookings (31)" at bounding box center [657, 92] width 207 height 20
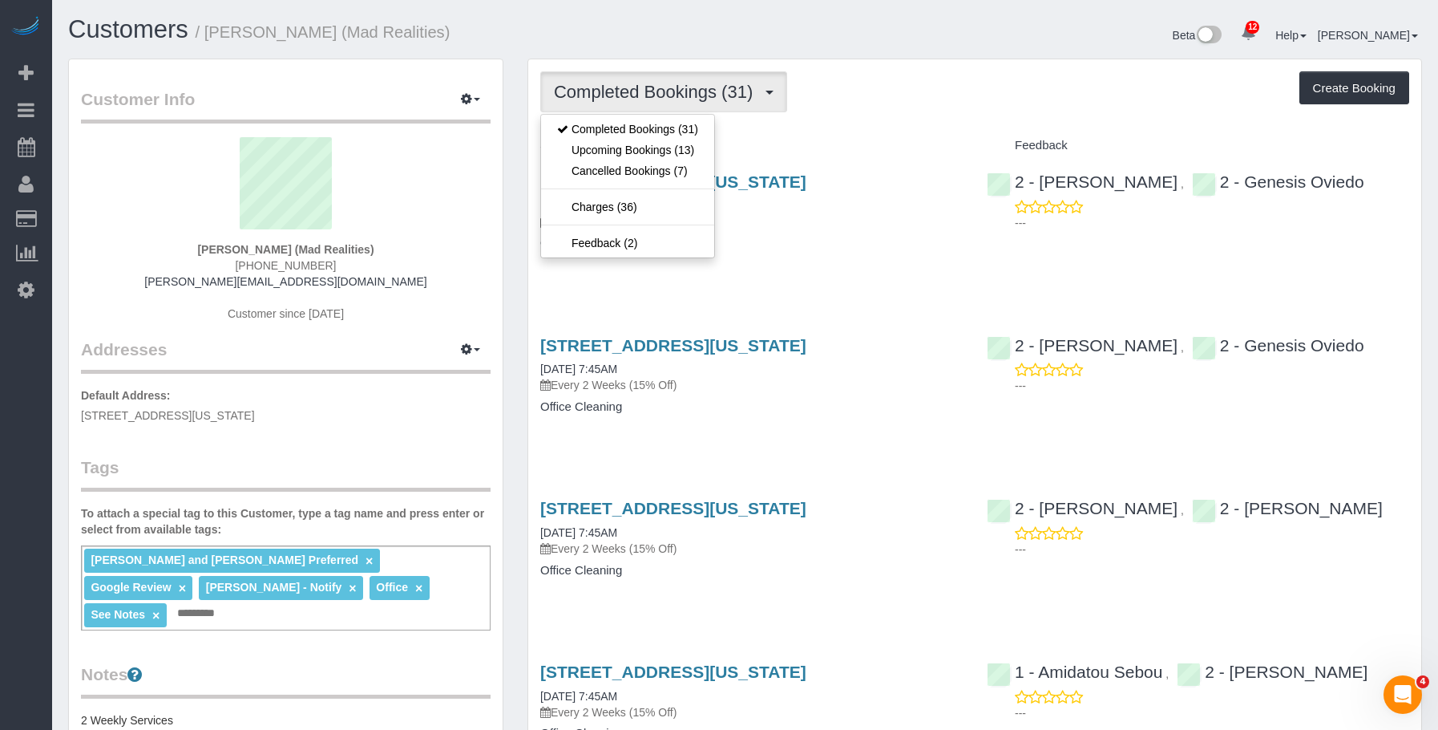
click at [819, 265] on div "425 Broadway, Suite 2, New York, NY 10013 08/25/2025 7:45AM Every 2 Weeks (15% …" at bounding box center [751, 220] width 447 height 123
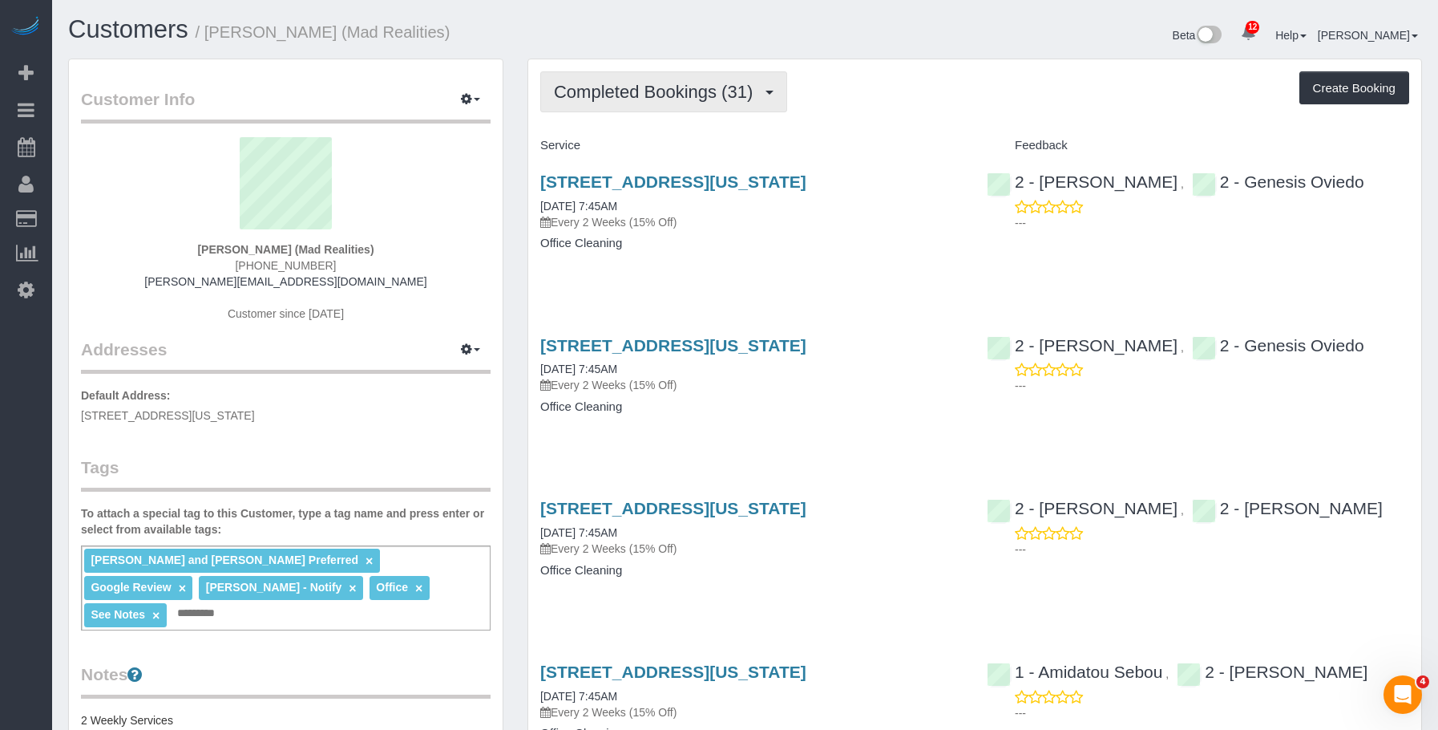
click at [647, 86] on span "Completed Bookings (31)" at bounding box center [657, 92] width 207 height 20
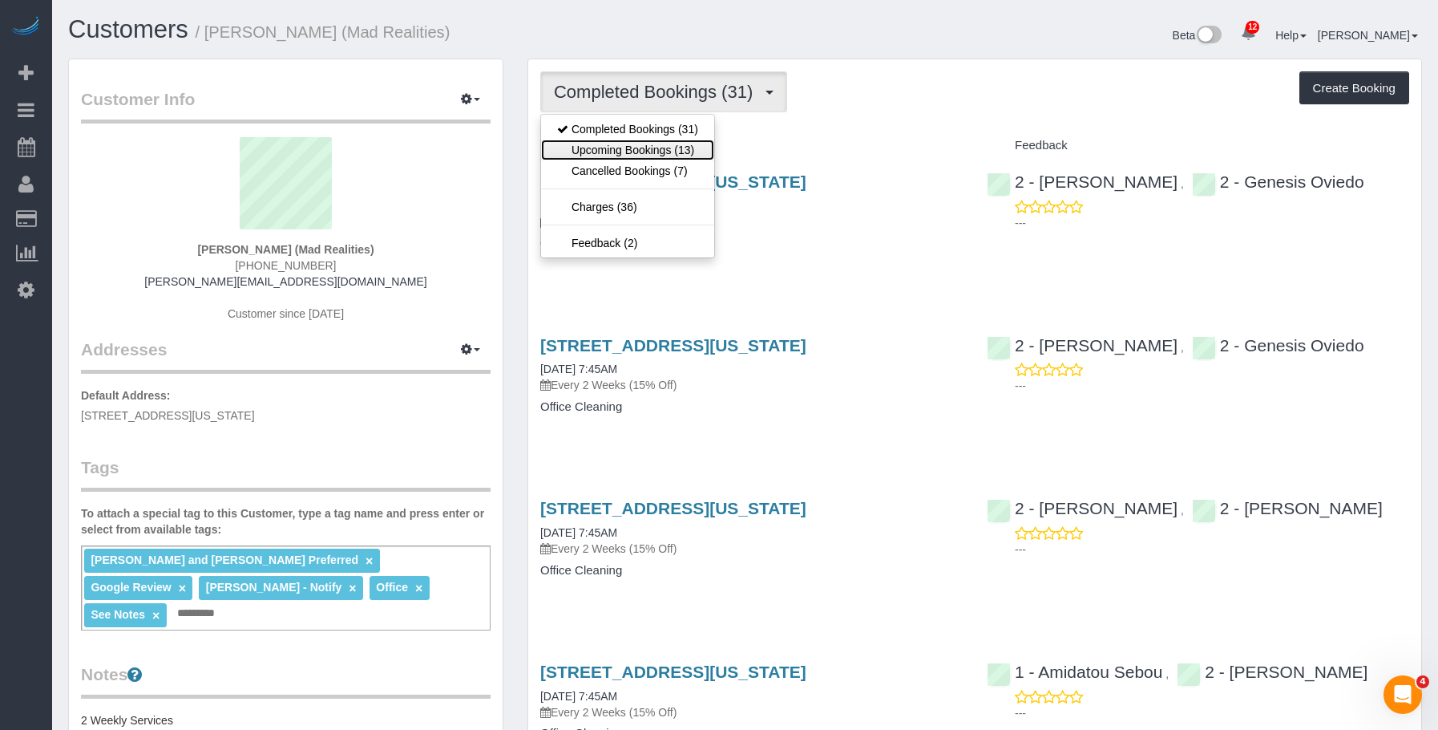
click at [637, 147] on link "Upcoming Bookings (13)" at bounding box center [627, 149] width 173 height 21
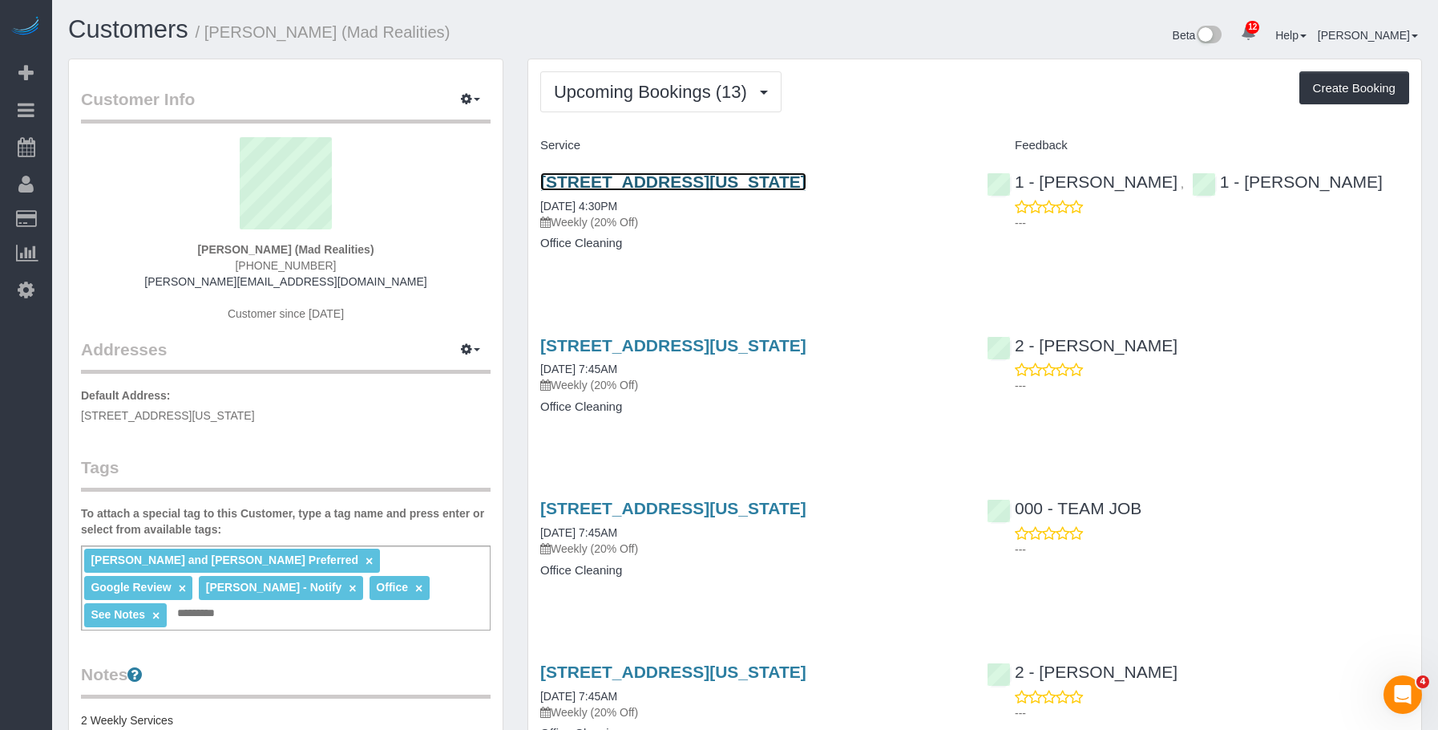
click at [784, 175] on link "425 Broadway, Suite 2, New York, NY 10013" at bounding box center [673, 181] width 266 height 18
click at [760, 242] on h4 "Office Cleaning" at bounding box center [751, 244] width 423 height 14
click at [448, 22] on h1 "Customers / Alice Ma (Mad Realities)" at bounding box center [400, 29] width 665 height 27
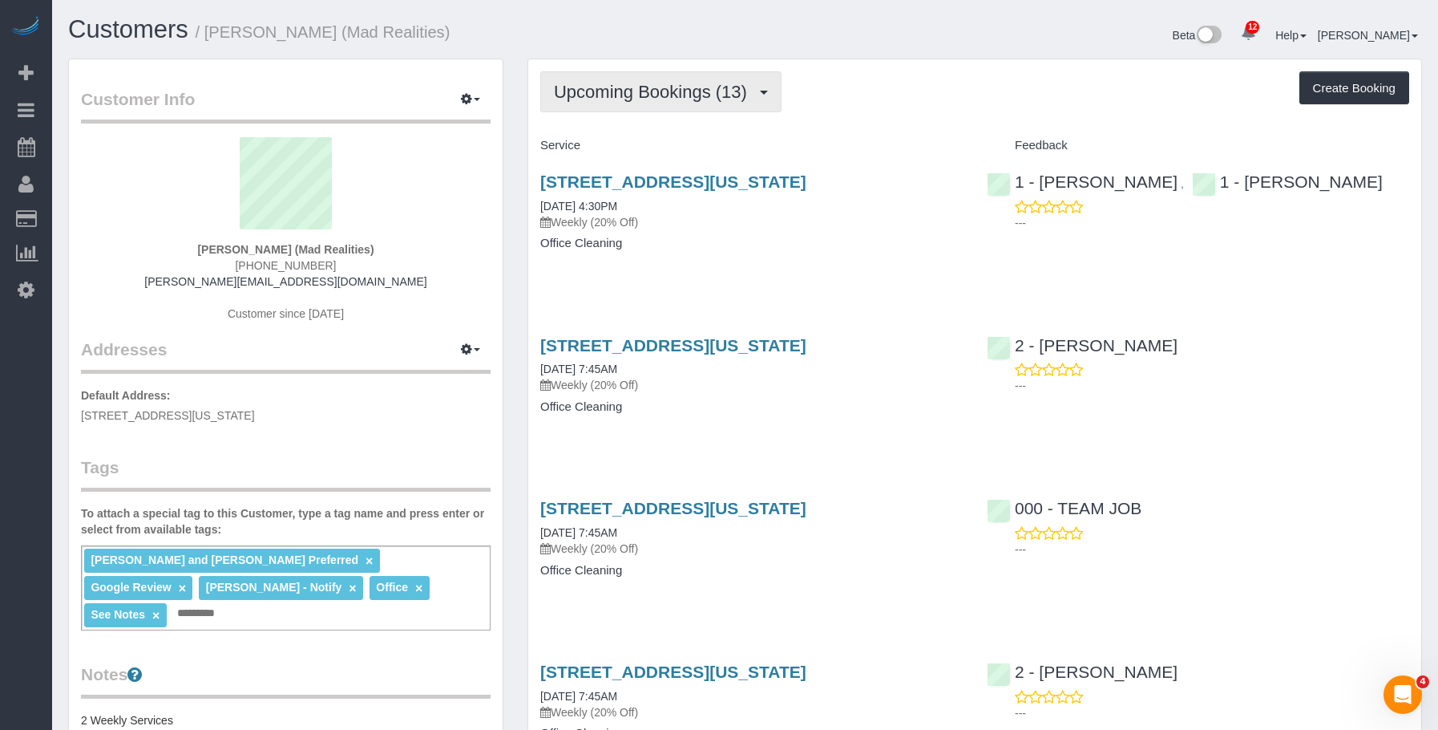
click at [600, 92] on span "Upcoming Bookings (13)" at bounding box center [654, 92] width 201 height 20
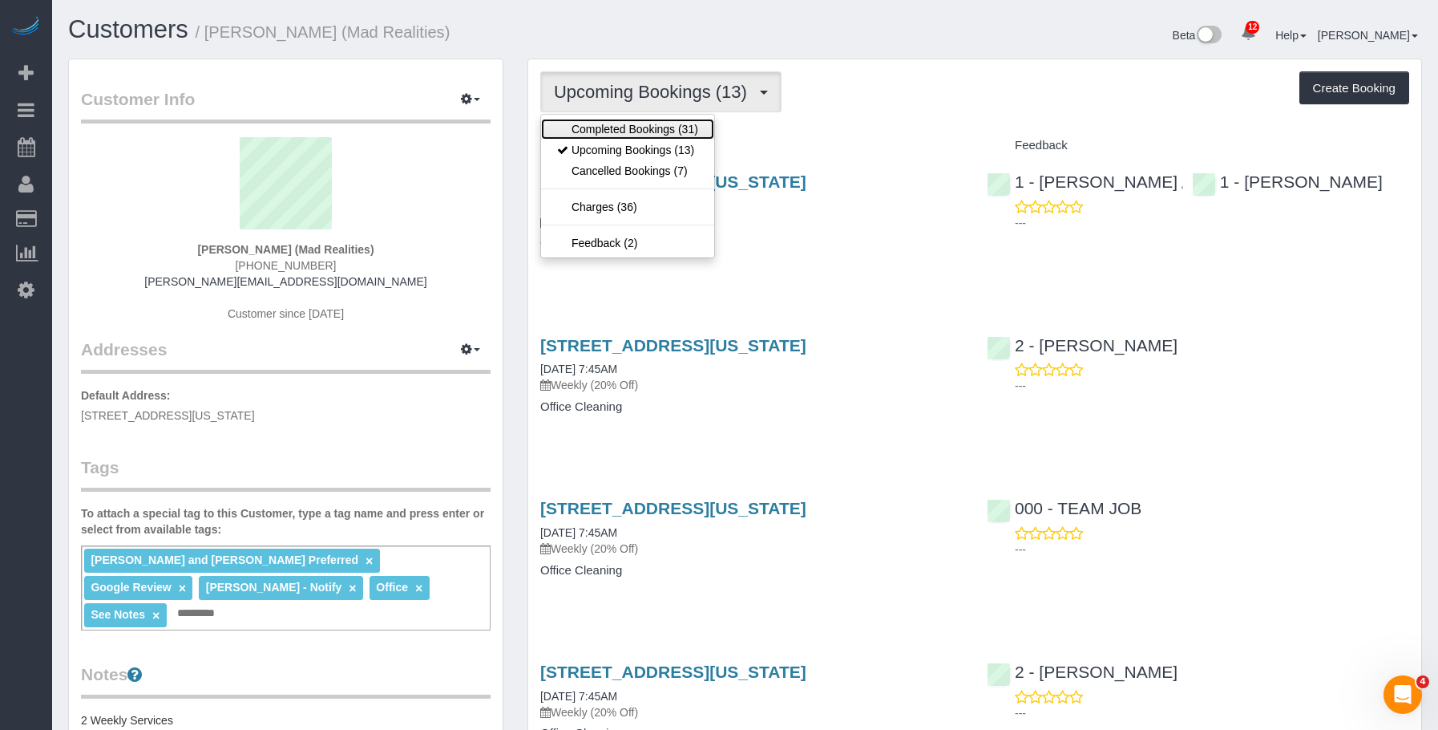
click at [579, 126] on link "Completed Bookings (31)" at bounding box center [627, 129] width 173 height 21
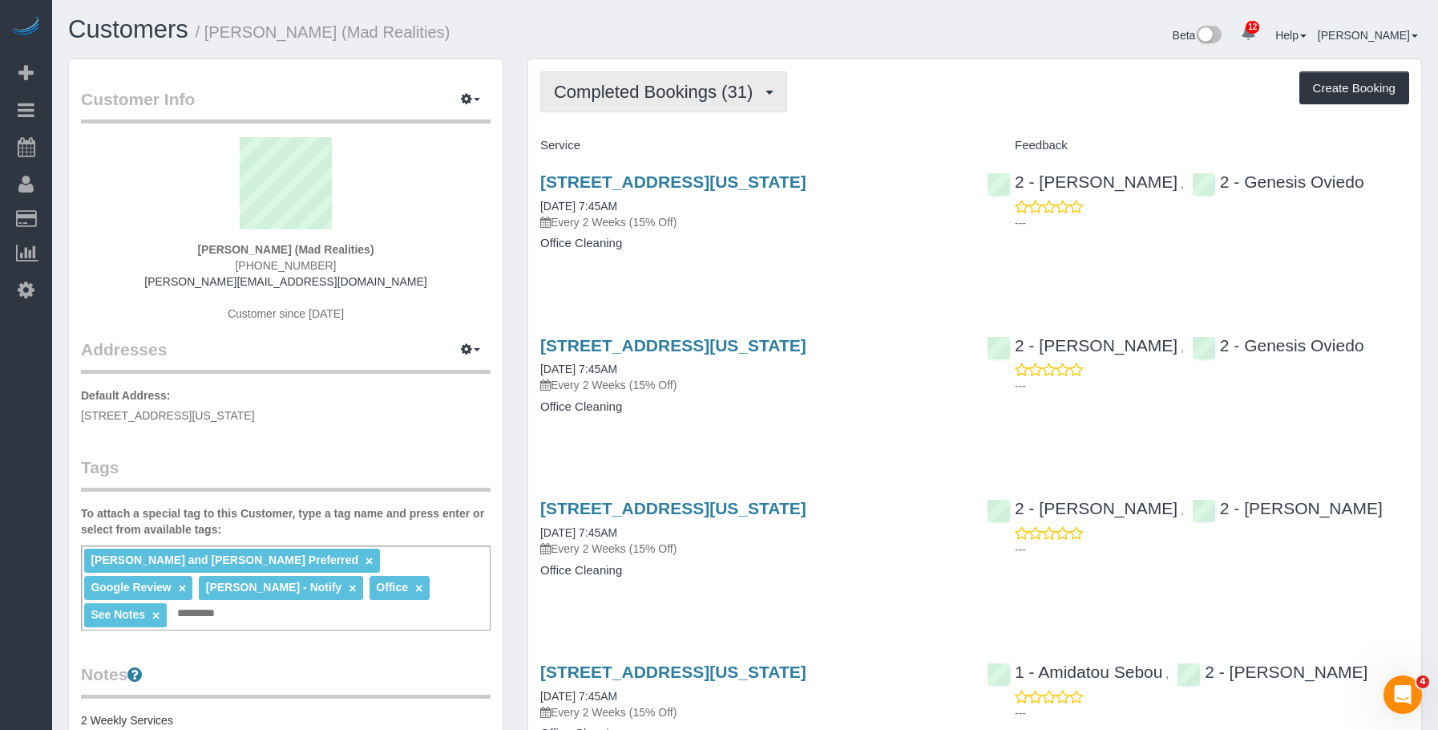
click at [660, 89] on span "Completed Bookings (31)" at bounding box center [657, 92] width 207 height 20
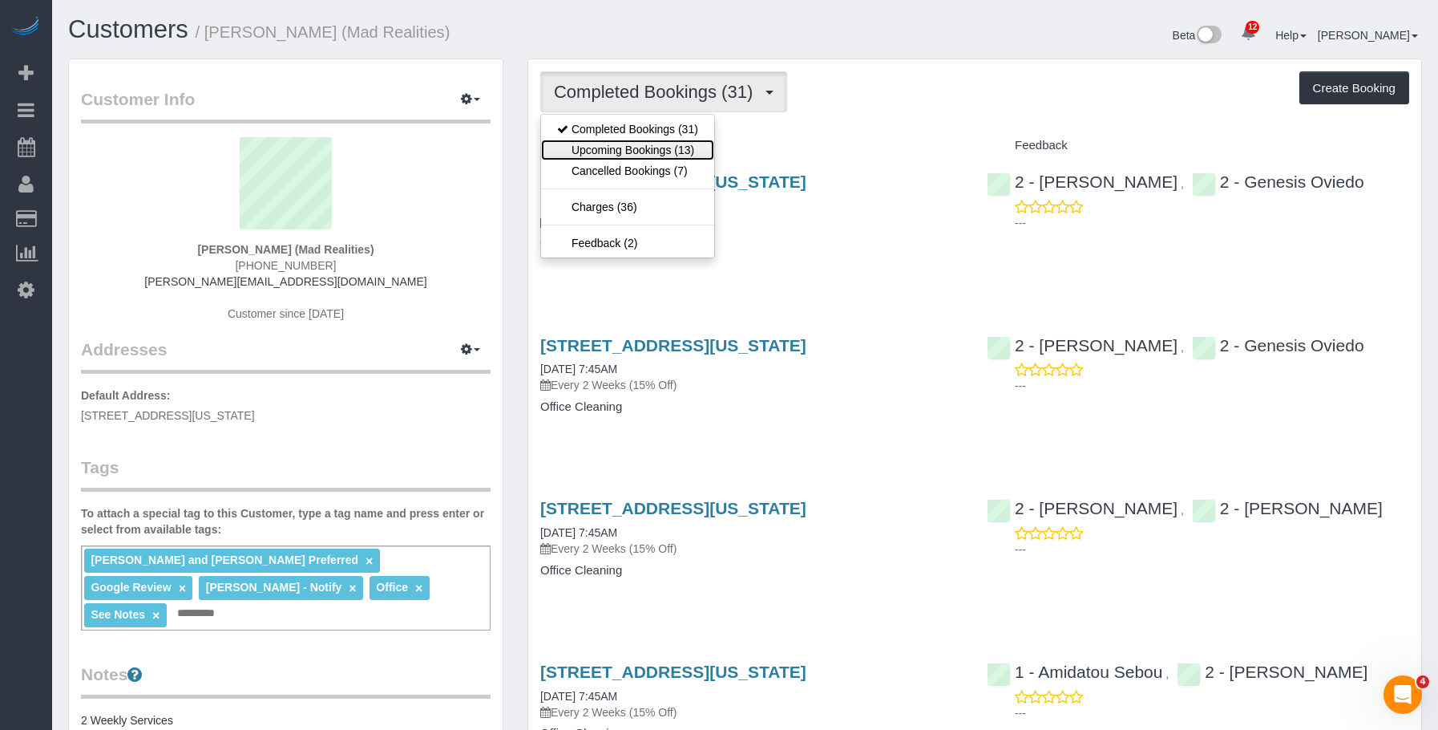
click at [625, 144] on link "Upcoming Bookings (13)" at bounding box center [627, 149] width 173 height 21
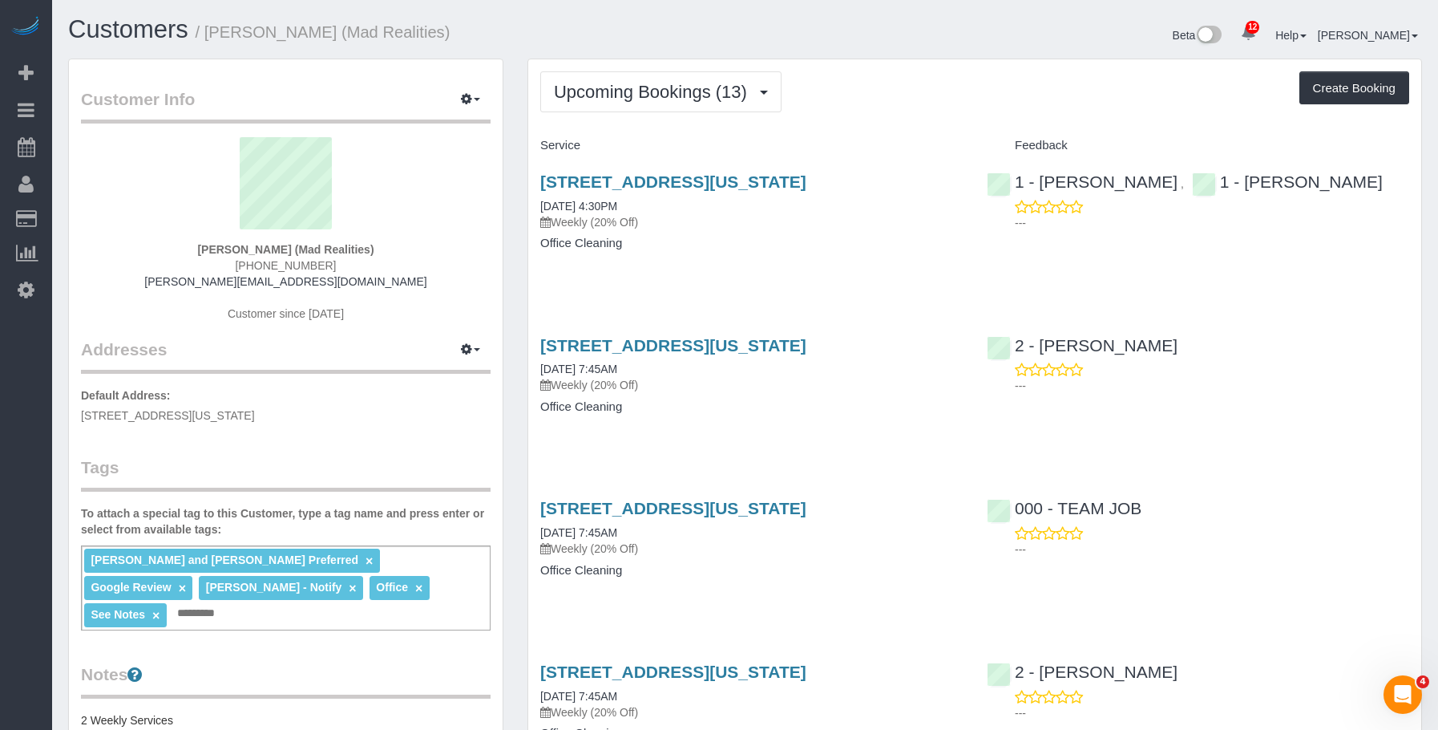
click at [890, 104] on div "Upcoming Bookings (13) Completed Bookings (31) Upcoming Bookings (13) Cancelled…" at bounding box center [974, 91] width 869 height 41
click at [751, 271] on div "425 Broadway, Suite 2, New York, NY 10013 09/05/2025 4:30PM Weekly (20% Off) Of…" at bounding box center [751, 220] width 447 height 123
click at [728, 274] on div "425 Broadway, Suite 2, New York, NY 10013 09/05/2025 4:30PM Weekly (20% Off) Of…" at bounding box center [751, 220] width 447 height 123
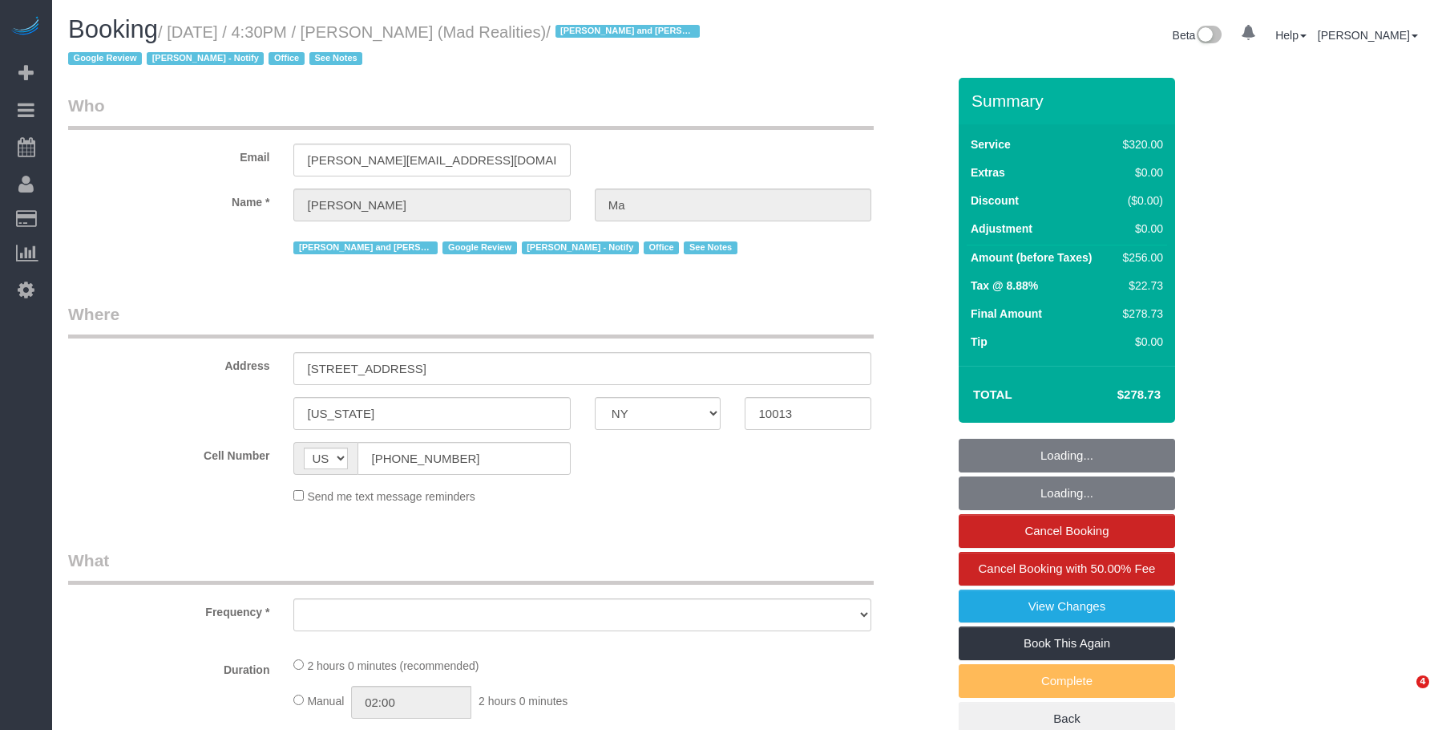
select select "NY"
select select "string:stripe-pm_1PsB1j4VGloSiKo7cb06islp"
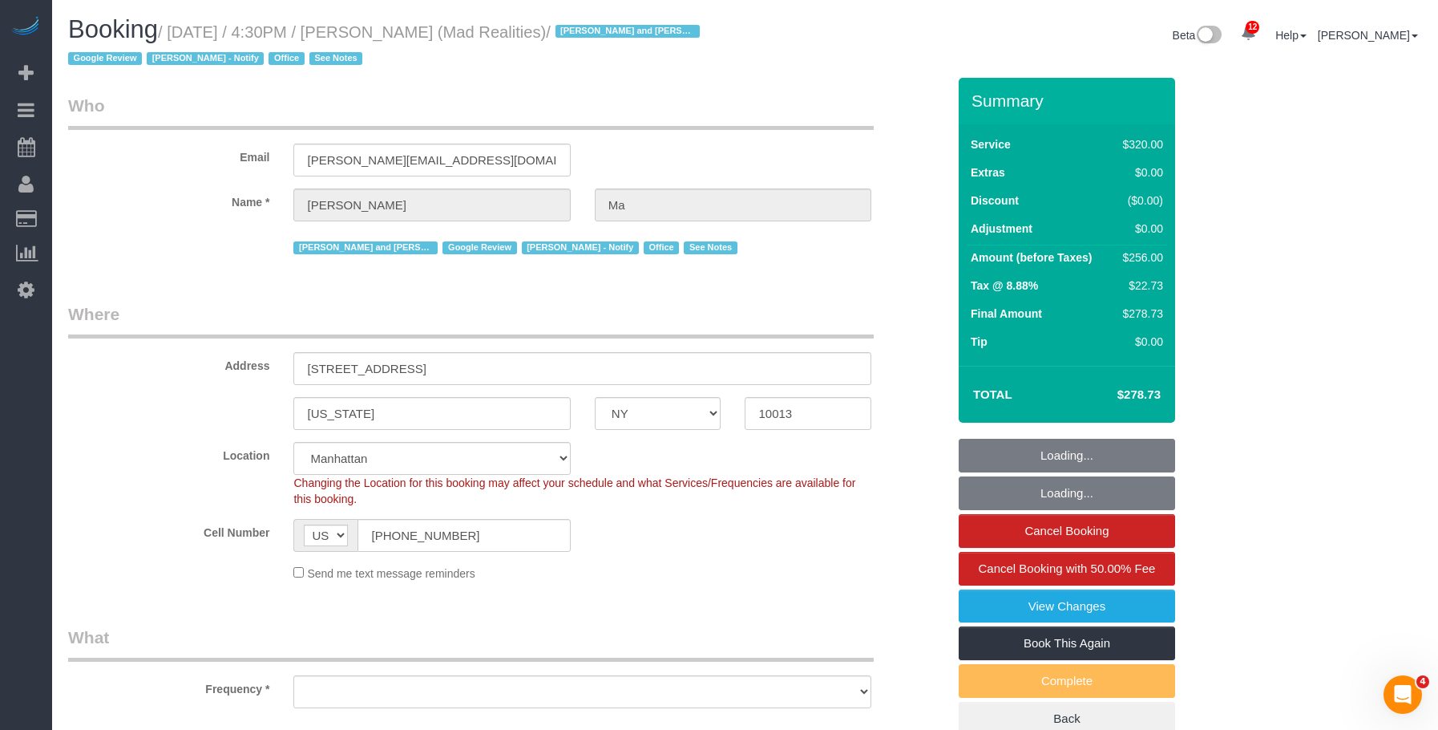
select select "2"
select select "object:855"
select select "number:89"
select select "number:90"
select select "number:15"
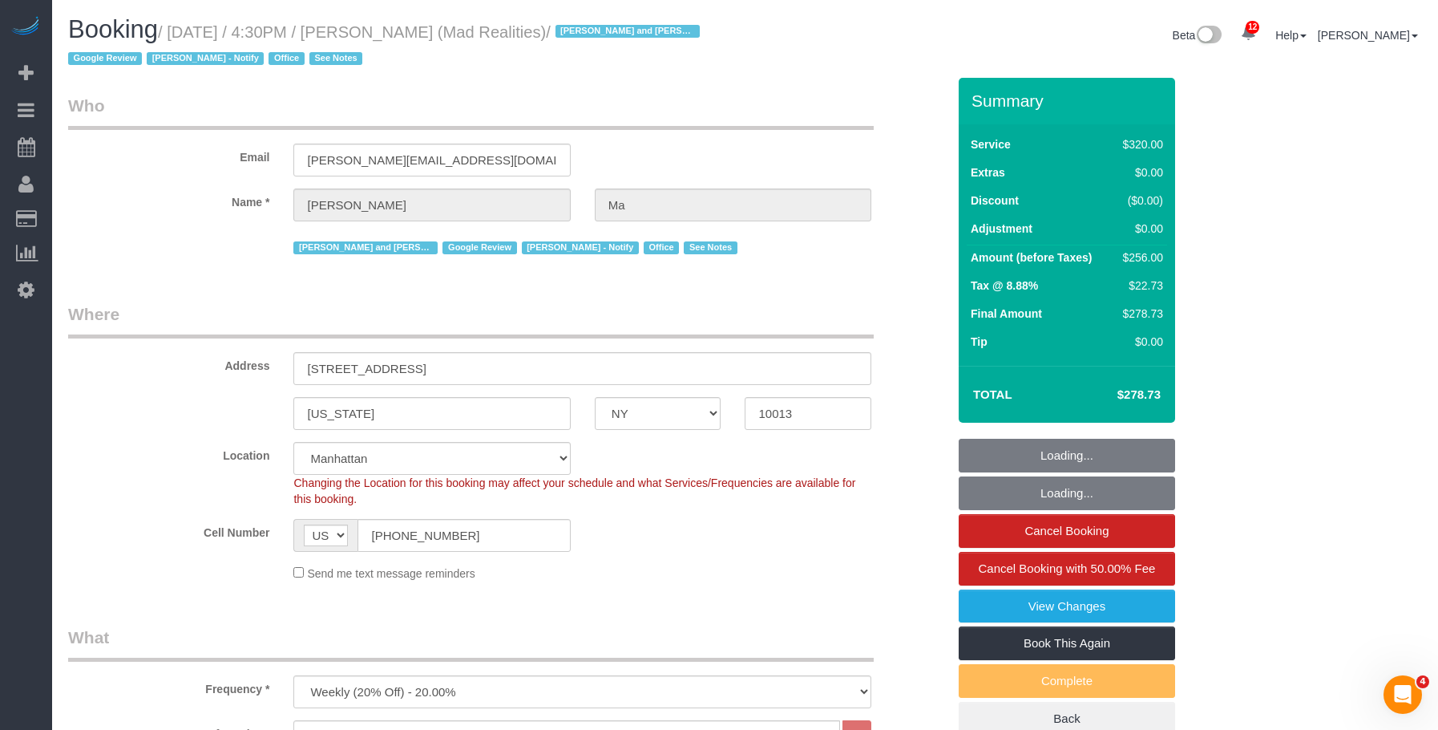
select select "number:7"
select select "object:1414"
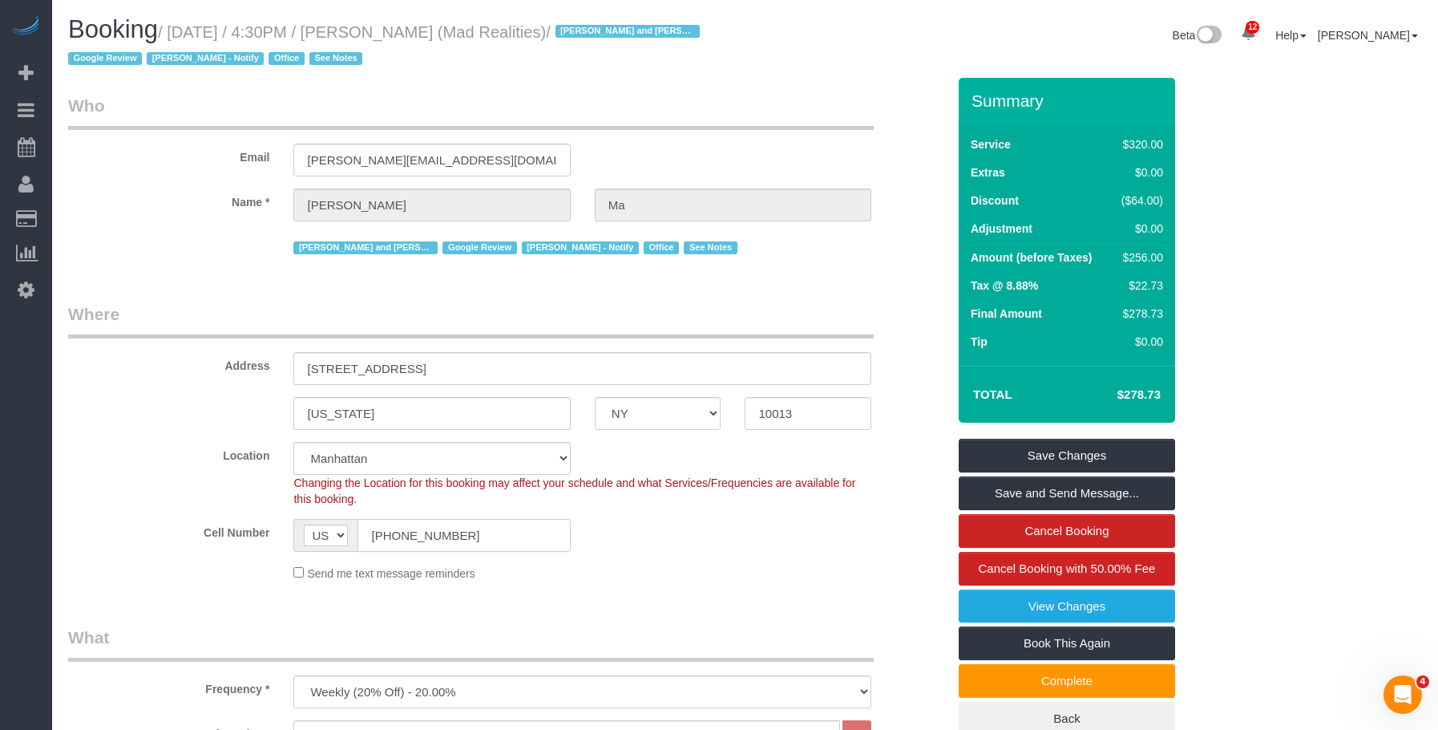
drag, startPoint x: 305, startPoint y: 536, endPoint x: 188, endPoint y: 528, distance: 116.6
click at [188, 528] on div "Cell Number AF AL DZ AD AO AI AQ AG AR AM AW AU AT AZ BS BH BD BB BY BE BZ BJ B…" at bounding box center [507, 535] width 903 height 33
click at [980, 598] on link "View Changes" at bounding box center [1067, 606] width 216 height 34
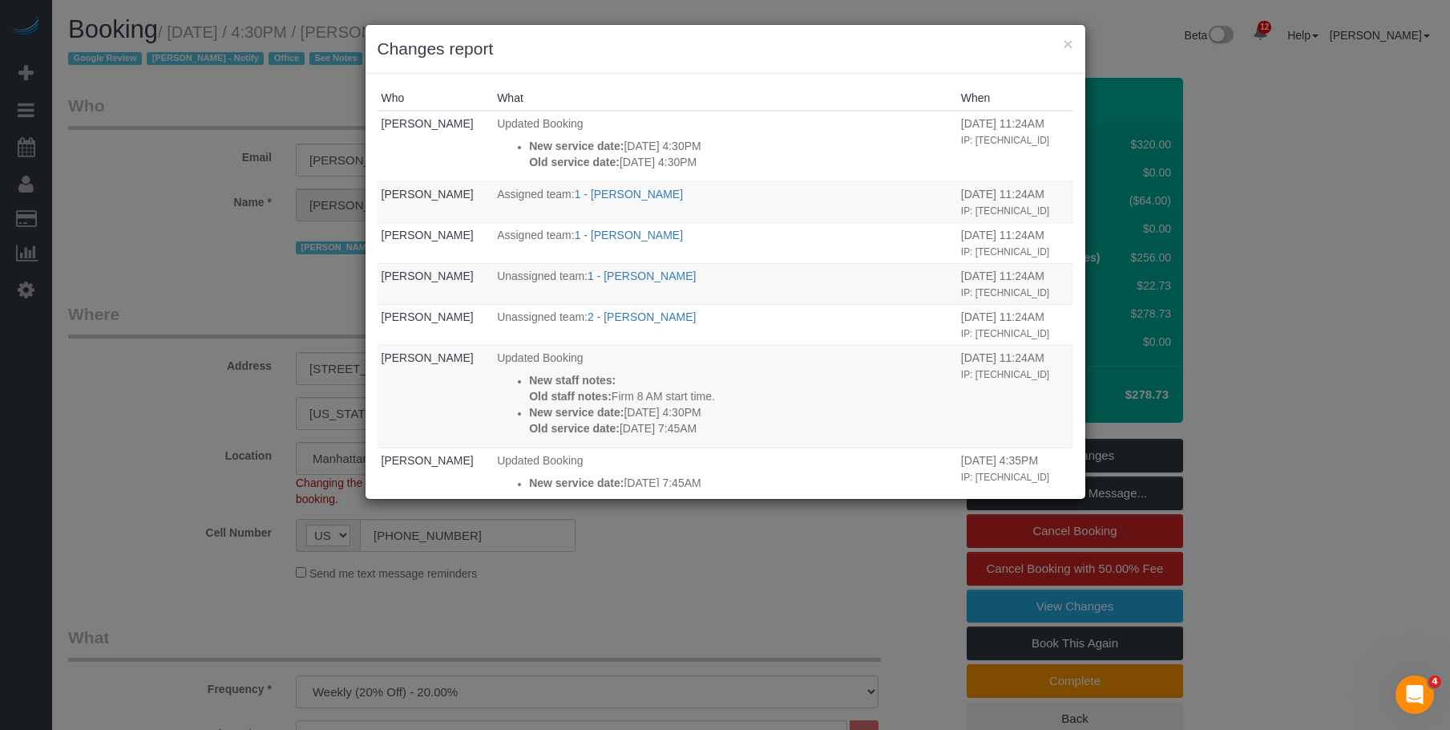
click at [1061, 40] on h3 "Changes report" at bounding box center [726, 49] width 696 height 24
click at [1070, 42] on button "×" at bounding box center [1068, 43] width 10 height 17
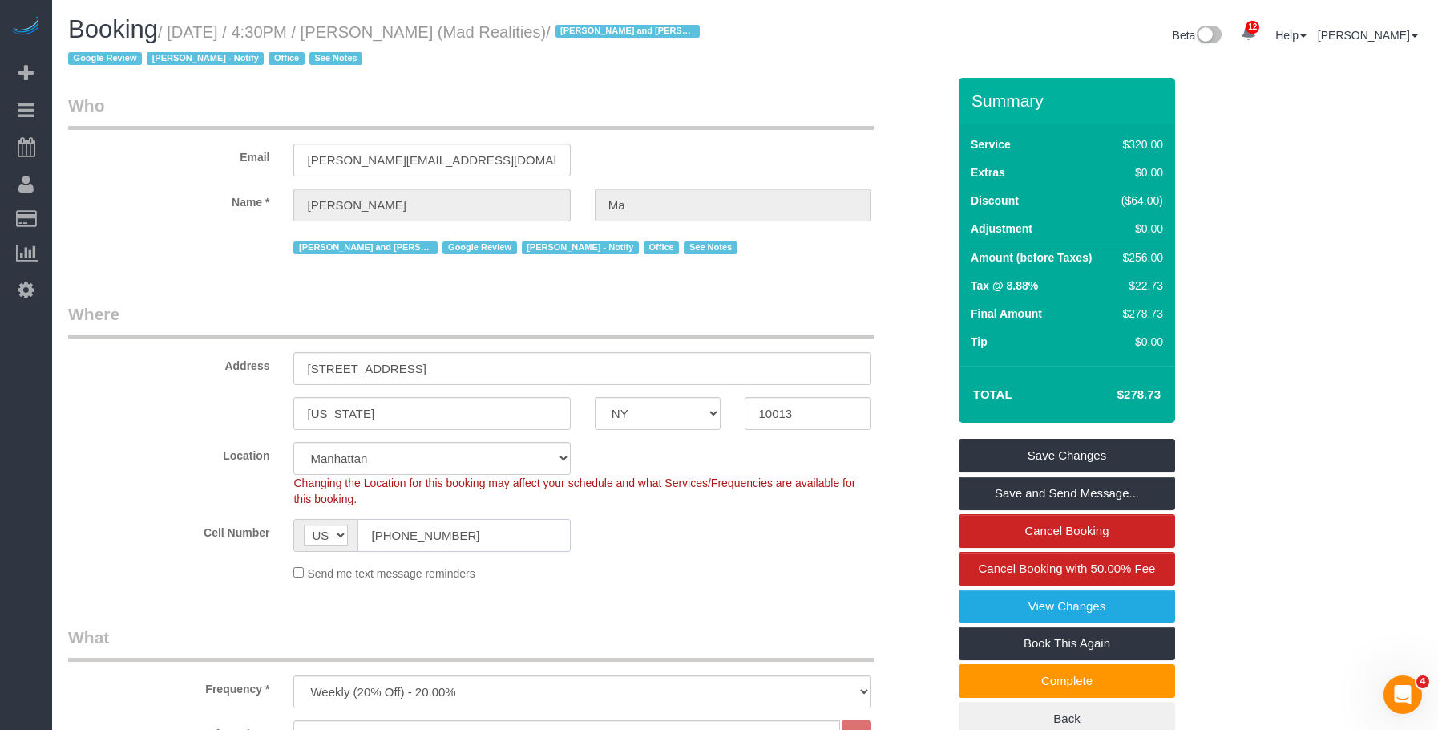
drag, startPoint x: 475, startPoint y: 539, endPoint x: 570, endPoint y: 180, distance: 370.9
click at [203, 495] on sui-booking-location "Location [GEOGRAPHIC_DATA] [GEOGRAPHIC_DATA] [GEOGRAPHIC_DATA] [GEOGRAPHIC_DATA…" at bounding box center [507, 511] width 879 height 139
drag, startPoint x: 405, startPoint y: 29, endPoint x: 465, endPoint y: 30, distance: 60.1
click at [465, 30] on small "/ [DATE] / 4:30PM / [PERSON_NAME] (Mad Realities) / [PERSON_NAME] and Amidatou …" at bounding box center [386, 45] width 637 height 45
copy small "[PERSON_NAME]"
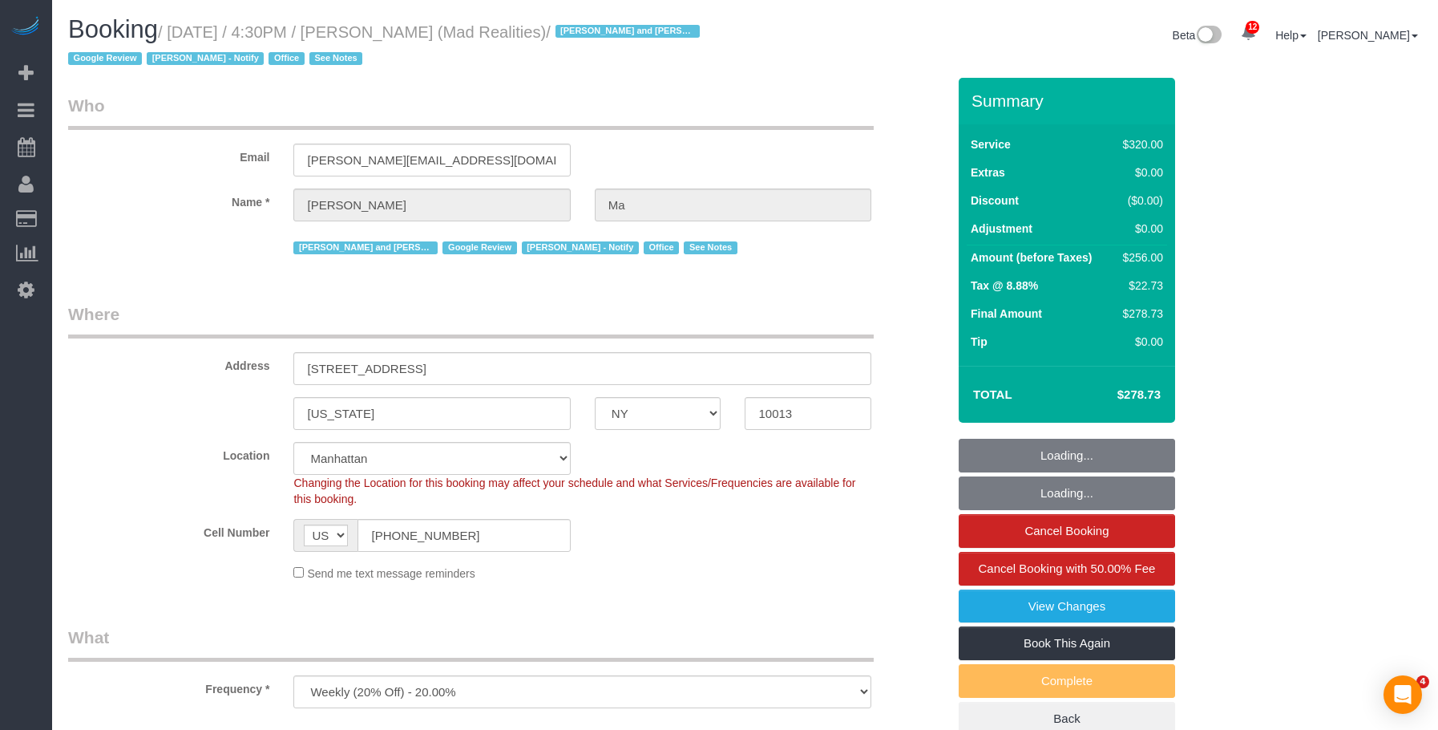
select select "NY"
select select "number:89"
select select "number:90"
select select "number:15"
select select "number:7"
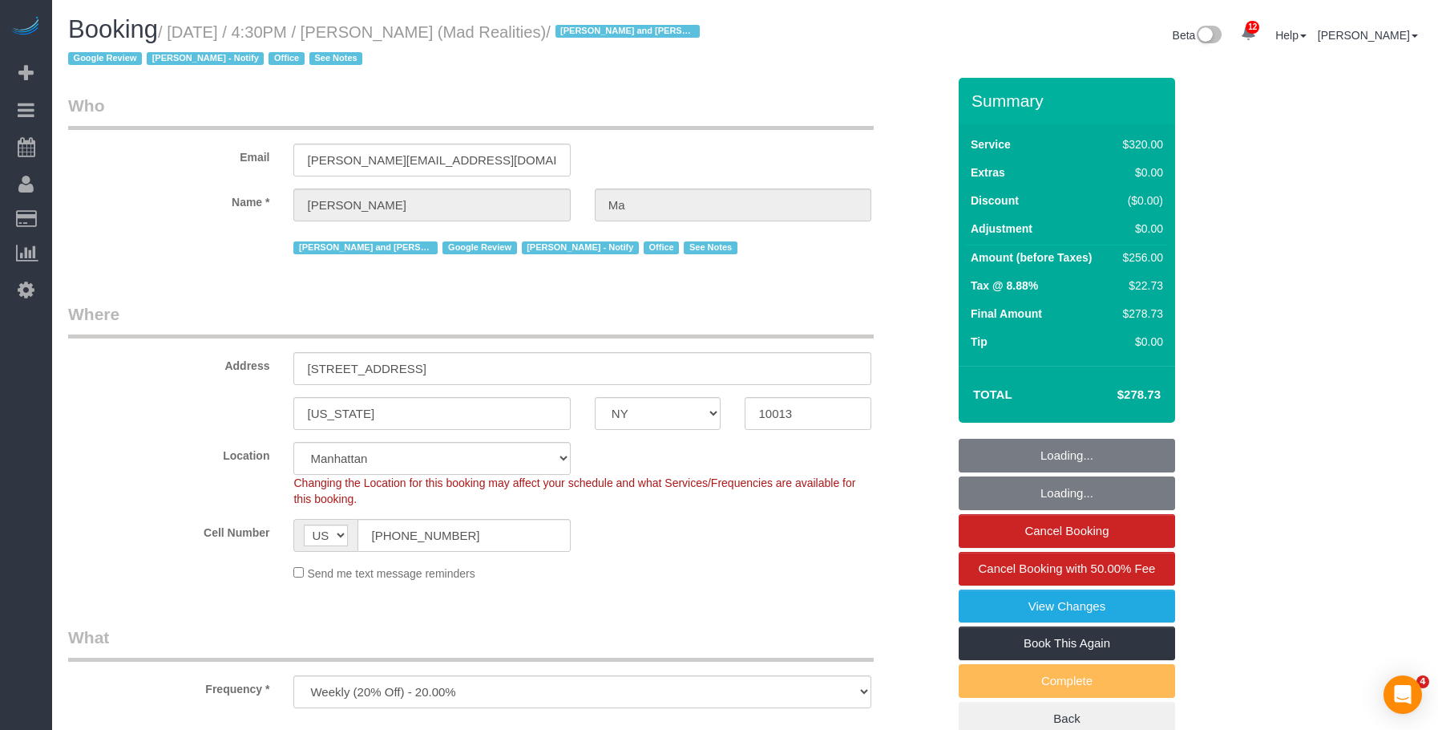
select select "object:1414"
select select "2"
drag, startPoint x: 461, startPoint y: 525, endPoint x: 332, endPoint y: 483, distance: 135.9
click at [245, 516] on sui-booking-location "Location [GEOGRAPHIC_DATA] [GEOGRAPHIC_DATA] [GEOGRAPHIC_DATA] [GEOGRAPHIC_DATA…" at bounding box center [507, 511] width 879 height 139
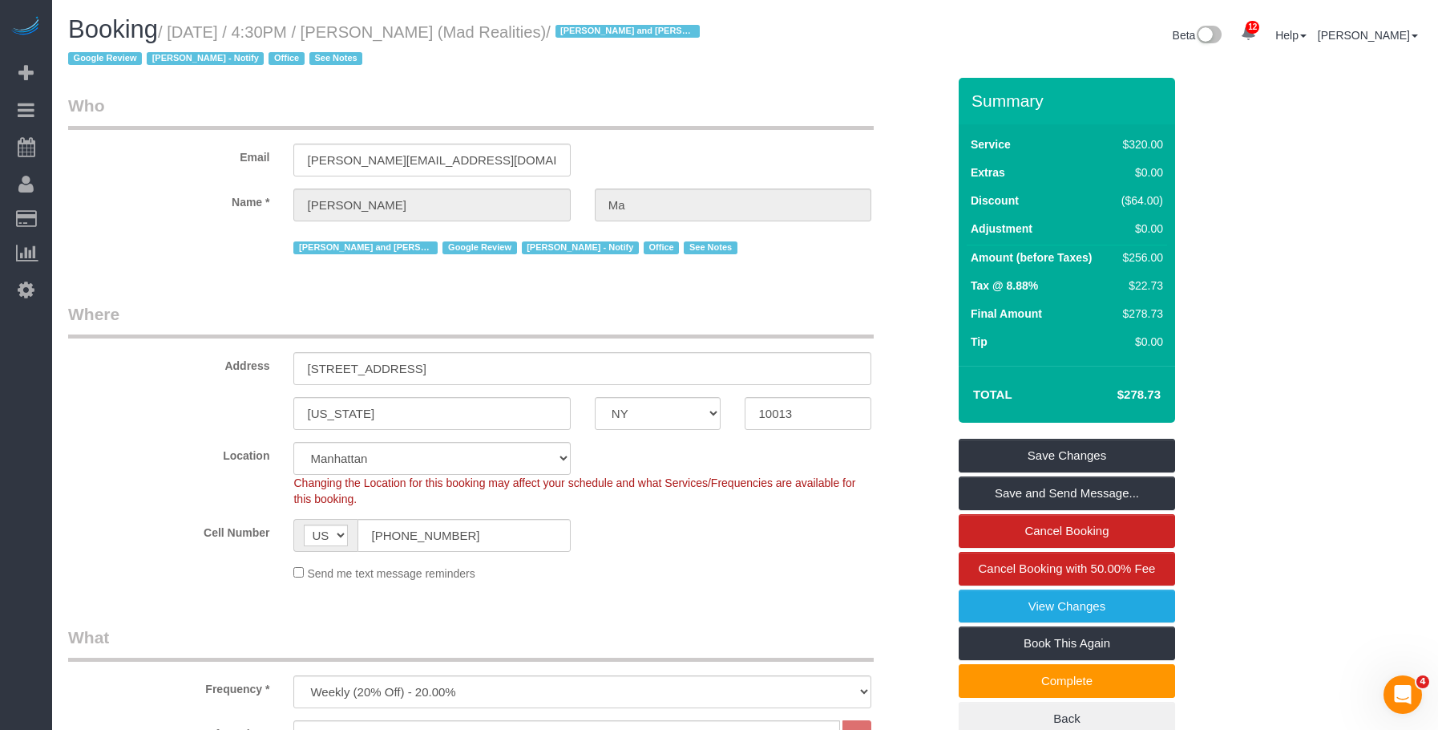
click at [580, 305] on legend "Where" at bounding box center [471, 320] width 806 height 36
click at [1283, 311] on div "Summary Service $320.00 Extras $0.00 Discount ($64.00) Adjustment $0.00 Amount …" at bounding box center [1116, 423] width 338 height 690
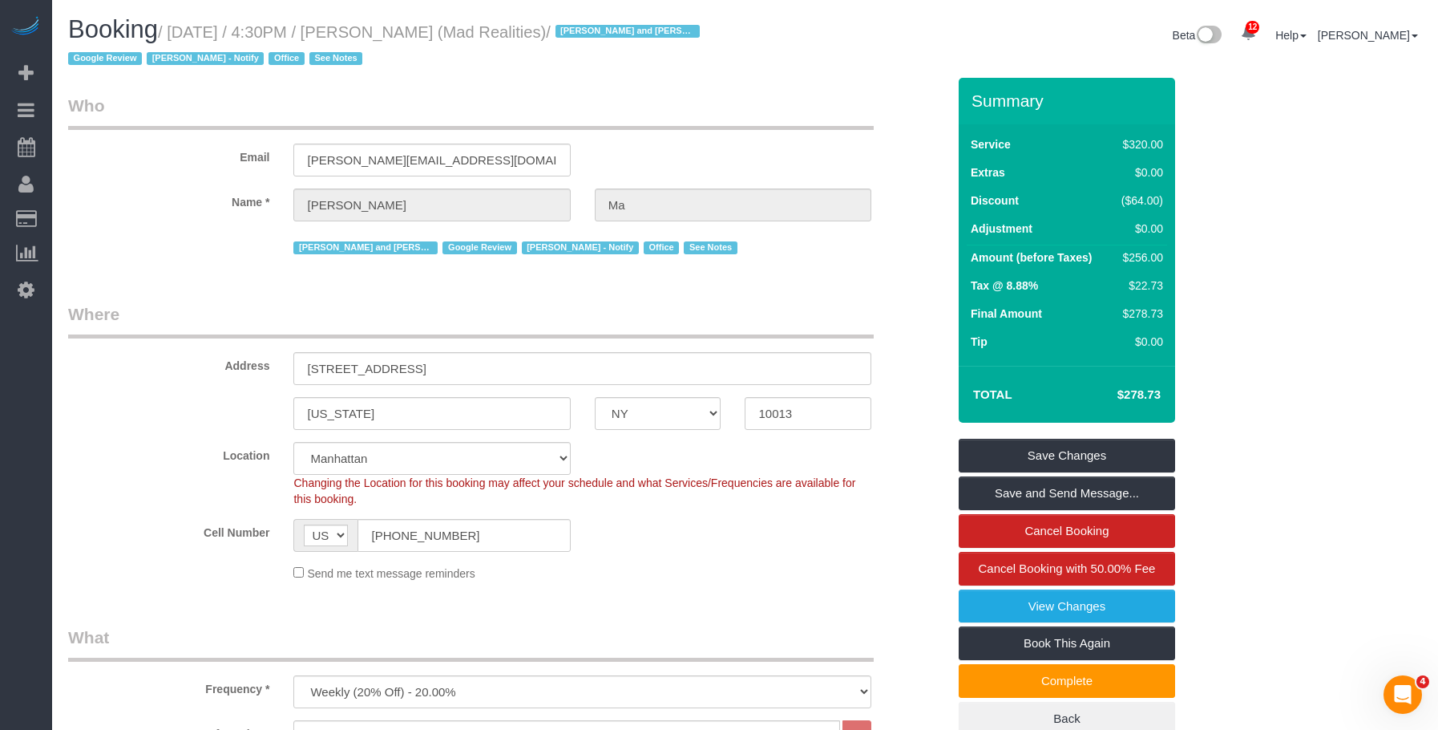
click at [686, 75] on div "Booking / [DATE] / 4:30PM / [PERSON_NAME] (Mad Realities) / [PERSON_NAME] and A…" at bounding box center [400, 47] width 689 height 62
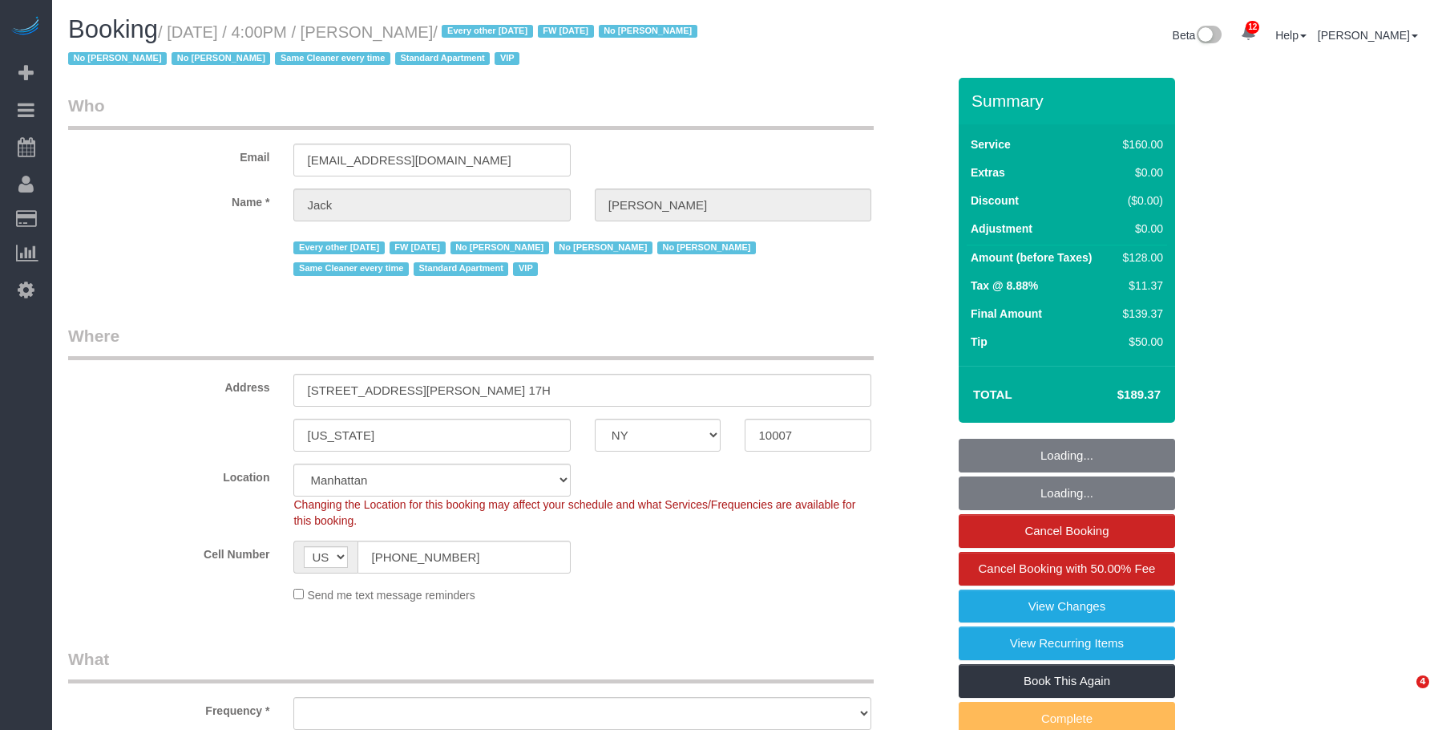
select select "NY"
select select "object:764"
select select "string:stripe-pm_1R9Bsk4VGloSiKo7ufTdcySD"
click at [735, 105] on legend "Who" at bounding box center [471, 112] width 806 height 36
select select "number:56"
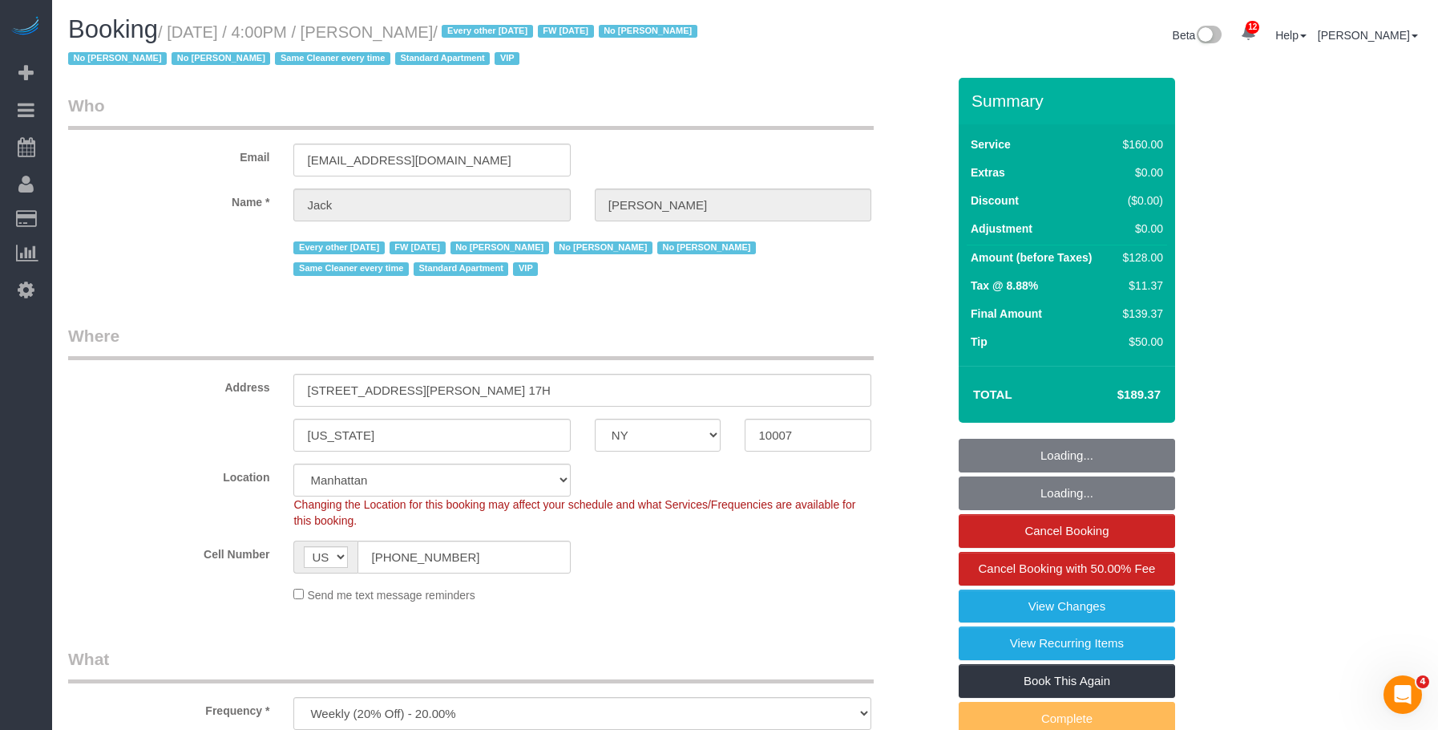
select select "number:78"
select select "number:15"
select select "number:6"
select select "object:1050"
select select "spot1"
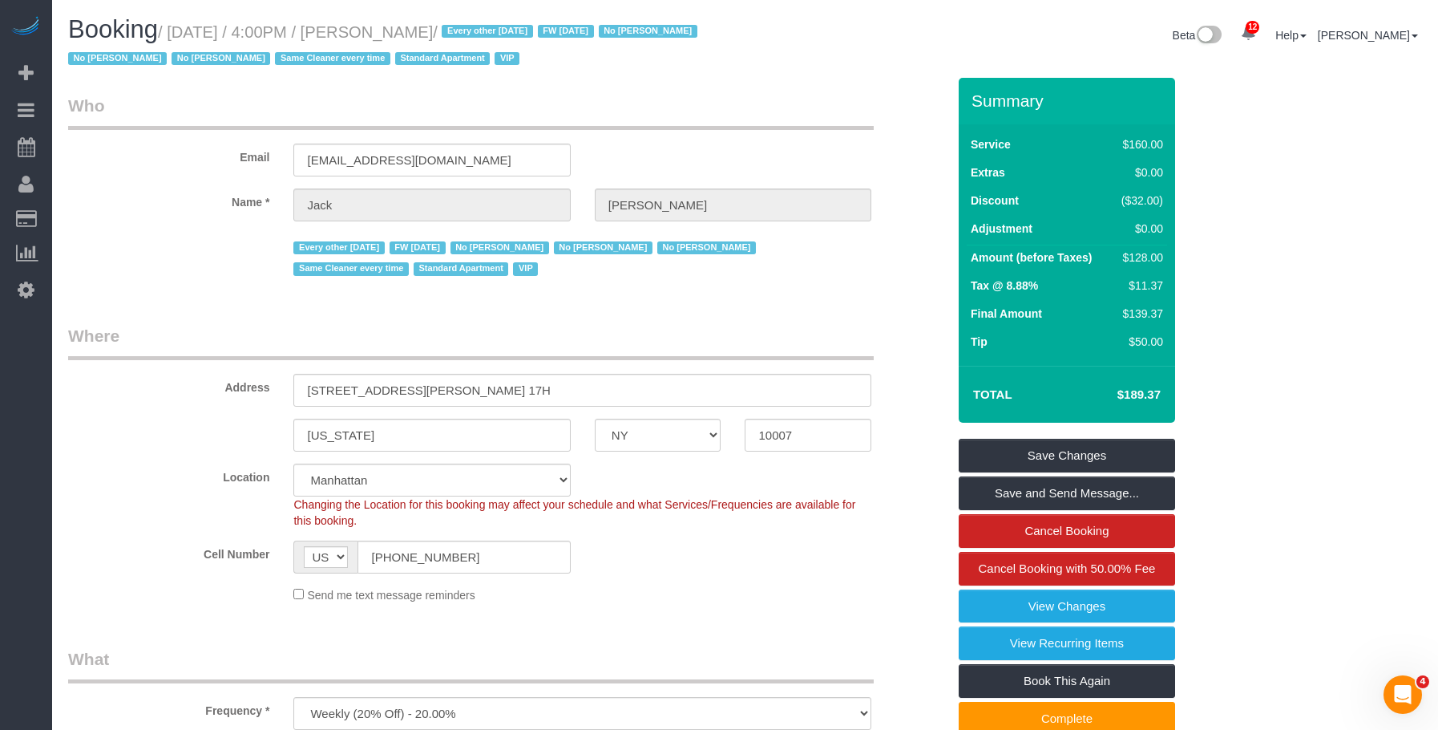
drag, startPoint x: 175, startPoint y: 30, endPoint x: 520, endPoint y: 41, distance: 345.7
click at [520, 41] on h1 "Booking / [DATE] / 4:00PM / [PERSON_NAME] / Every other [DATE] FW [DATE] No [PE…" at bounding box center [400, 43] width 665 height 55
copy small "[DATE] / 4:00PM / [PERSON_NAME]"
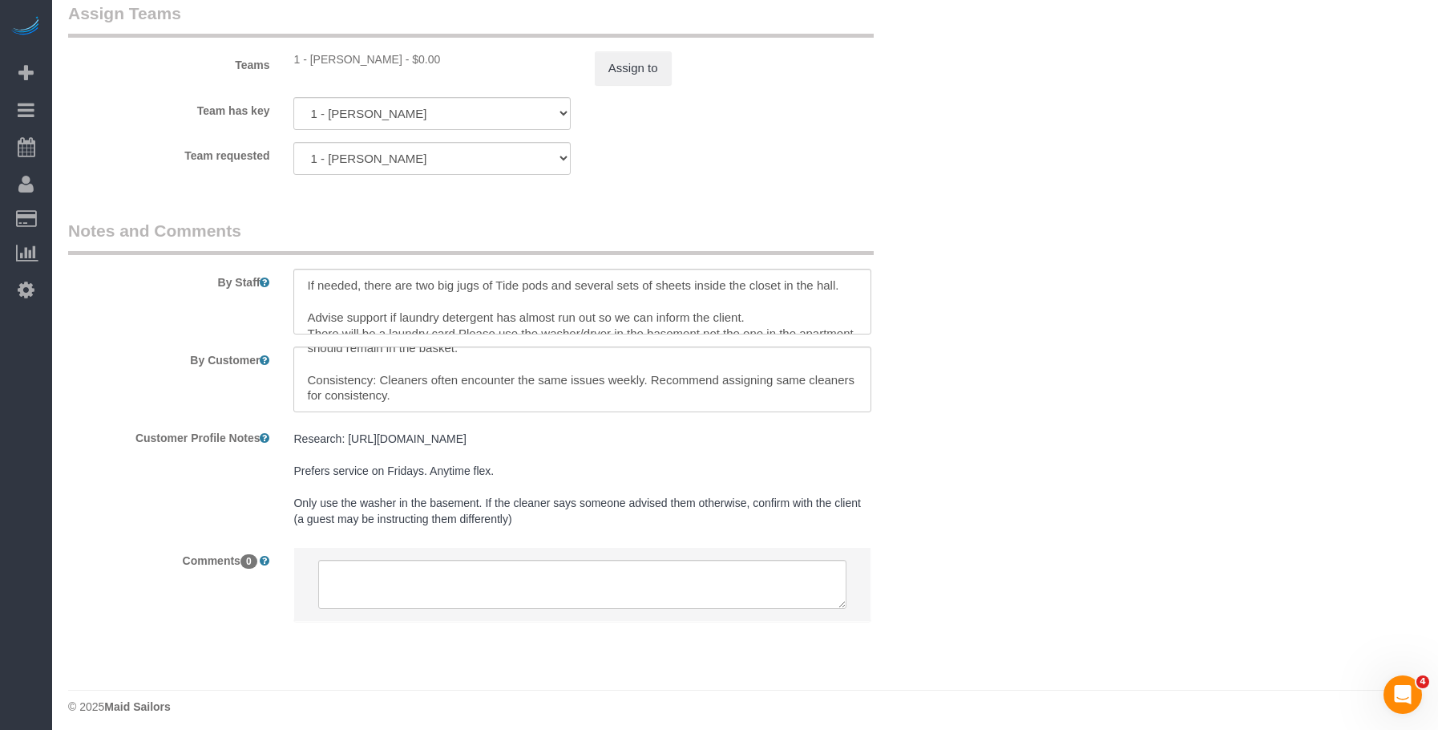
scroll to position [1879, 0]
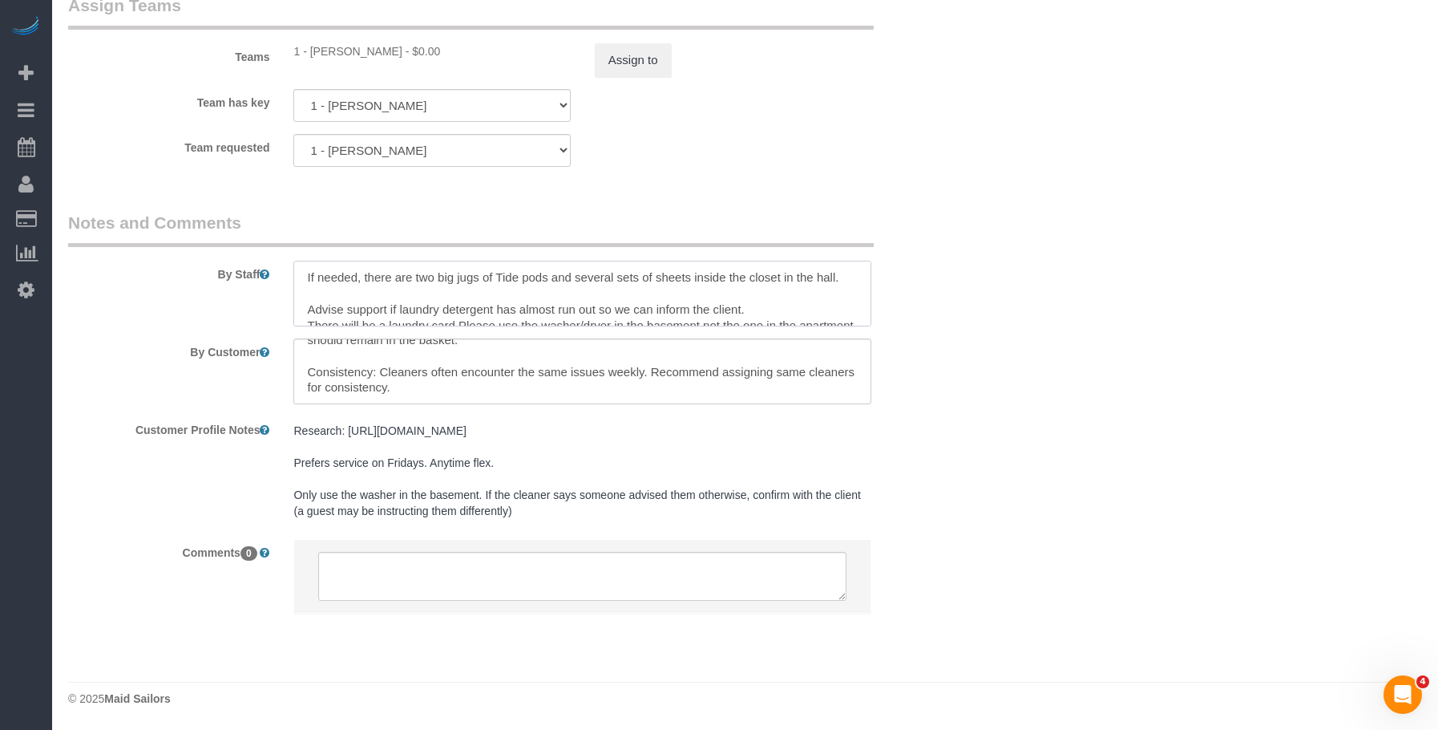
click at [411, 280] on textarea at bounding box center [582, 294] width 578 height 66
click at [659, 371] on textarea at bounding box center [582, 371] width 578 height 66
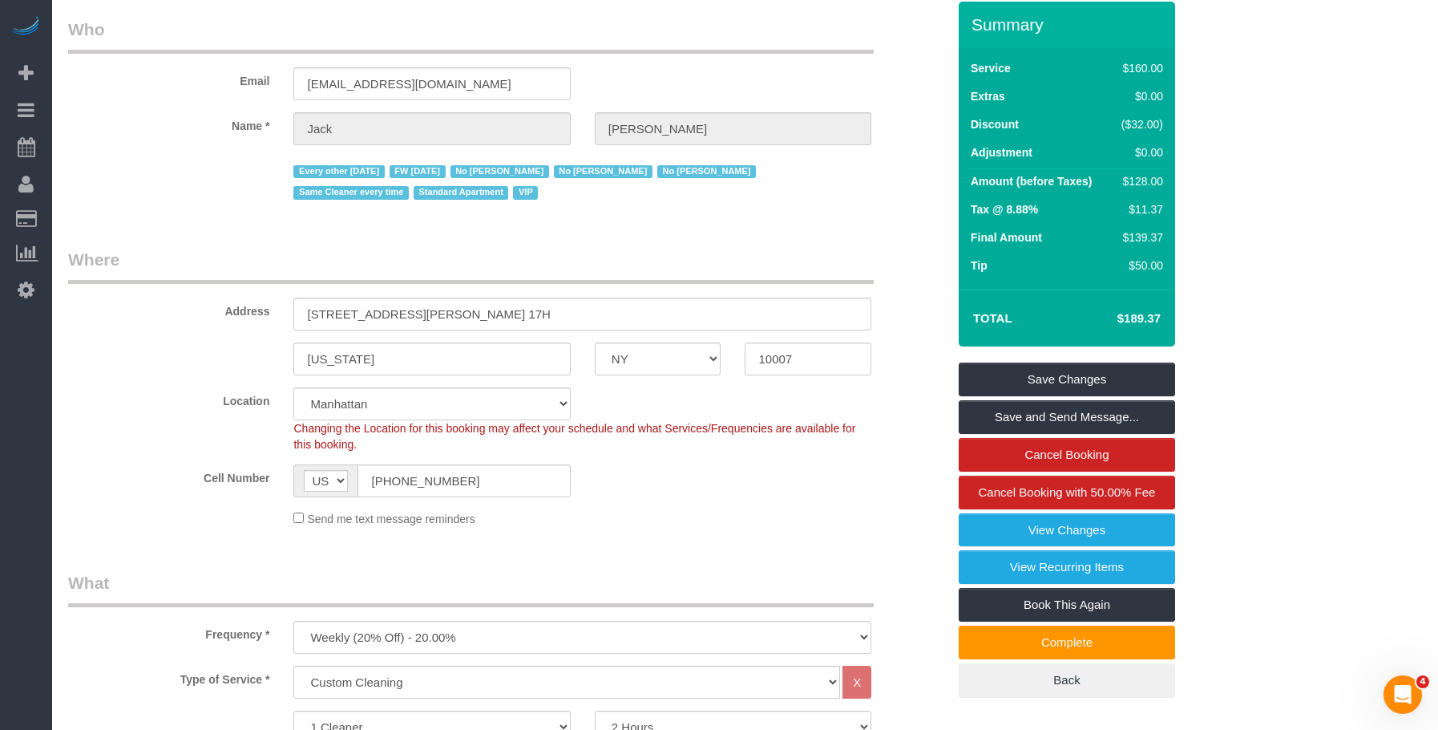
scroll to position [0, 0]
